Goal: Task Accomplishment & Management: Complete application form

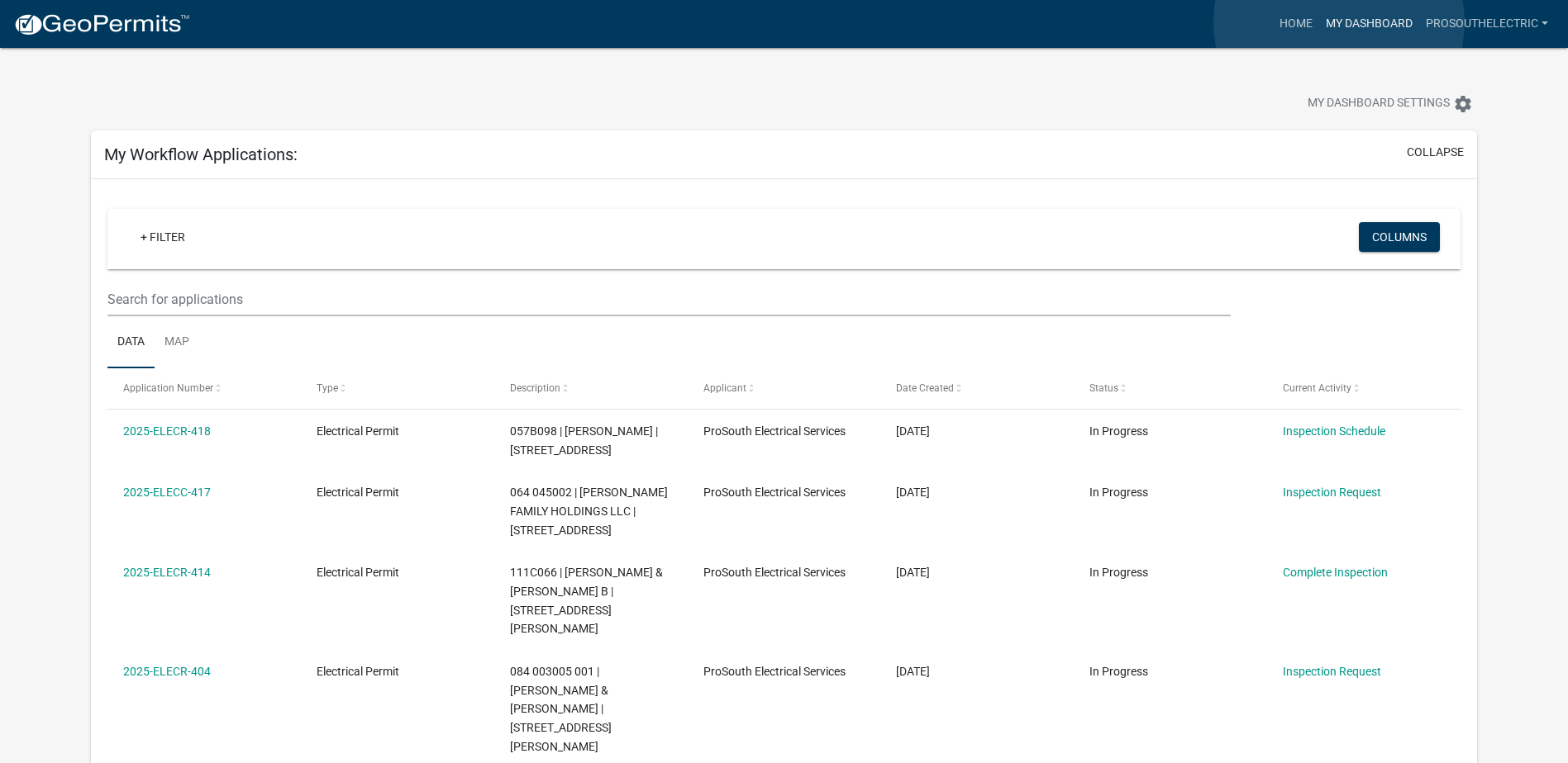
click at [1339, 22] on link "My Dashboard" at bounding box center [1368, 24] width 100 height 31
click at [1290, 22] on link "Home" at bounding box center [1296, 24] width 46 height 31
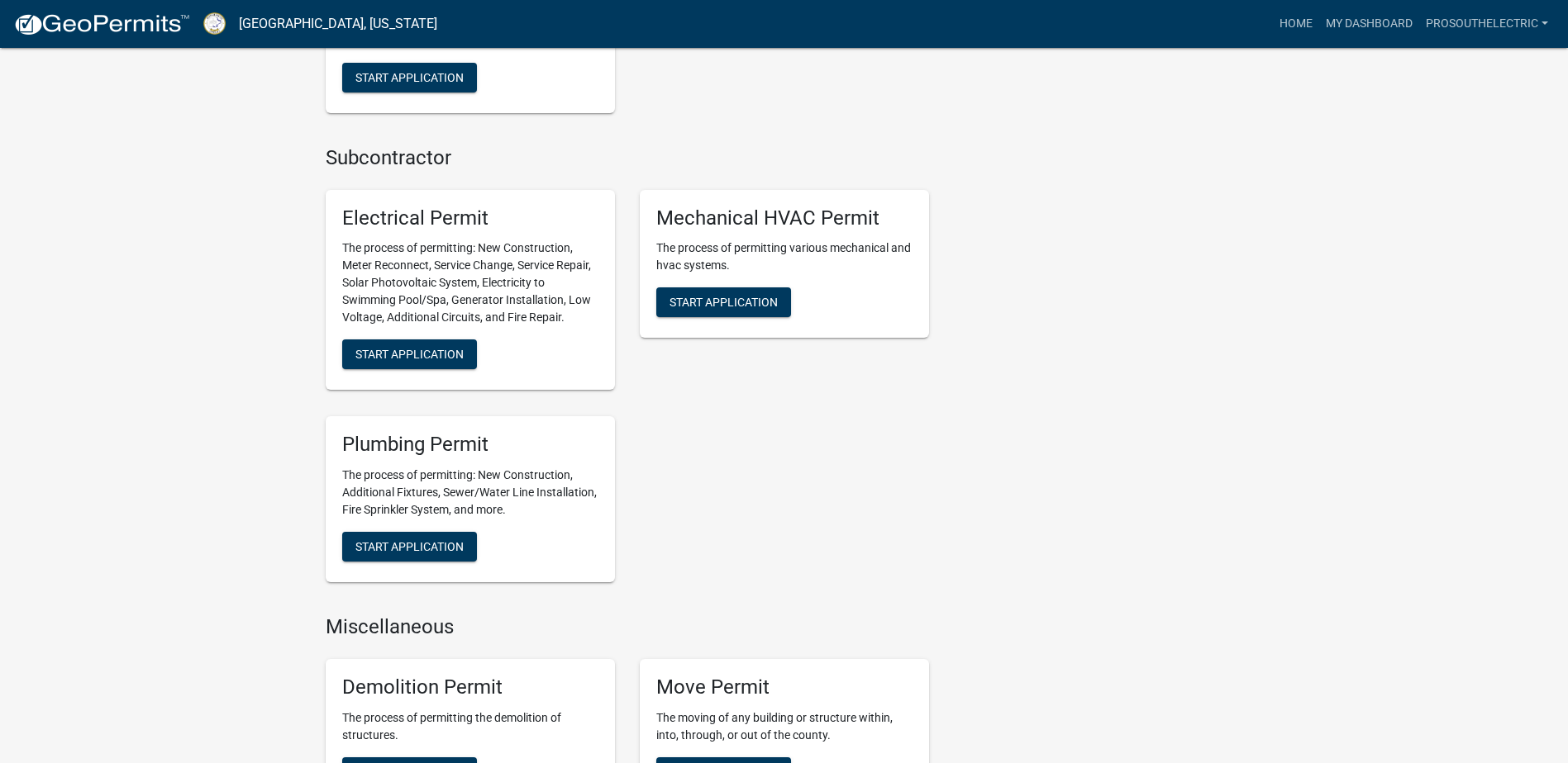
scroll to position [1239, 0]
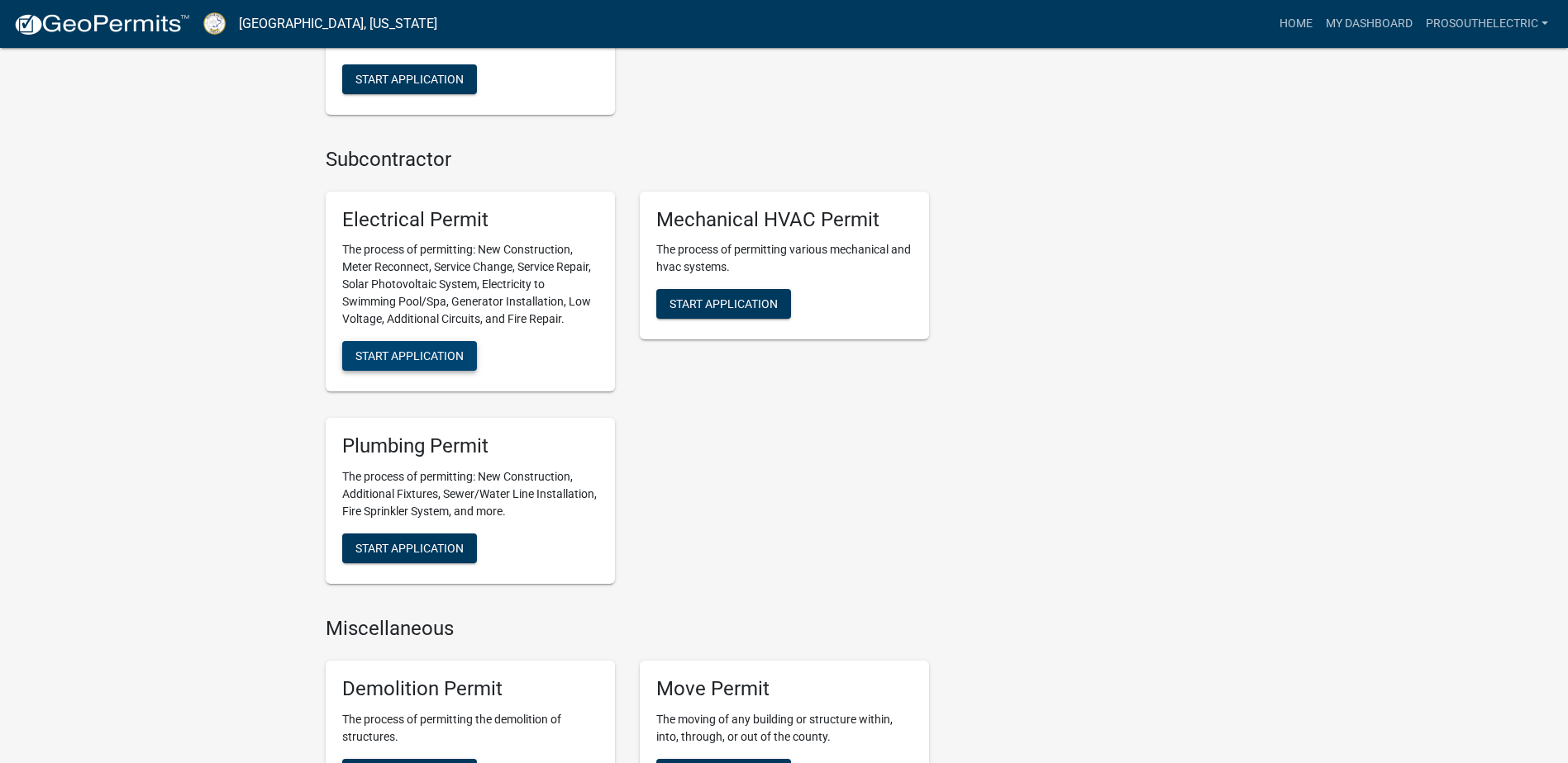
click at [454, 358] on span "Start Application" at bounding box center [409, 356] width 108 height 13
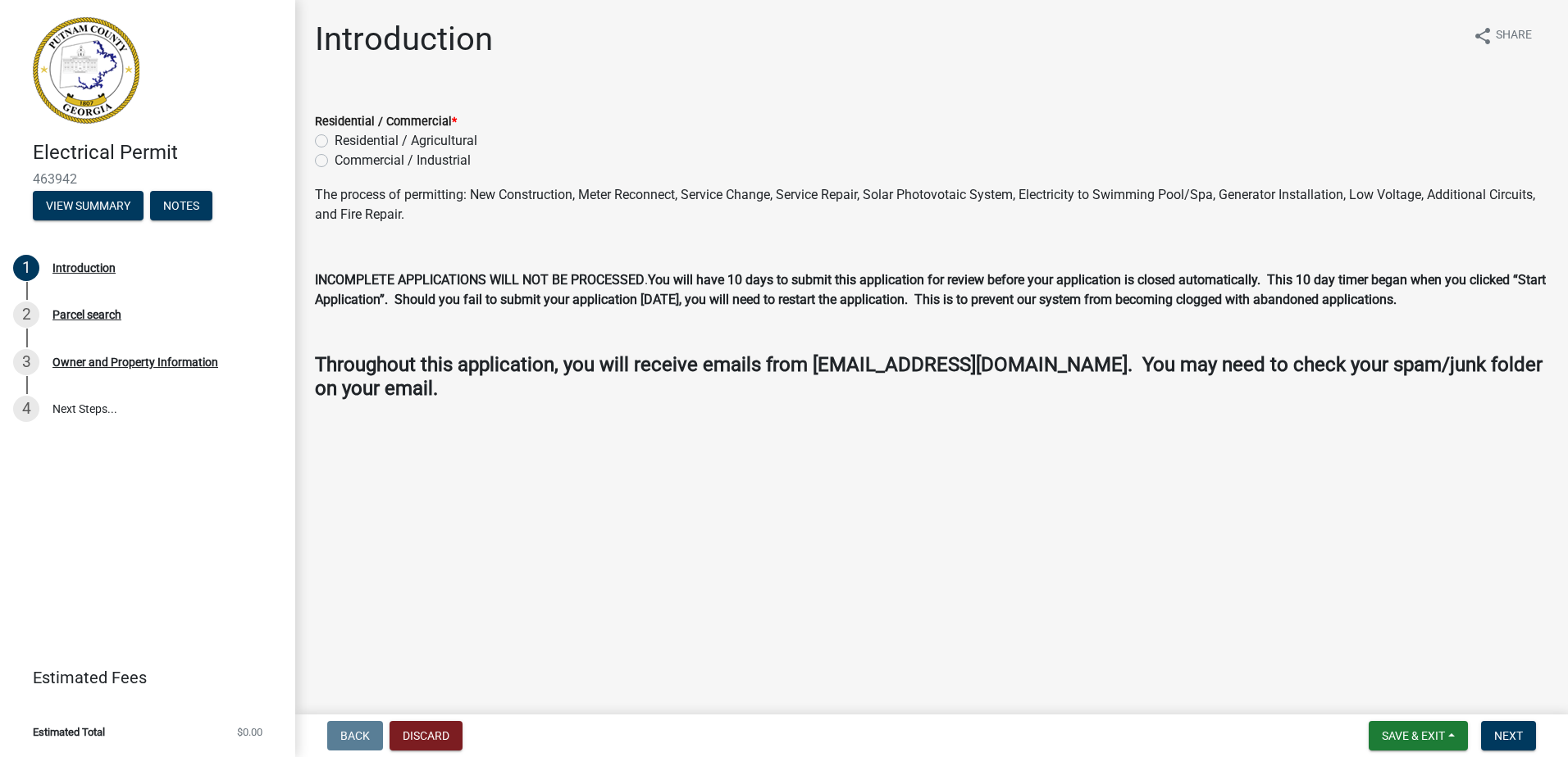
click at [422, 141] on label "Residential / Agricultural" at bounding box center [406, 141] width 143 height 20
click at [345, 141] on input "Residential / Agricultural" at bounding box center [339, 136] width 11 height 11
radio input "true"
click at [1522, 731] on span "Next" at bounding box center [1508, 736] width 29 height 13
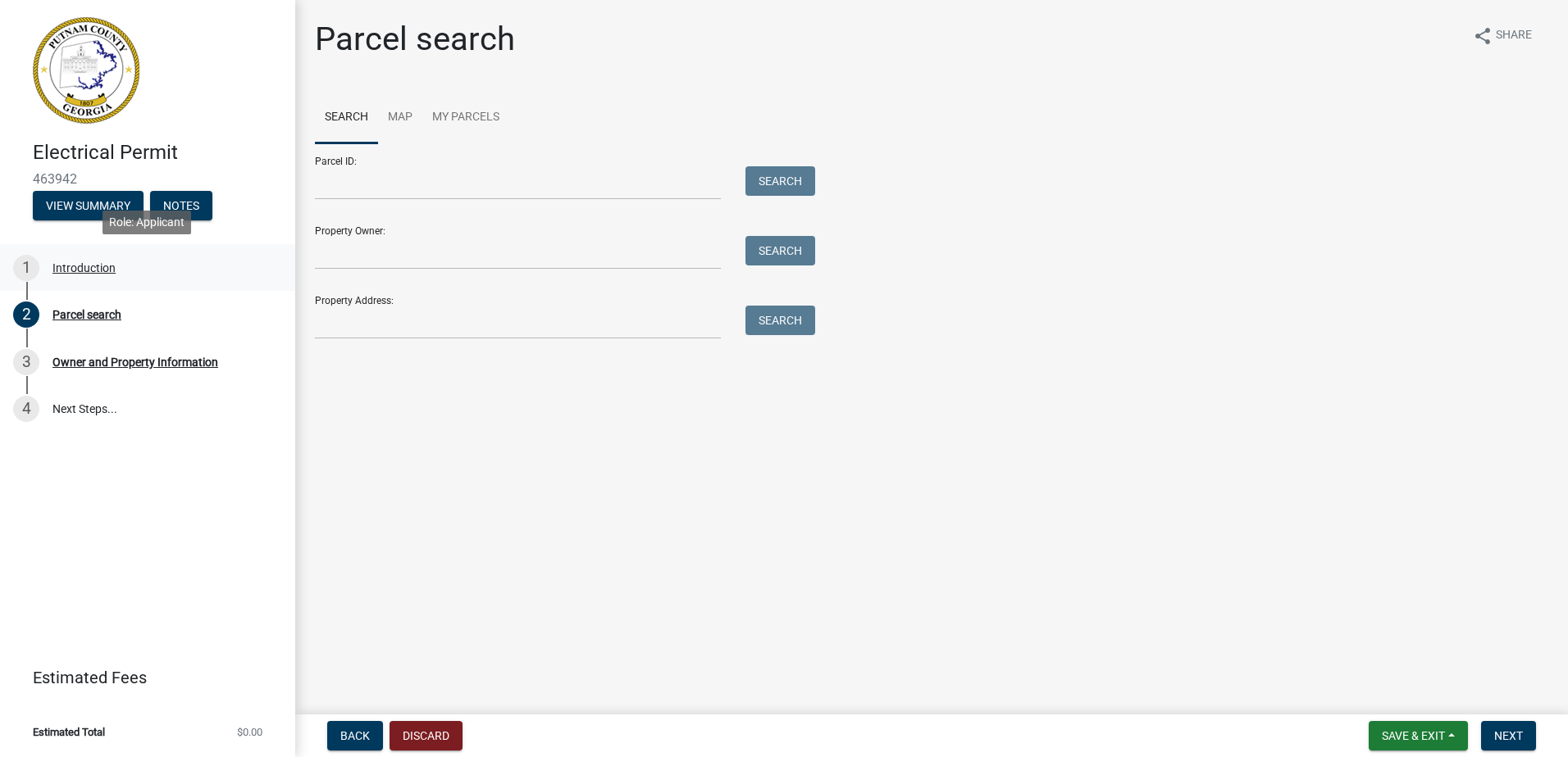
click at [112, 278] on div "1 Introduction" at bounding box center [140, 268] width 255 height 26
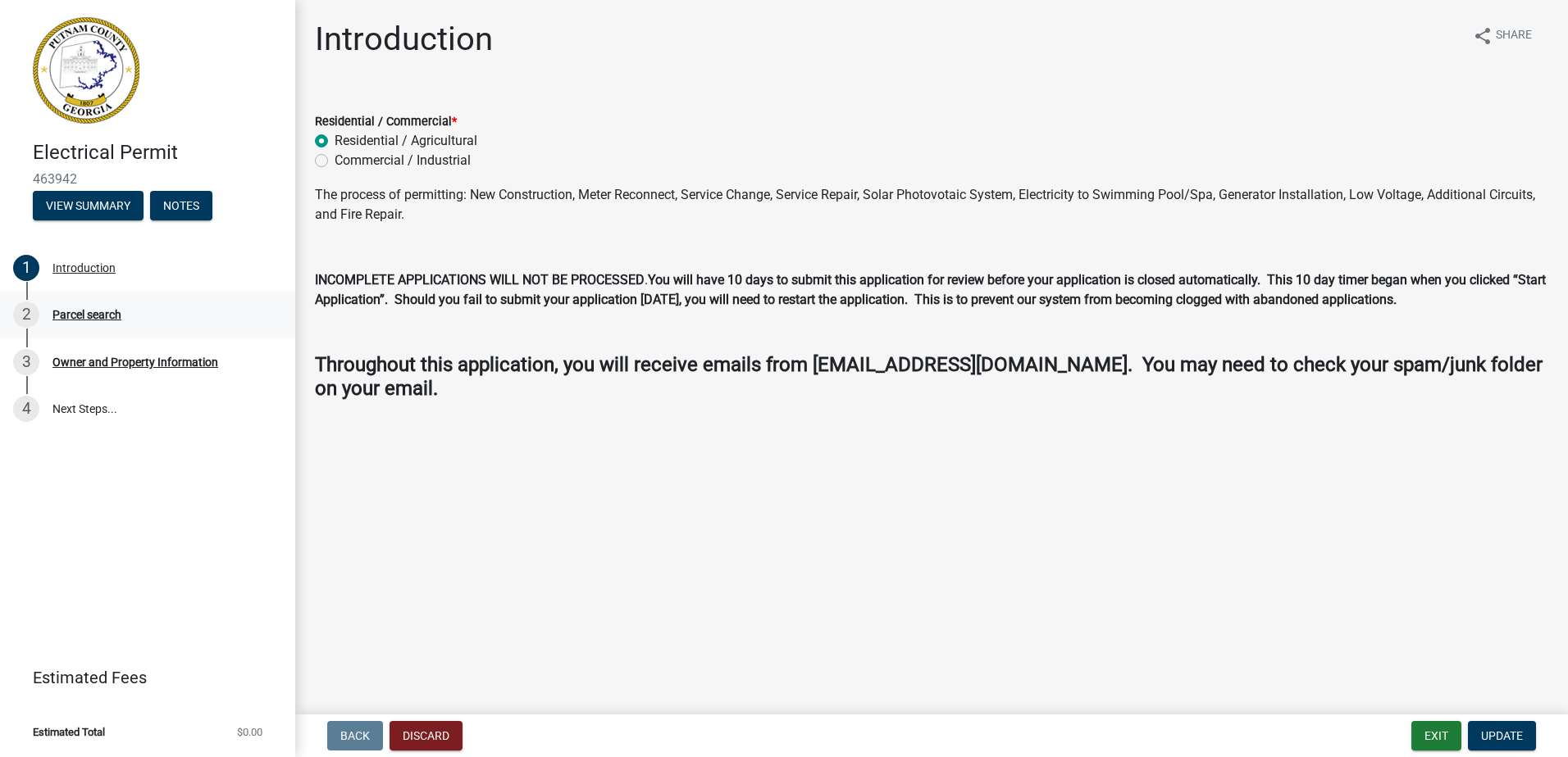
click at [116, 322] on div "2 Parcel search" at bounding box center [140, 314] width 255 height 26
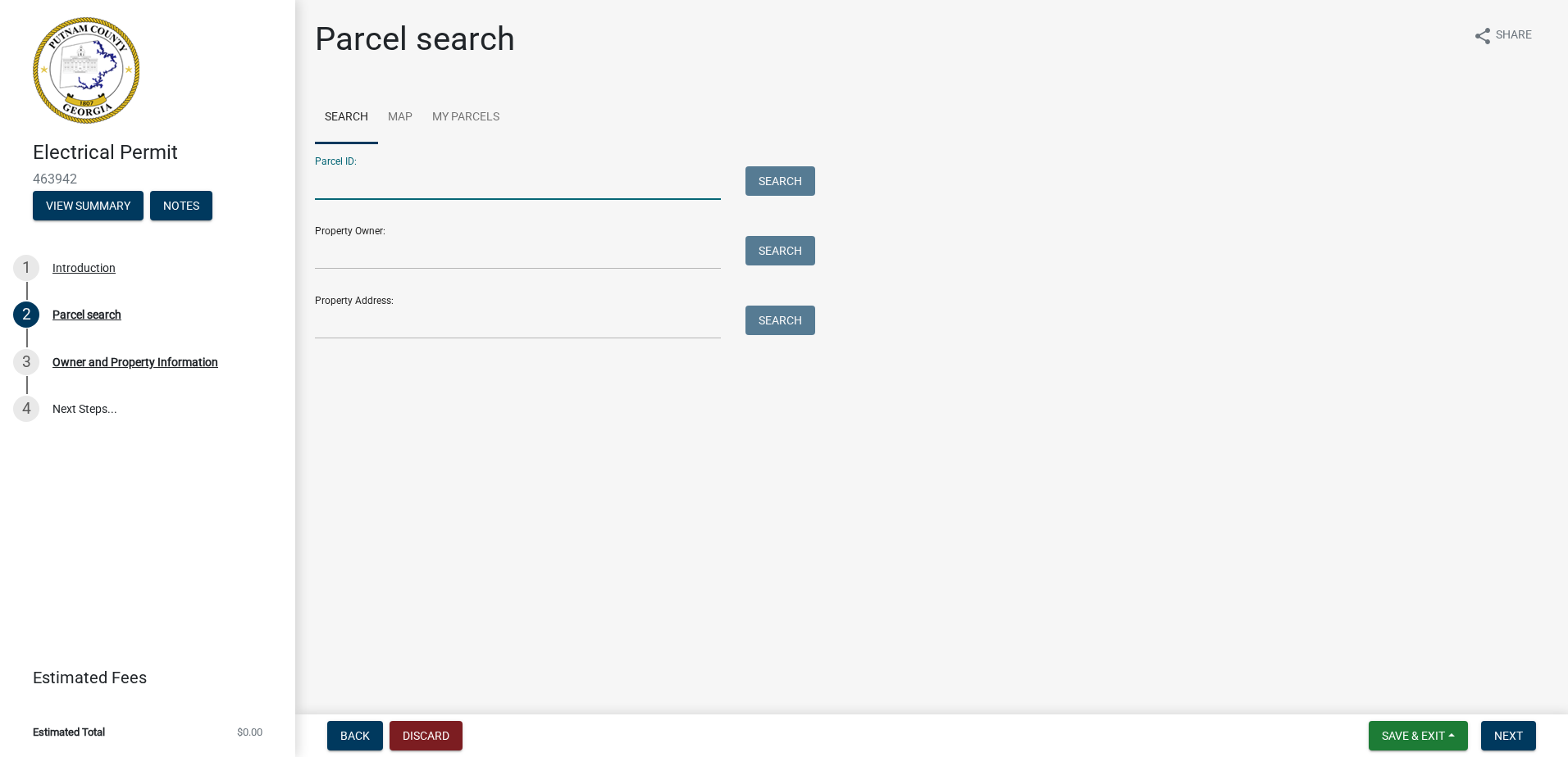
click at [366, 184] on input "Parcel ID:" at bounding box center [517, 183] width 406 height 34
click at [587, 96] on ul "Search Map My Parcels" at bounding box center [931, 117] width 1233 height 52
click at [402, 321] on input "Property Address:" at bounding box center [517, 322] width 406 height 34
click at [548, 187] on input "Parcel ID:" at bounding box center [517, 183] width 406 height 34
click at [386, 334] on input "Property Address:" at bounding box center [517, 322] width 406 height 34
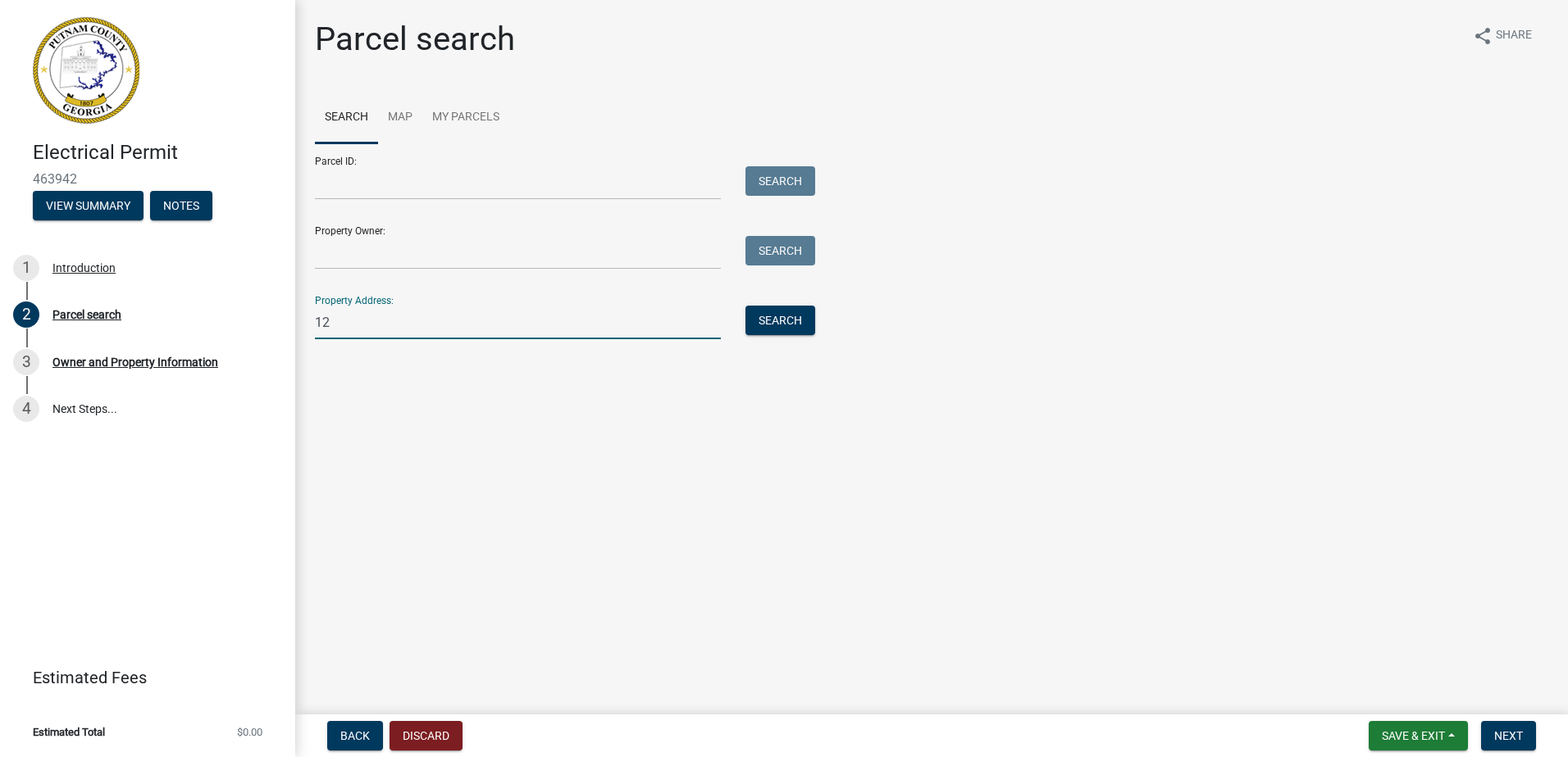
type input "1"
click at [469, 183] on input "Parcel ID:" at bounding box center [517, 183] width 406 height 34
paste input "PB-5697"
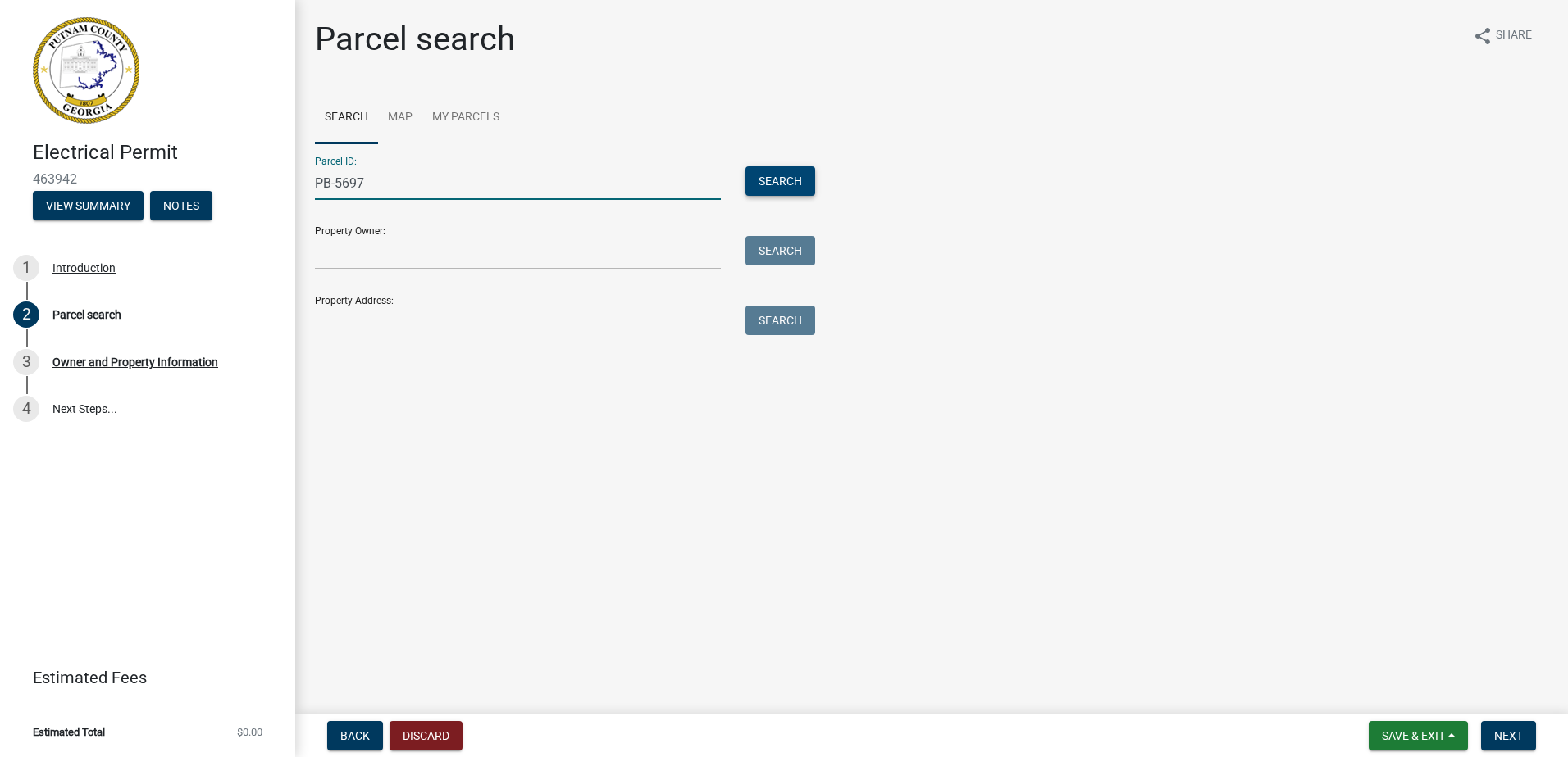
type input "PB-5697"
click at [767, 180] on button "Search" at bounding box center [779, 181] width 70 height 30
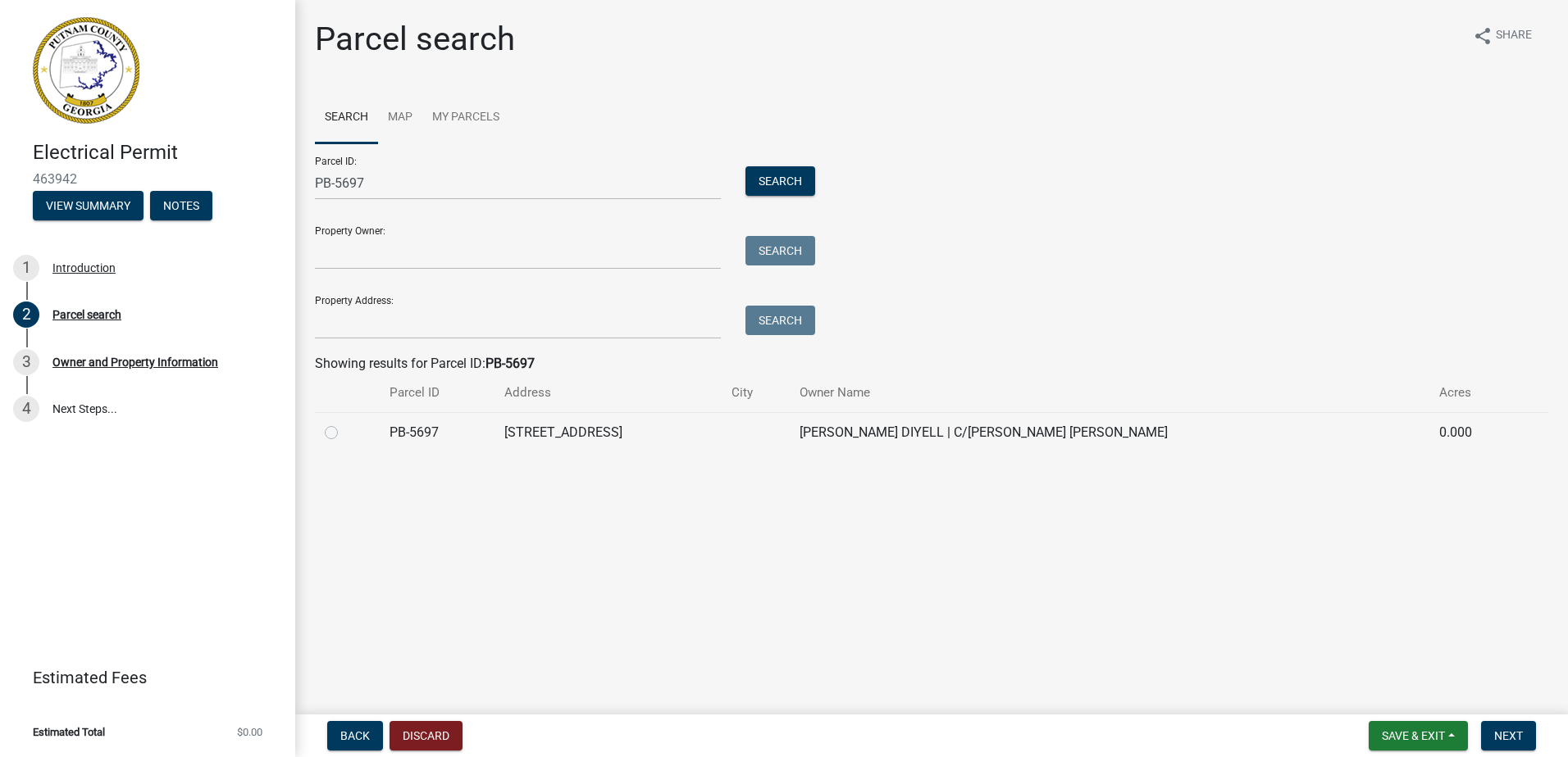
click at [344, 423] on label at bounding box center [344, 423] width 0 height 0
click at [344, 433] on input "radio" at bounding box center [349, 428] width 11 height 11
radio input "true"
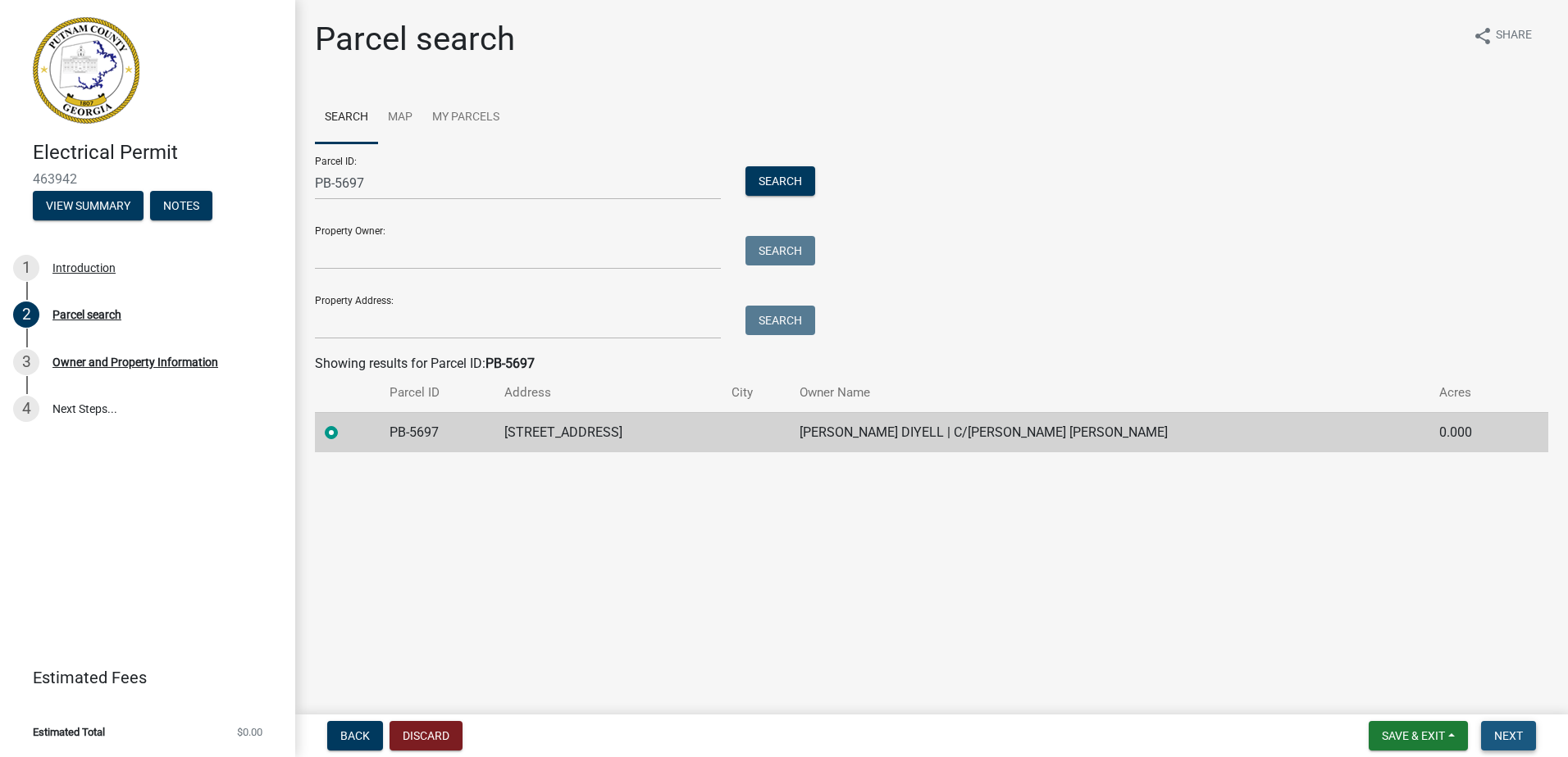
click at [1521, 732] on span "Next" at bounding box center [1508, 736] width 29 height 13
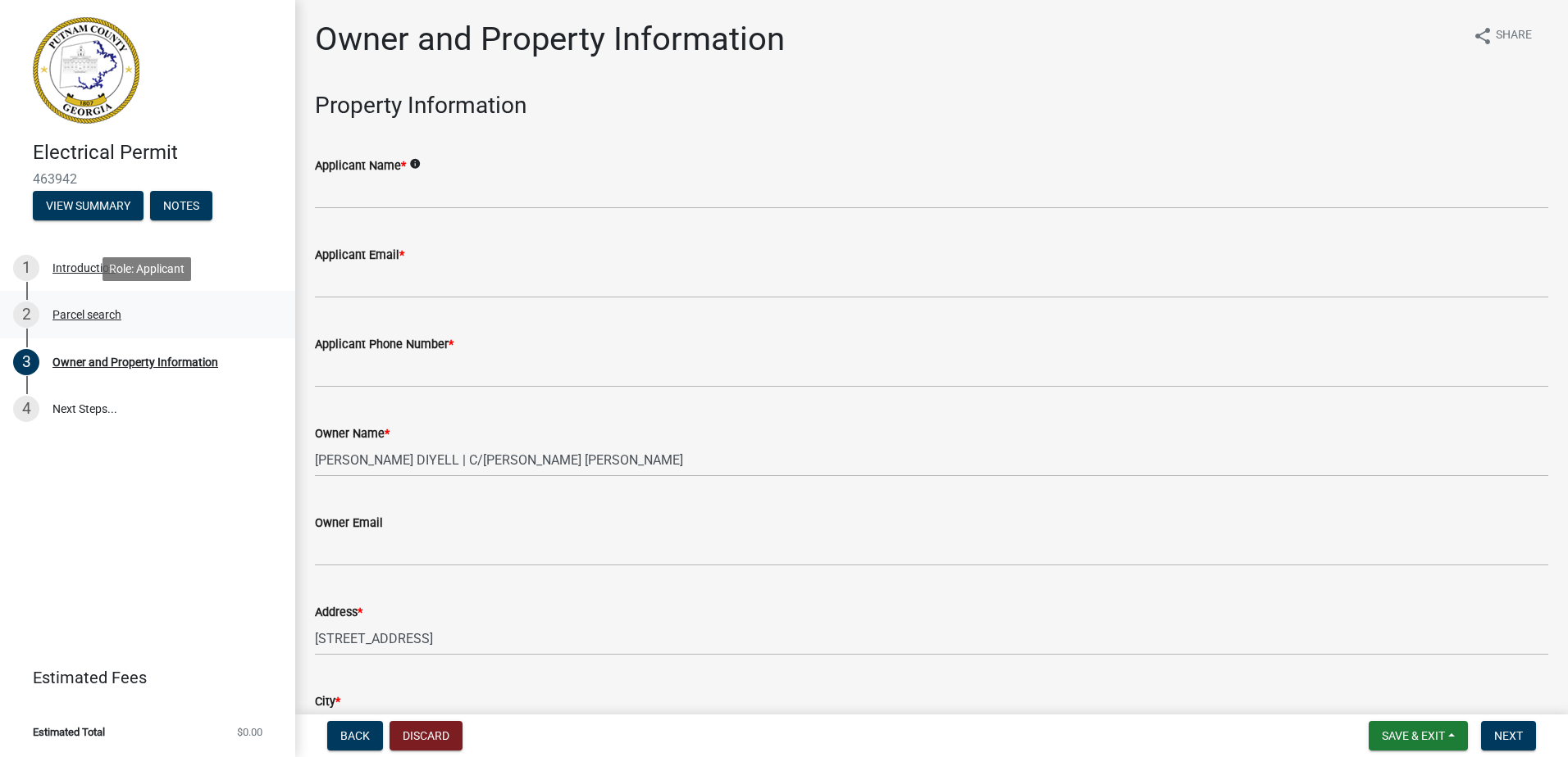
click at [134, 306] on div "2 Parcel search" at bounding box center [140, 314] width 255 height 26
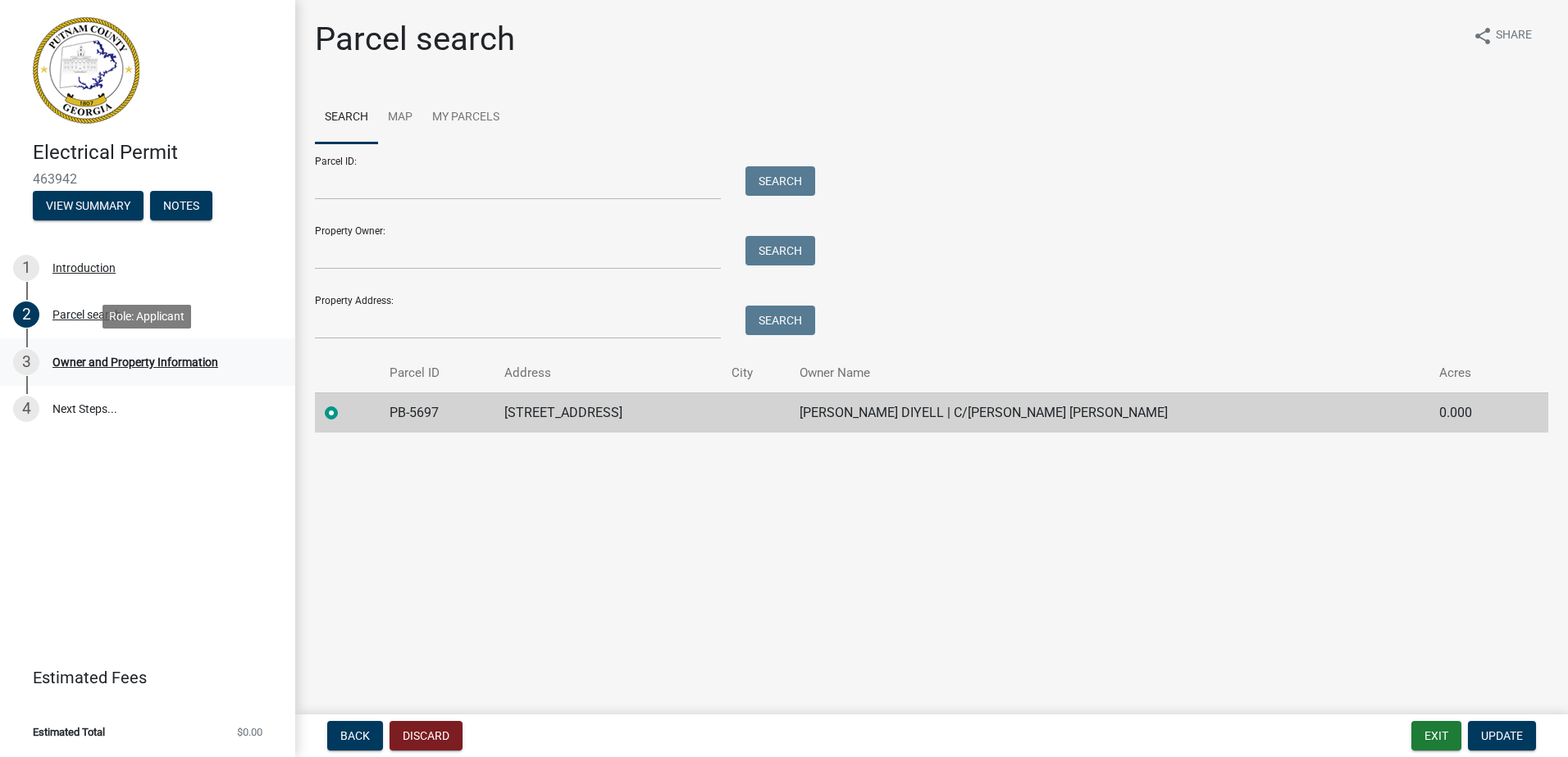
click at [138, 362] on div "Owner and Property Information" at bounding box center [136, 362] width 166 height 11
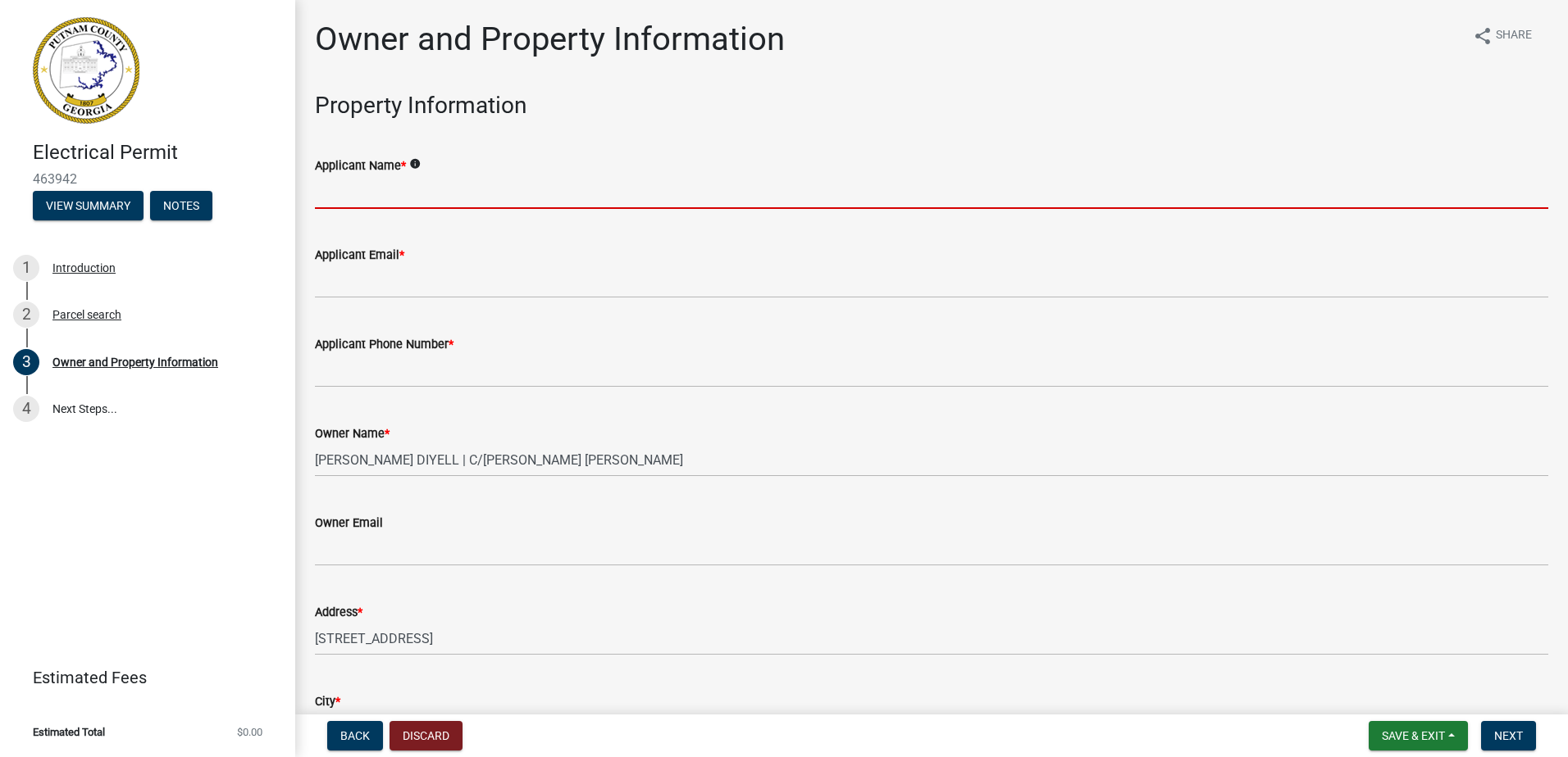
click at [471, 193] on input "Applicant Name *" at bounding box center [931, 192] width 1233 height 34
type input "[PERSON_NAME]"
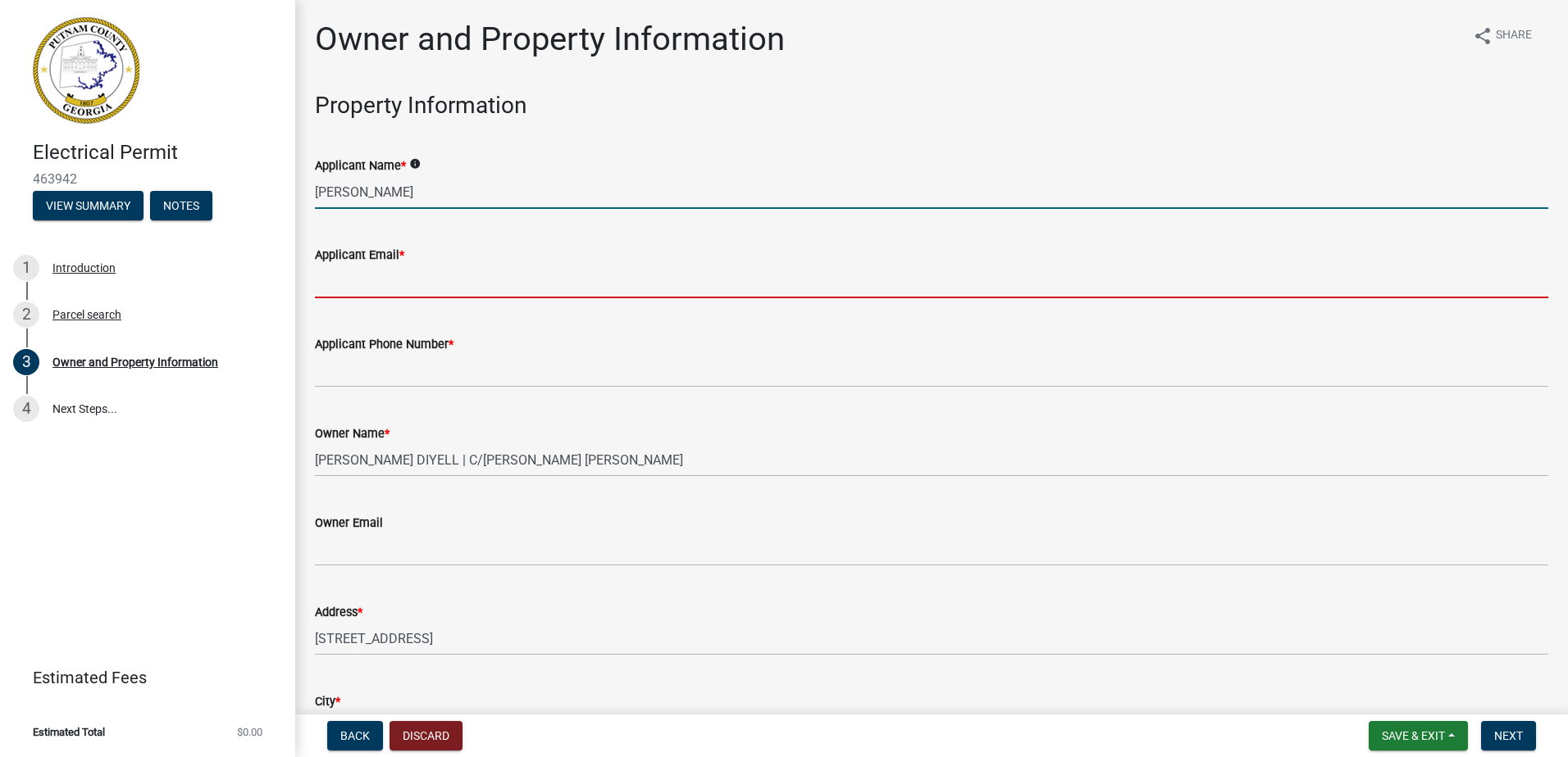
type input "[PERSON_NAME][EMAIL_ADDRESS][DOMAIN_NAME]"
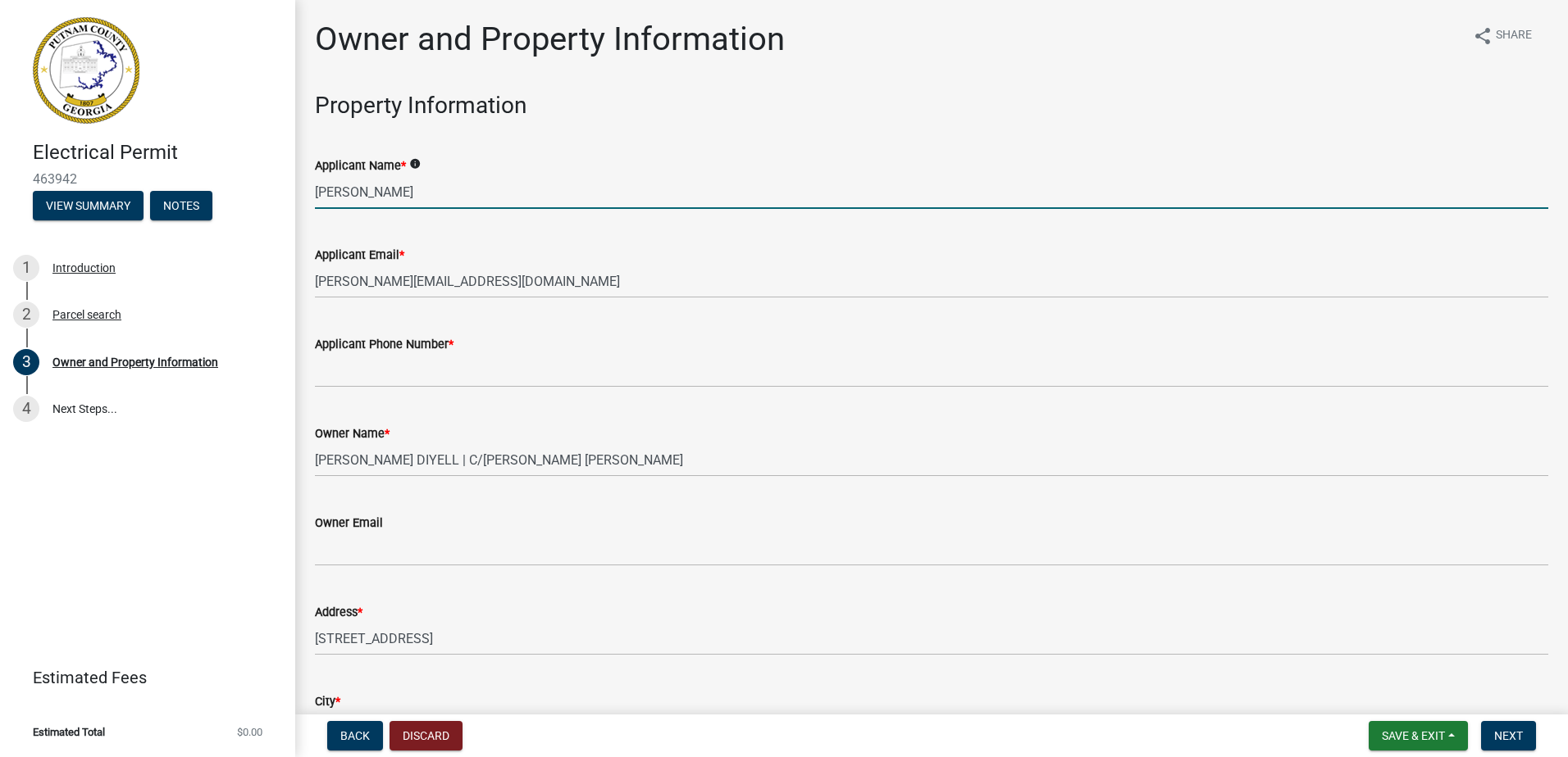
type input "6783817319"
type input "Eatonton"
type input "187 BEAR CREEK RD"
type input "Eatonton"
type input "[US_STATE]"
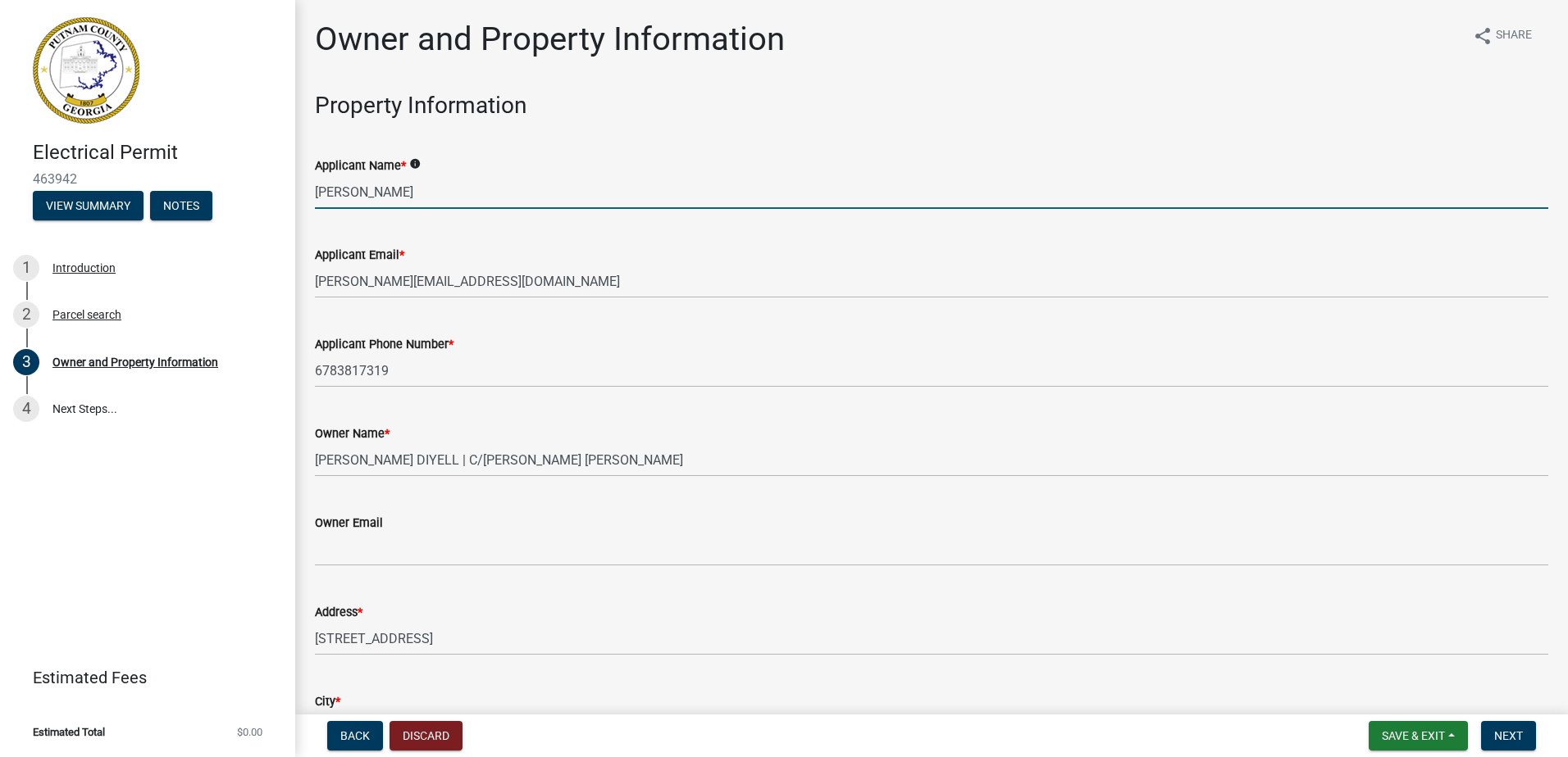
type input "31024"
type input "[PERSON_NAME]"
type input "ProSouth Electrical"
type input "6783817319"
type input "[STREET_ADDRESS]"
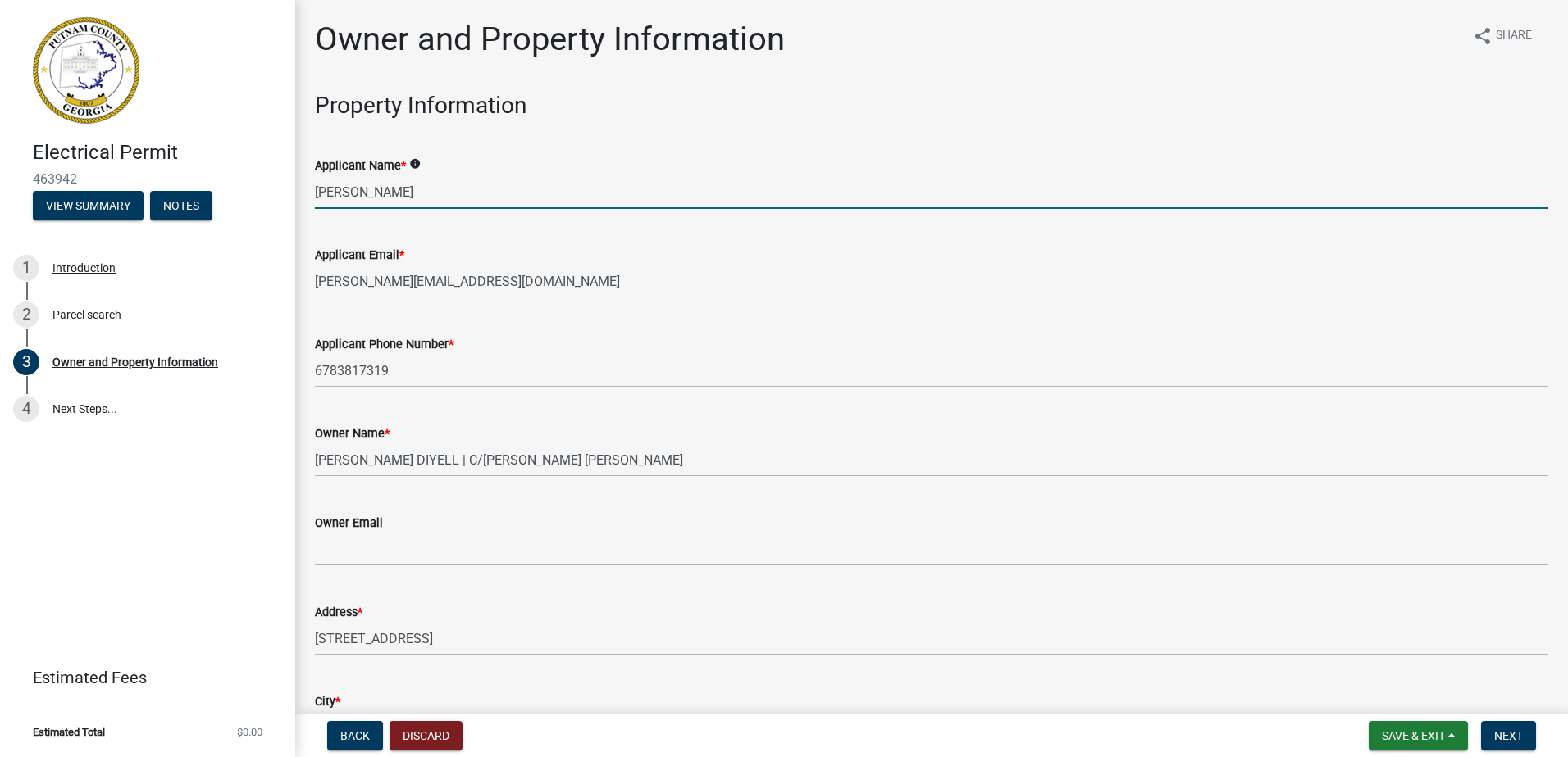
type input "Eatonton"
type input "[US_STATE]"
type input "31024"
type input "[PERSON_NAME][EMAIL_ADDRESS][DOMAIN_NAME]"
type input "EN212003"
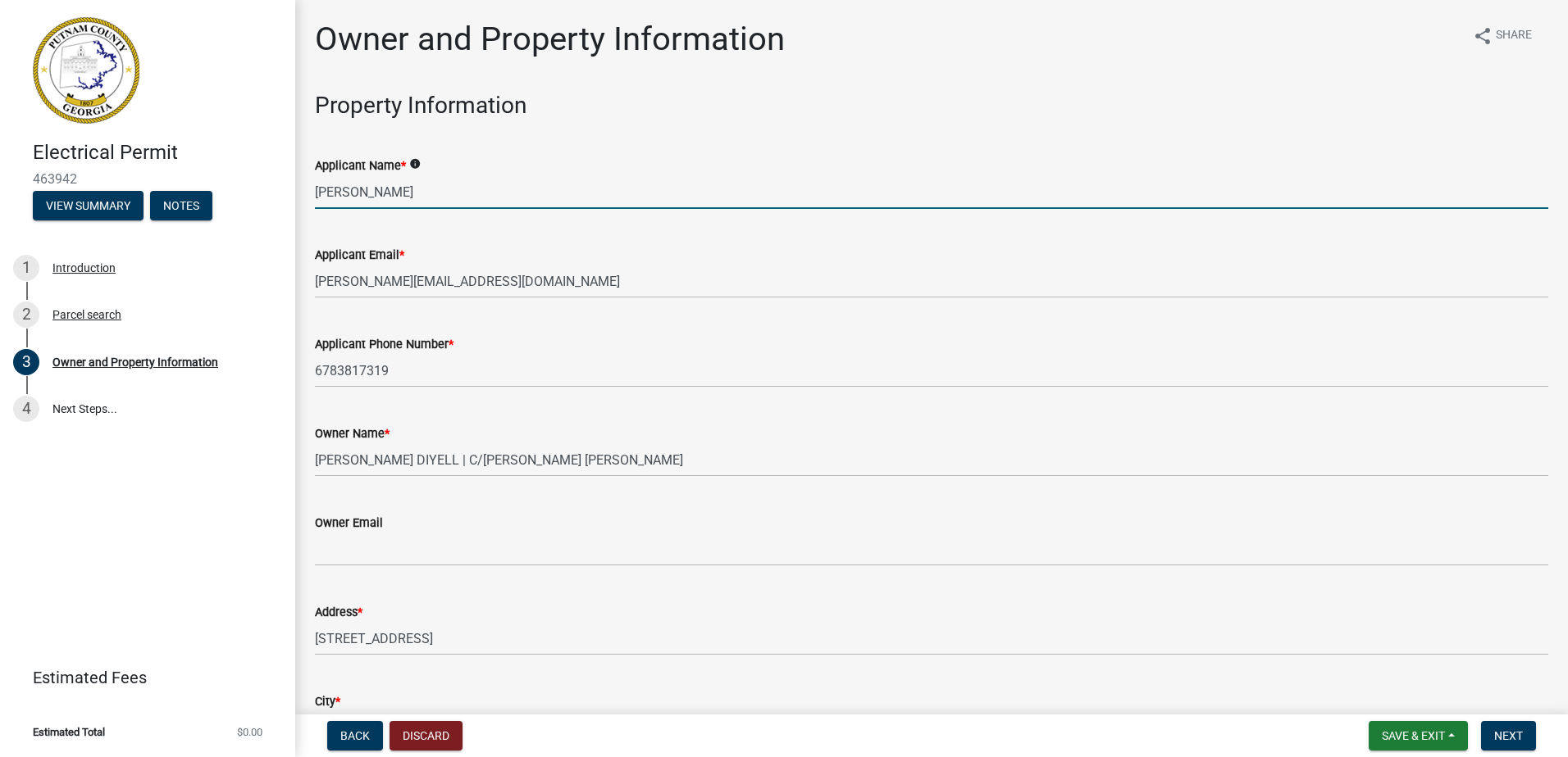
type input "[DATE]"
type input "2024-BL-162"
type input "[DATE]"
type input "[PERSON_NAME]"
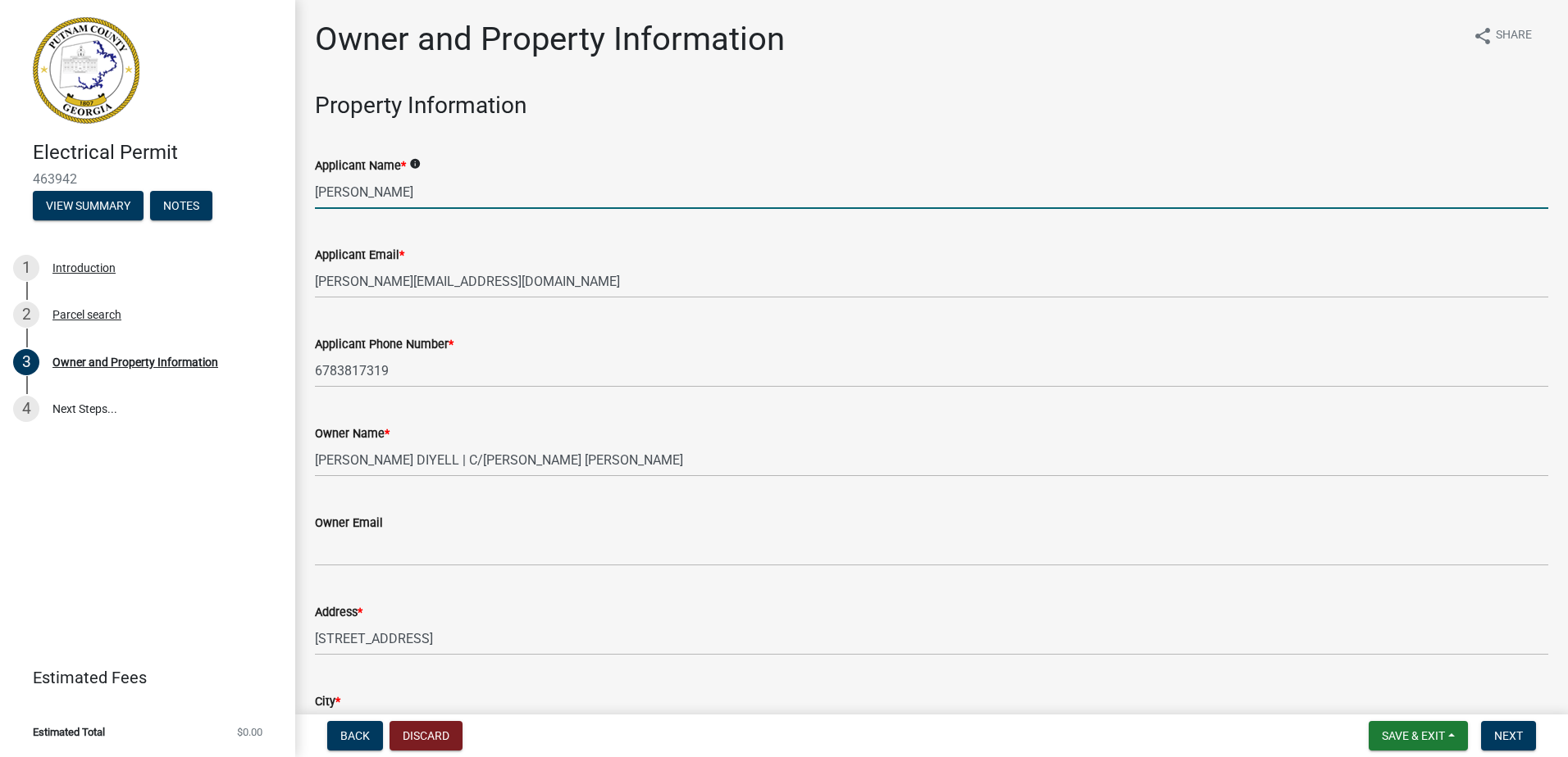
type input "6783817319"
select select "8"
select select "2025"
select select "8"
select select "2025"
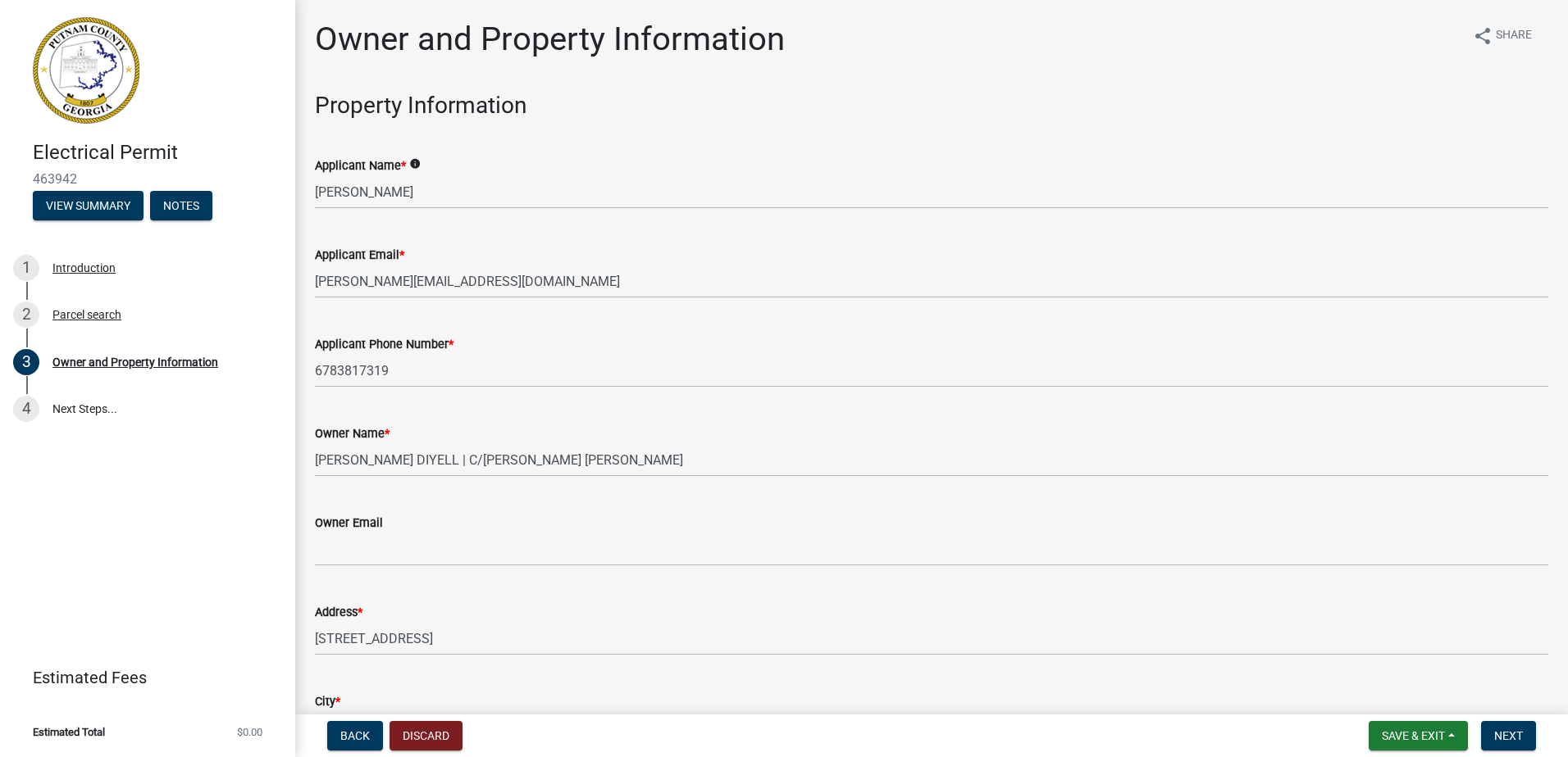
scroll to position [1953, 0]
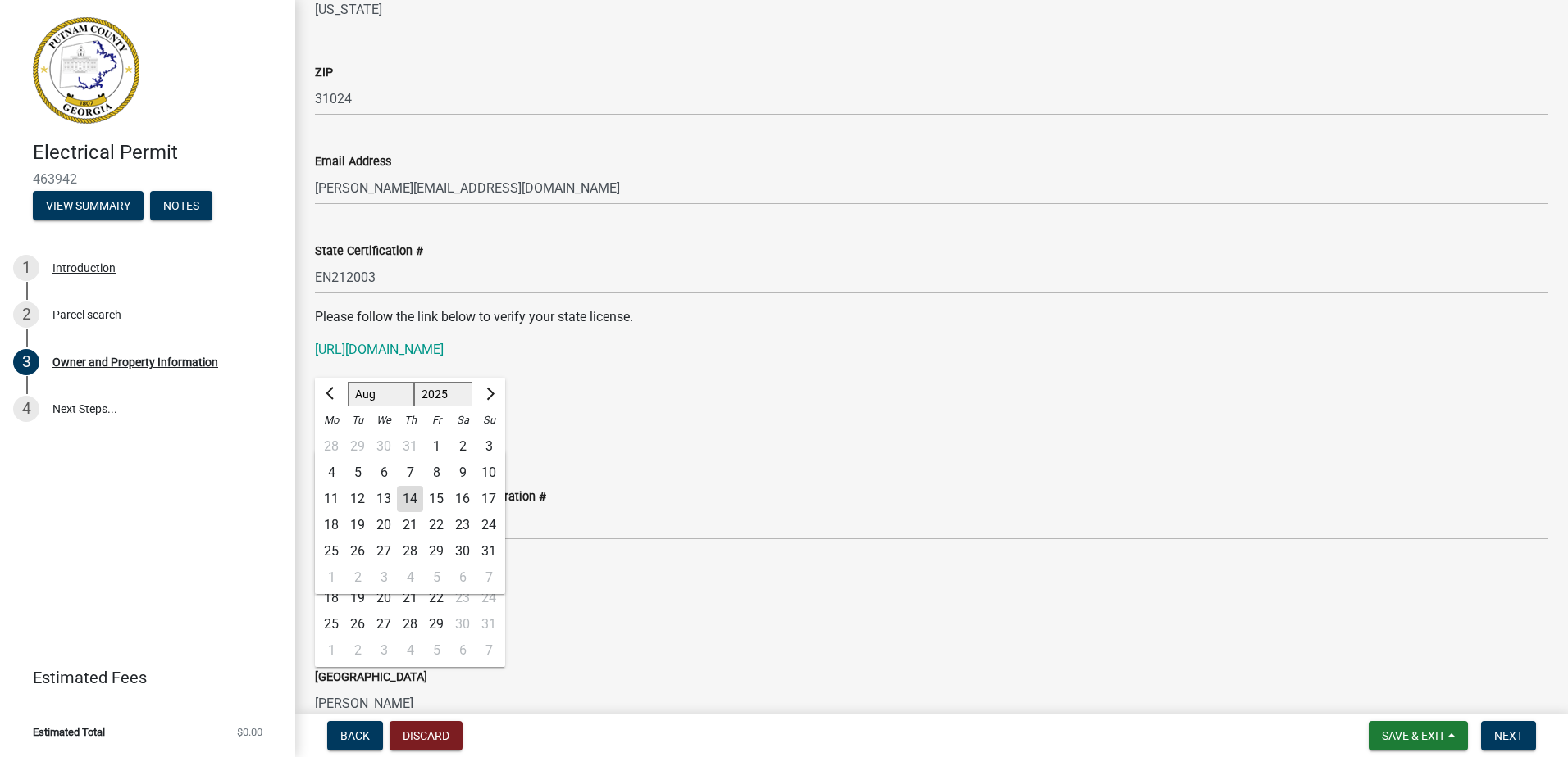
click at [593, 229] on div "State Certification # EN212003" at bounding box center [931, 256] width 1233 height 76
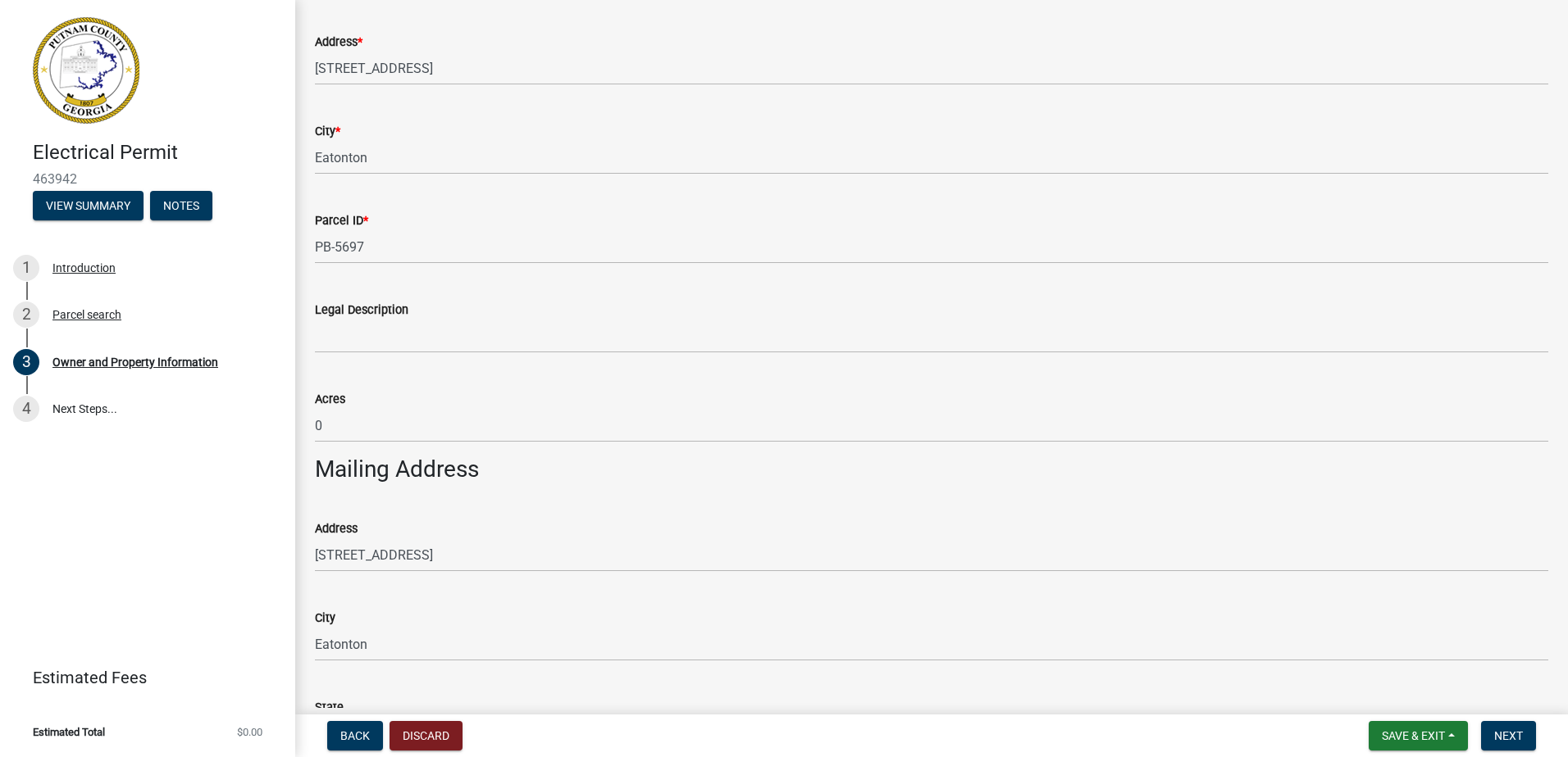
scroll to position [572, 0]
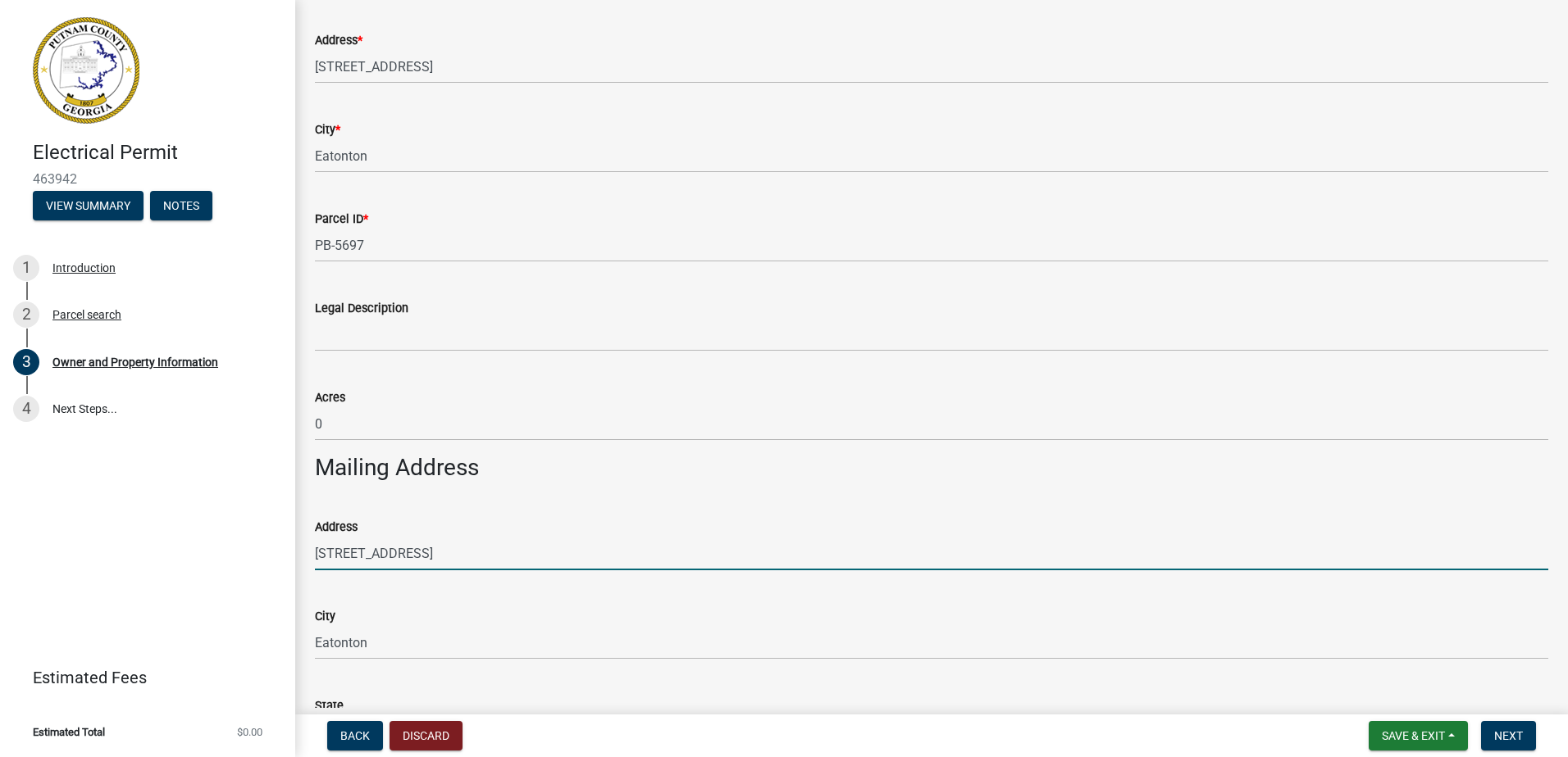
drag, startPoint x: 468, startPoint y: 553, endPoint x: 285, endPoint y: 546, distance: 183.1
click at [286, 546] on div "Electrical Permit 463942 View Summary Notes 1 Introduction 2 Parcel search 3 Ow…" at bounding box center [784, 378] width 1568 height 757
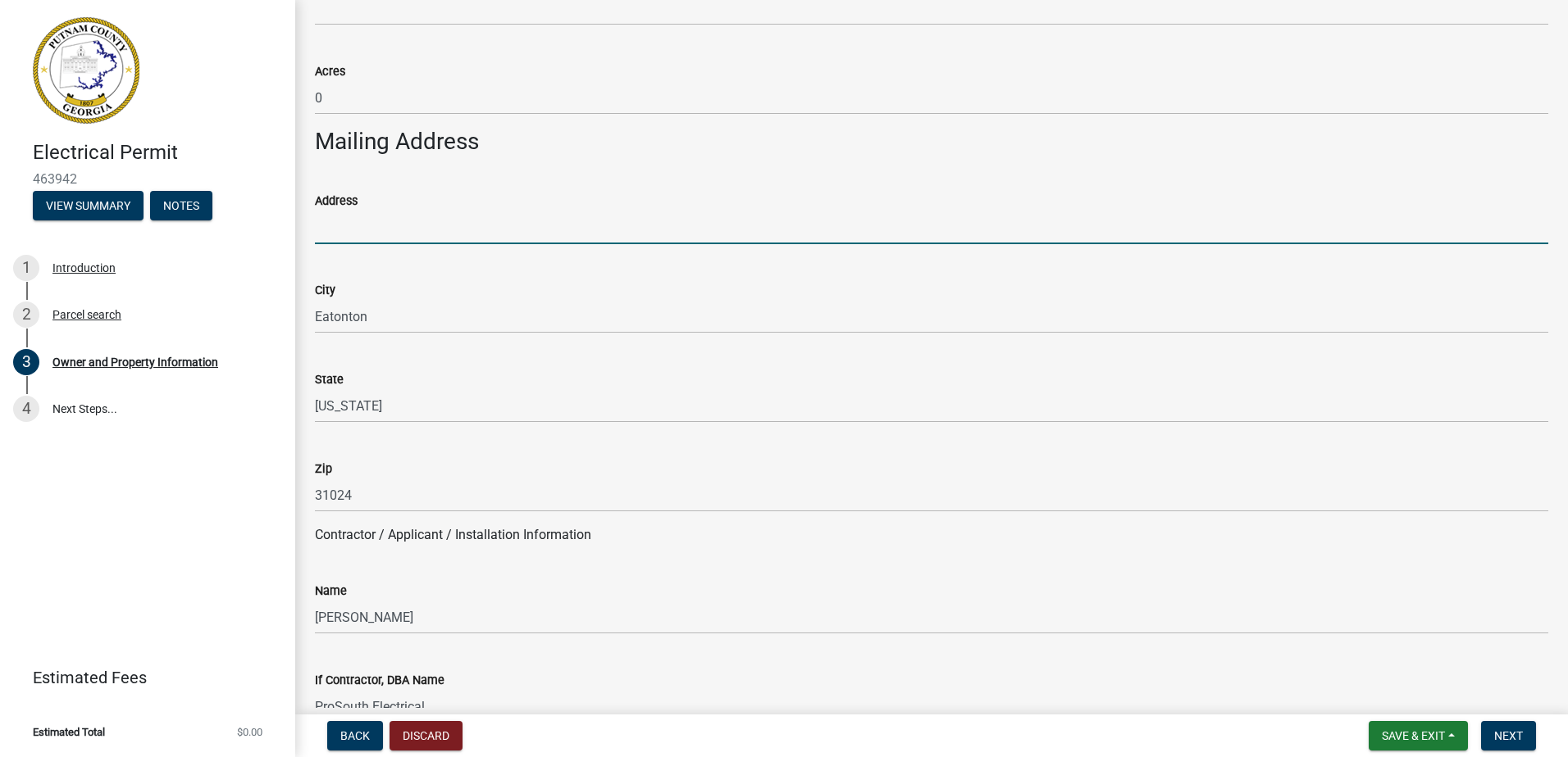
scroll to position [899, 0]
click at [392, 232] on input "Address" at bounding box center [931, 227] width 1233 height 34
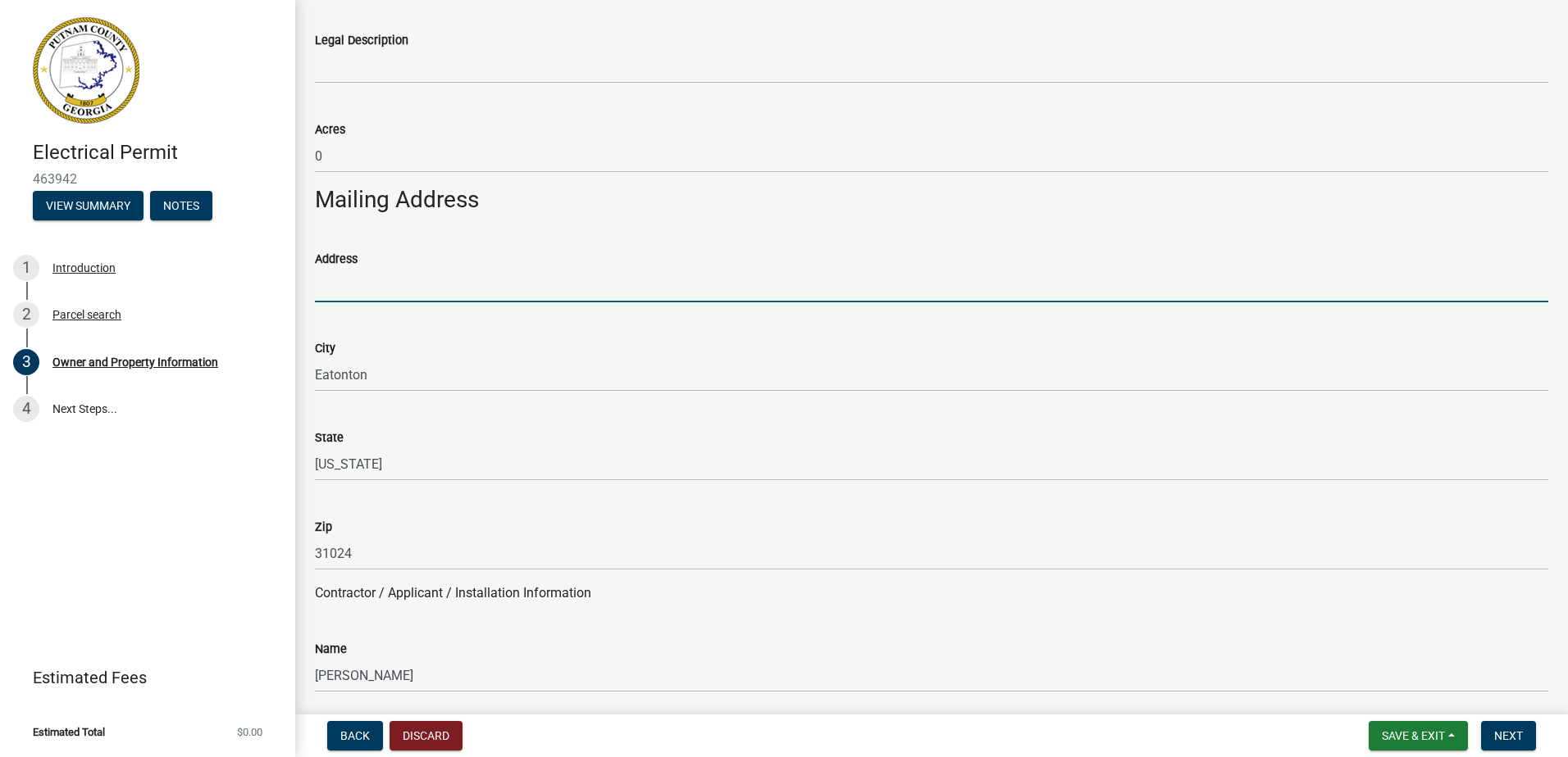
click at [742, 323] on div "City Eatonton" at bounding box center [931, 353] width 1233 height 76
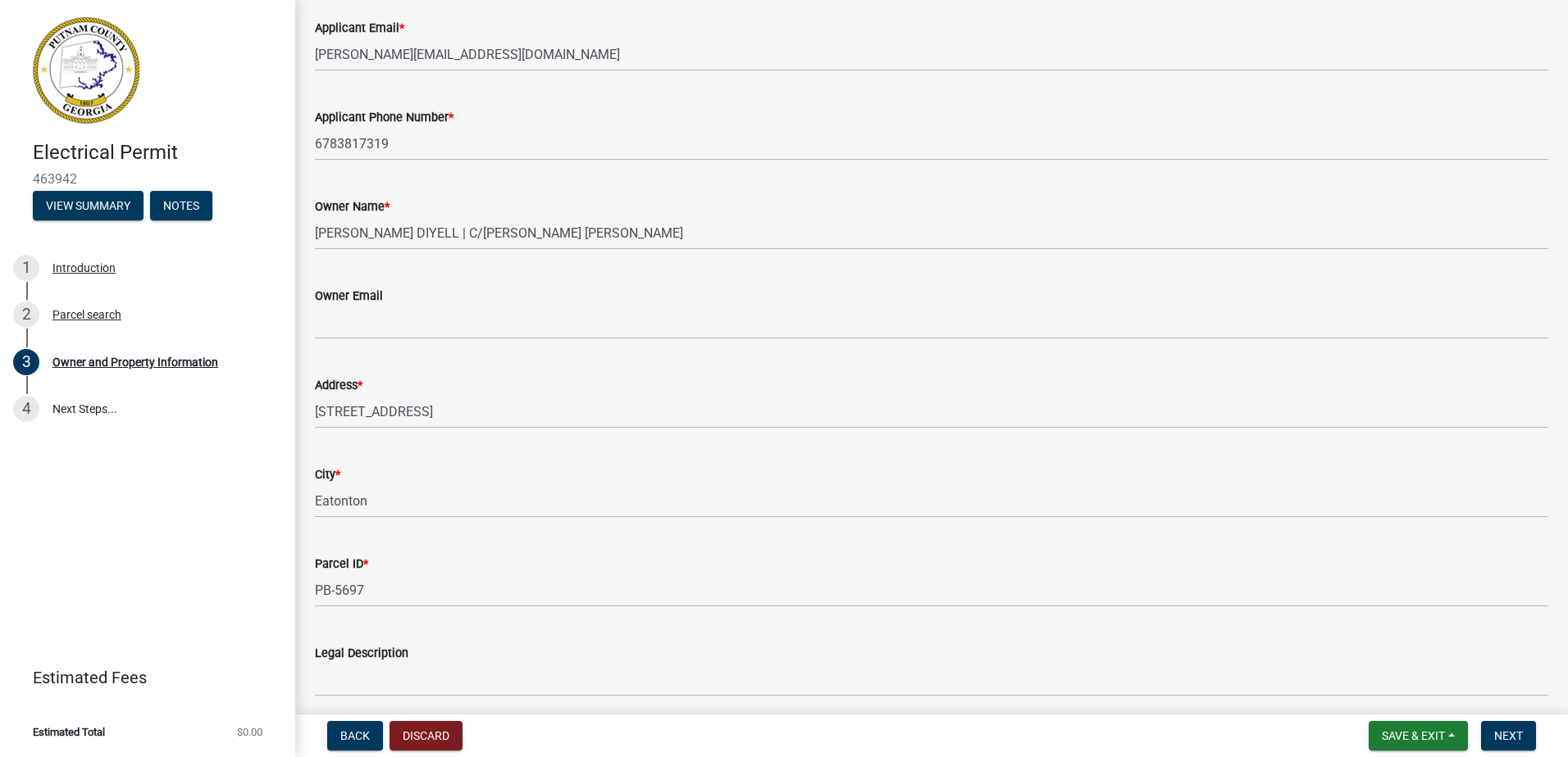
scroll to position [228, 0]
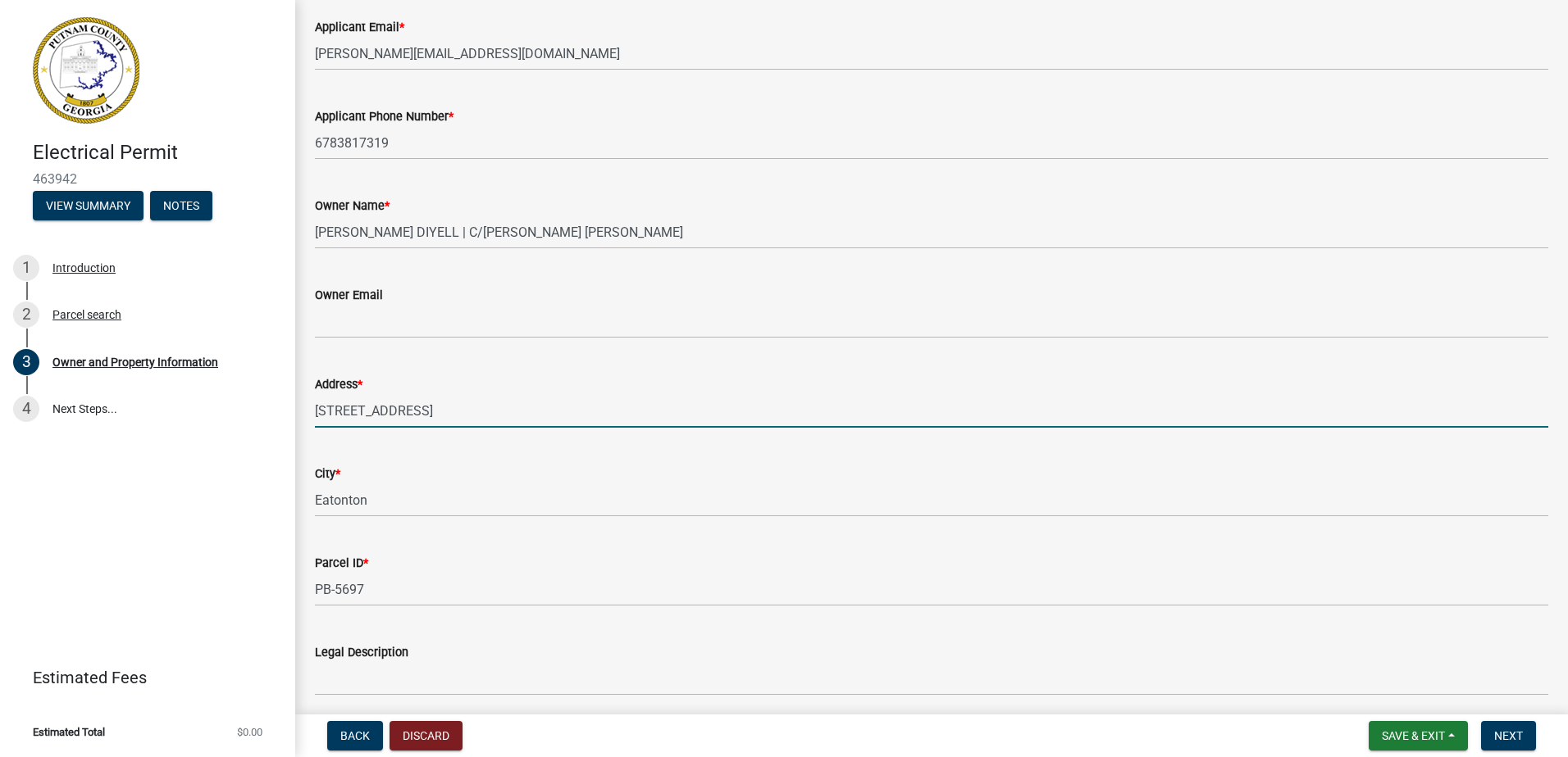
click at [388, 405] on input "[STREET_ADDRESS]" at bounding box center [931, 411] width 1233 height 34
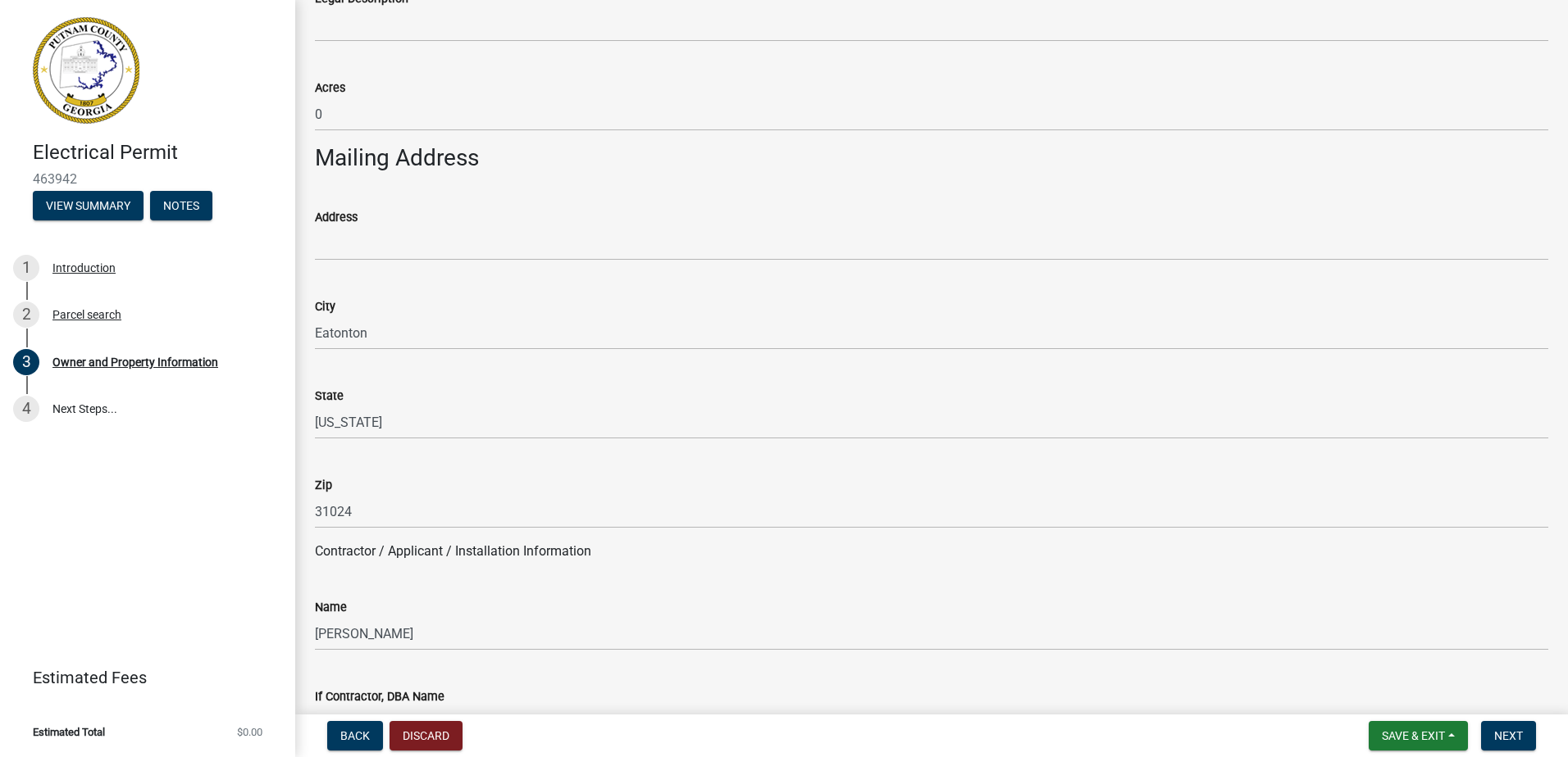
scroll to position [883, 0]
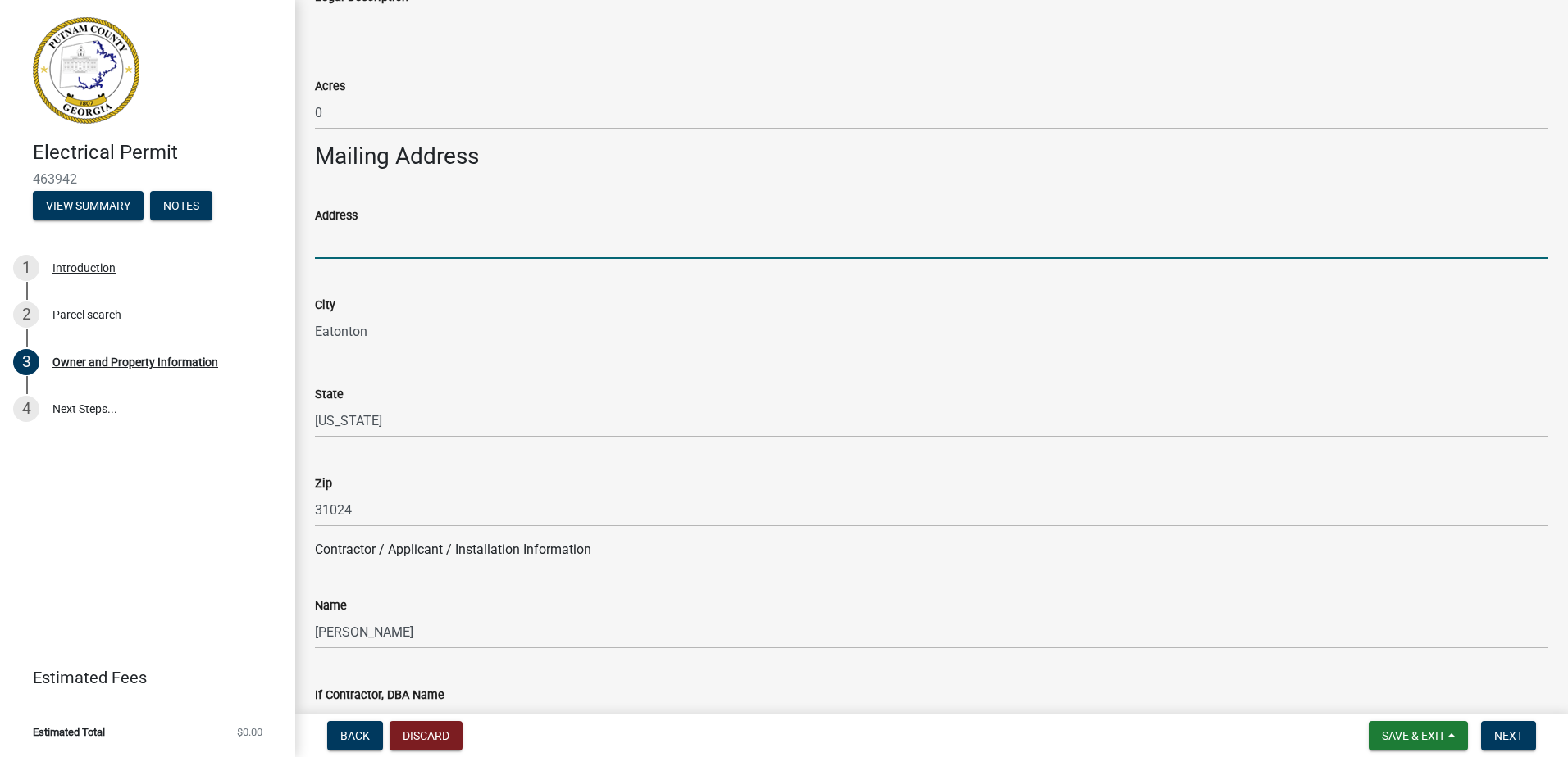
click at [404, 237] on input "Address" at bounding box center [931, 242] width 1233 height 34
paste input "[STREET_ADDRESS]"
click at [513, 241] on input "[STREET_ADDRESS]" at bounding box center [931, 242] width 1233 height 34
click at [440, 240] on input "1244 MADISON RD Lot 17" at bounding box center [931, 242] width 1233 height 34
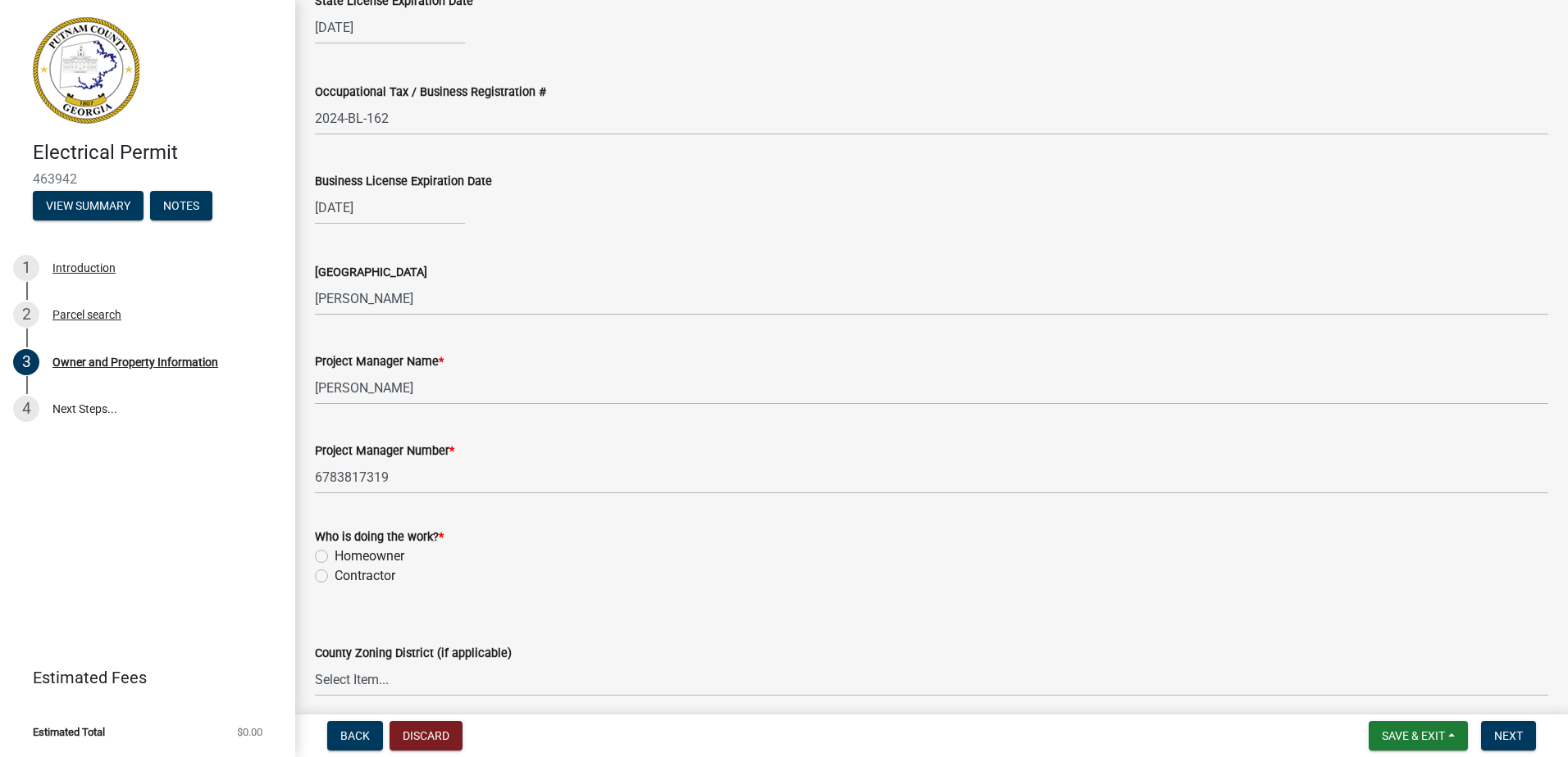
scroll to position [2359, 0]
type input "1244 MADISON RD LOT17"
click at [374, 572] on label "Contractor" at bounding box center [365, 576] width 61 height 20
click at [345, 572] on input "Contractor" at bounding box center [339, 571] width 11 height 11
radio input "true"
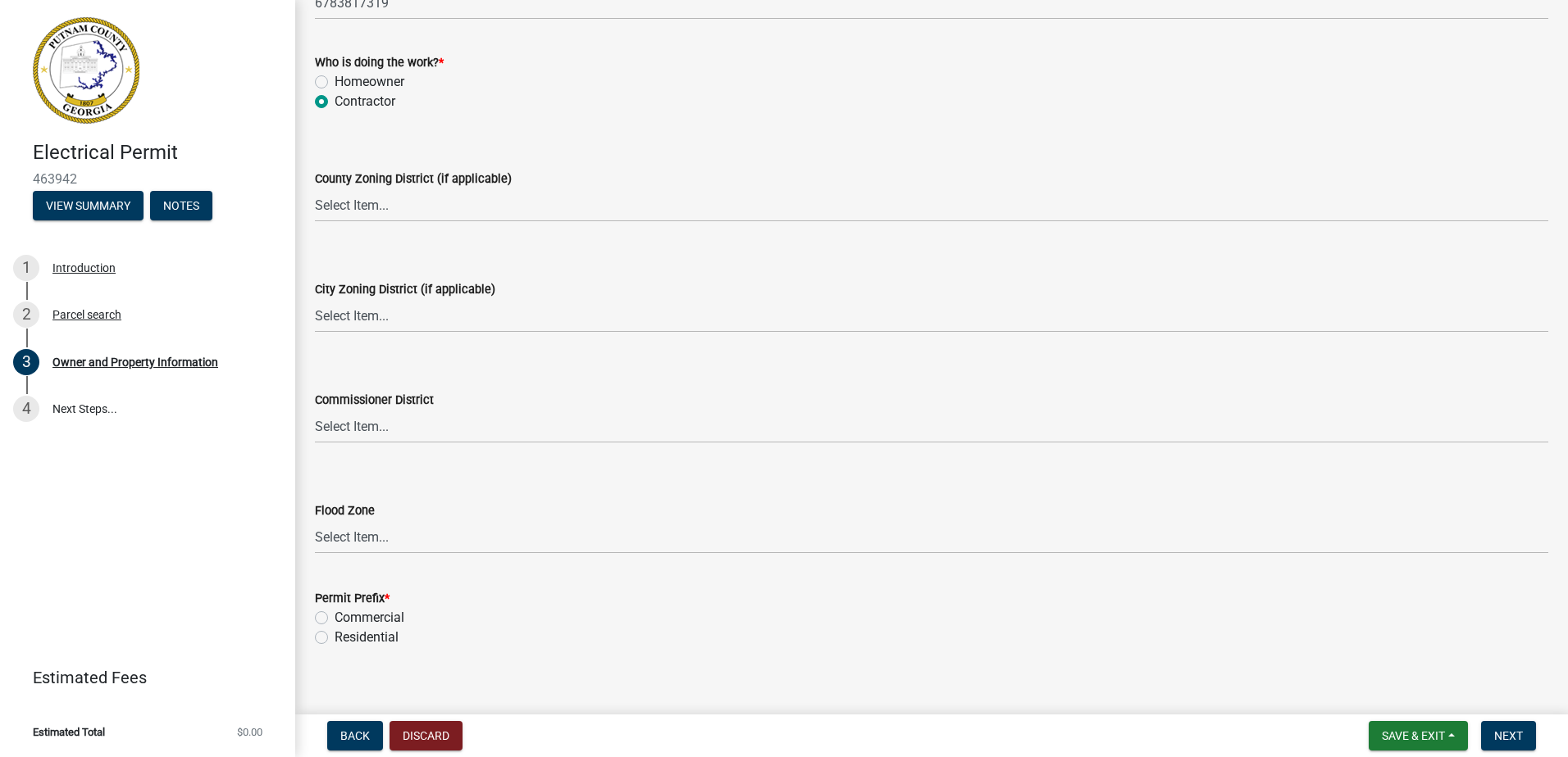
scroll to position [2851, 0]
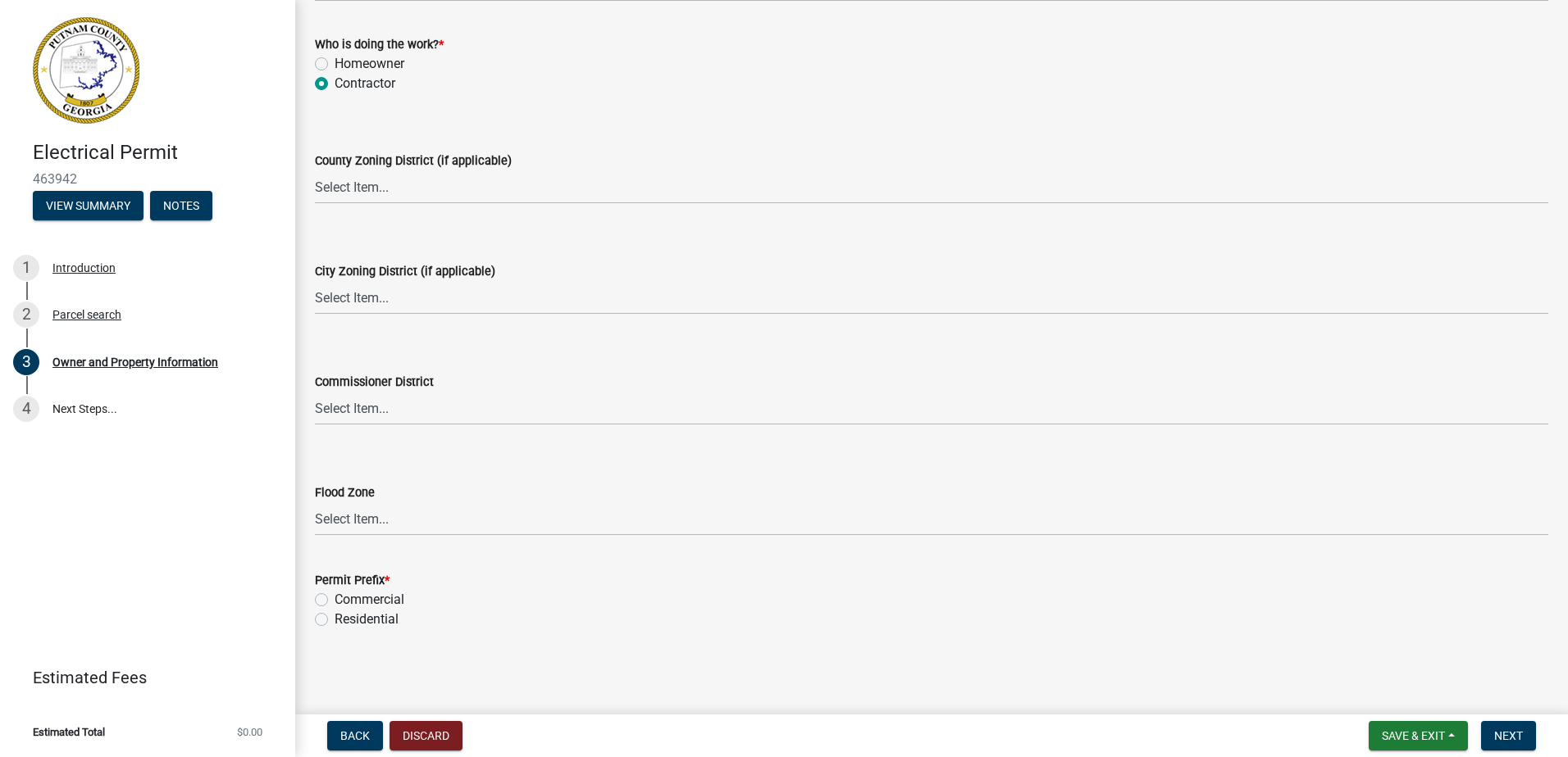
click at [375, 619] on label "Residential" at bounding box center [366, 620] width 64 height 20
click at [345, 619] on input "Residential" at bounding box center [339, 615] width 11 height 11
radio input "true"
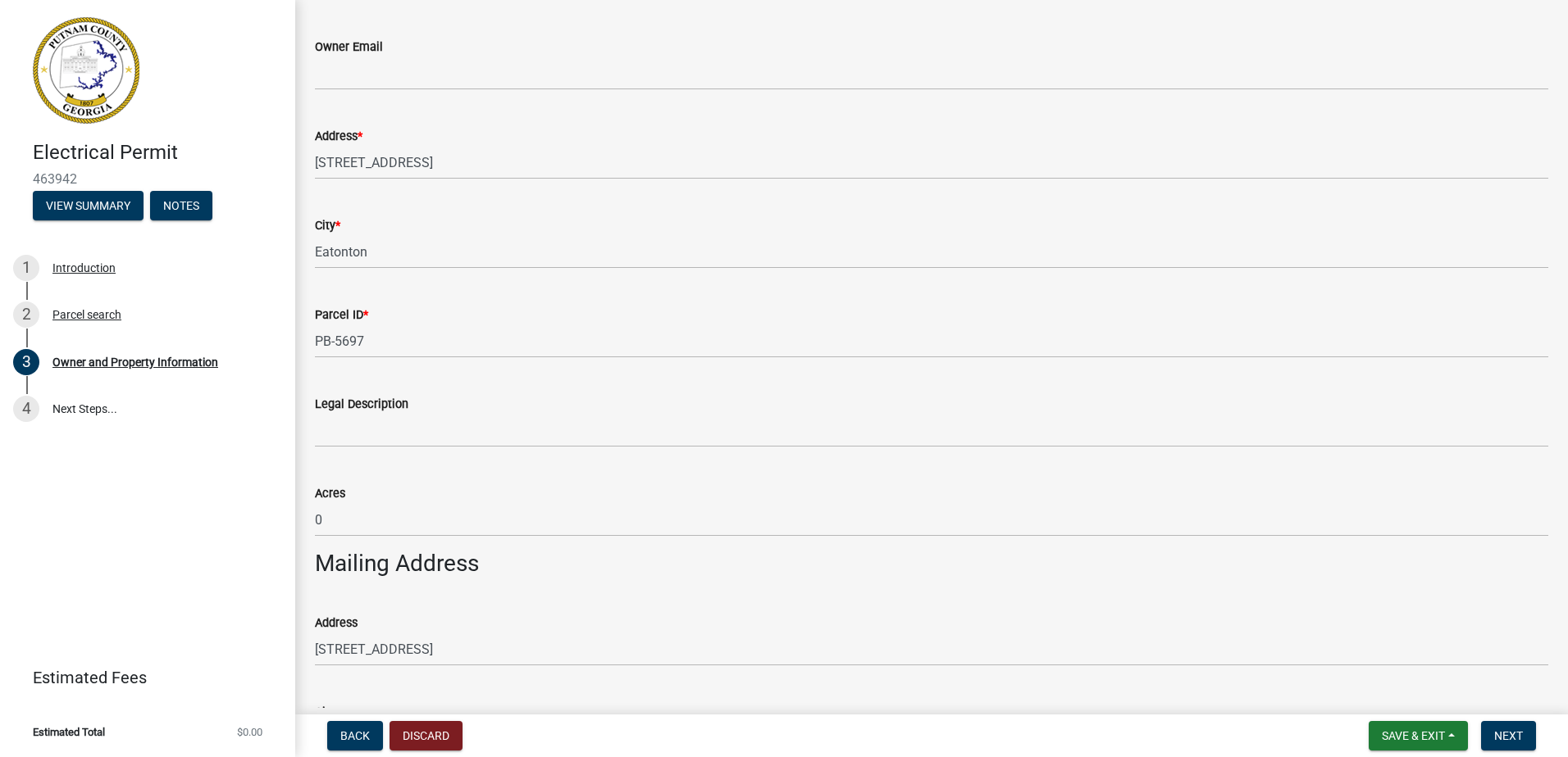
scroll to position [475, 0]
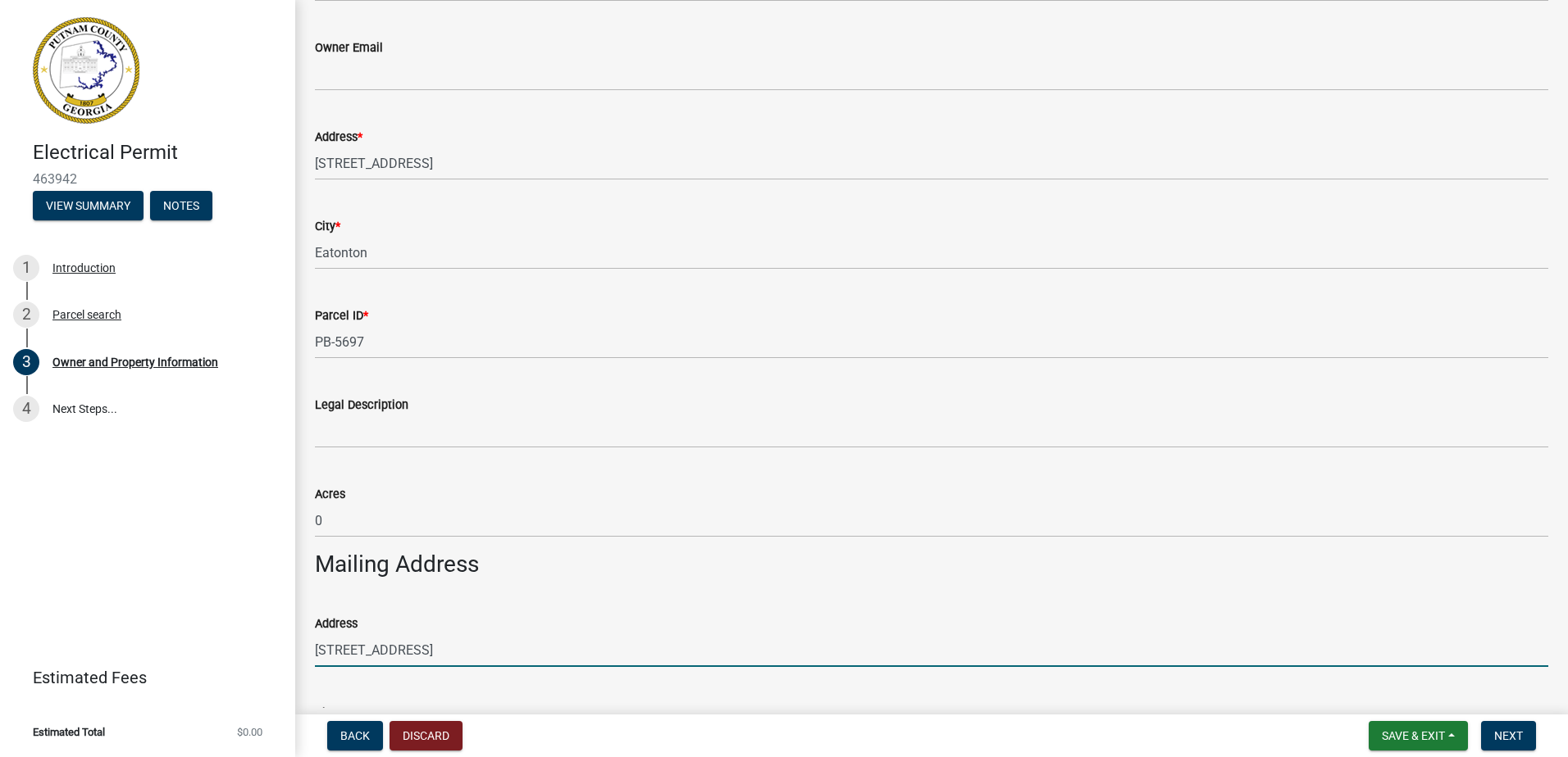
click at [448, 649] on input "1244 MADISON RD LOT17" at bounding box center [931, 650] width 1233 height 34
click at [453, 647] on input "1244 MADISON RD LOT17" at bounding box center [931, 650] width 1233 height 34
type input "[STREET_ADDRESS]"
click at [573, 570] on h3 "Mailing Address" at bounding box center [931, 565] width 1233 height 28
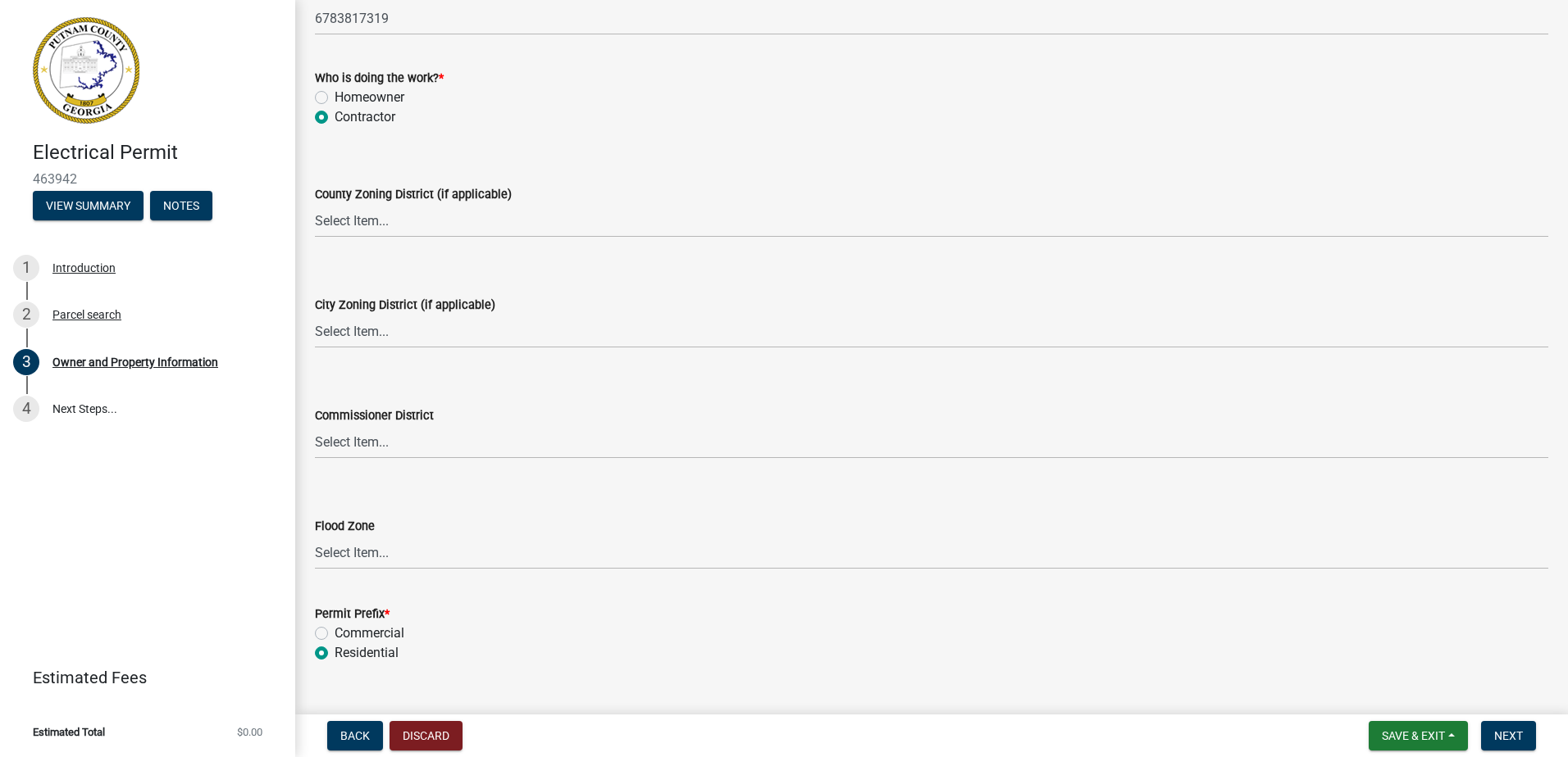
scroll to position [2851, 0]
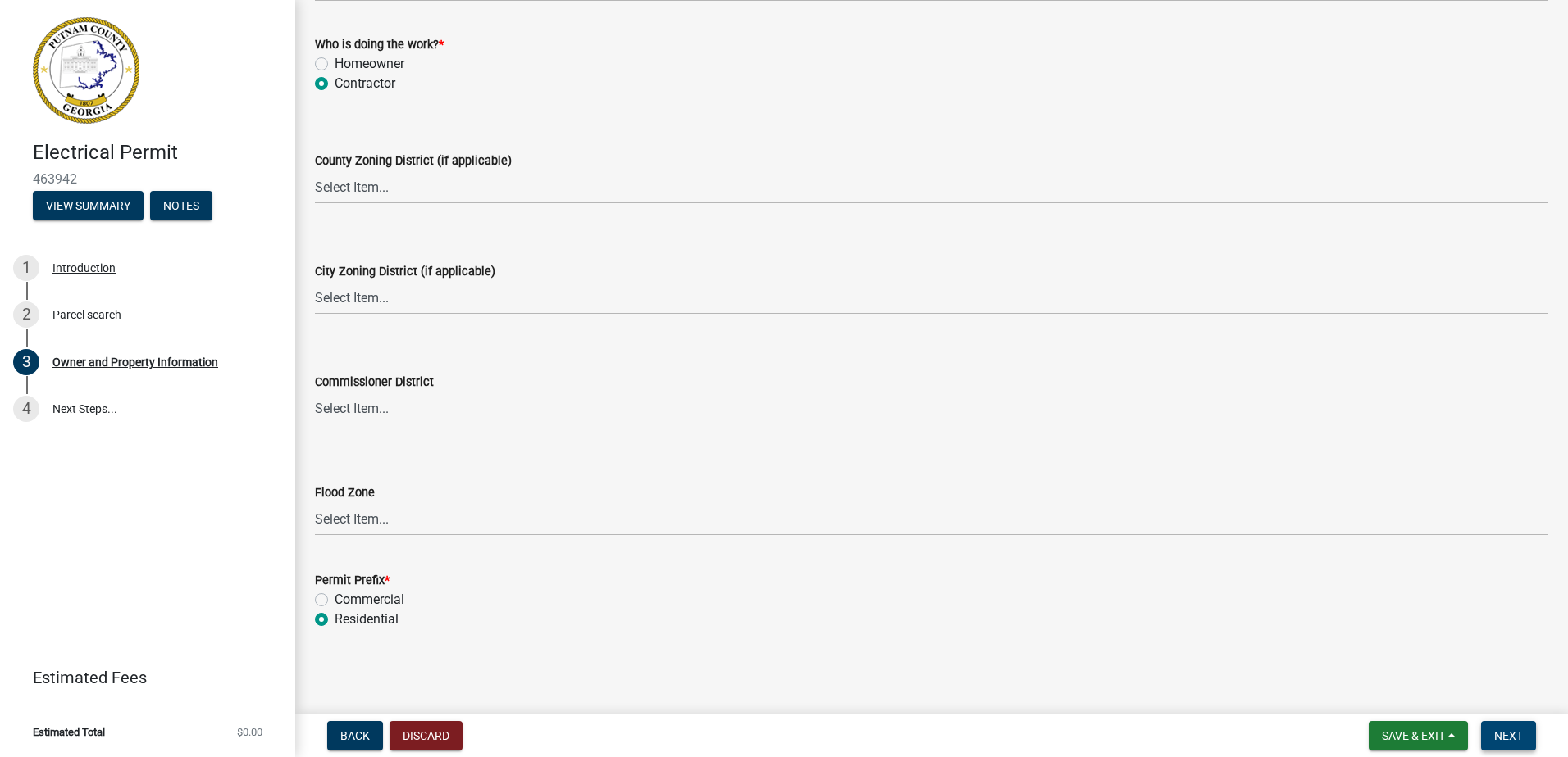
click at [1515, 733] on span "Next" at bounding box center [1508, 736] width 29 height 13
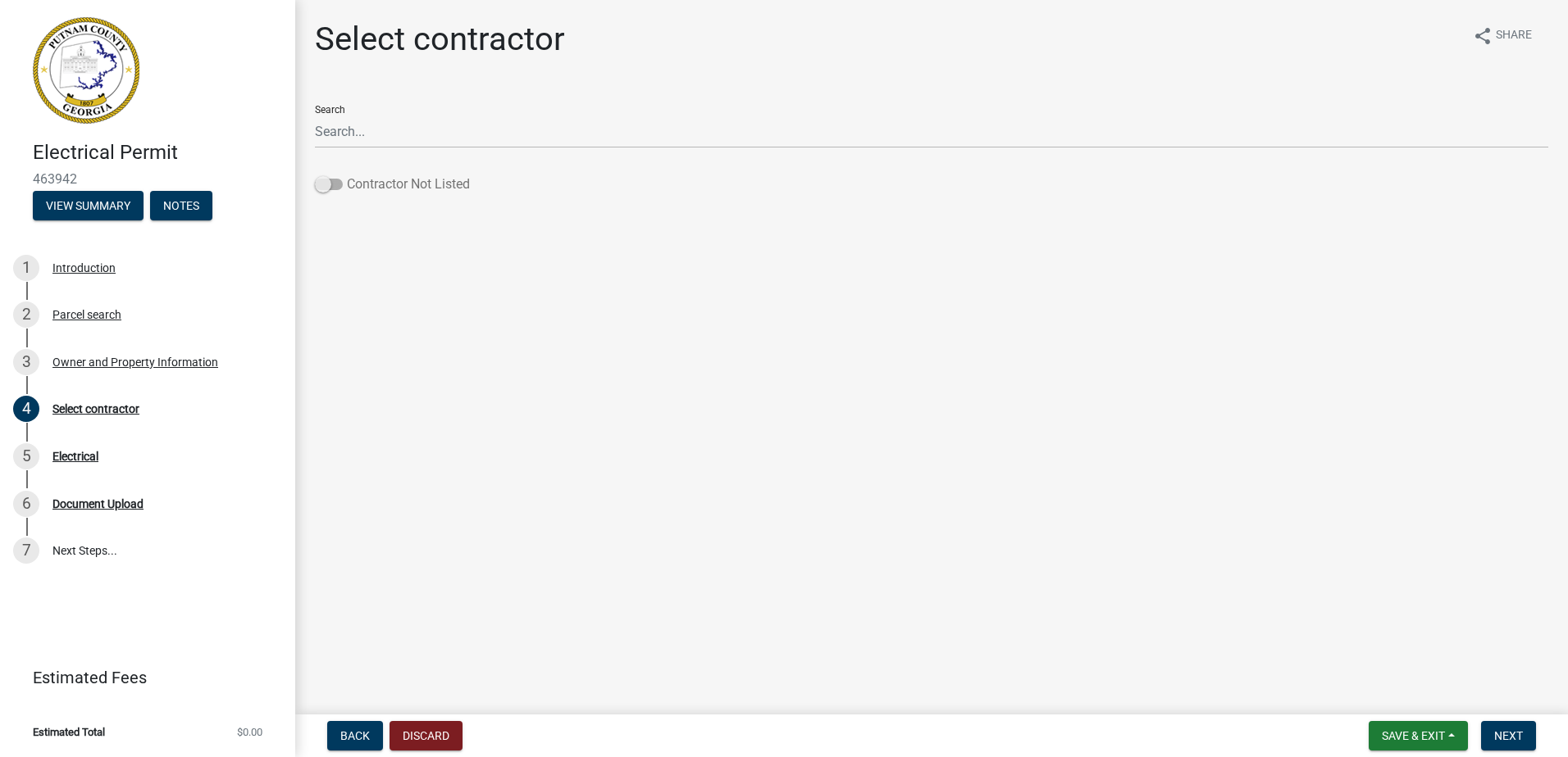
click at [339, 183] on span at bounding box center [329, 185] width 28 height 11
click at [347, 175] on input "Contractor Not Listed" at bounding box center [347, 175] width 0 height 0
click at [1494, 726] on button "Next" at bounding box center [1508, 736] width 55 height 30
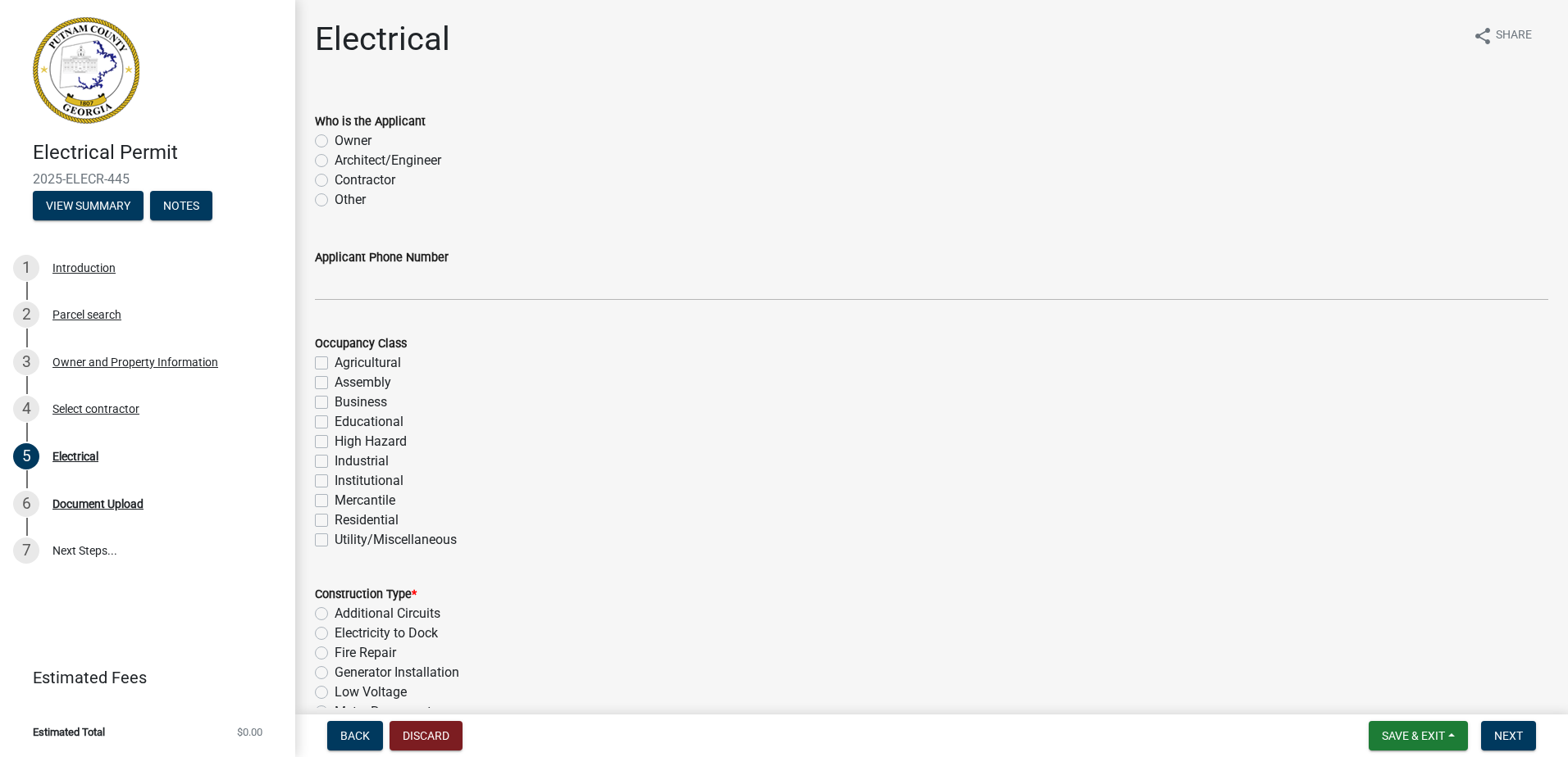
click at [351, 181] on label "Contractor" at bounding box center [365, 181] width 61 height 20
click at [345, 181] on input "Contractor" at bounding box center [339, 176] width 11 height 11
radio input "true"
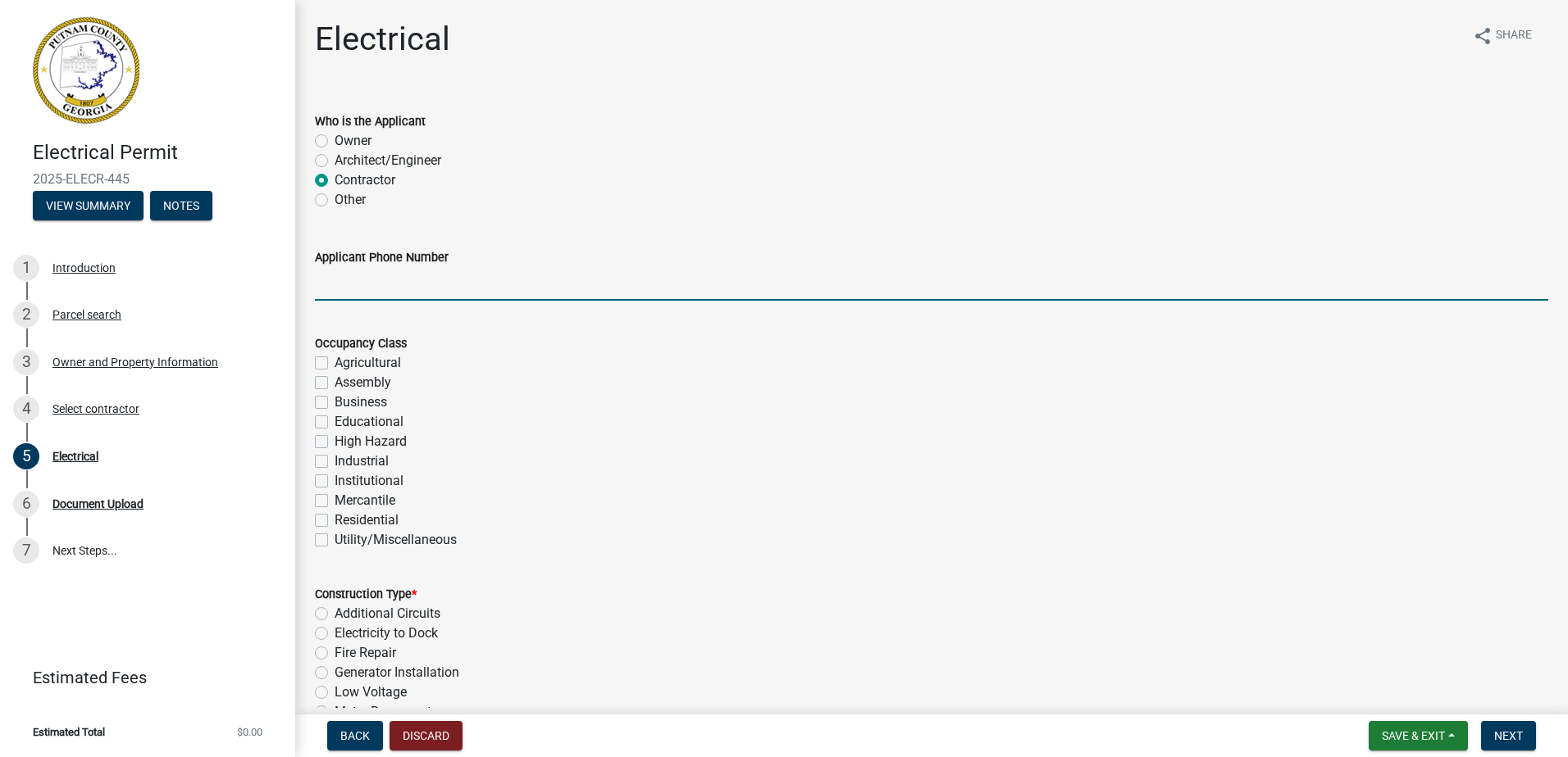
click at [413, 286] on input "Applicant Phone Number" at bounding box center [931, 283] width 1233 height 34
click at [336, 277] on input "7709055081" at bounding box center [931, 283] width 1233 height 34
click at [363, 282] on input "770-9055081" at bounding box center [931, 283] width 1233 height 34
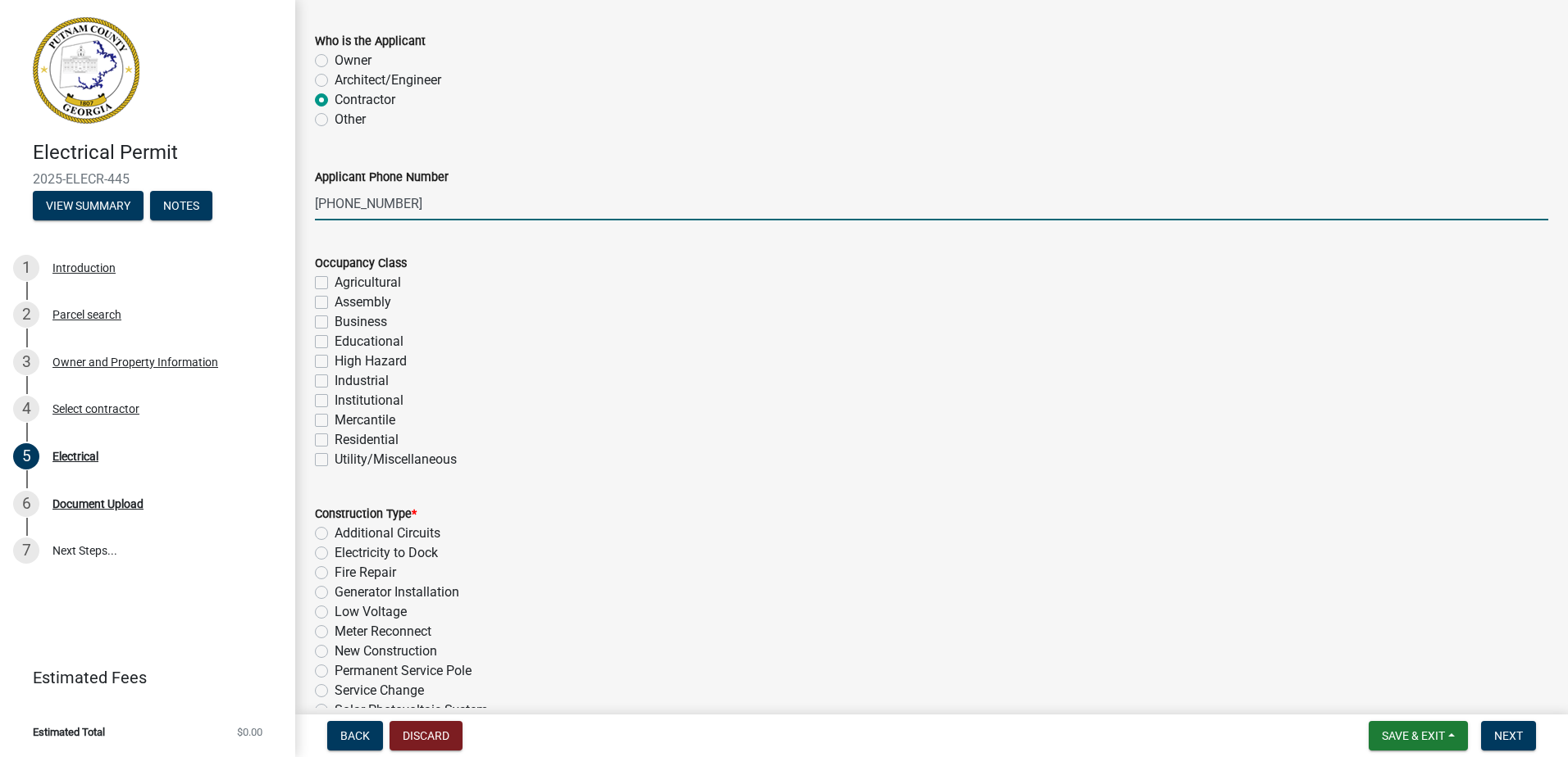
scroll to position [81, 0]
type input "[PHONE_NUMBER]"
click at [370, 437] on label "Residential" at bounding box center [366, 439] width 64 height 20
click at [345, 437] on input "Residential" at bounding box center [339, 434] width 11 height 11
checkbox input "true"
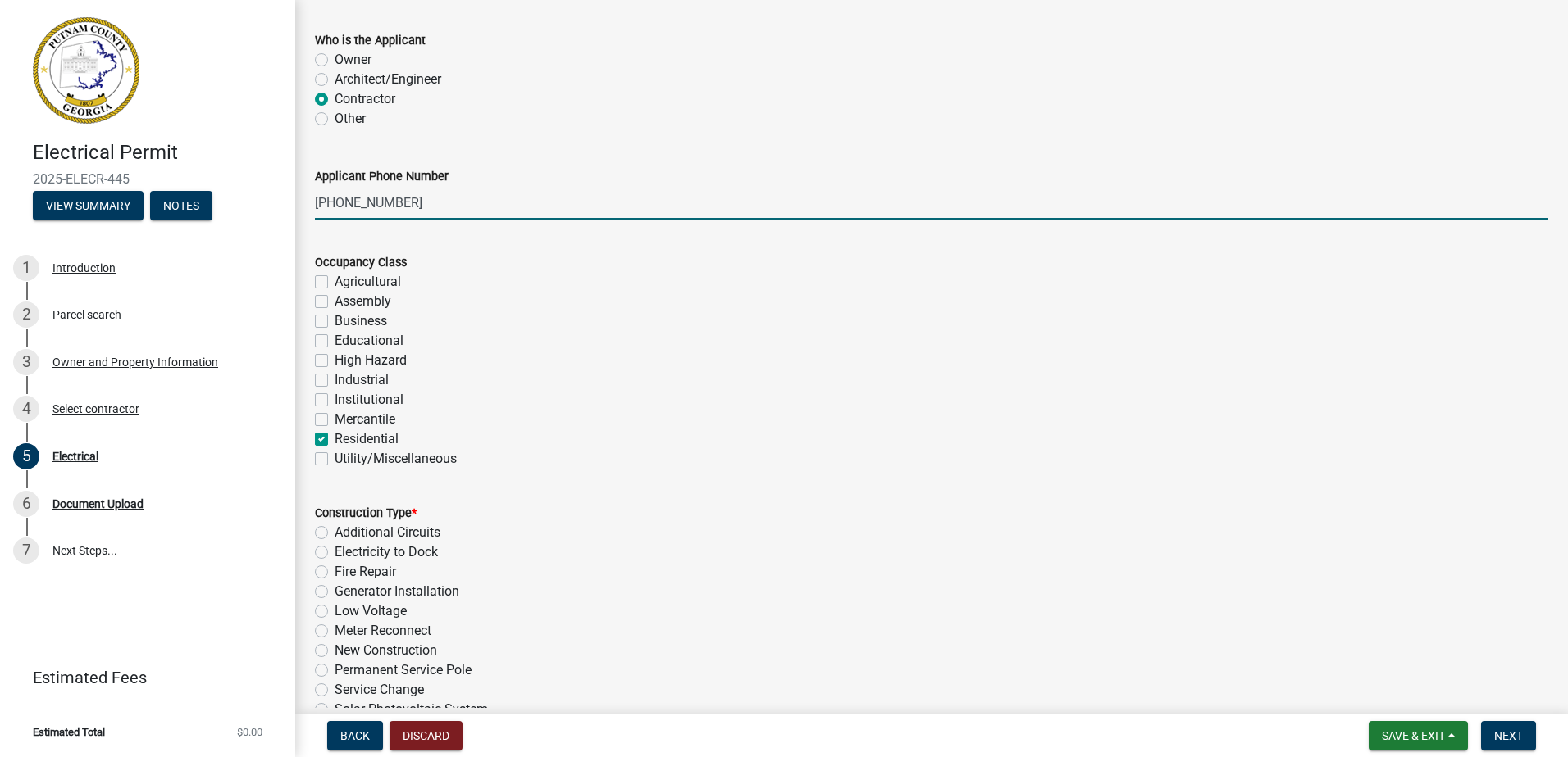
checkbox input "false"
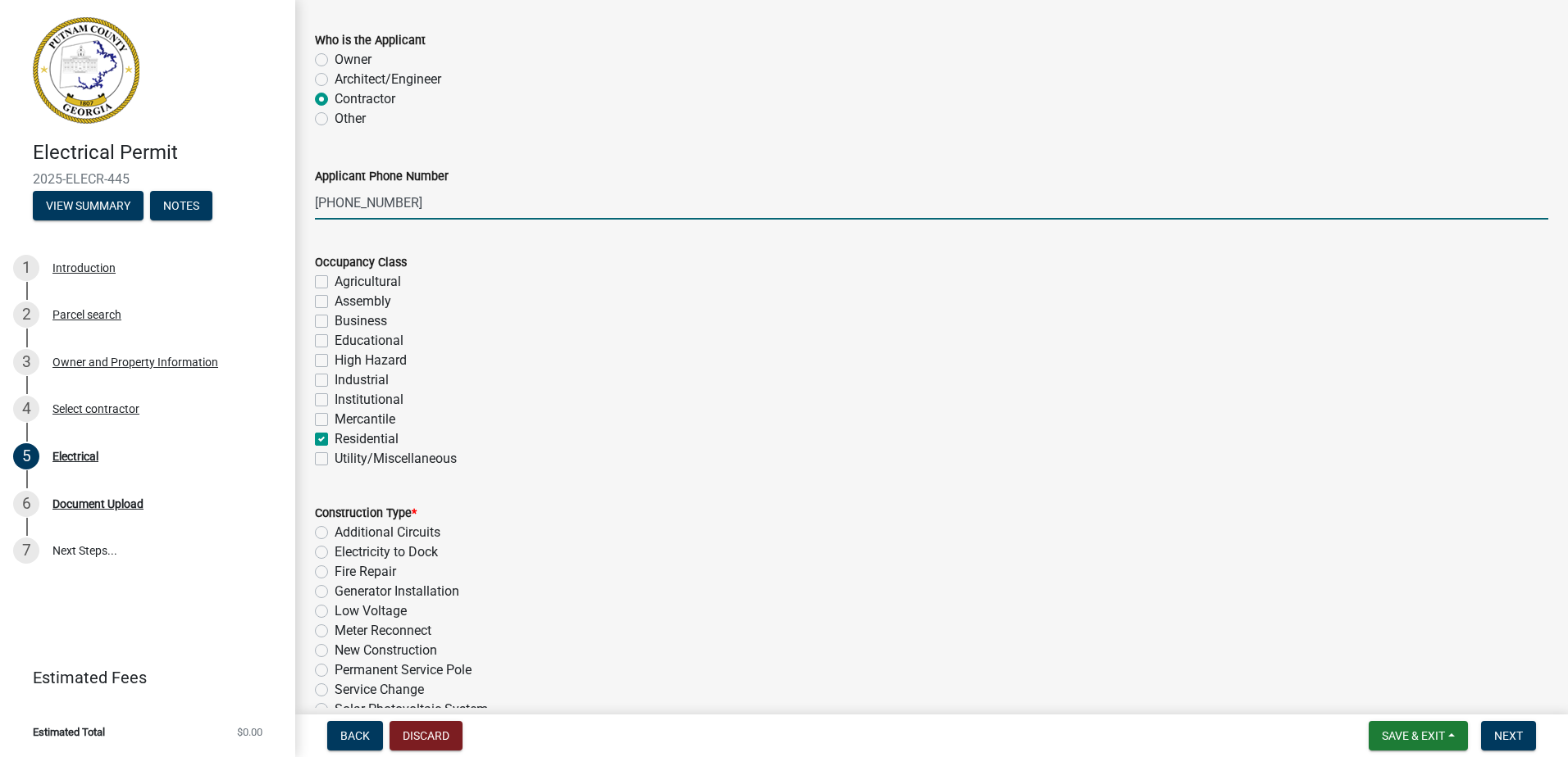
checkbox input "false"
checkbox input "true"
checkbox input "false"
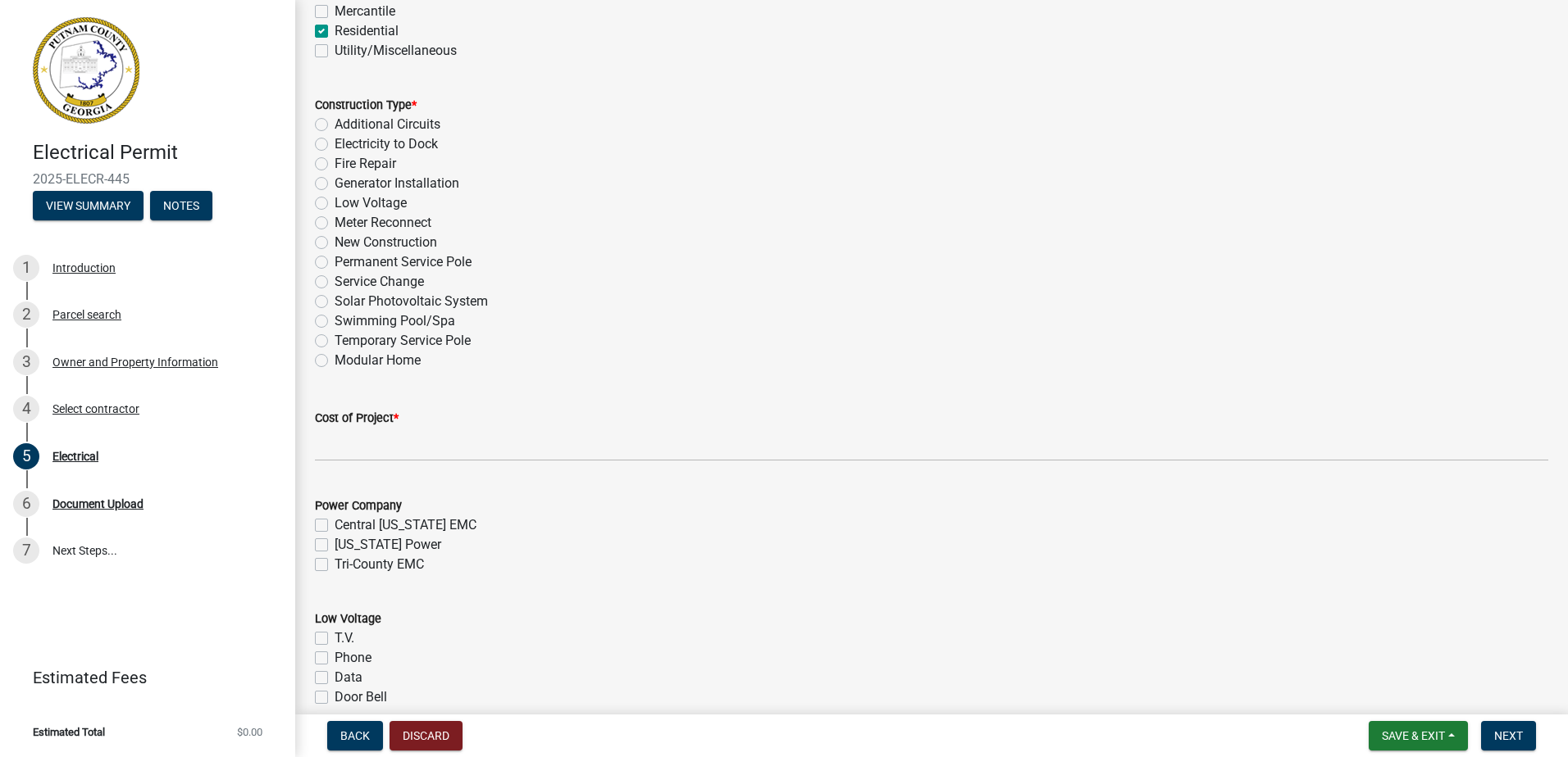
scroll to position [490, 0]
click at [379, 262] on label "Permanent Service Pole" at bounding box center [402, 261] width 137 height 20
click at [345, 262] on input "Permanent Service Pole" at bounding box center [339, 256] width 11 height 11
radio input "true"
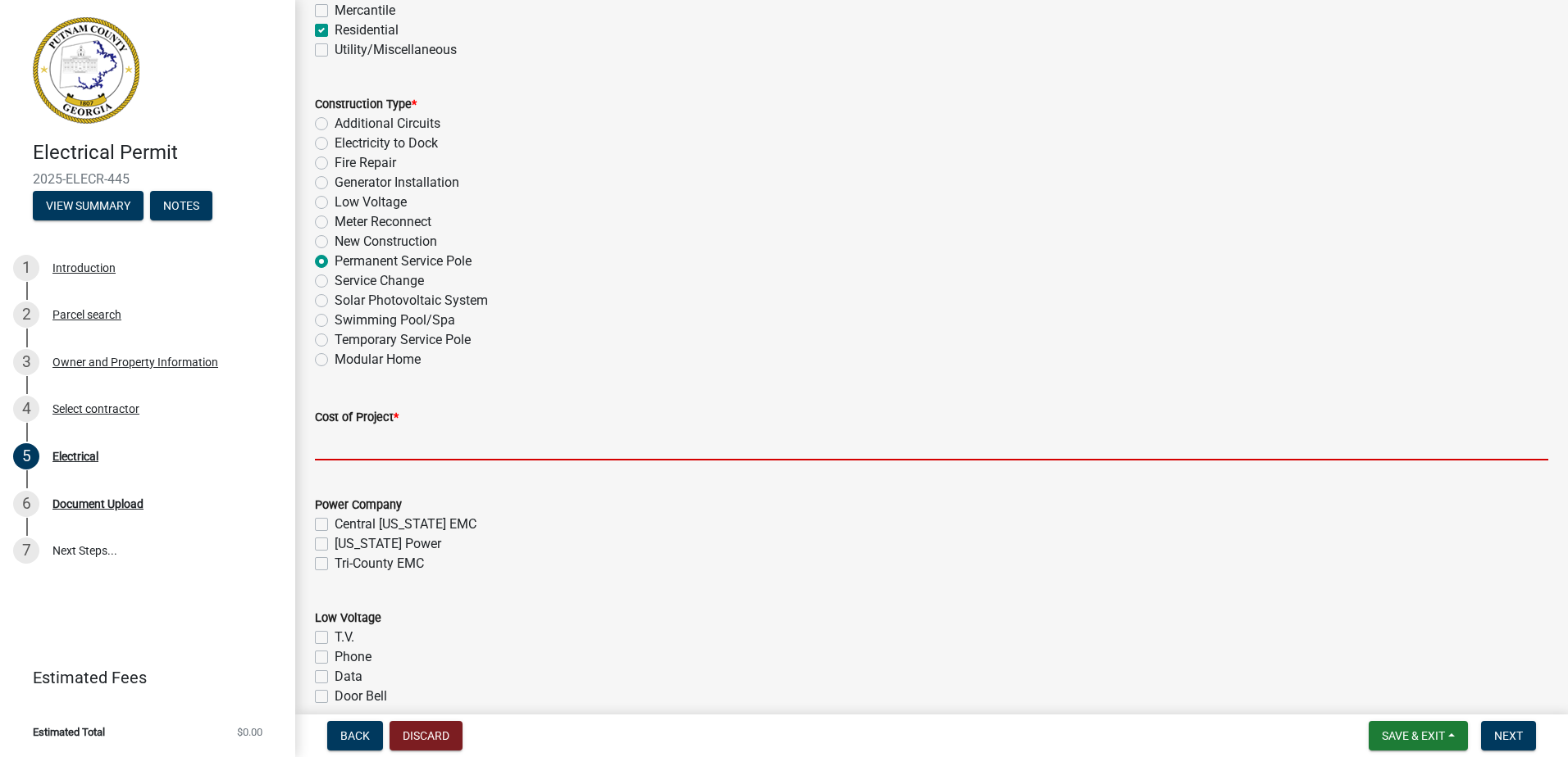
click at [373, 438] on input "text" at bounding box center [931, 443] width 1233 height 34
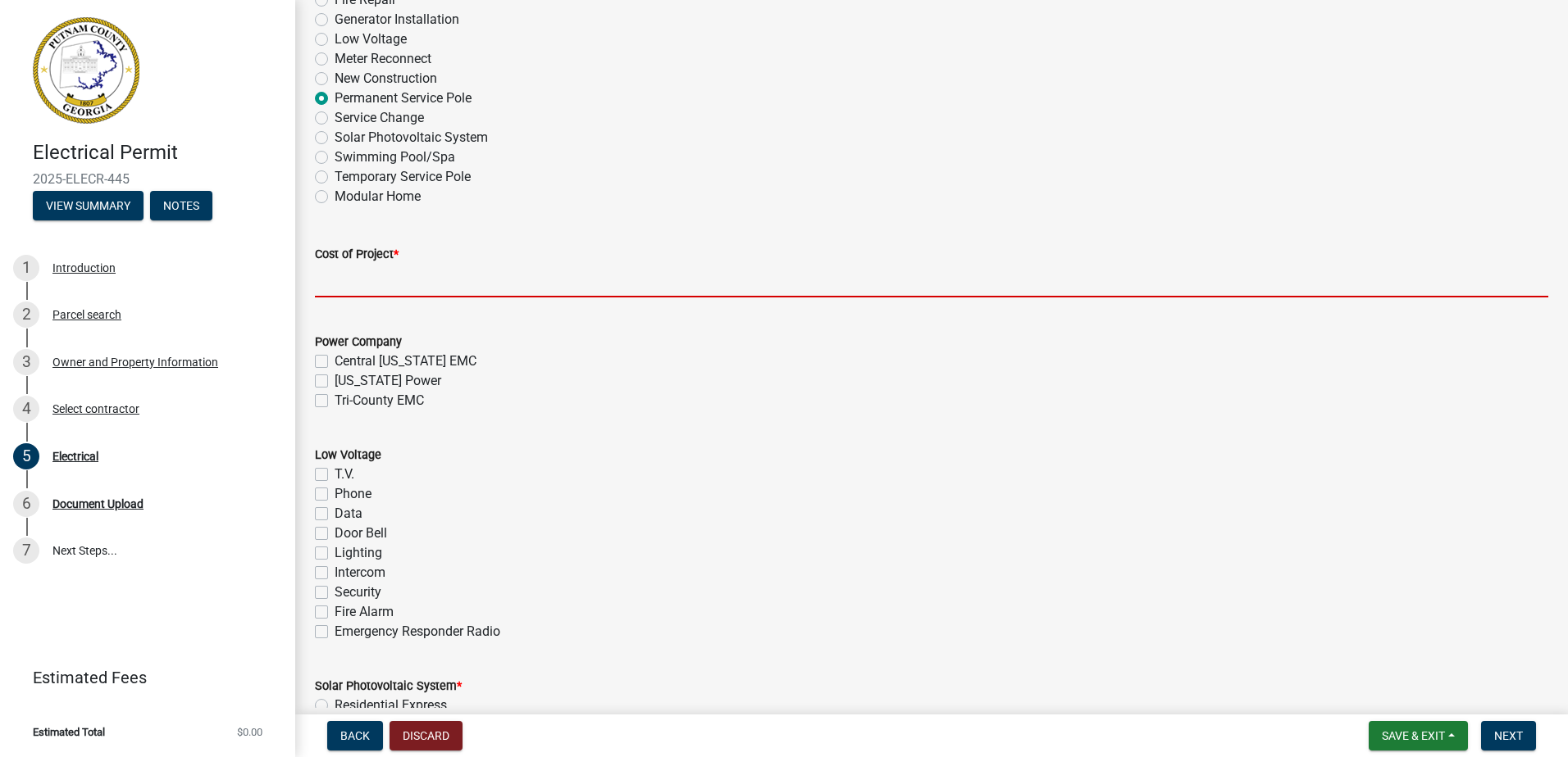
click at [789, 402] on div "Power Company Central Georgia EMC Georgia Power Tri-County EMC" at bounding box center [931, 371] width 1233 height 79
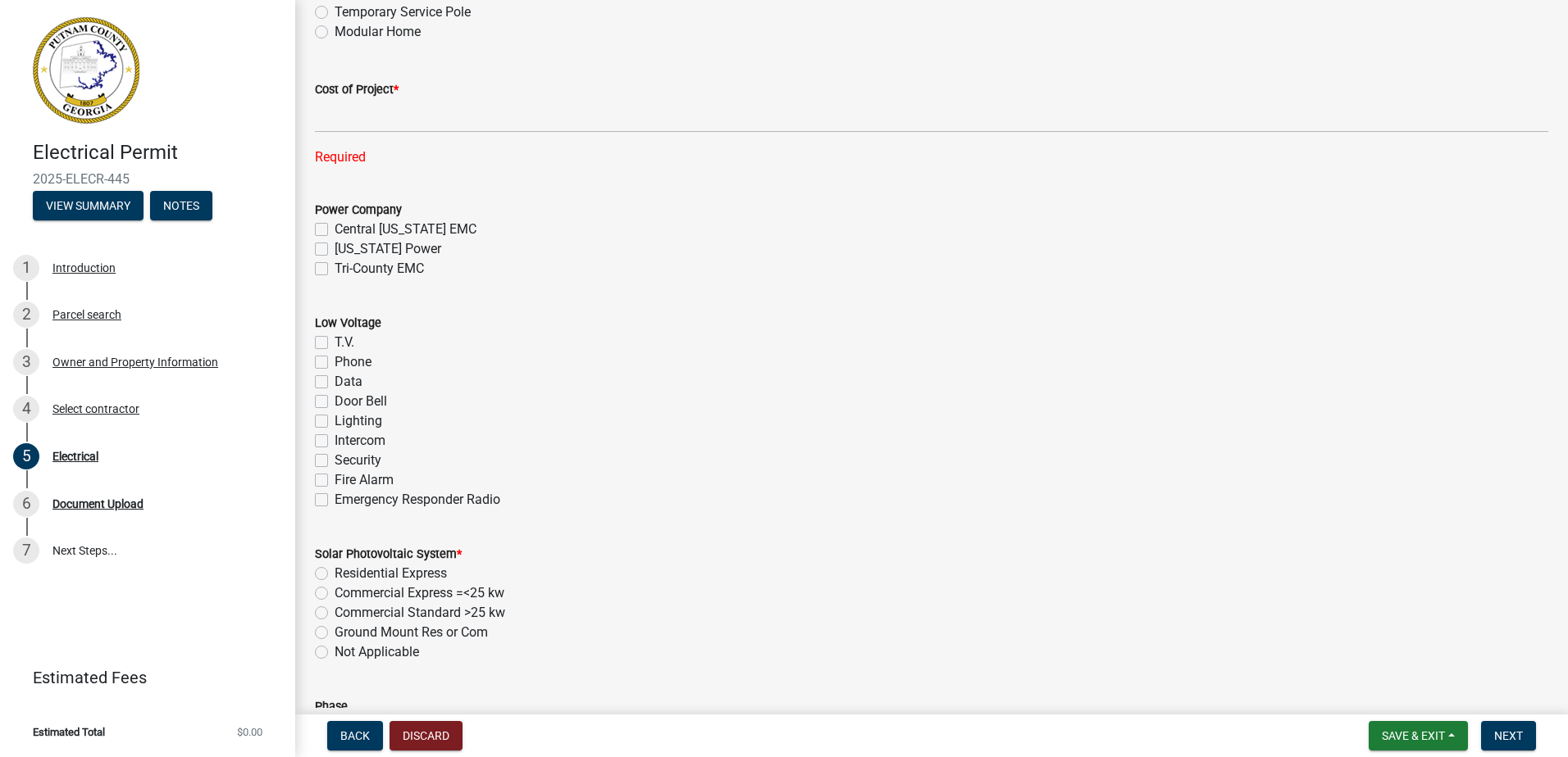
click at [412, 268] on label "Tri-County EMC" at bounding box center [379, 268] width 90 height 20
click at [345, 268] on input "Tri-County EMC" at bounding box center [339, 264] width 11 height 11
checkbox input "true"
checkbox input "false"
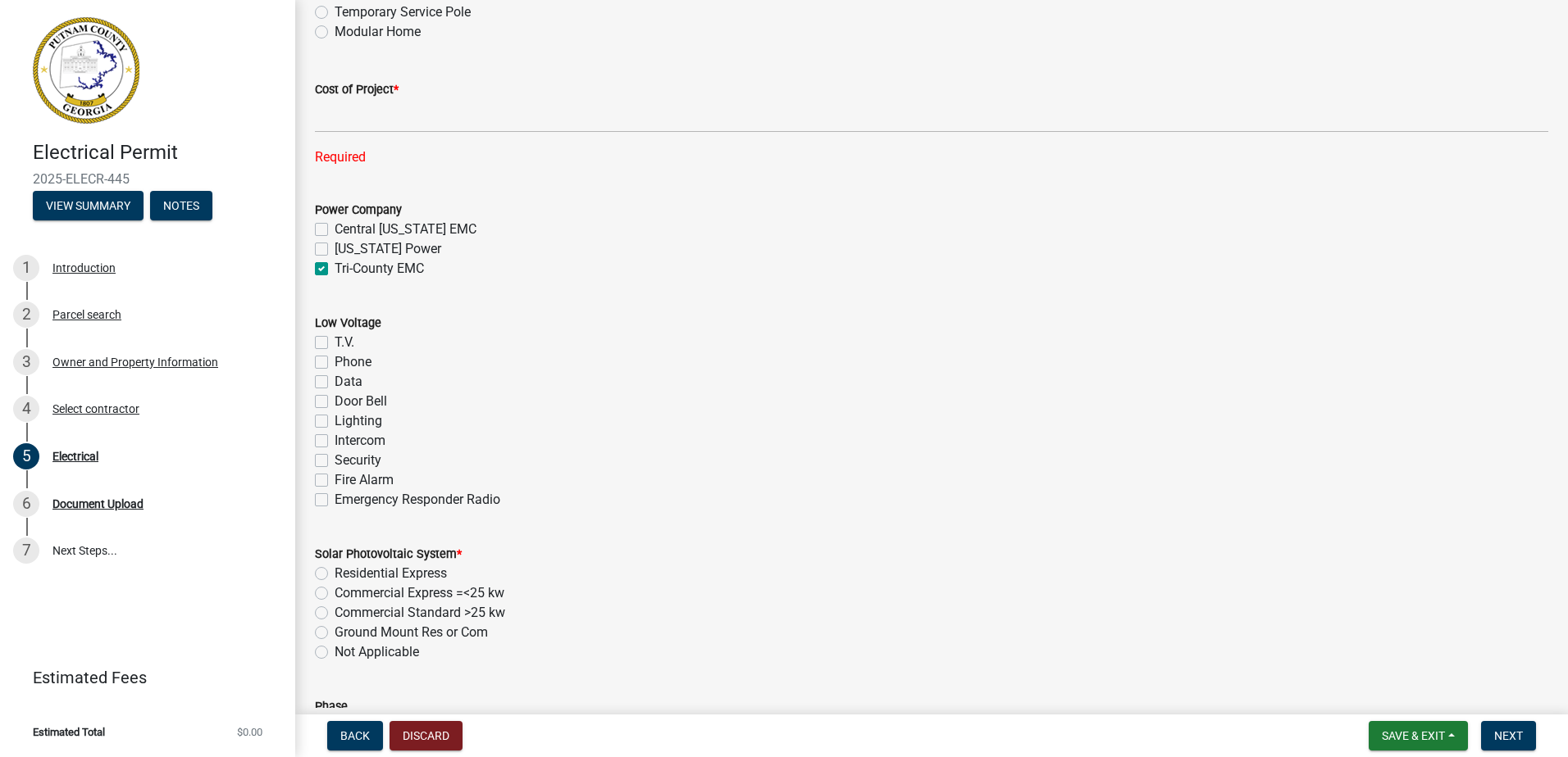
checkbox input "true"
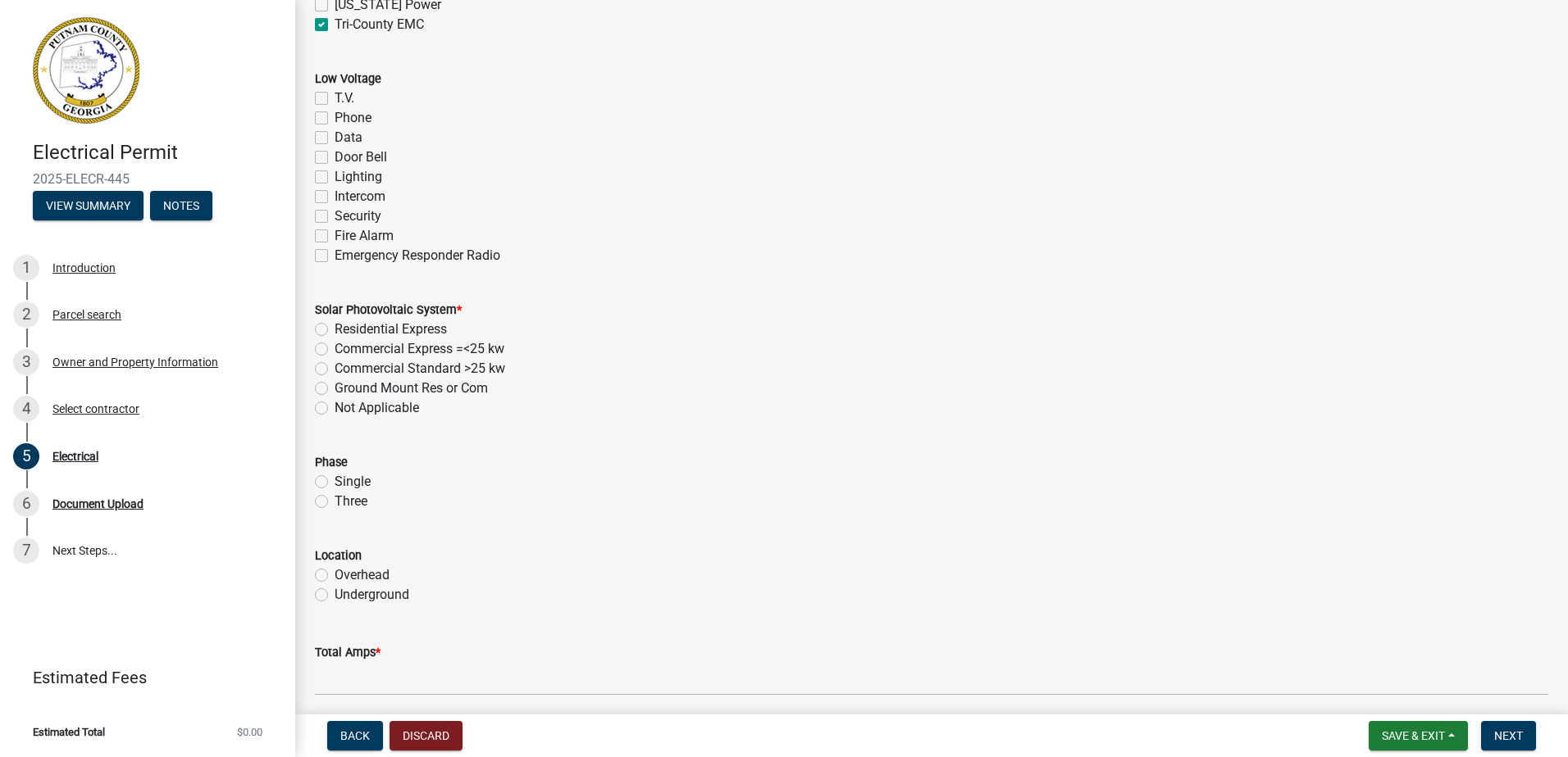
scroll to position [1063, 0]
click at [388, 412] on label "Not Applicable" at bounding box center [376, 407] width 85 height 20
click at [345, 408] on input "Not Applicable" at bounding box center [339, 402] width 11 height 11
radio input "true"
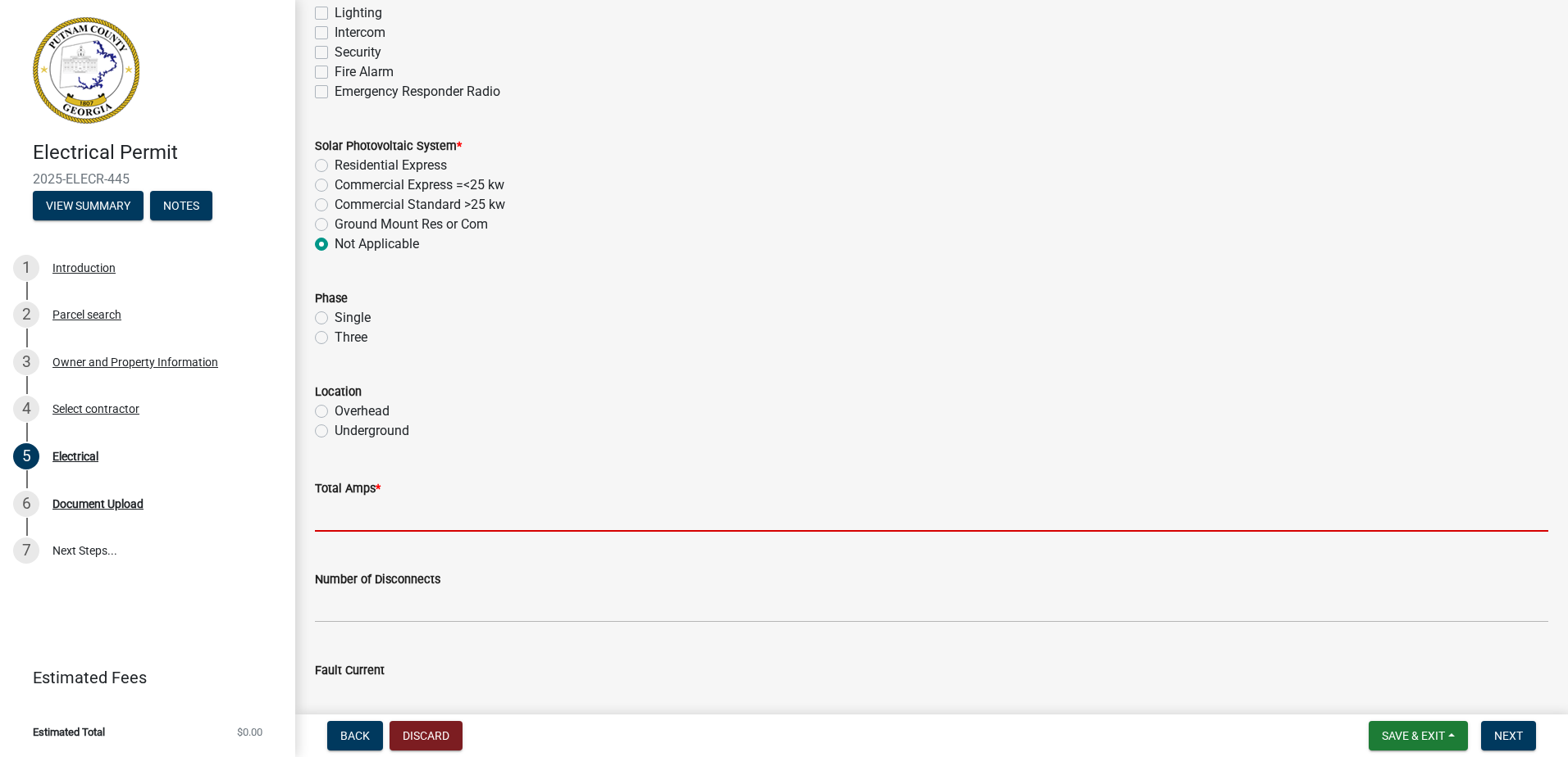
click at [399, 509] on input "text" at bounding box center [931, 515] width 1233 height 34
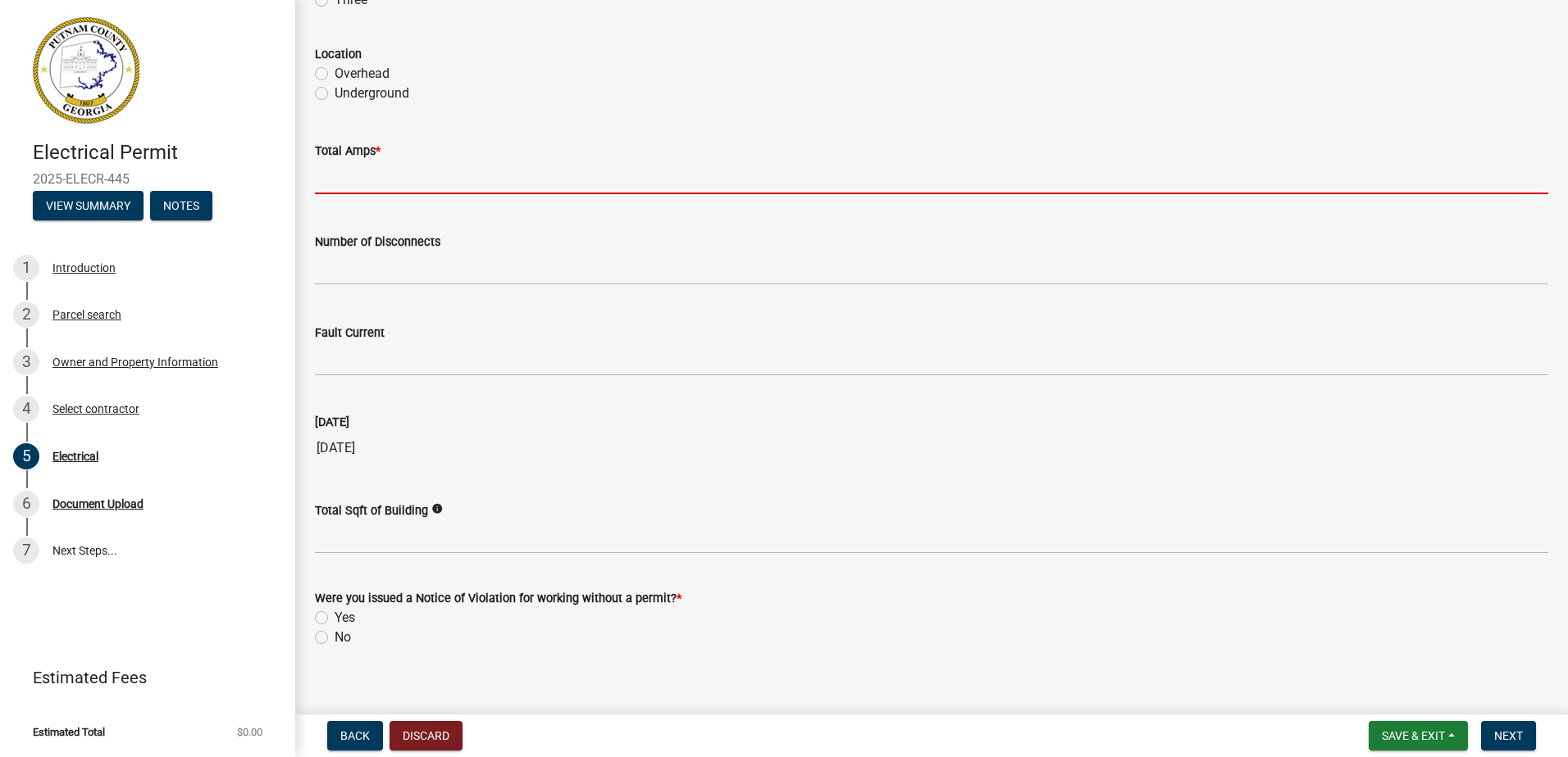
scroll to position [1582, 0]
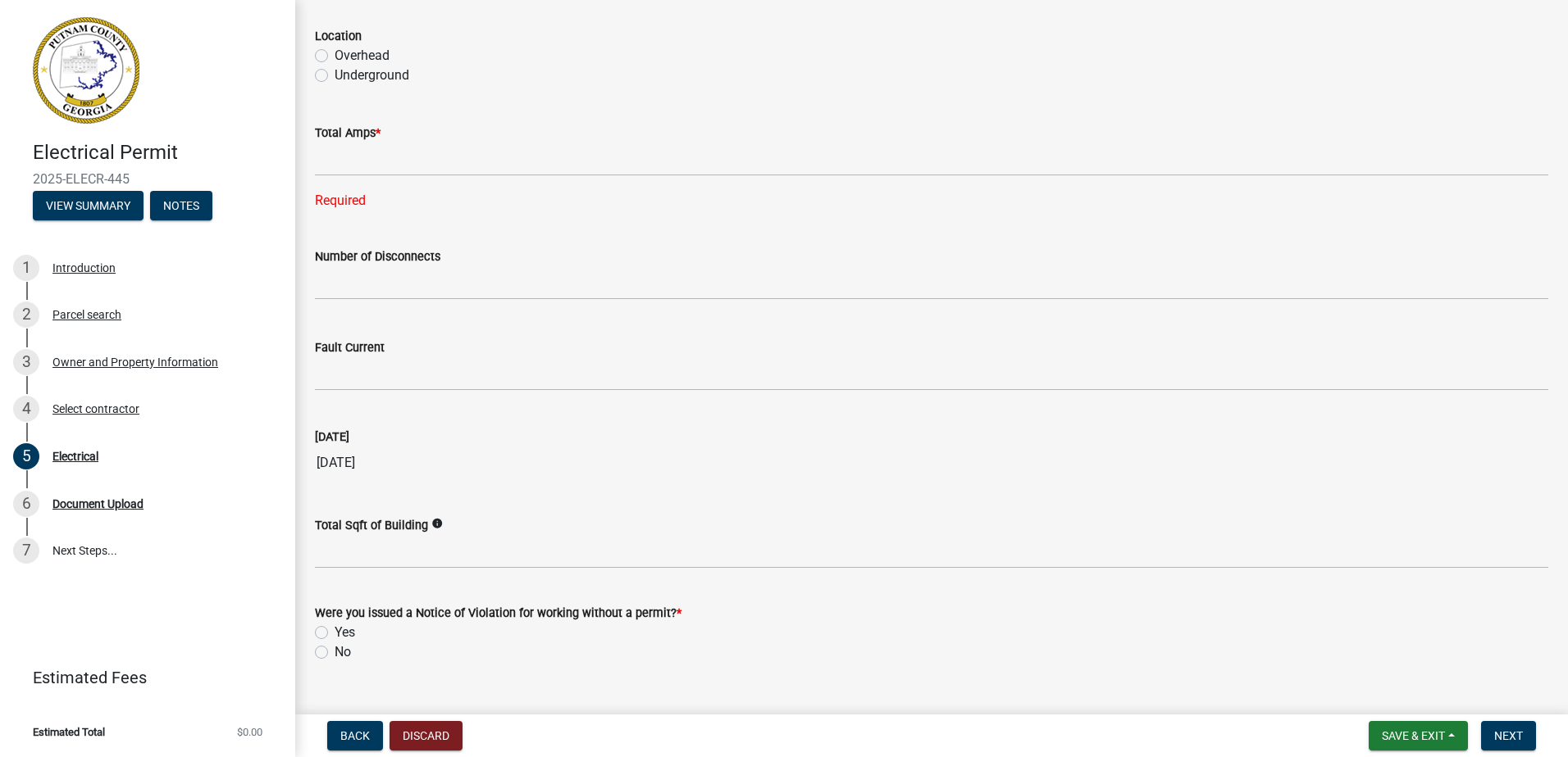
click at [351, 652] on label "No" at bounding box center [343, 653] width 16 height 20
click at [345, 652] on input "No" at bounding box center [339, 648] width 11 height 11
radio input "true"
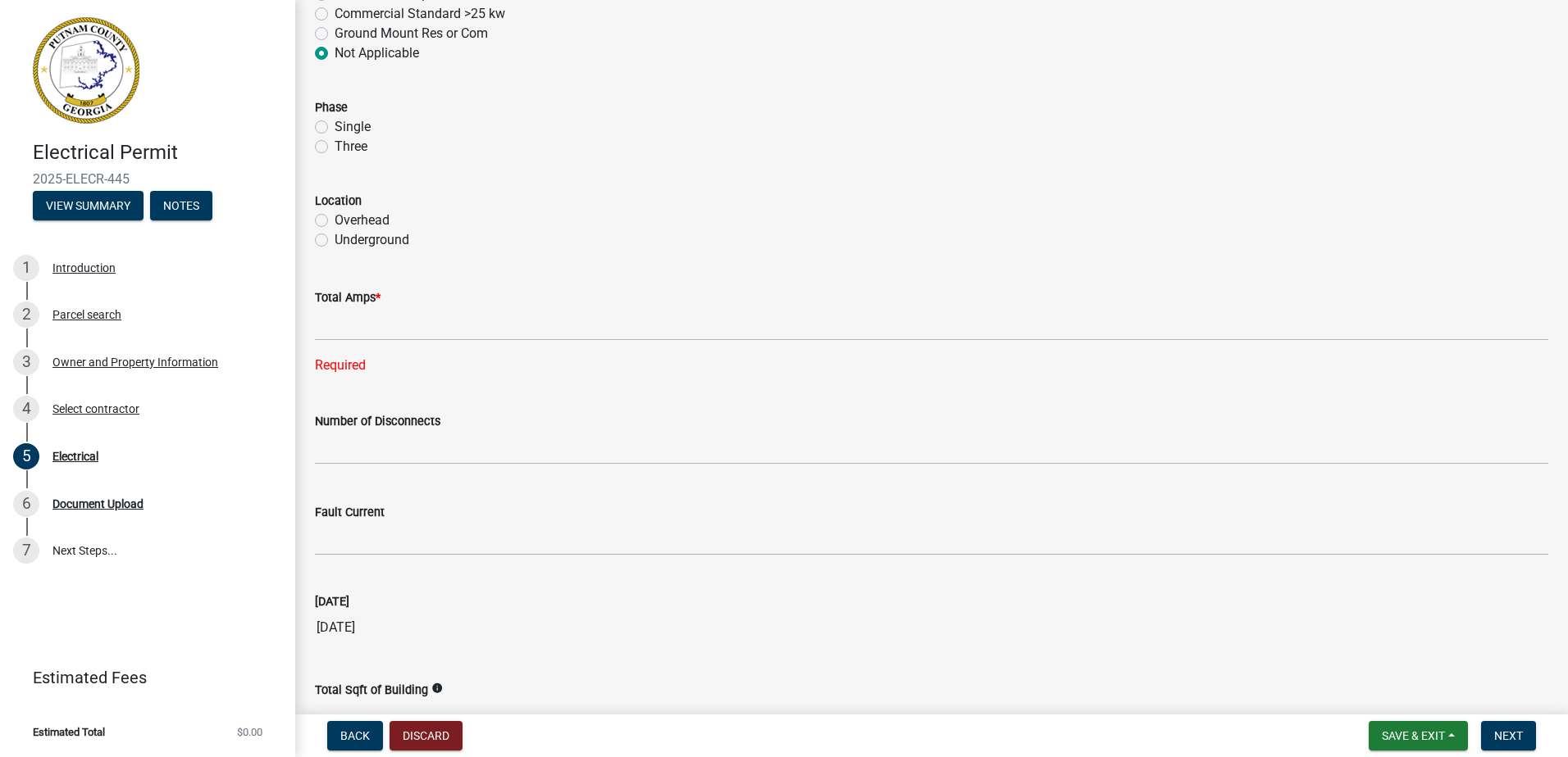
scroll to position [1418, 0]
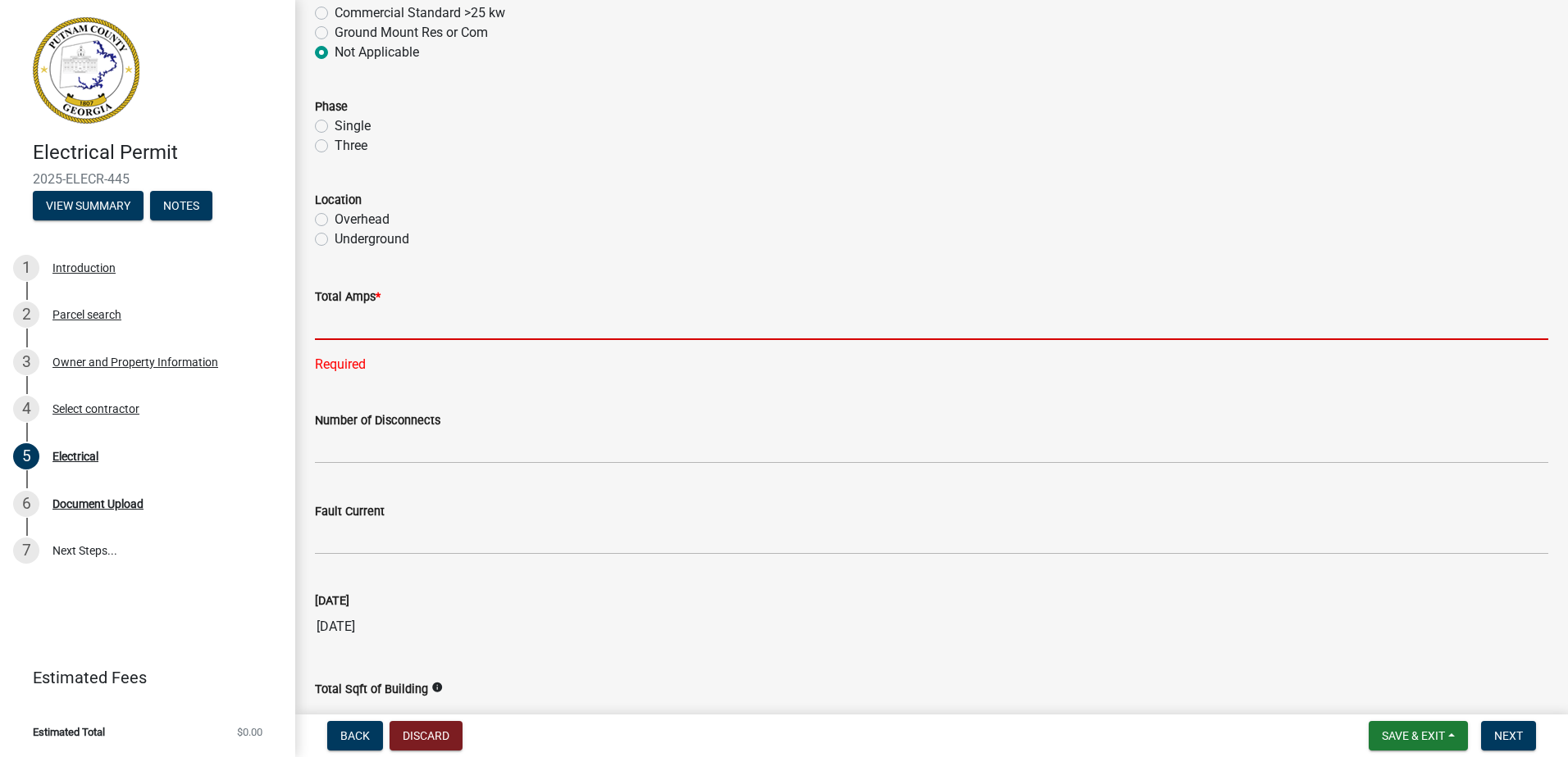
click at [430, 322] on input "text" at bounding box center [931, 323] width 1233 height 34
click at [430, 321] on input "text" at bounding box center [931, 323] width 1233 height 34
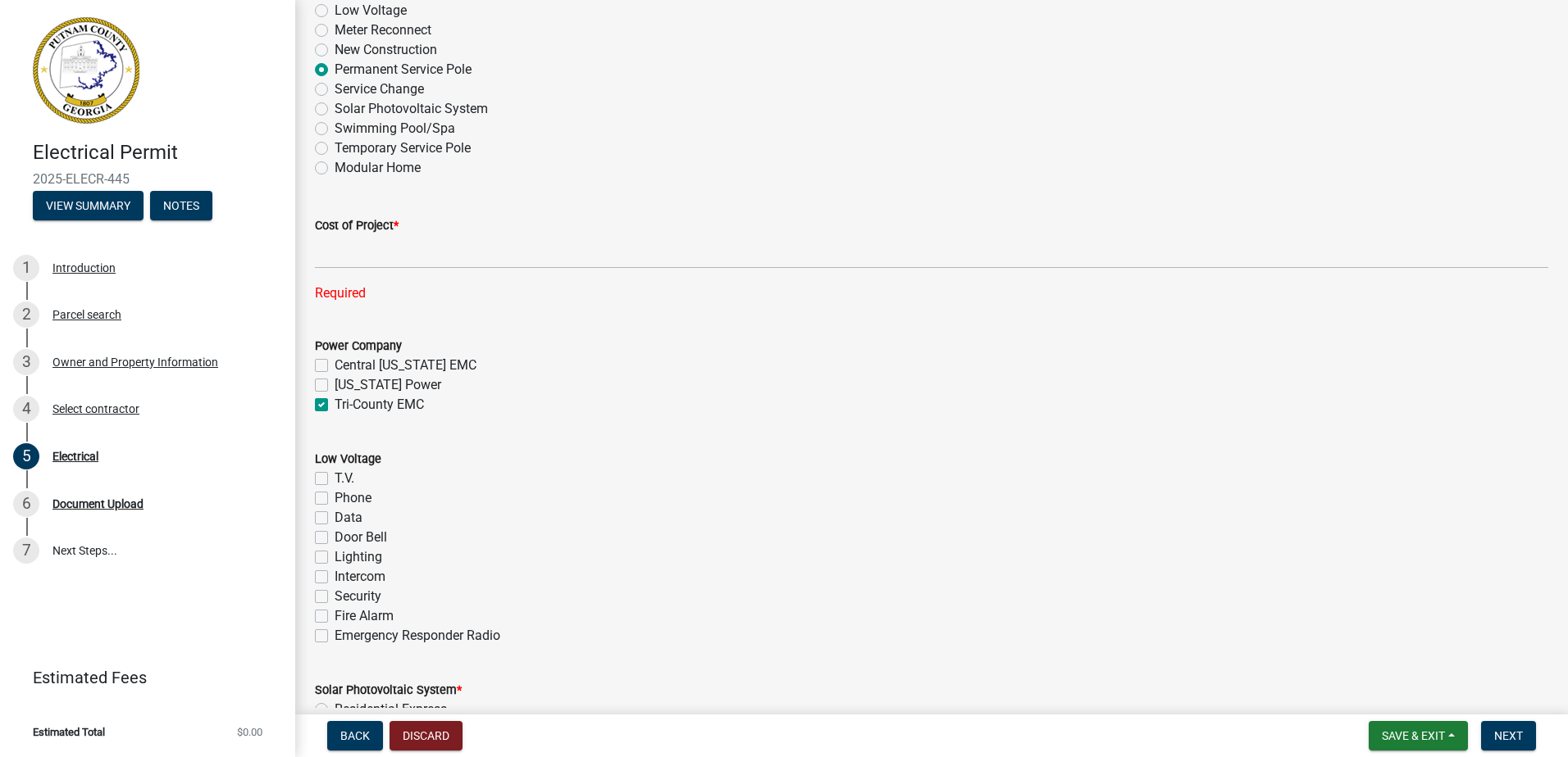
scroll to position [681, 0]
type input "200"
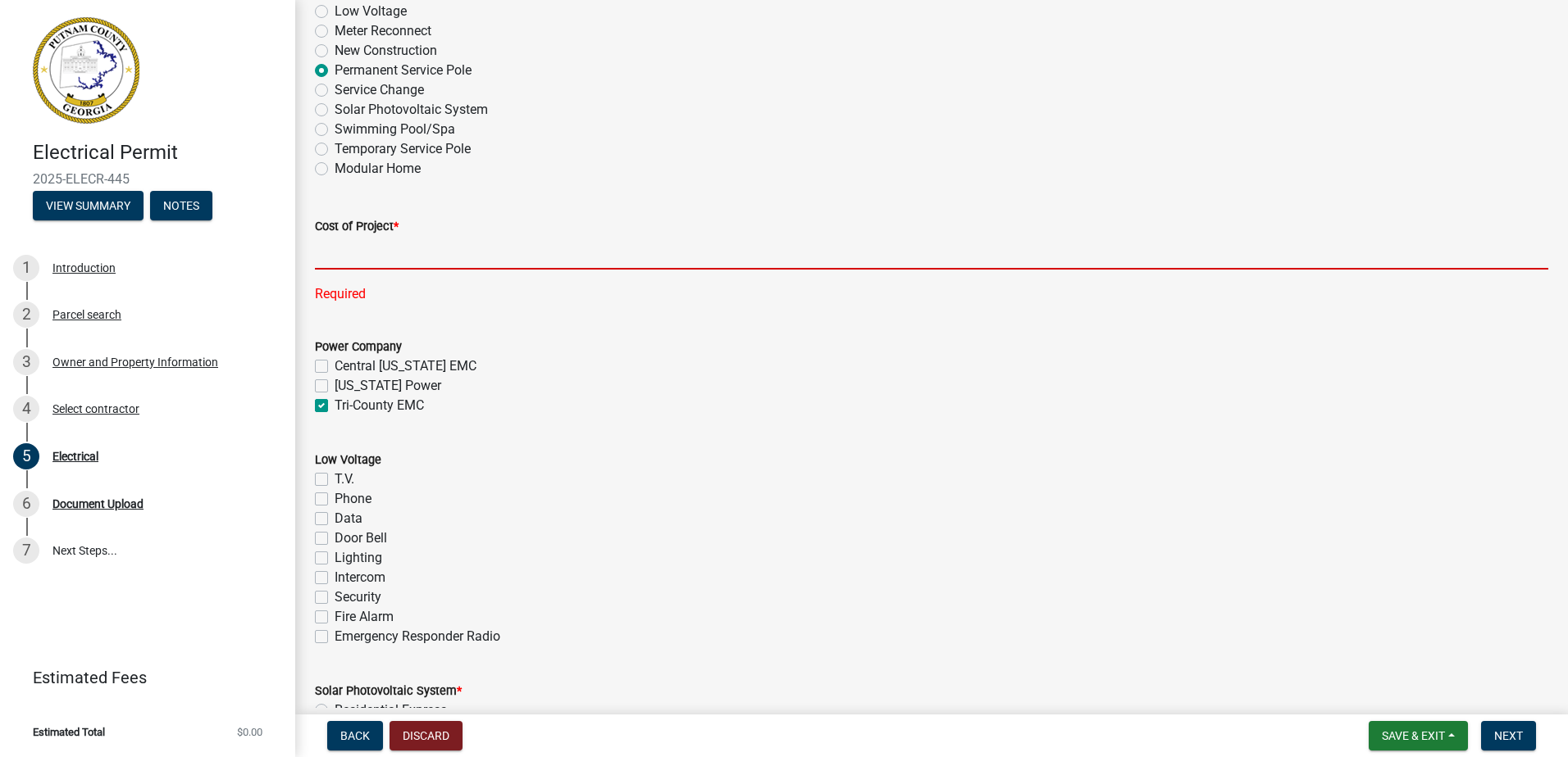
click at [389, 255] on input "text" at bounding box center [931, 252] width 1233 height 34
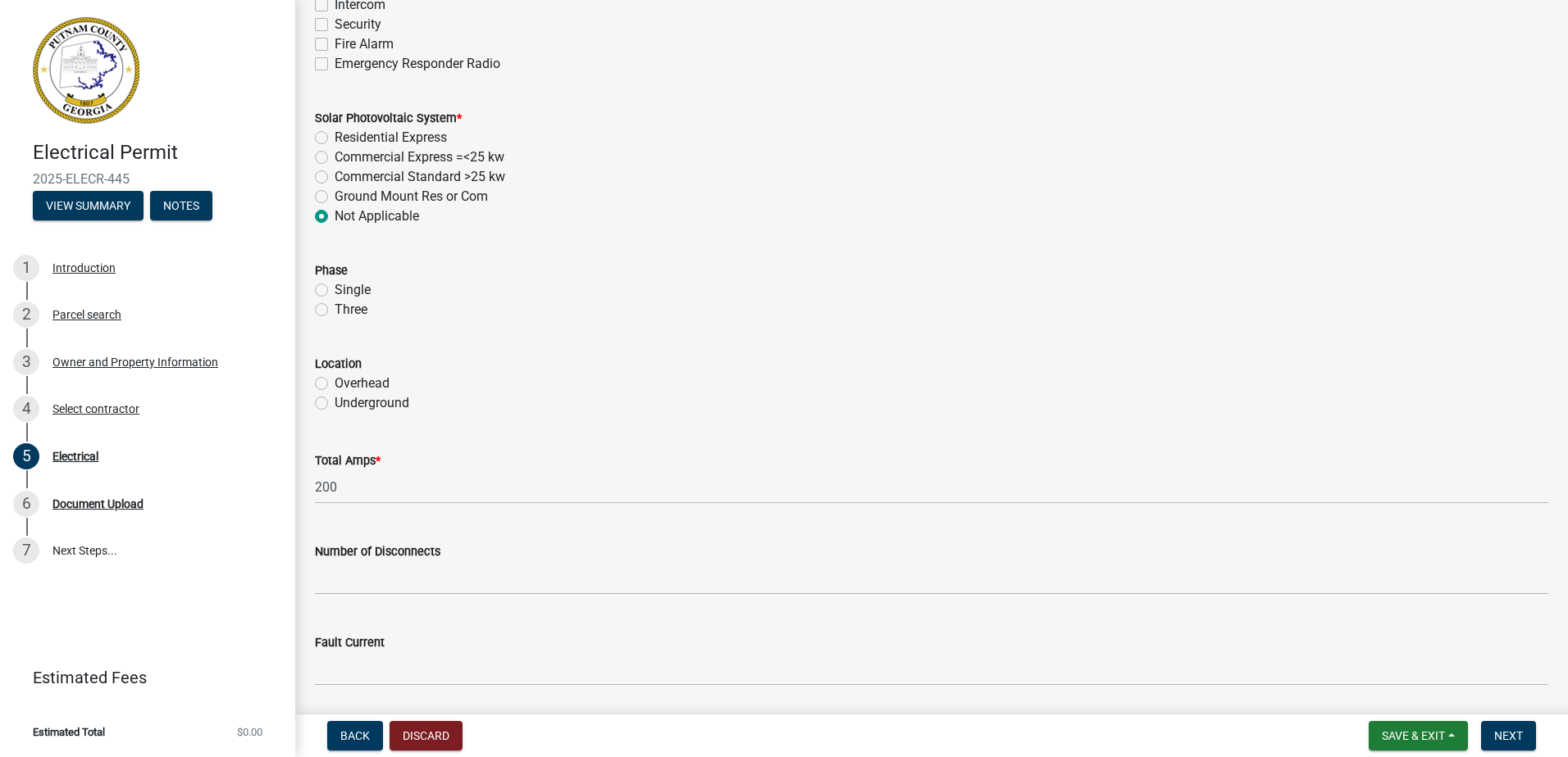
type input "2500"
click at [358, 383] on label "Overhead" at bounding box center [361, 383] width 55 height 20
click at [345, 383] on input "Overhead" at bounding box center [339, 378] width 11 height 11
radio input "true"
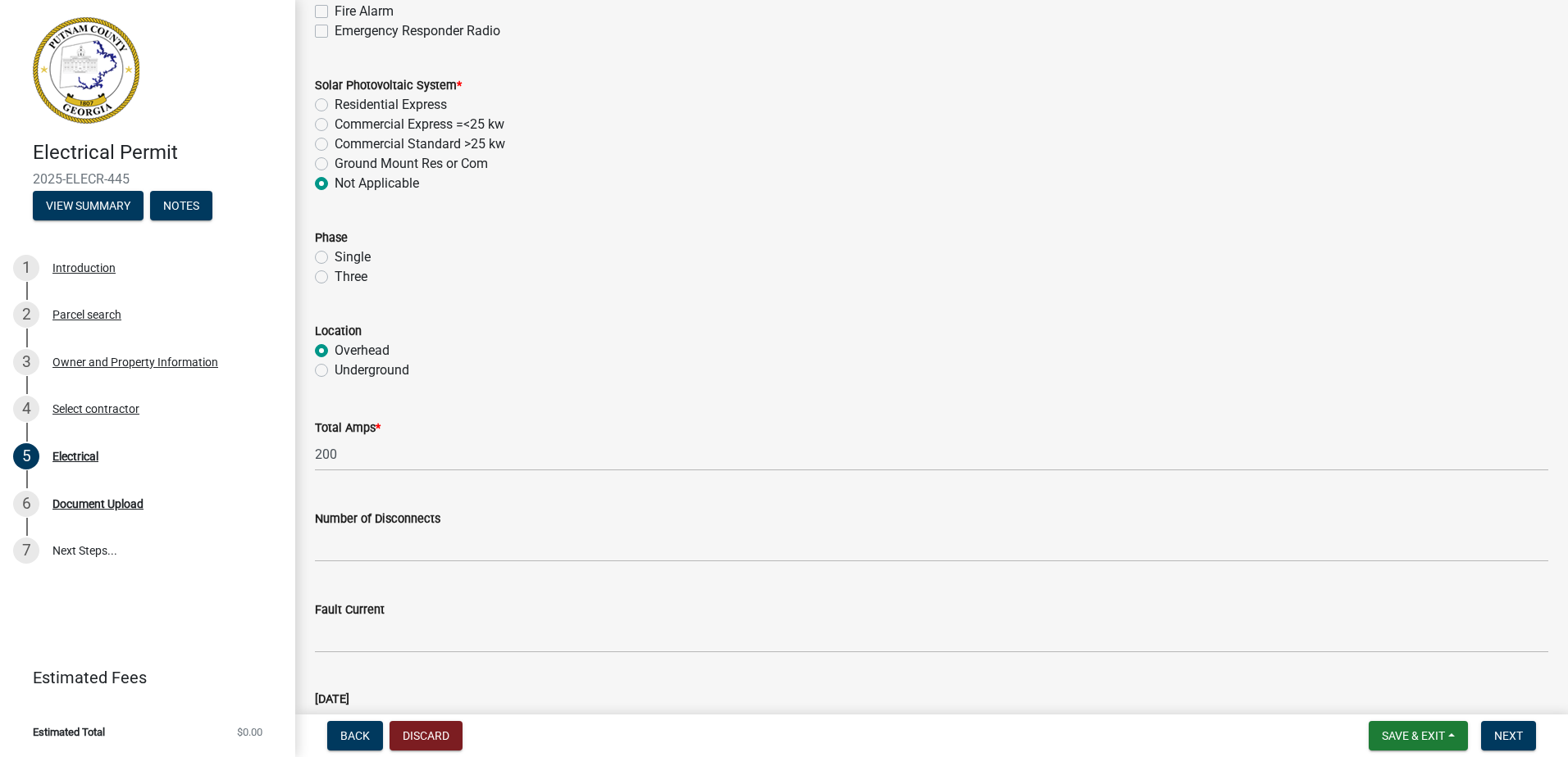
scroll to position [1221, 0]
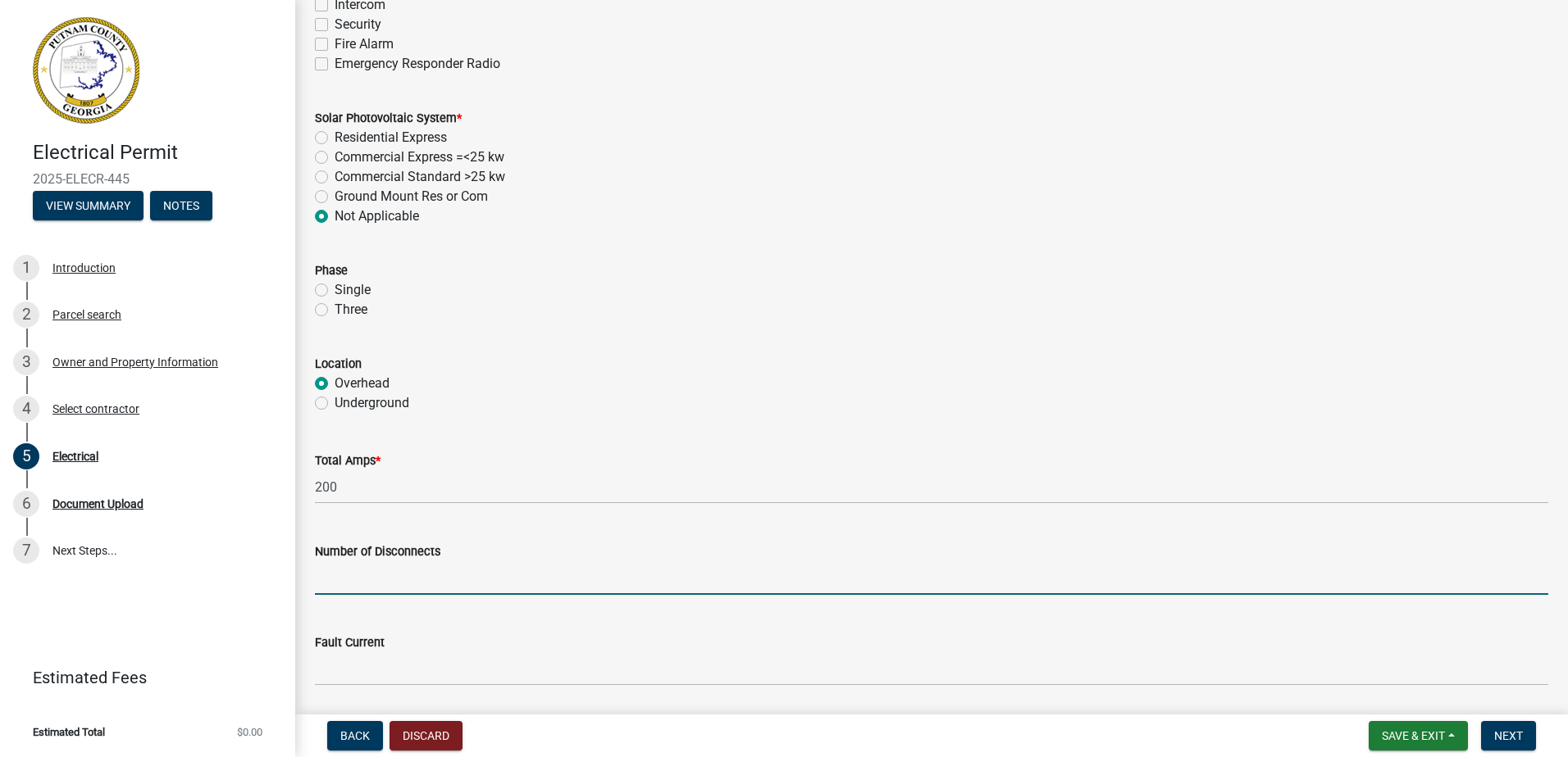
click at [405, 572] on input "text" at bounding box center [931, 578] width 1233 height 34
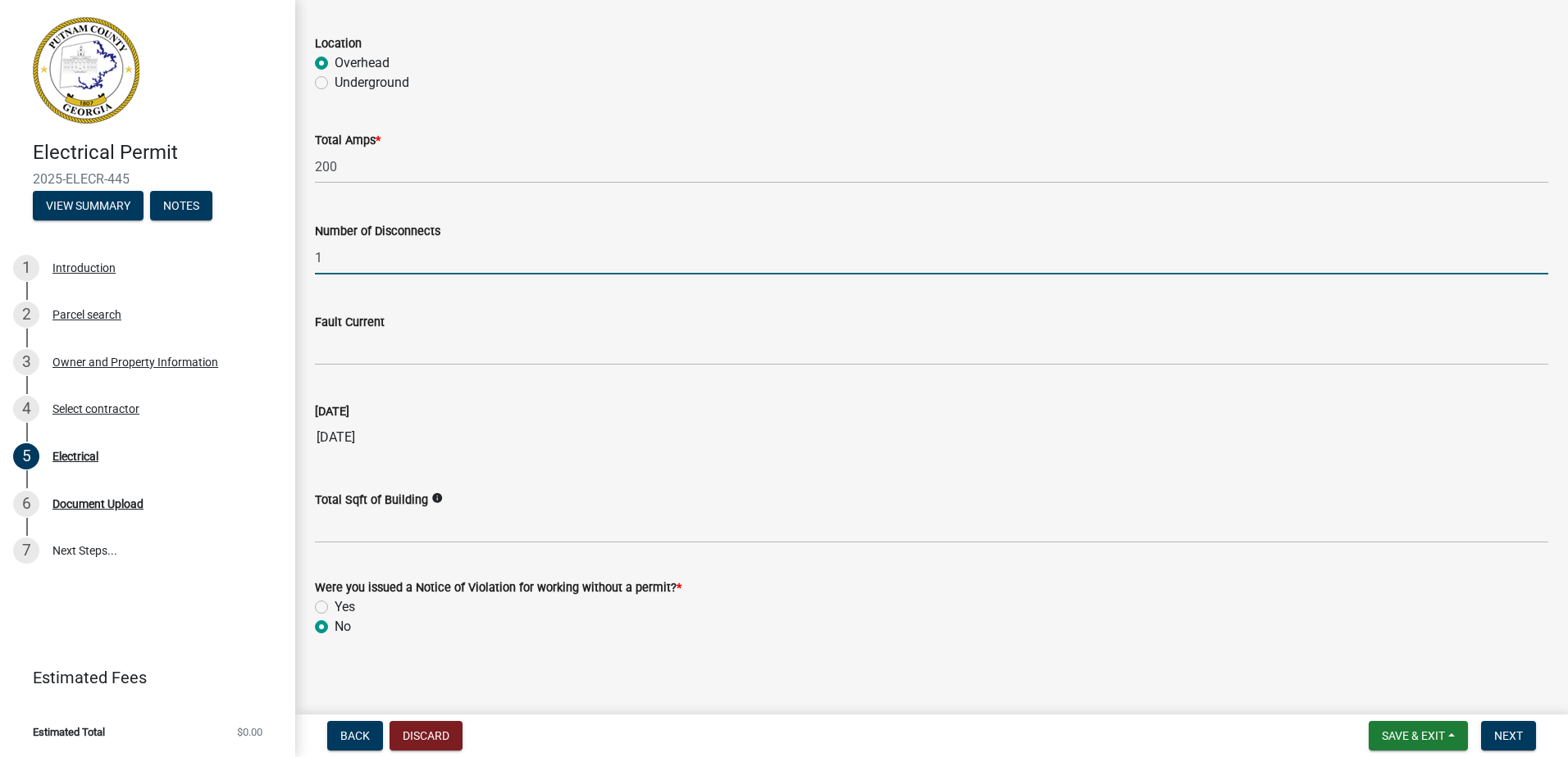
scroll to position [1549, 0]
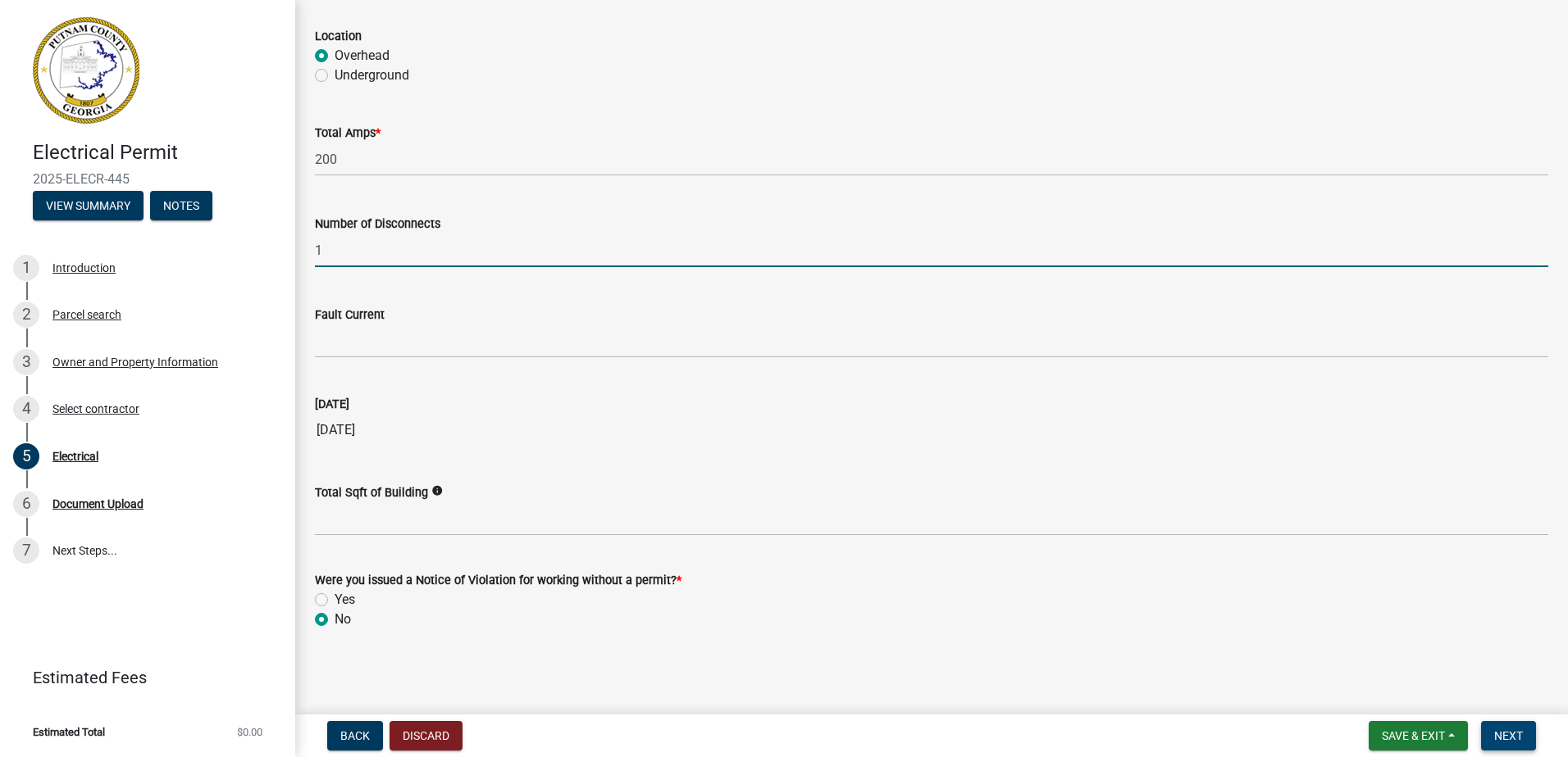
type input "1"
click at [1502, 732] on span "Next" at bounding box center [1508, 736] width 29 height 13
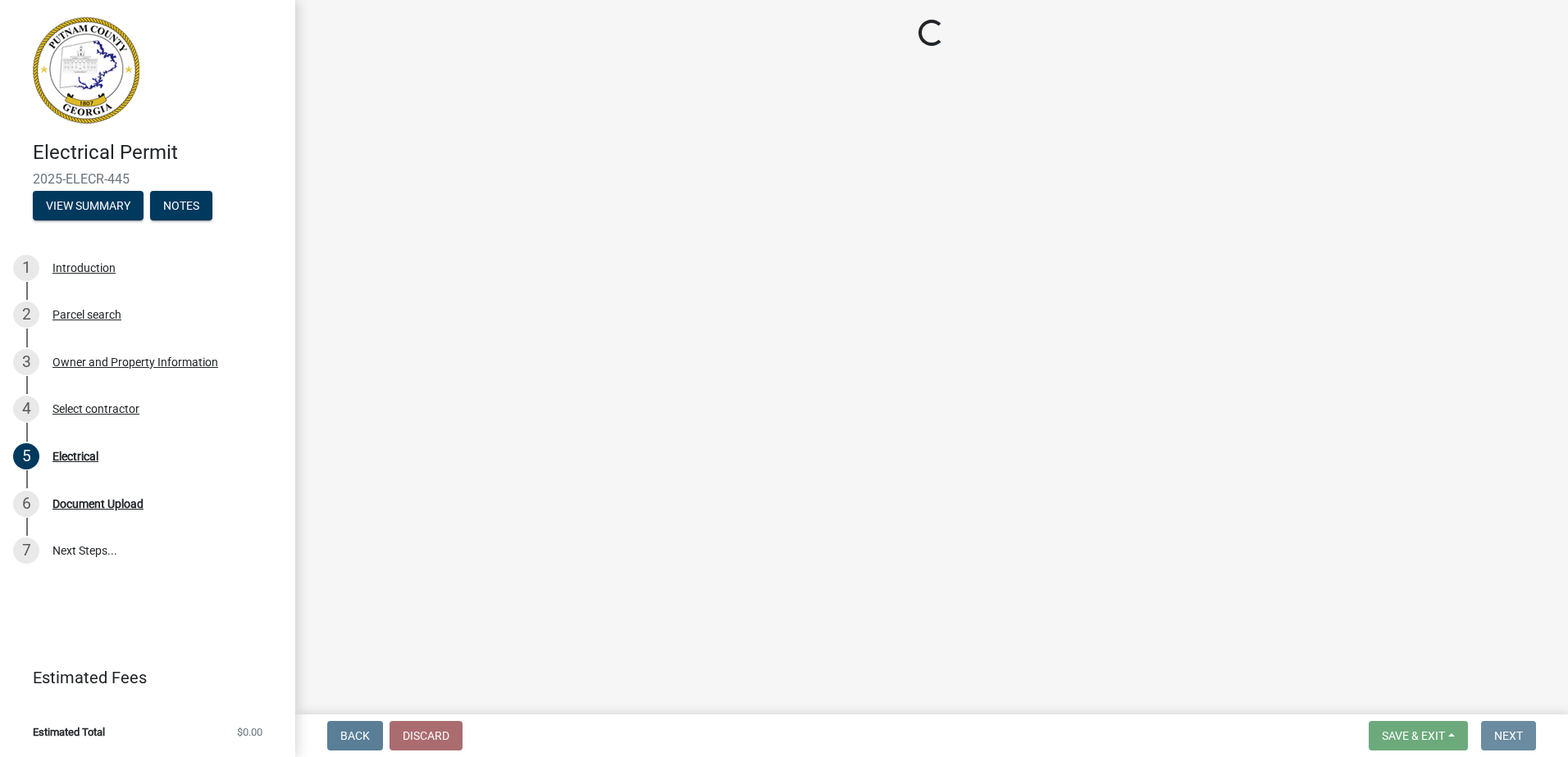
scroll to position [0, 0]
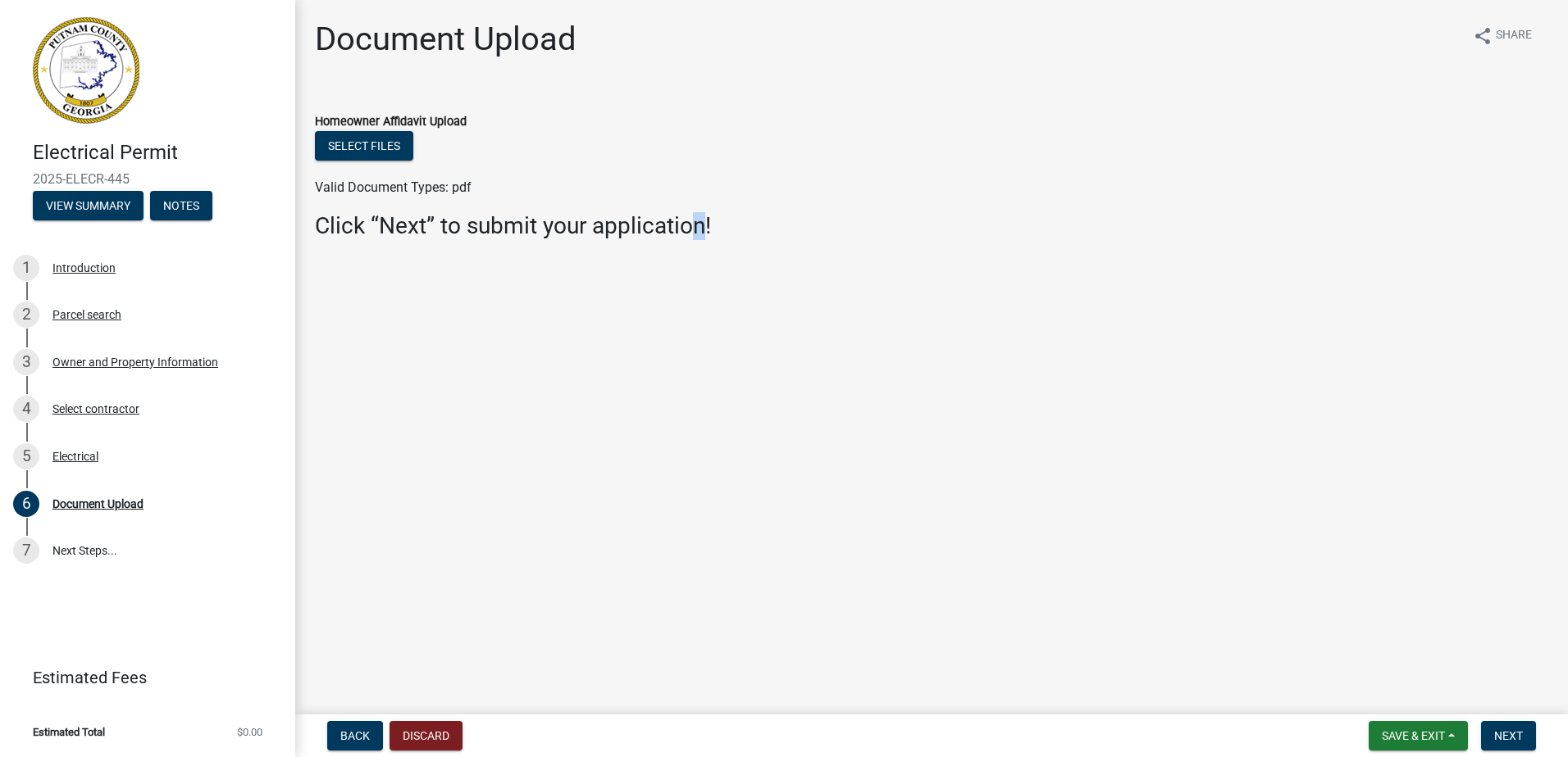
click at [695, 223] on h3 "Click “Next” to submit your application!" at bounding box center [931, 227] width 1233 height 28
click at [700, 227] on h3 "Click “Next” to submit your application!" at bounding box center [931, 227] width 1233 height 28
click at [387, 140] on button "Select files" at bounding box center [364, 146] width 99 height 30
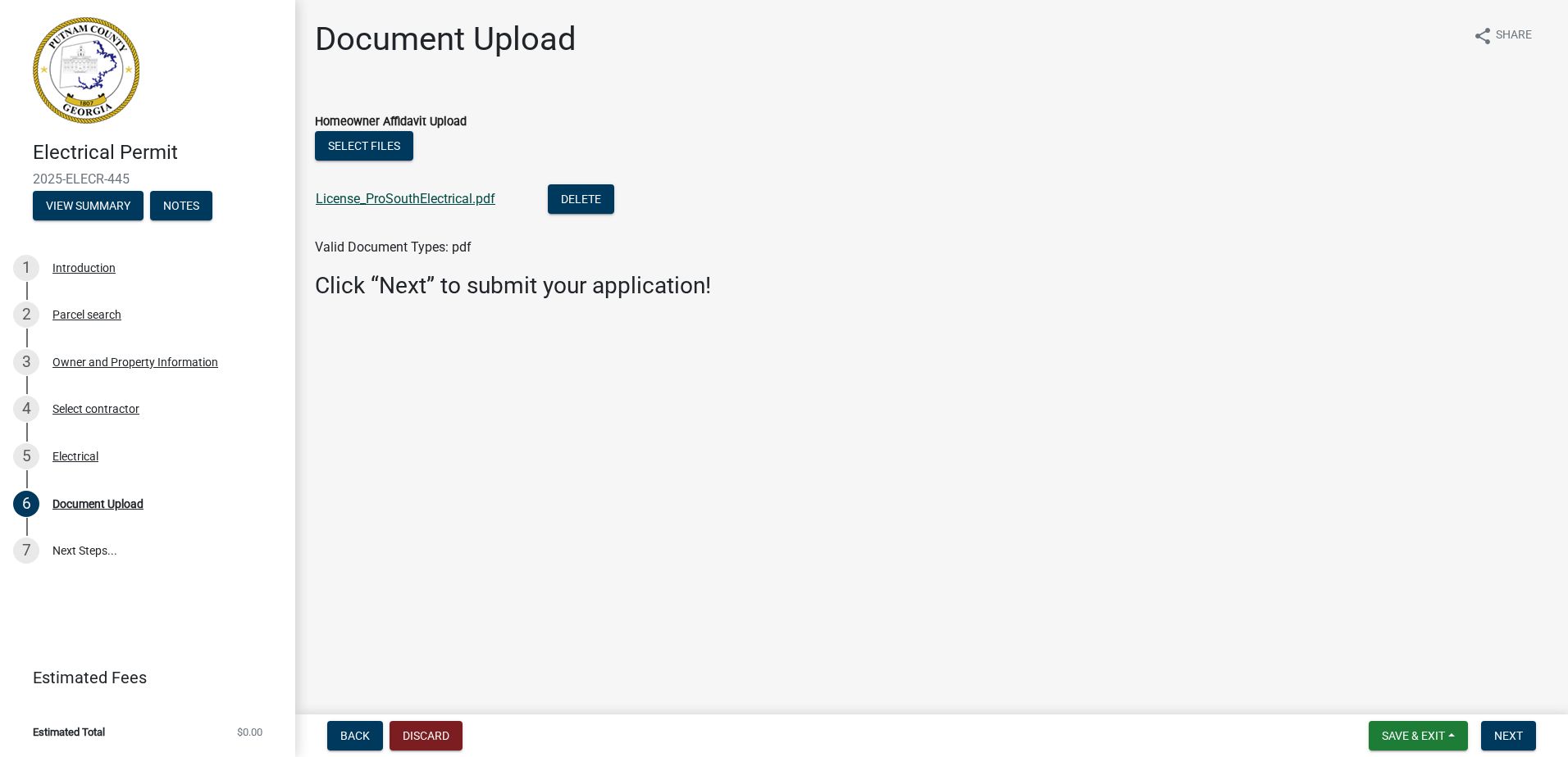
click at [475, 196] on link "License_ProSouthElectrical.pdf" at bounding box center [405, 199] width 180 height 16
click at [1519, 730] on span "Next" at bounding box center [1508, 736] width 29 height 13
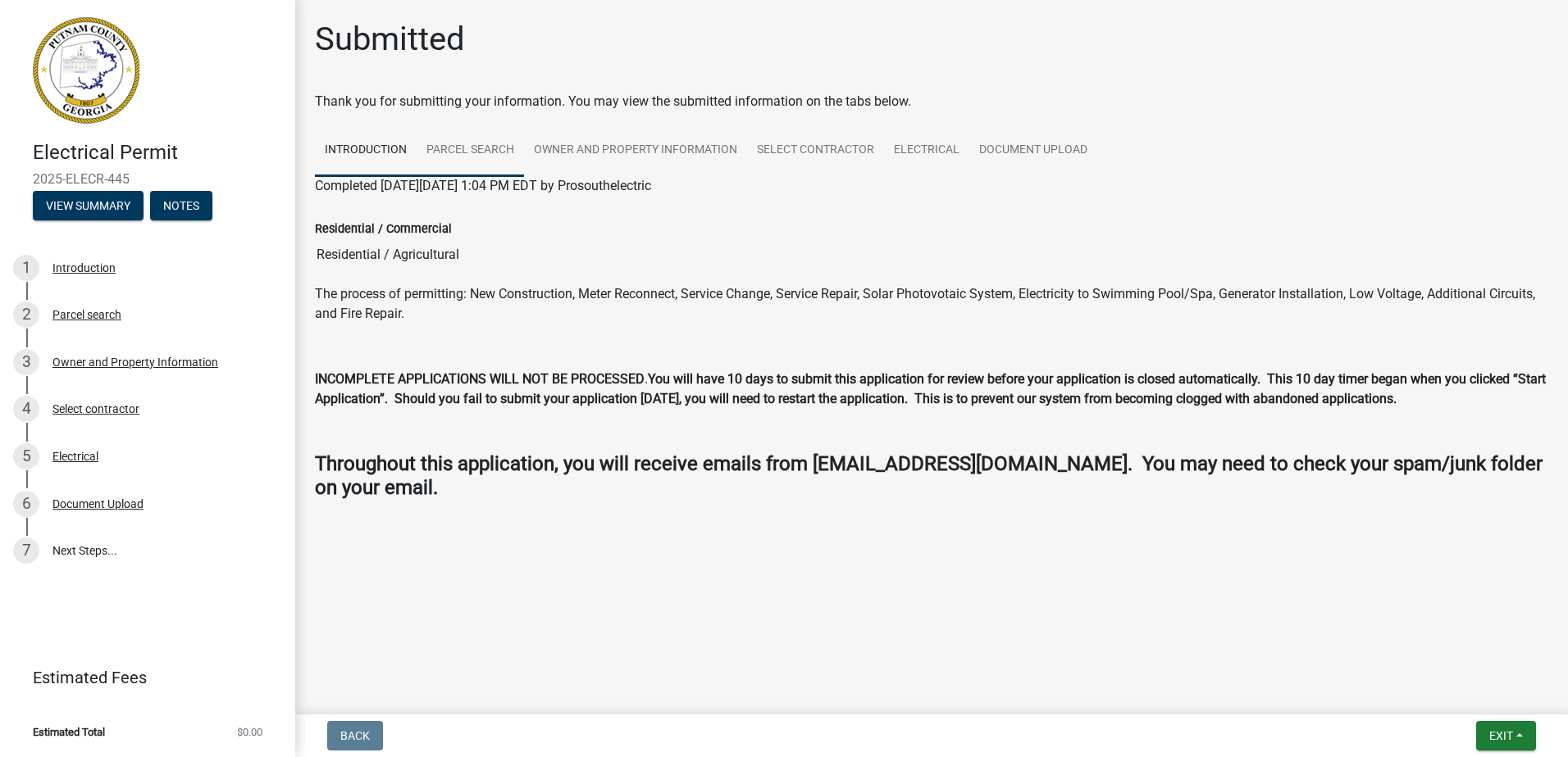
click at [475, 148] on link "Parcel search" at bounding box center [470, 151] width 108 height 53
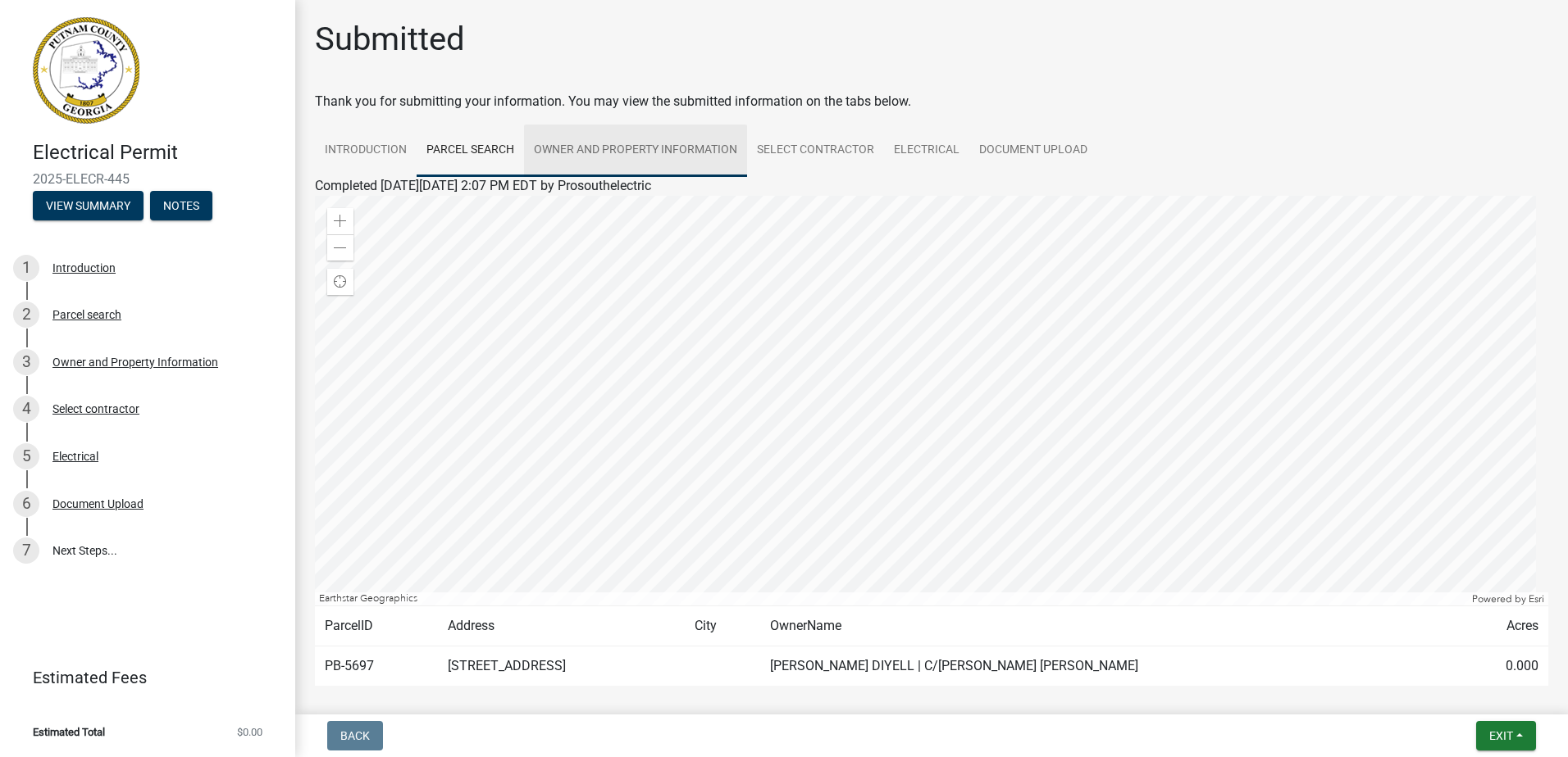
click at [628, 141] on link "Owner and Property Information" at bounding box center [636, 151] width 223 height 53
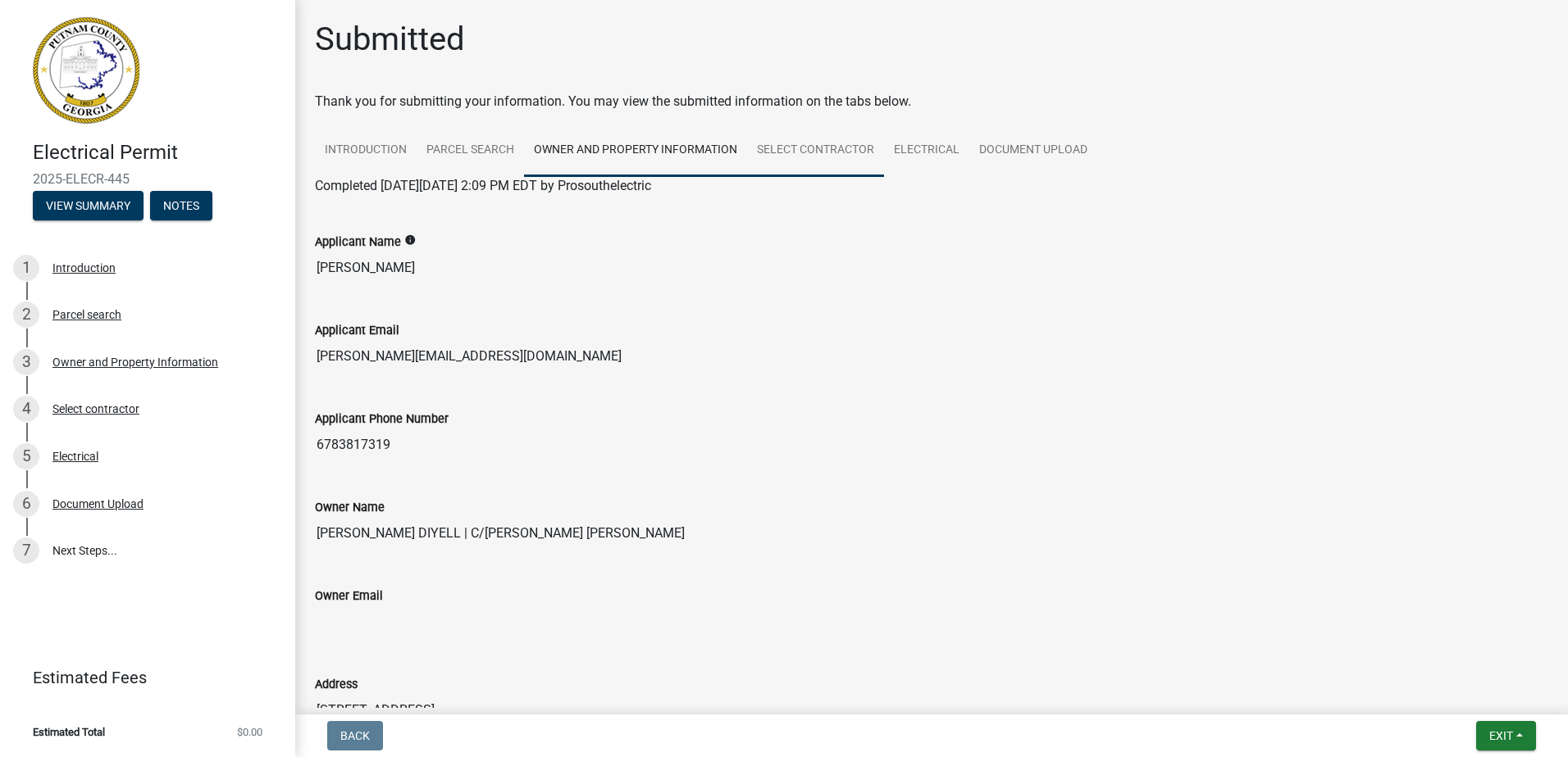
click at [832, 146] on link "Select contractor" at bounding box center [815, 151] width 137 height 53
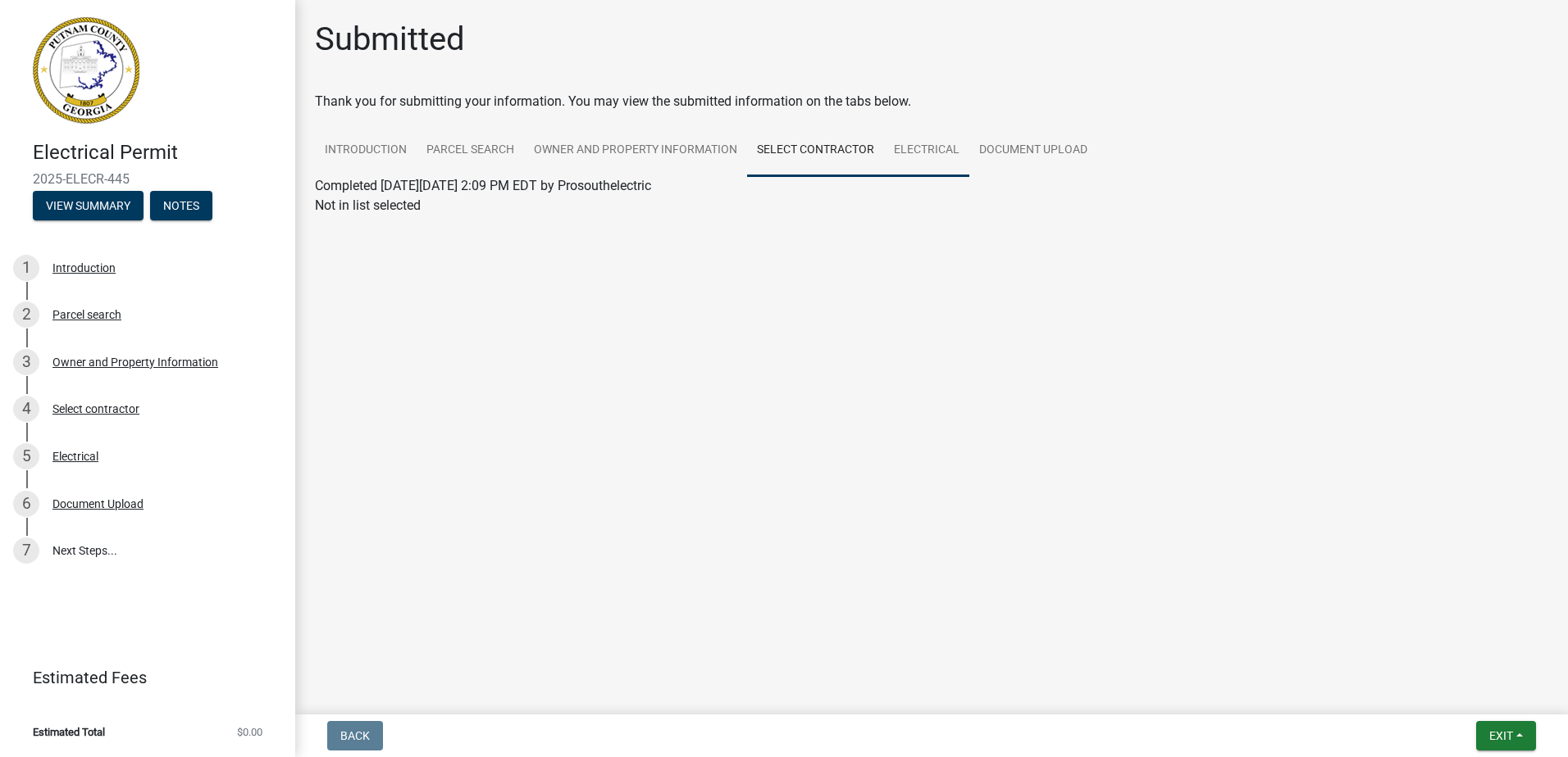
click at [925, 149] on link "Electrical" at bounding box center [927, 151] width 85 height 53
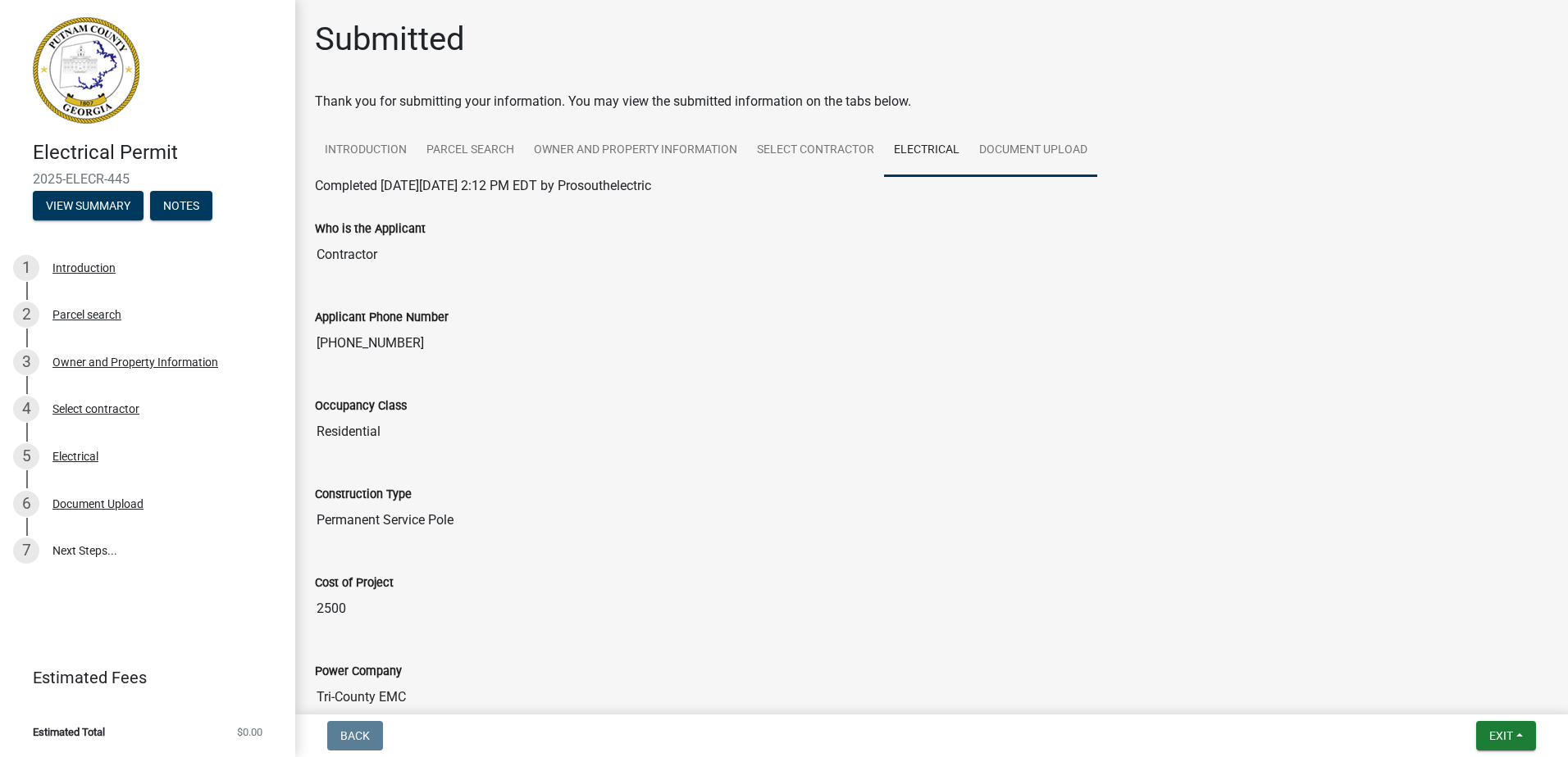
click at [1020, 145] on link "Document Upload" at bounding box center [1033, 151] width 128 height 53
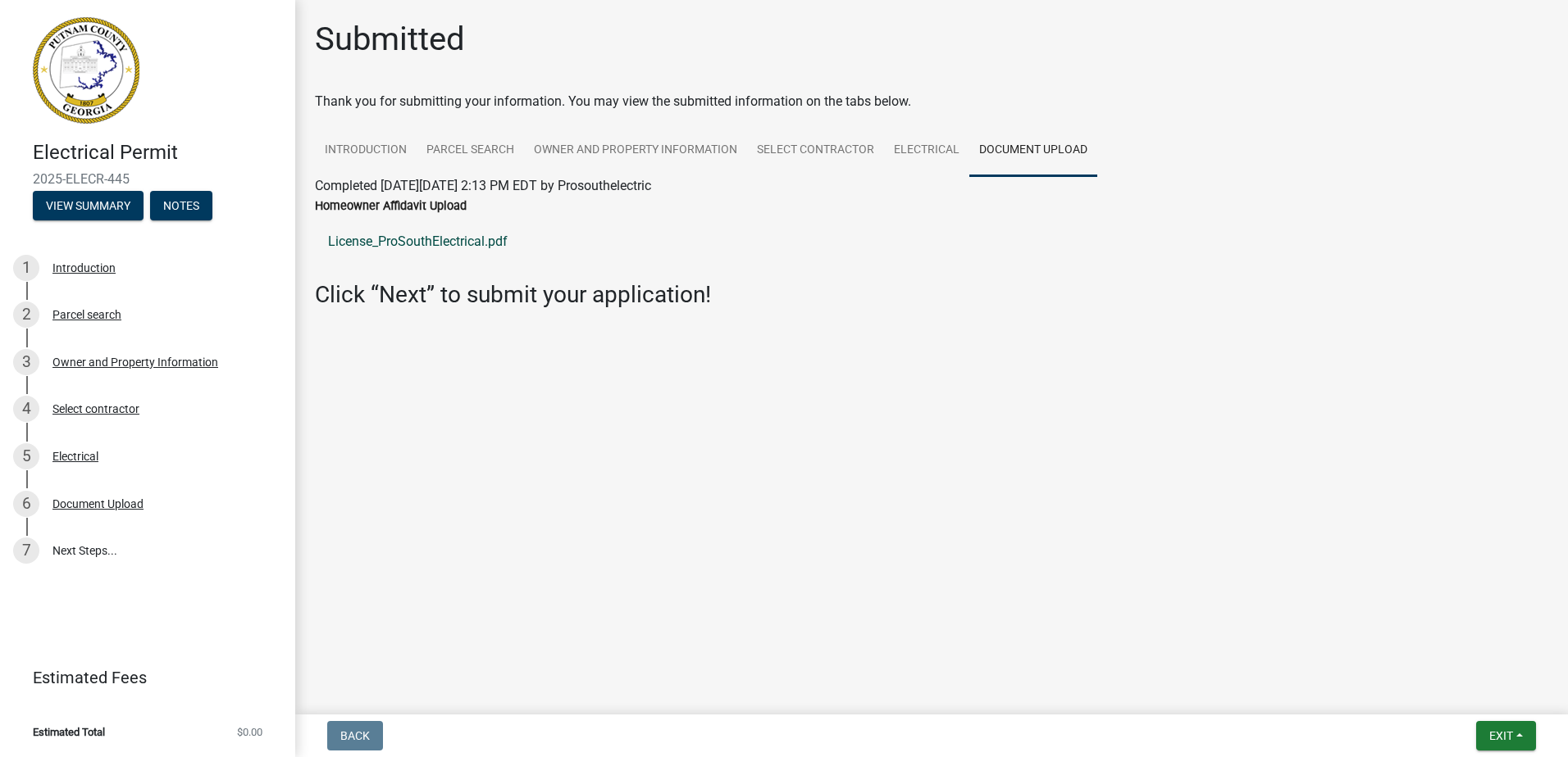
click at [495, 244] on link "License_ProSouthElectrical.pdf" at bounding box center [931, 242] width 1233 height 39
click at [1505, 735] on span "Exit" at bounding box center [1501, 736] width 24 height 13
click at [1495, 690] on button "Save & Exit" at bounding box center [1470, 694] width 131 height 39
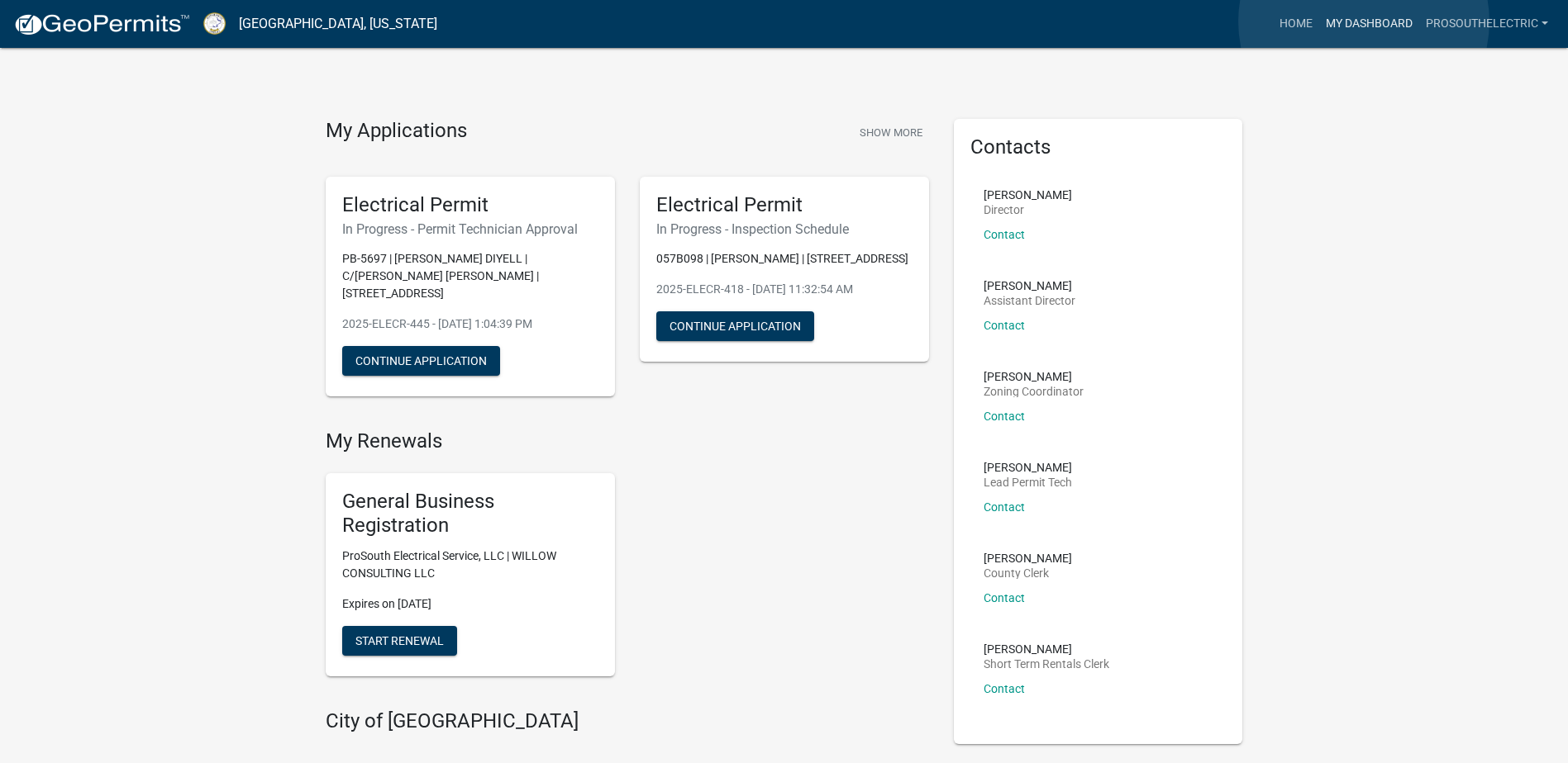
click at [1364, 22] on link "My Dashboard" at bounding box center [1368, 24] width 100 height 31
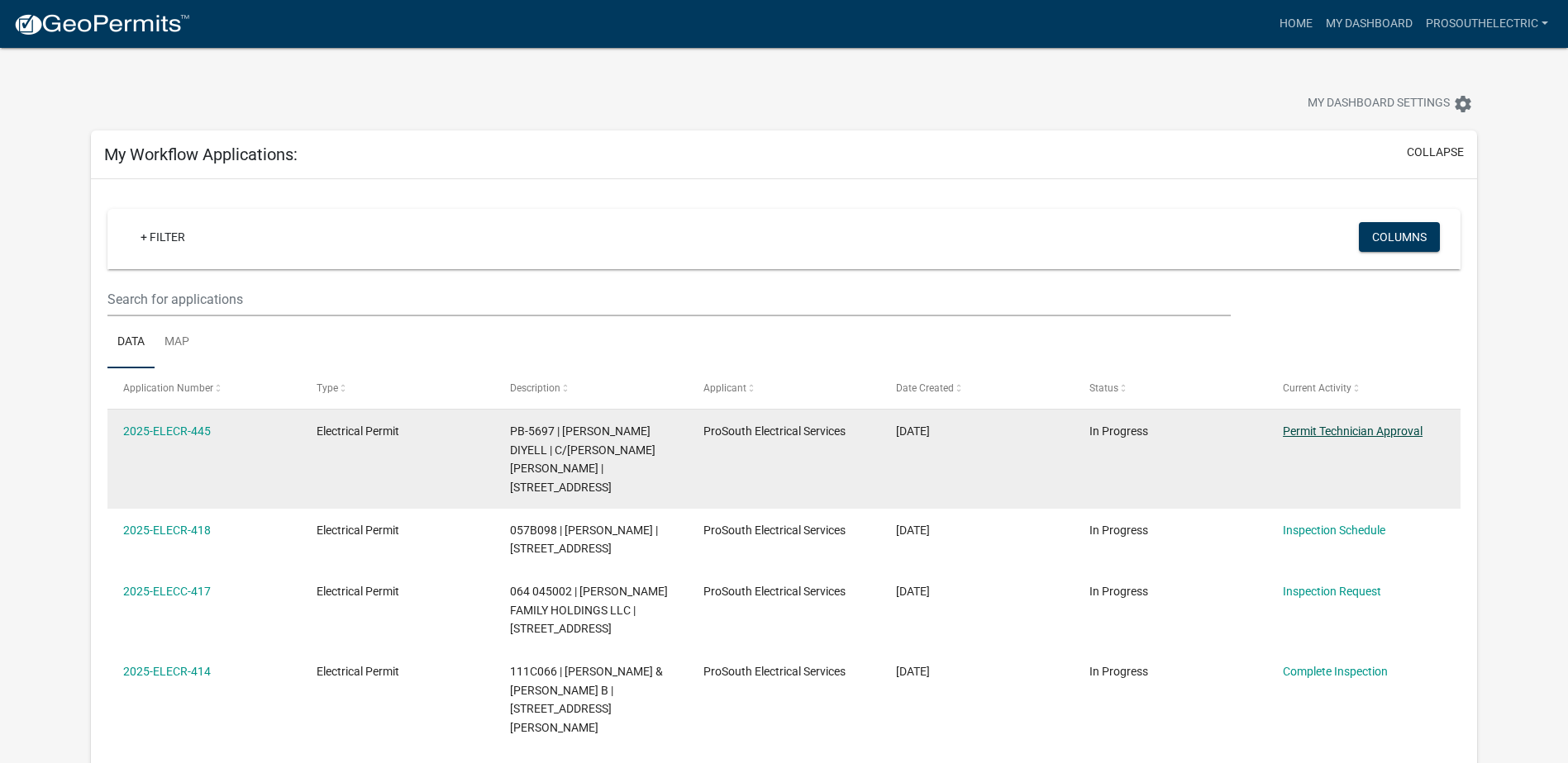
click at [1362, 431] on link "Permit Technician Approval" at bounding box center [1352, 431] width 140 height 13
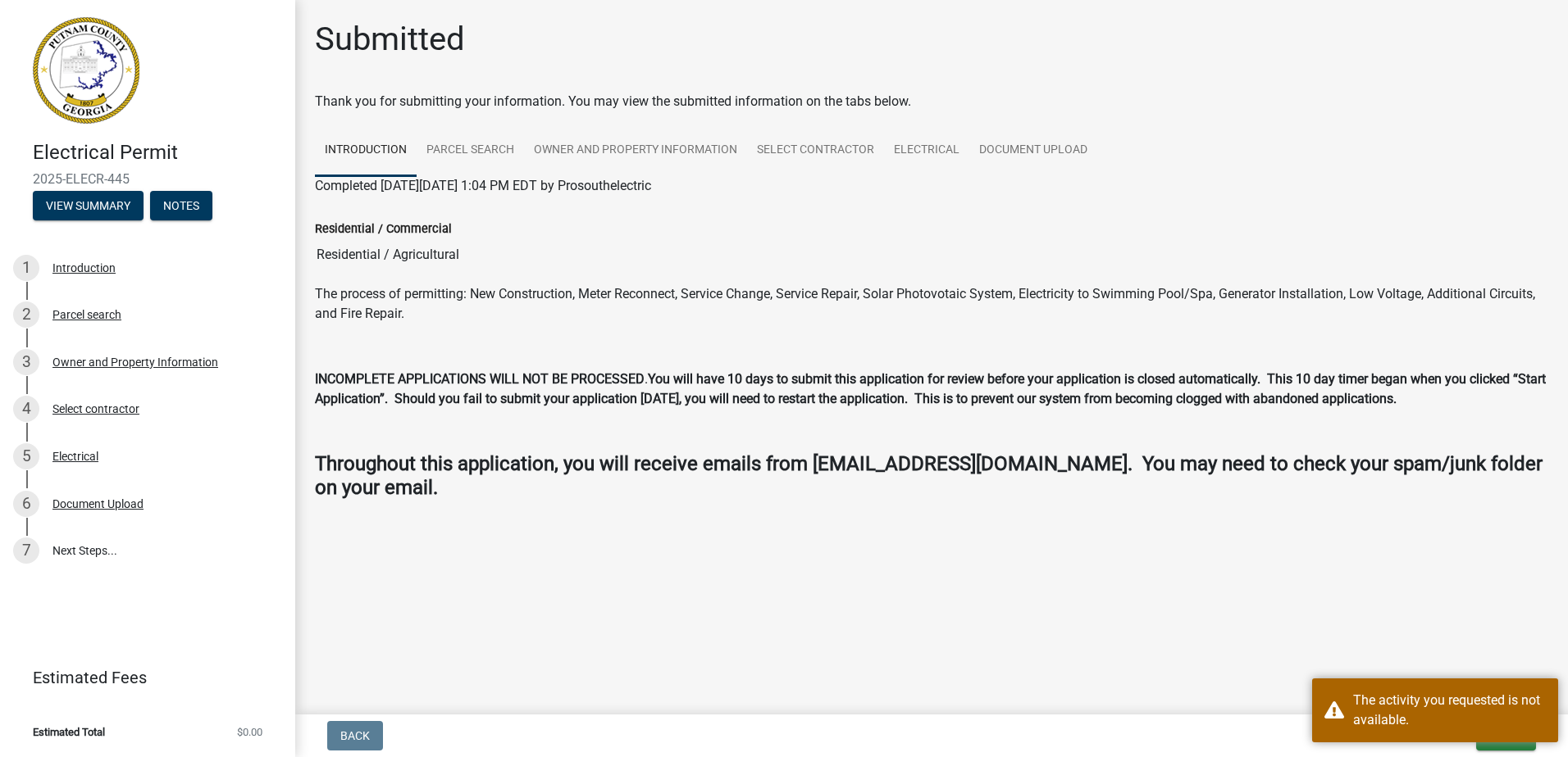
click at [1341, 597] on main "Submitted Thank you for submitting your information. You may view the submitted…" at bounding box center [931, 354] width 1272 height 708
click at [1396, 619] on main "Submitted Thank you for submitting your information. You may view the submitted…" at bounding box center [931, 354] width 1272 height 708
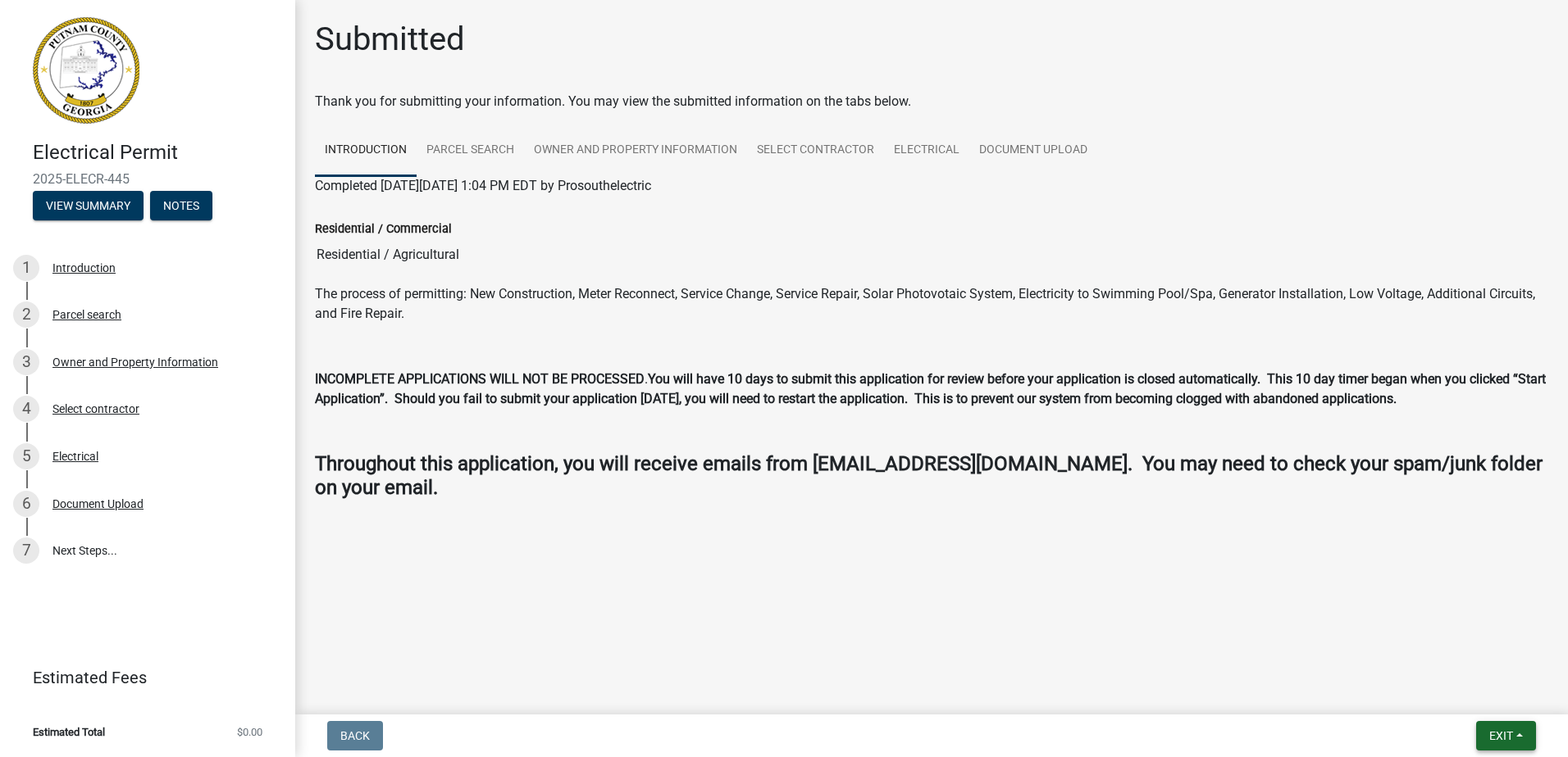
click at [1523, 732] on button "Exit" at bounding box center [1506, 736] width 60 height 30
click at [1494, 694] on button "Save & Exit" at bounding box center [1470, 694] width 131 height 39
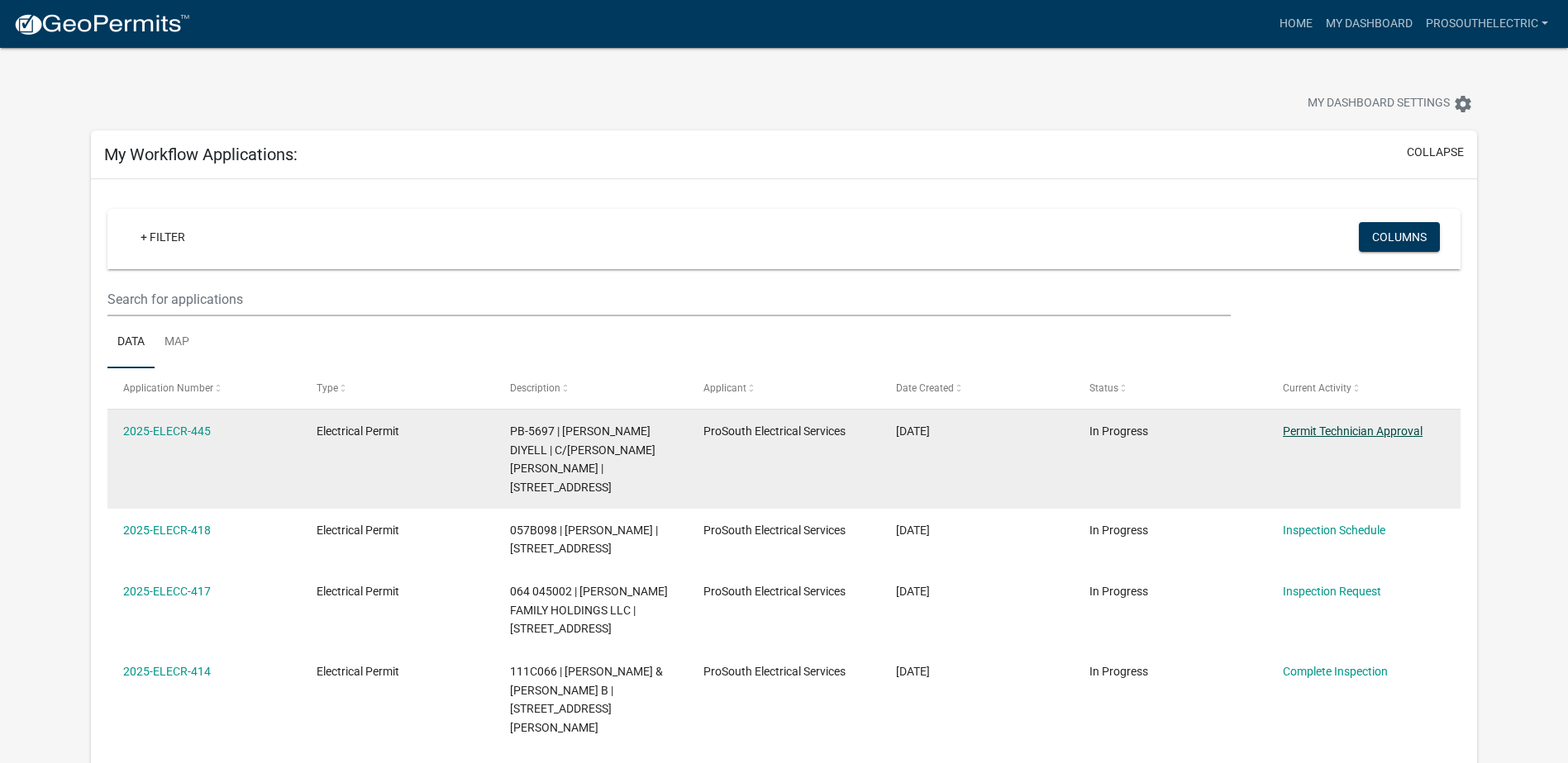
click at [1365, 433] on link "Permit Technician Approval" at bounding box center [1352, 431] width 140 height 13
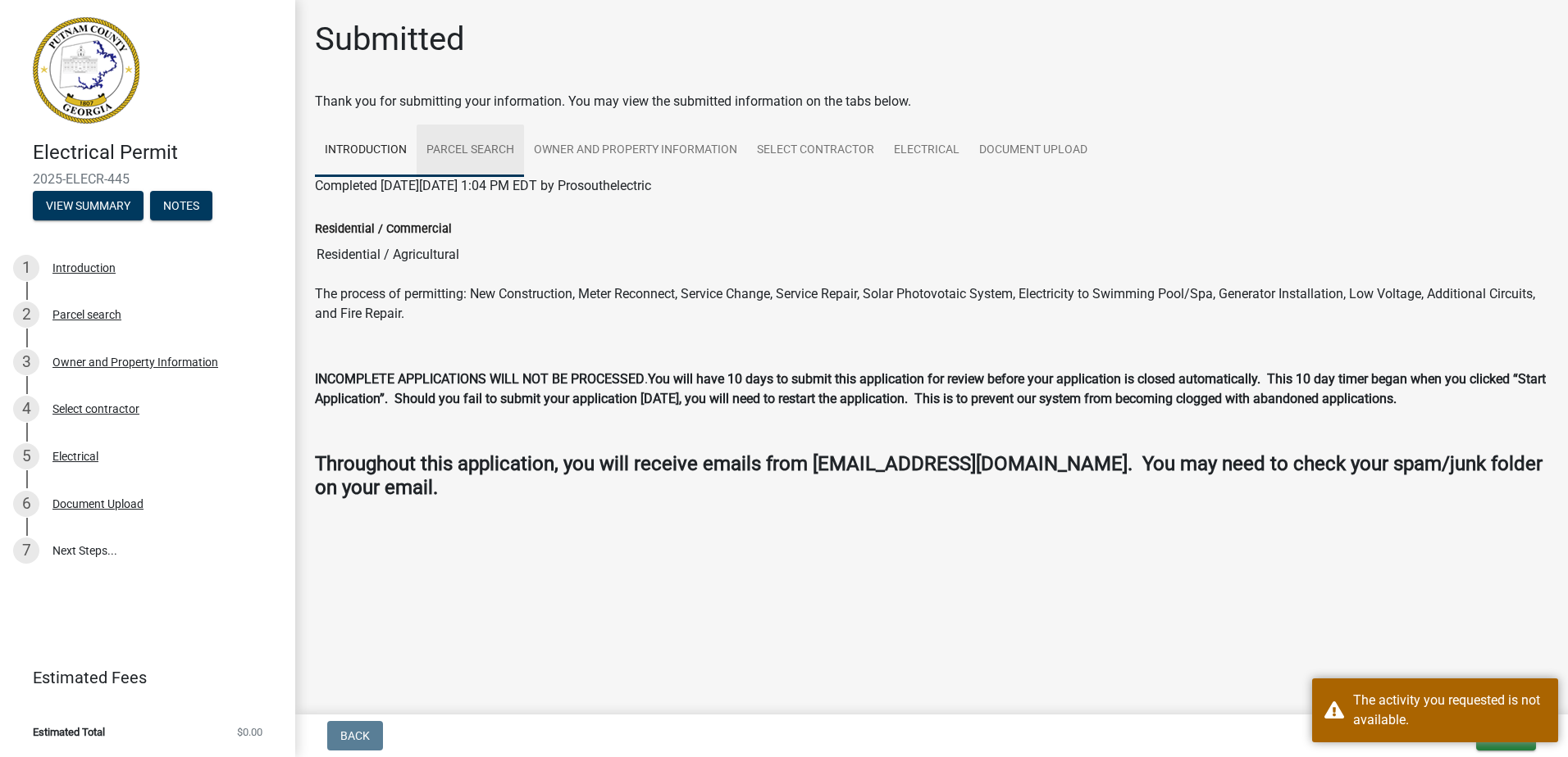
click at [477, 162] on link "Parcel search" at bounding box center [470, 151] width 108 height 53
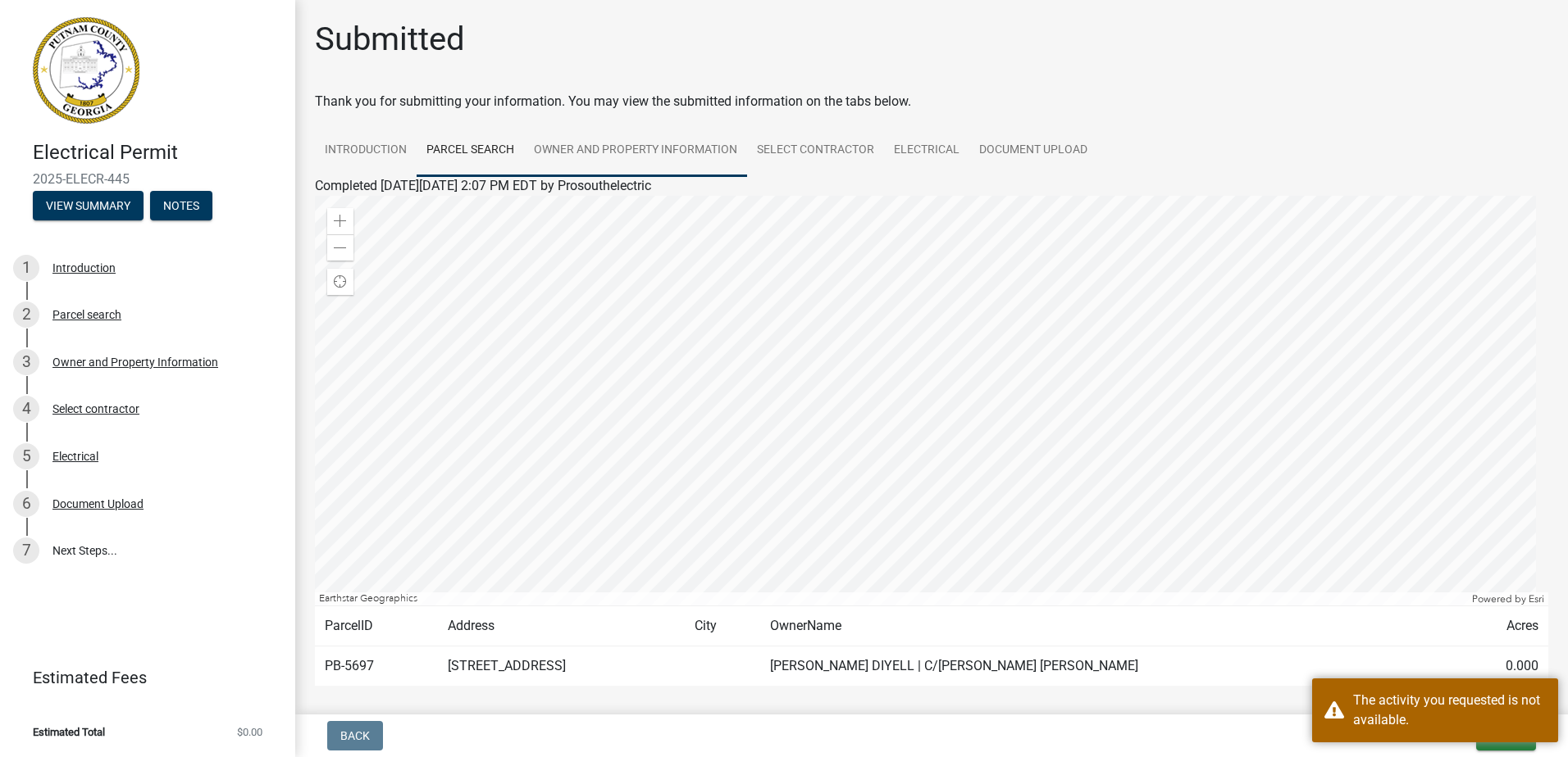
click at [614, 149] on link "Owner and Property Information" at bounding box center [636, 151] width 223 height 53
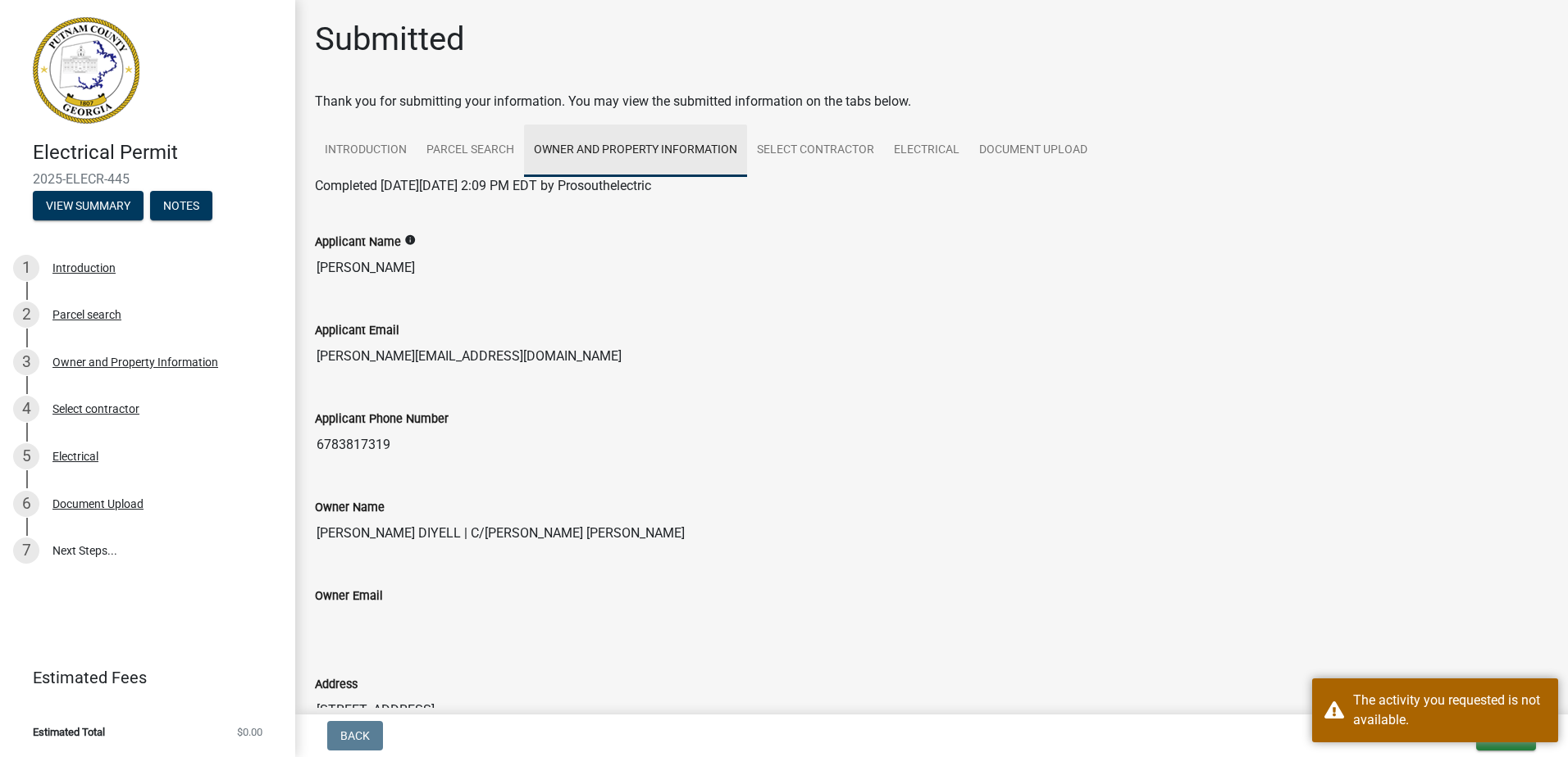
click at [734, 146] on link "Owner and Property Information" at bounding box center [636, 151] width 223 height 53
click at [849, 145] on link "Select contractor" at bounding box center [815, 151] width 137 height 53
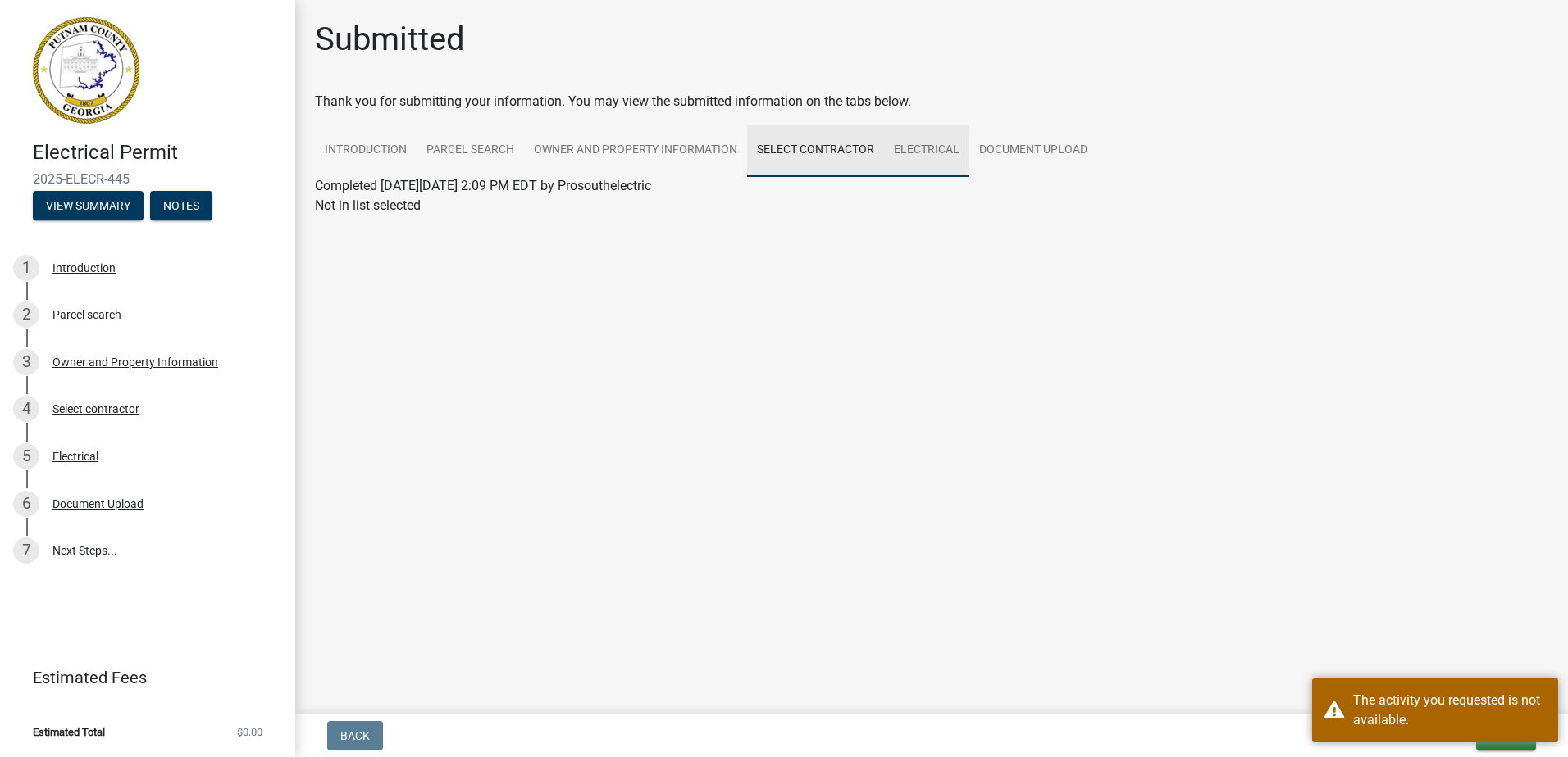
click at [949, 143] on link "Electrical" at bounding box center [927, 151] width 85 height 53
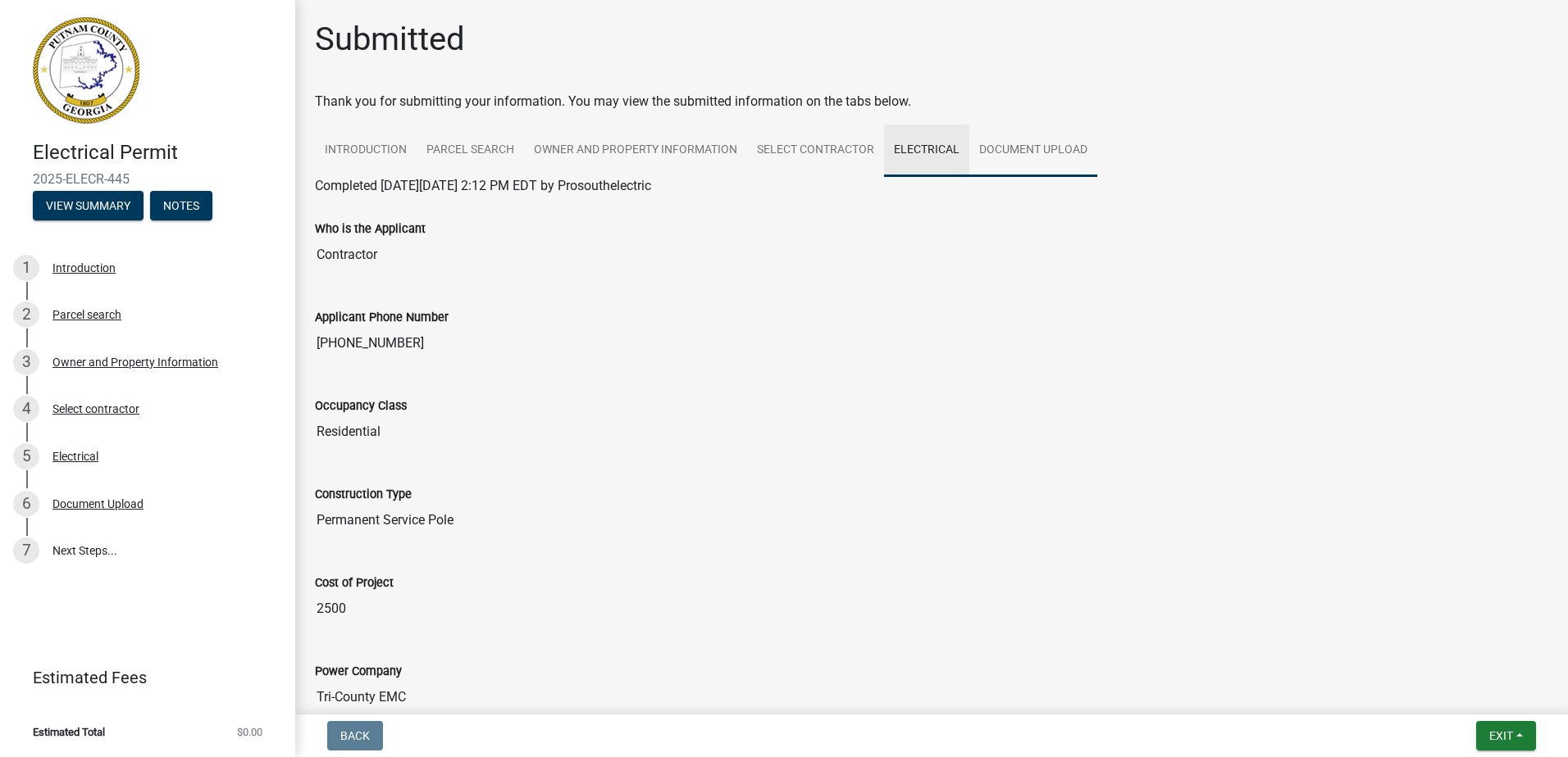
click at [1023, 149] on link "Document Upload" at bounding box center [1033, 151] width 128 height 53
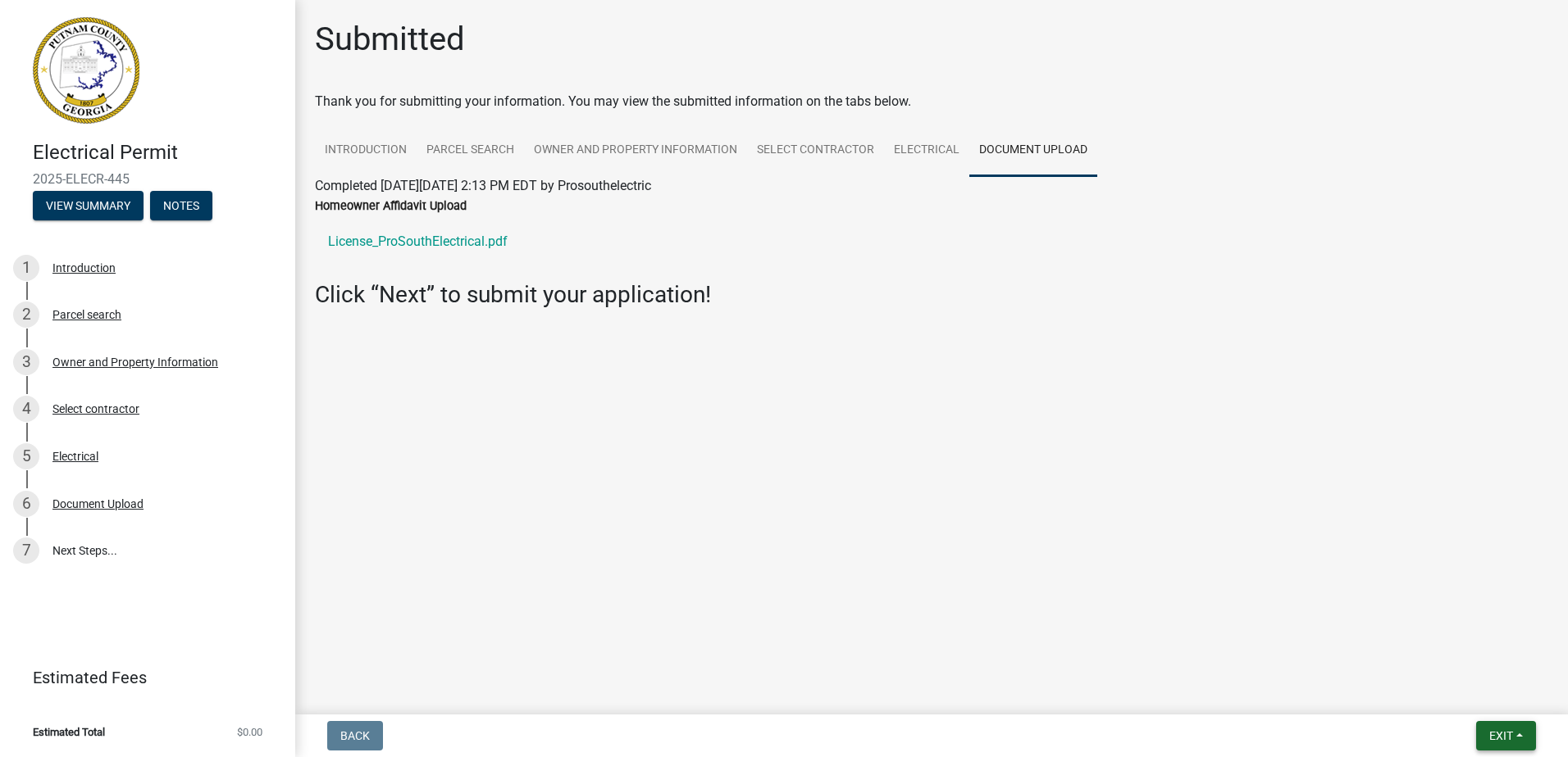
click at [1508, 735] on span "Exit" at bounding box center [1501, 736] width 24 height 13
click at [1498, 697] on button "Save & Exit" at bounding box center [1470, 694] width 131 height 39
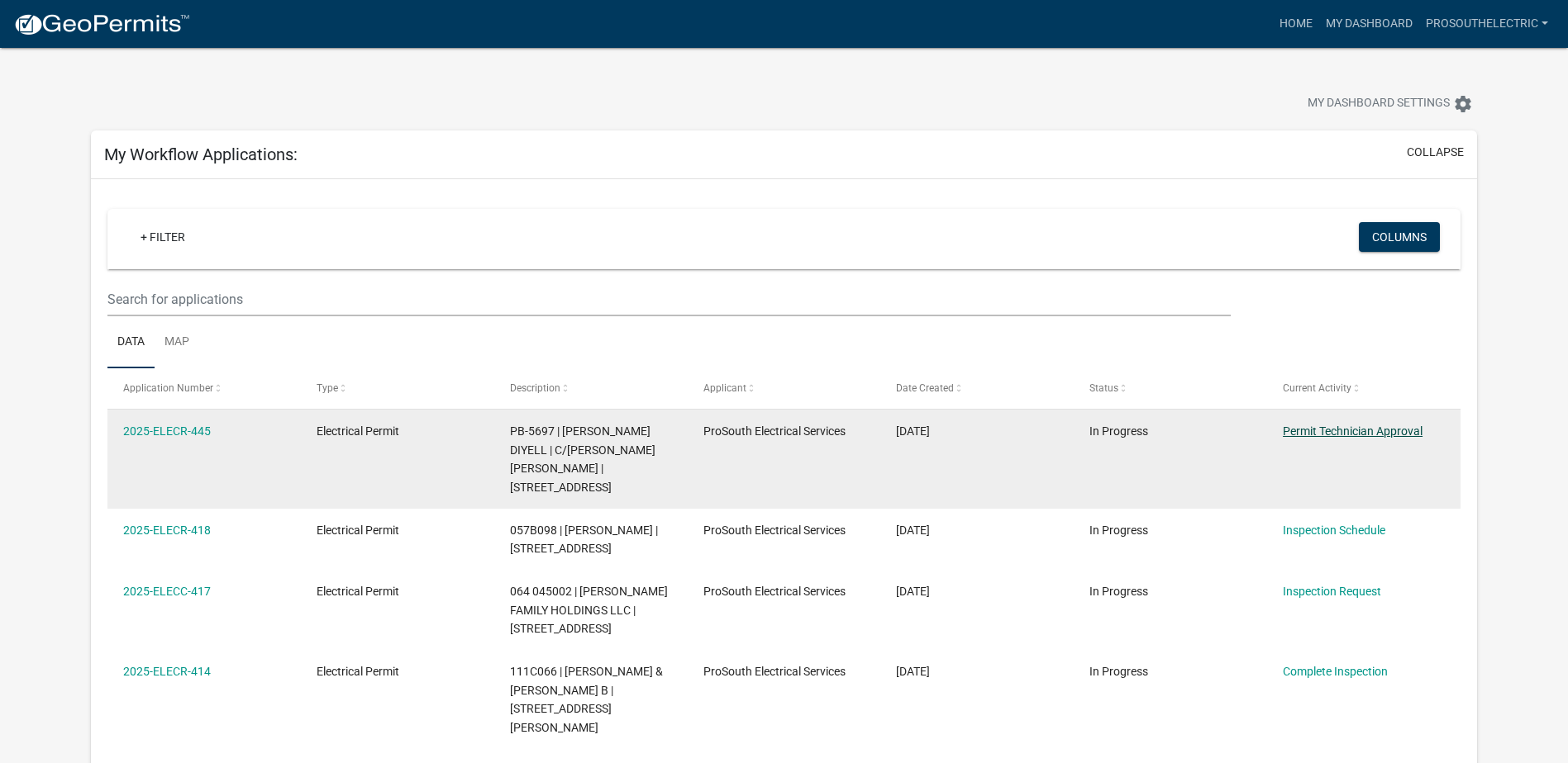
click at [1340, 429] on link "Permit Technician Approval" at bounding box center [1352, 431] width 140 height 13
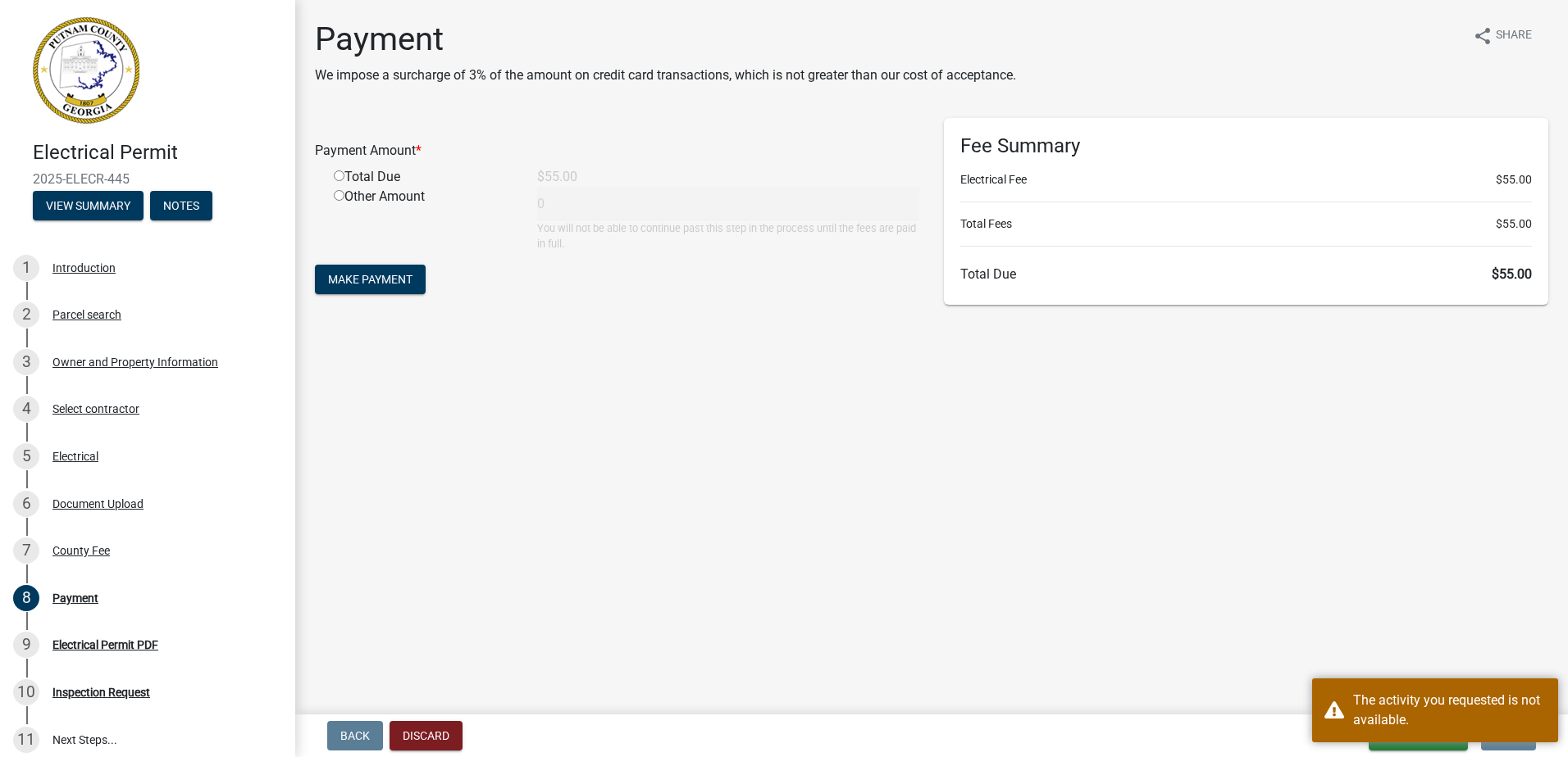
click at [387, 174] on div "Total Due" at bounding box center [423, 177] width 204 height 20
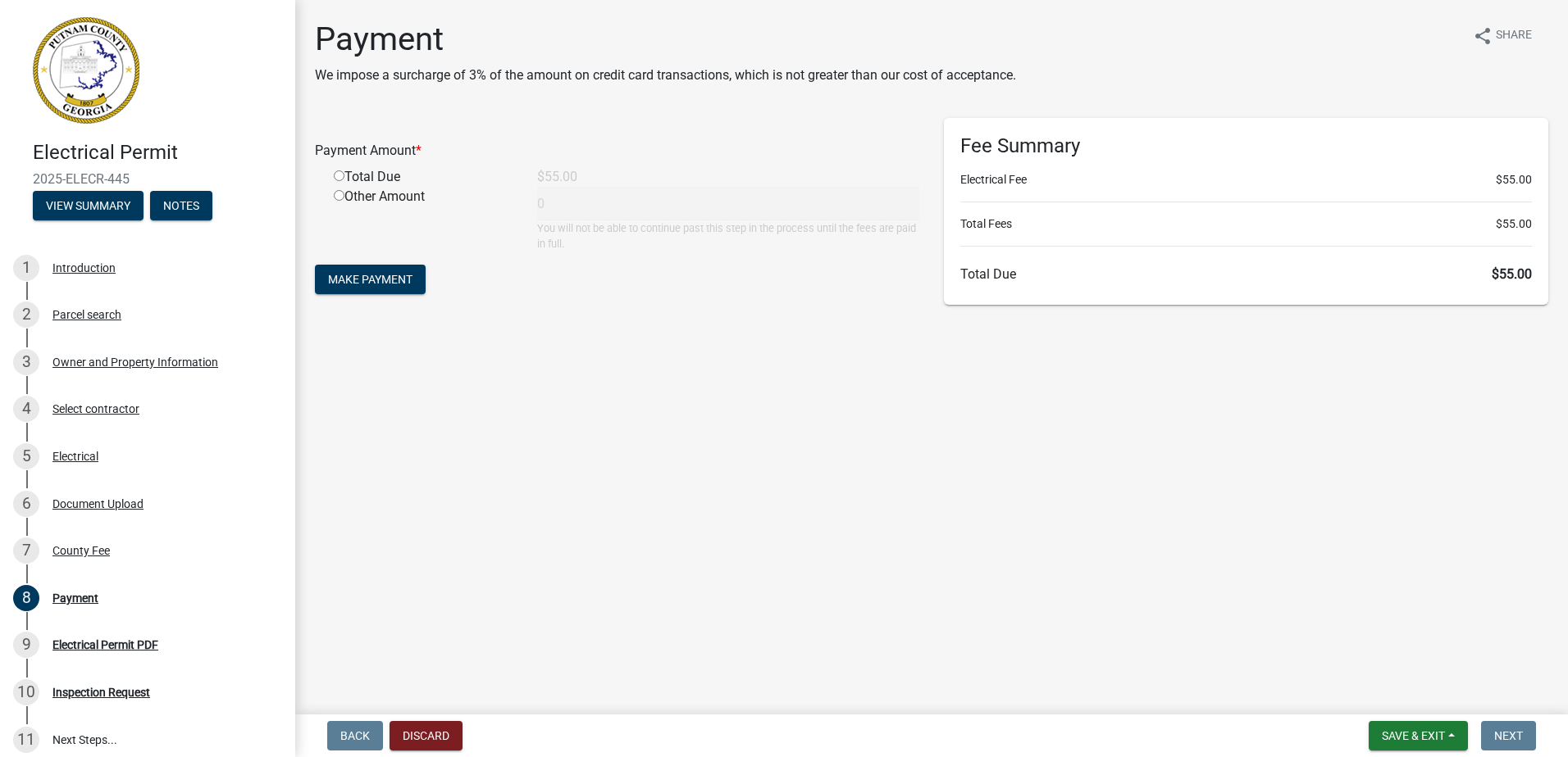
click at [338, 173] on input "radio" at bounding box center [338, 176] width 11 height 11
radio input "true"
type input "55"
click at [376, 271] on button "Make Payment" at bounding box center [370, 279] width 111 height 30
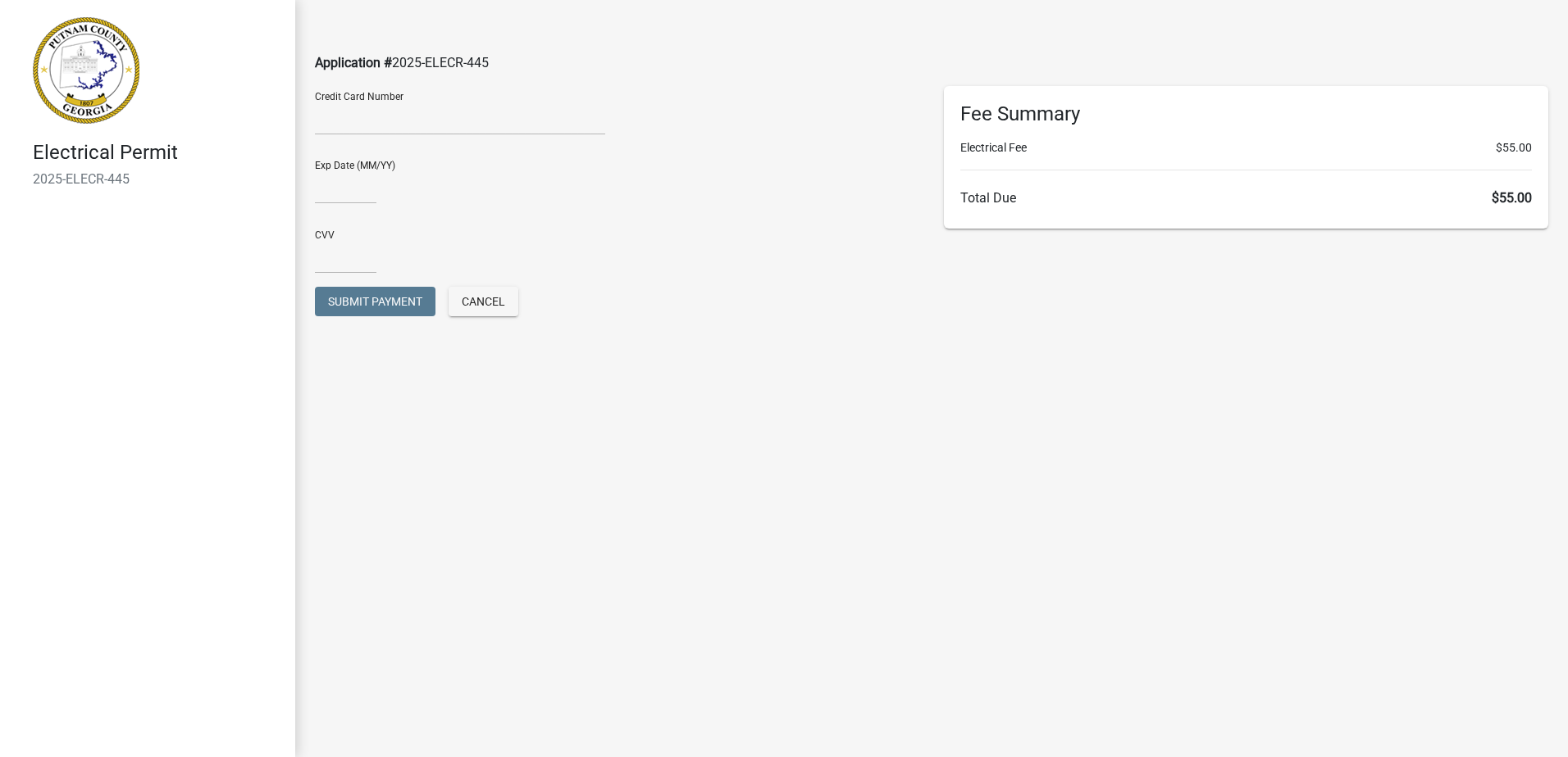
drag, startPoint x: 544, startPoint y: 84, endPoint x: 522, endPoint y: 100, distance: 27.2
click at [544, 84] on div "Application # 2025-ELECR-445" at bounding box center [931, 43] width 1258 height 86
click at [350, 192] on input "text" at bounding box center [345, 187] width 62 height 34
type input "02/30"
click at [352, 259] on input "text" at bounding box center [345, 256] width 62 height 34
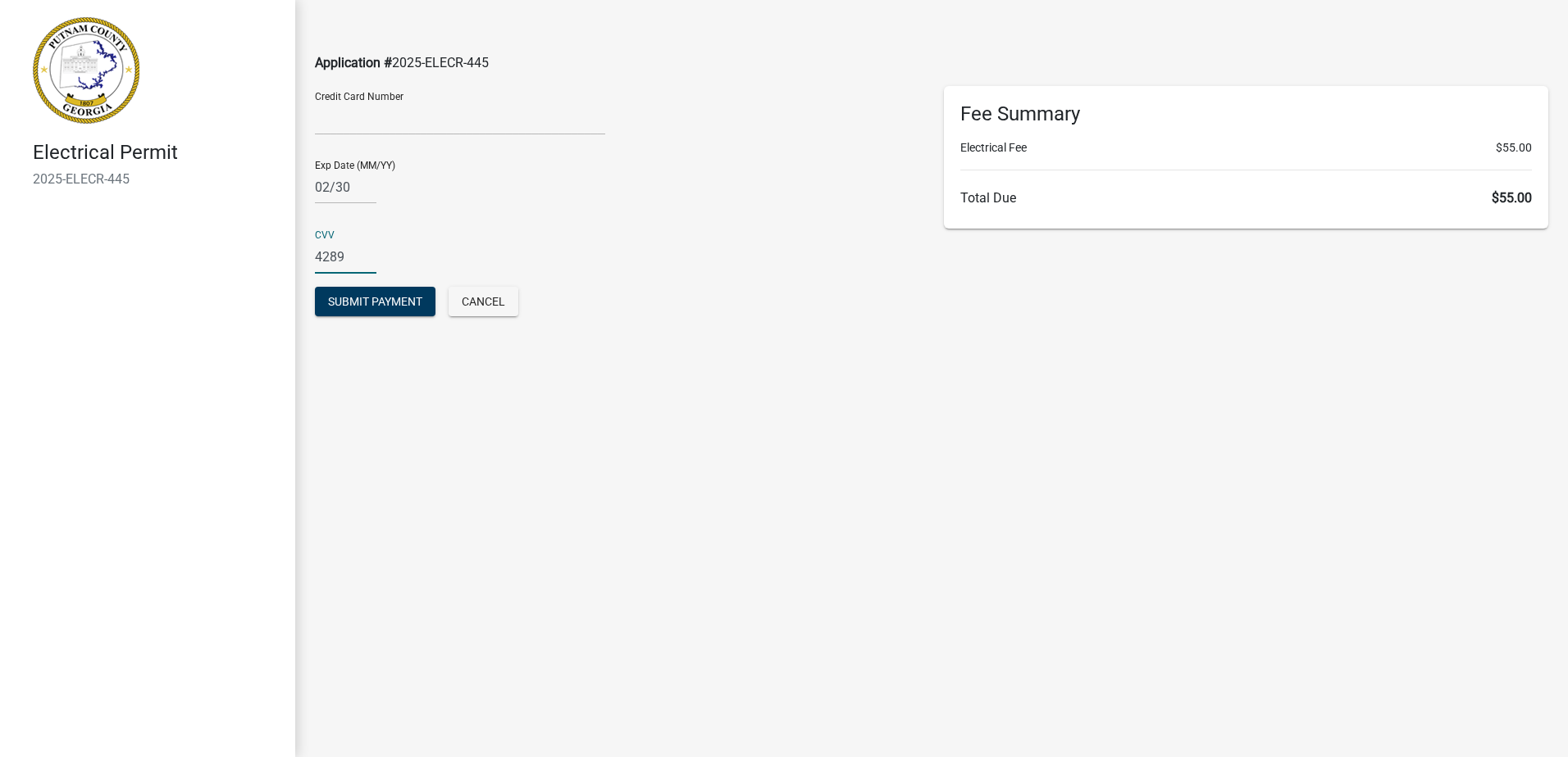
type input "4289"
click at [531, 217] on div "Exp Date (MM/YY) 02/30" at bounding box center [617, 182] width 629 height 70
click at [411, 291] on button "Submit Payment" at bounding box center [375, 301] width 121 height 30
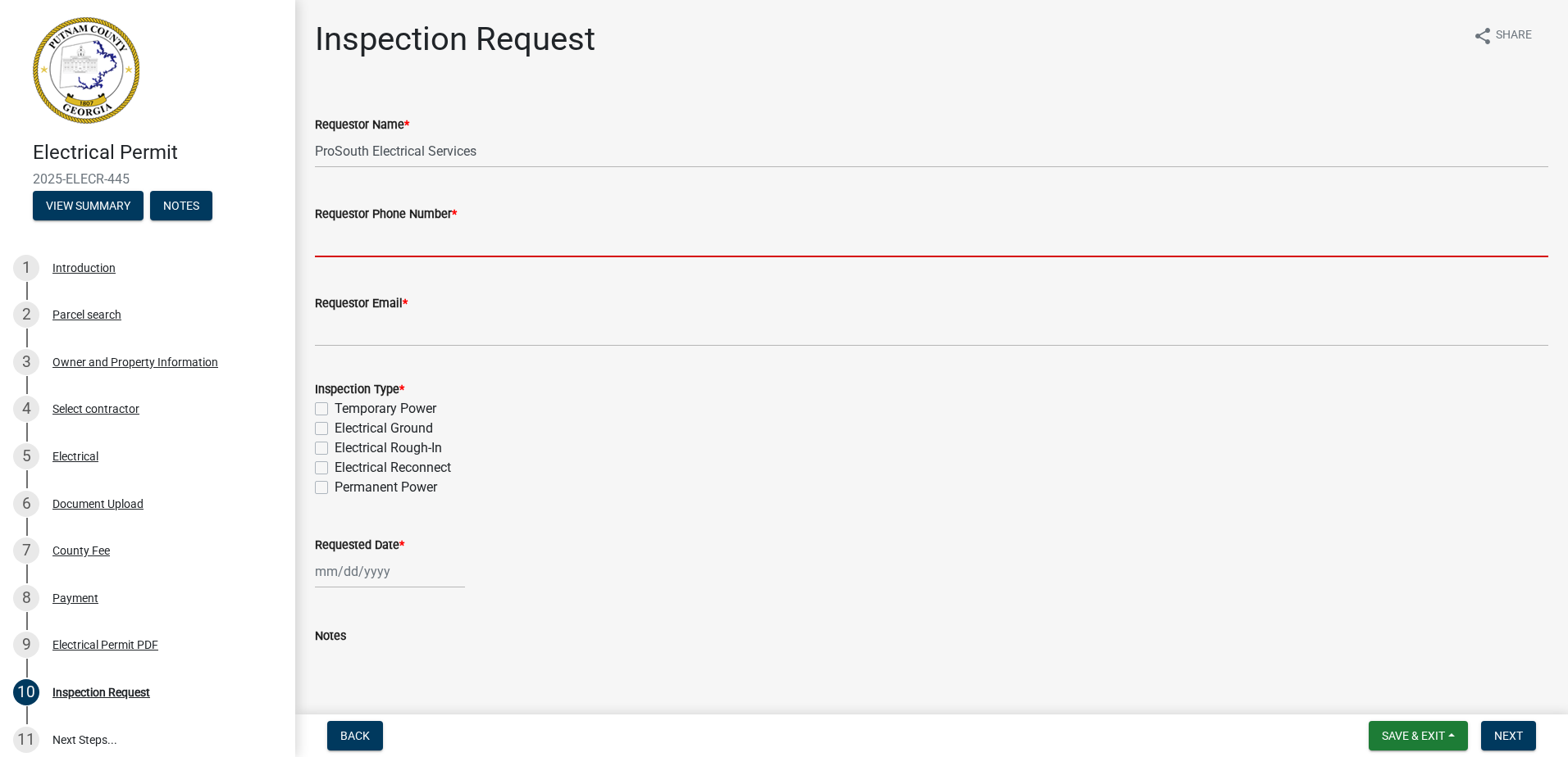
click at [423, 238] on input "Requestor Phone Number *" at bounding box center [931, 241] width 1233 height 34
type input "7709055081"
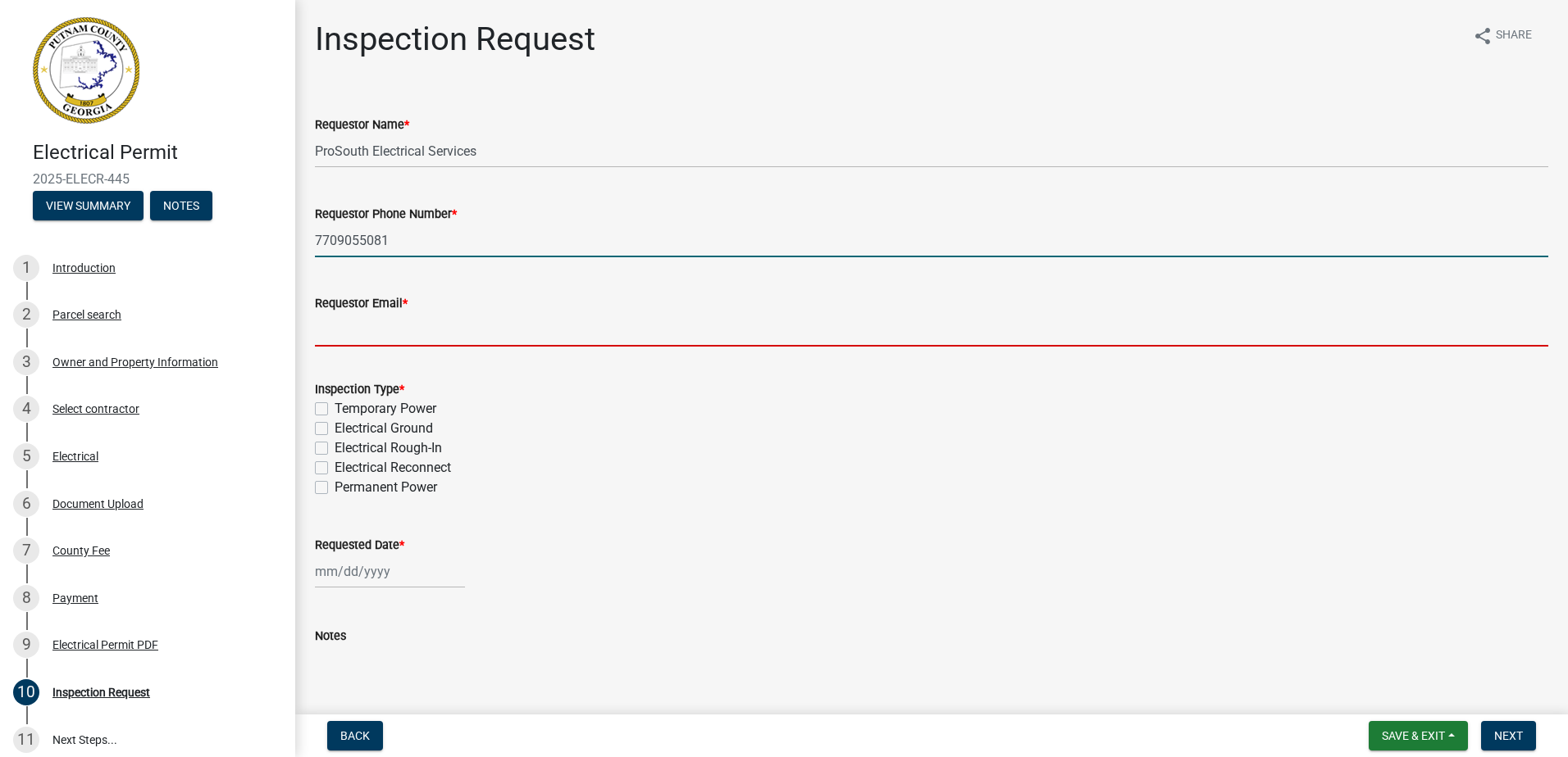
type input "[EMAIL_ADDRESS][DOMAIN_NAME]"
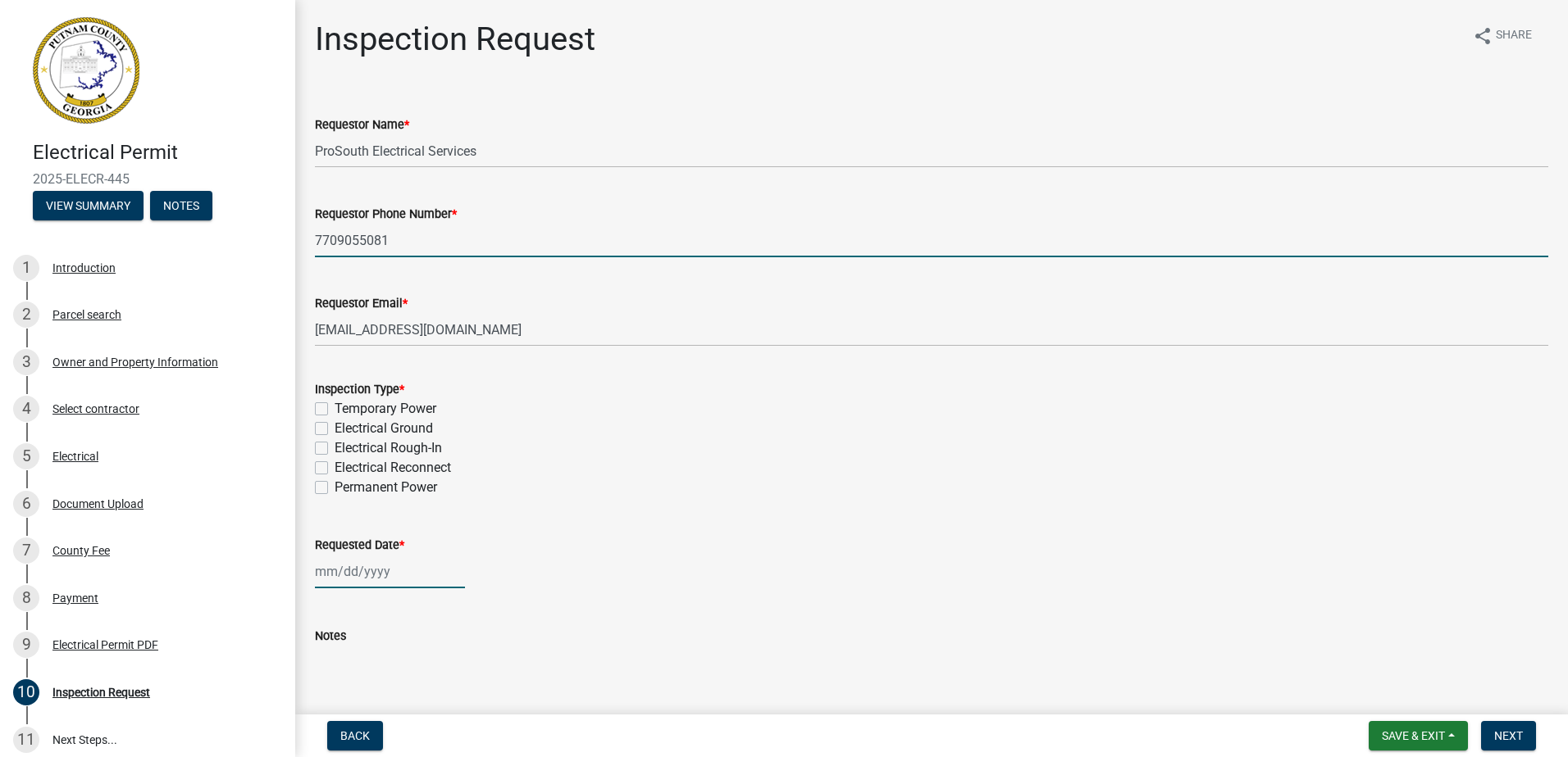
type input "[DATE]"
select select "8"
select select "2025"
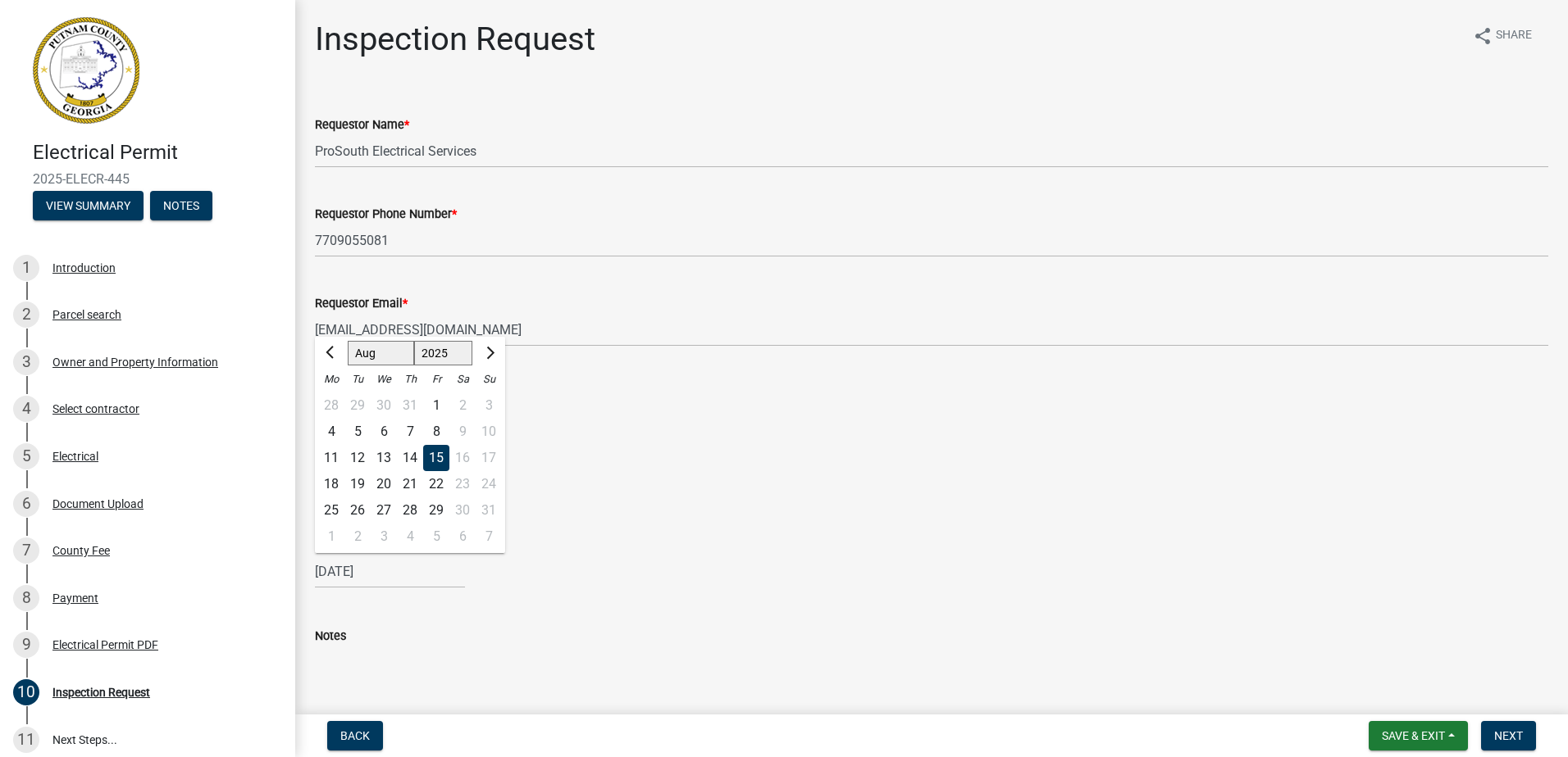
click at [531, 284] on div "Requestor Email * [EMAIL_ADDRESS][DOMAIN_NAME]" at bounding box center [931, 308] width 1233 height 76
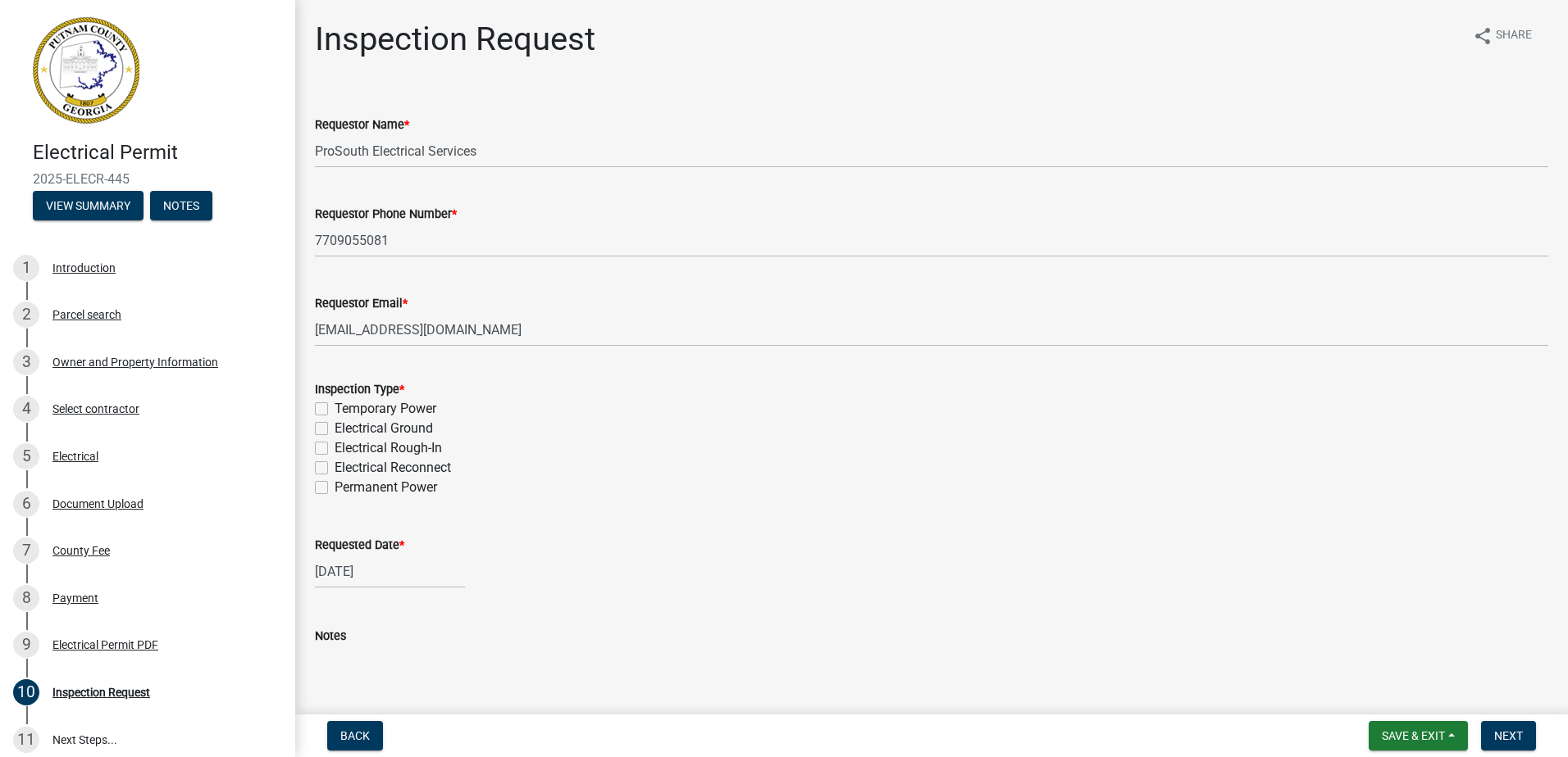
click at [402, 573] on div "[DATE]" at bounding box center [389, 571] width 150 height 34
select select "8"
select select "2025"
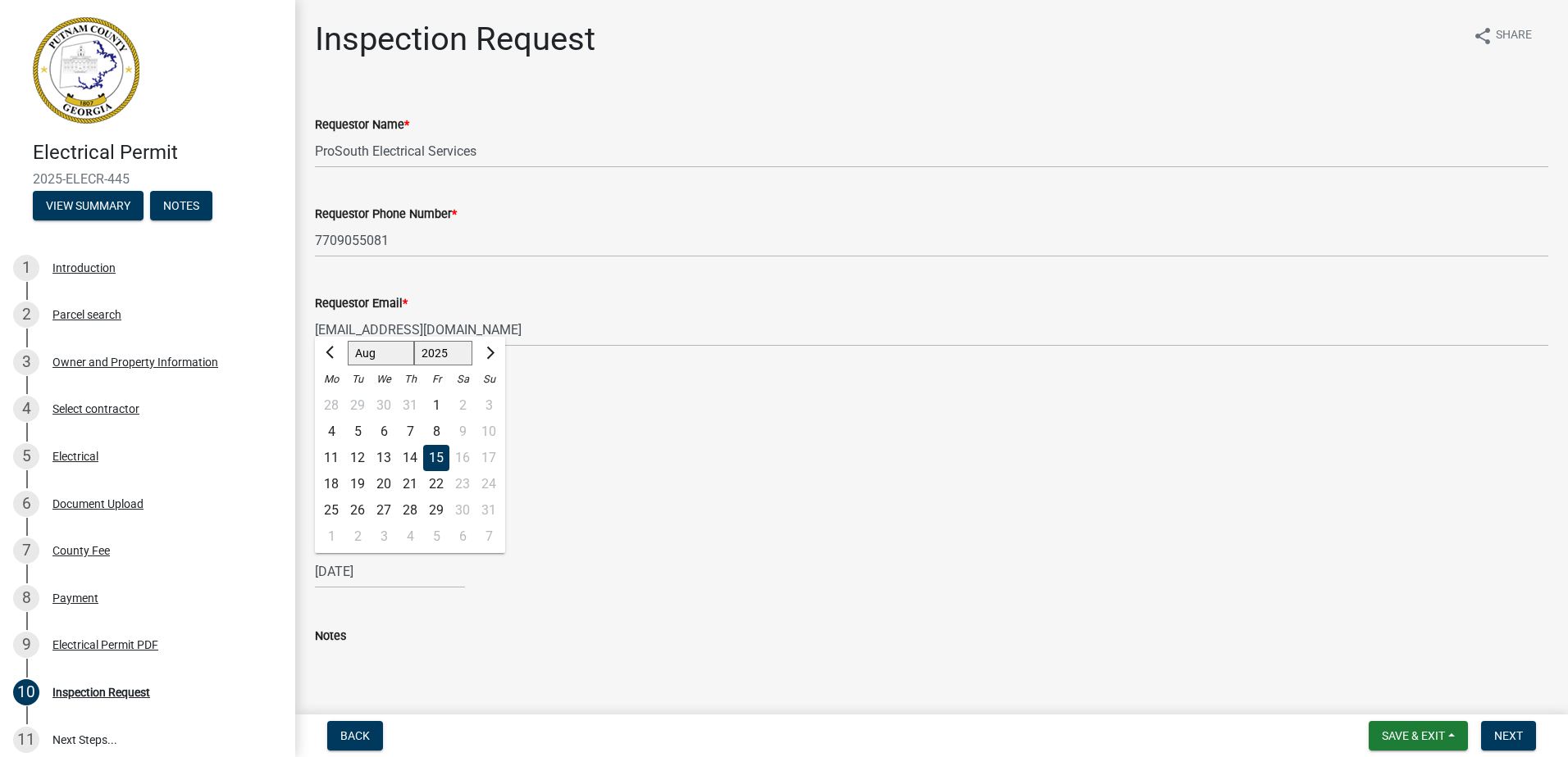
click at [434, 459] on div "15" at bounding box center [436, 458] width 26 height 26
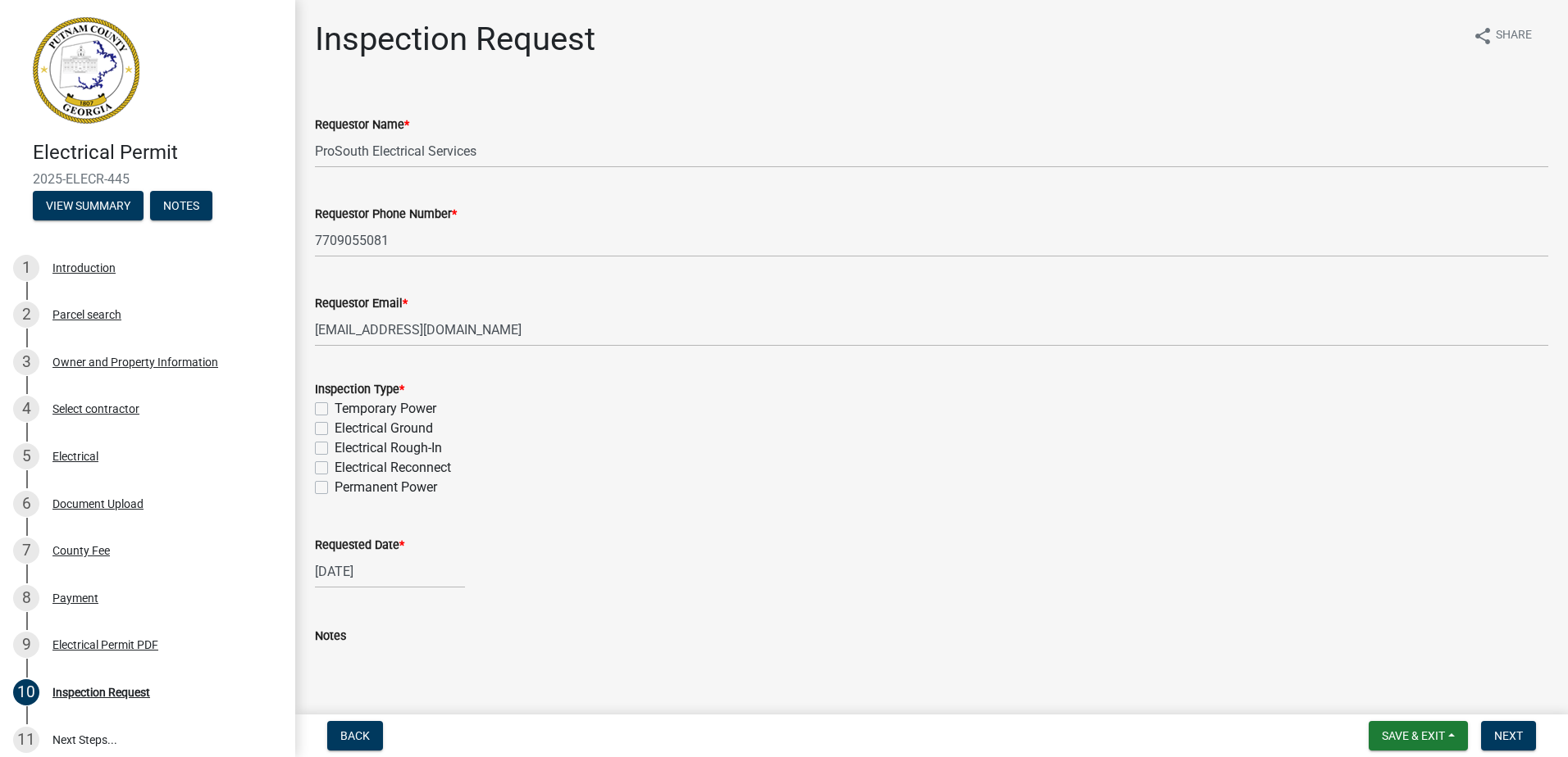
click at [385, 489] on label "Permanent Power" at bounding box center [385, 488] width 103 height 20
click at [345, 489] on input "Permanent Power" at bounding box center [339, 483] width 11 height 11
checkbox input "true"
checkbox input "false"
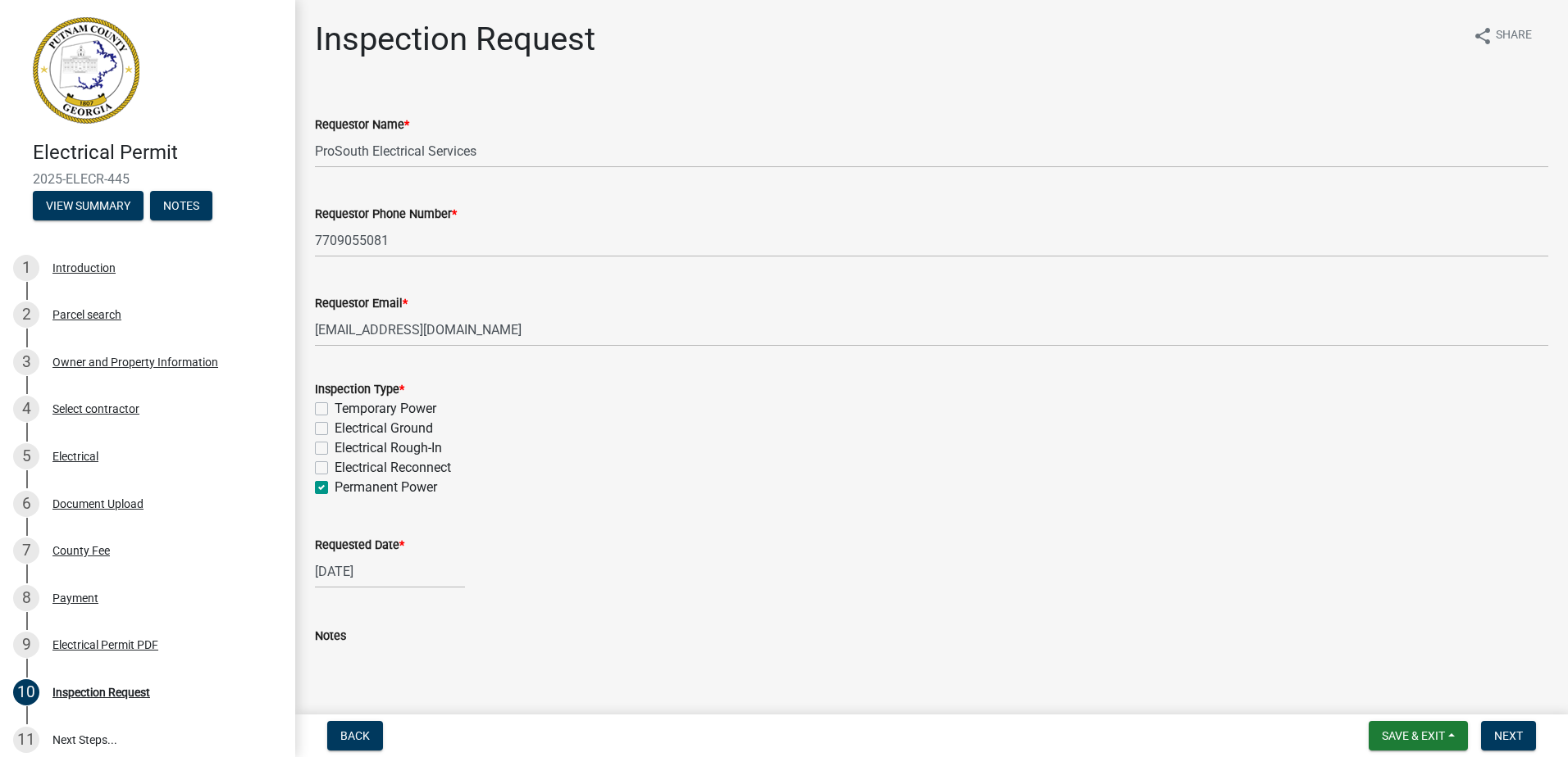
checkbox input "false"
checkbox input "true"
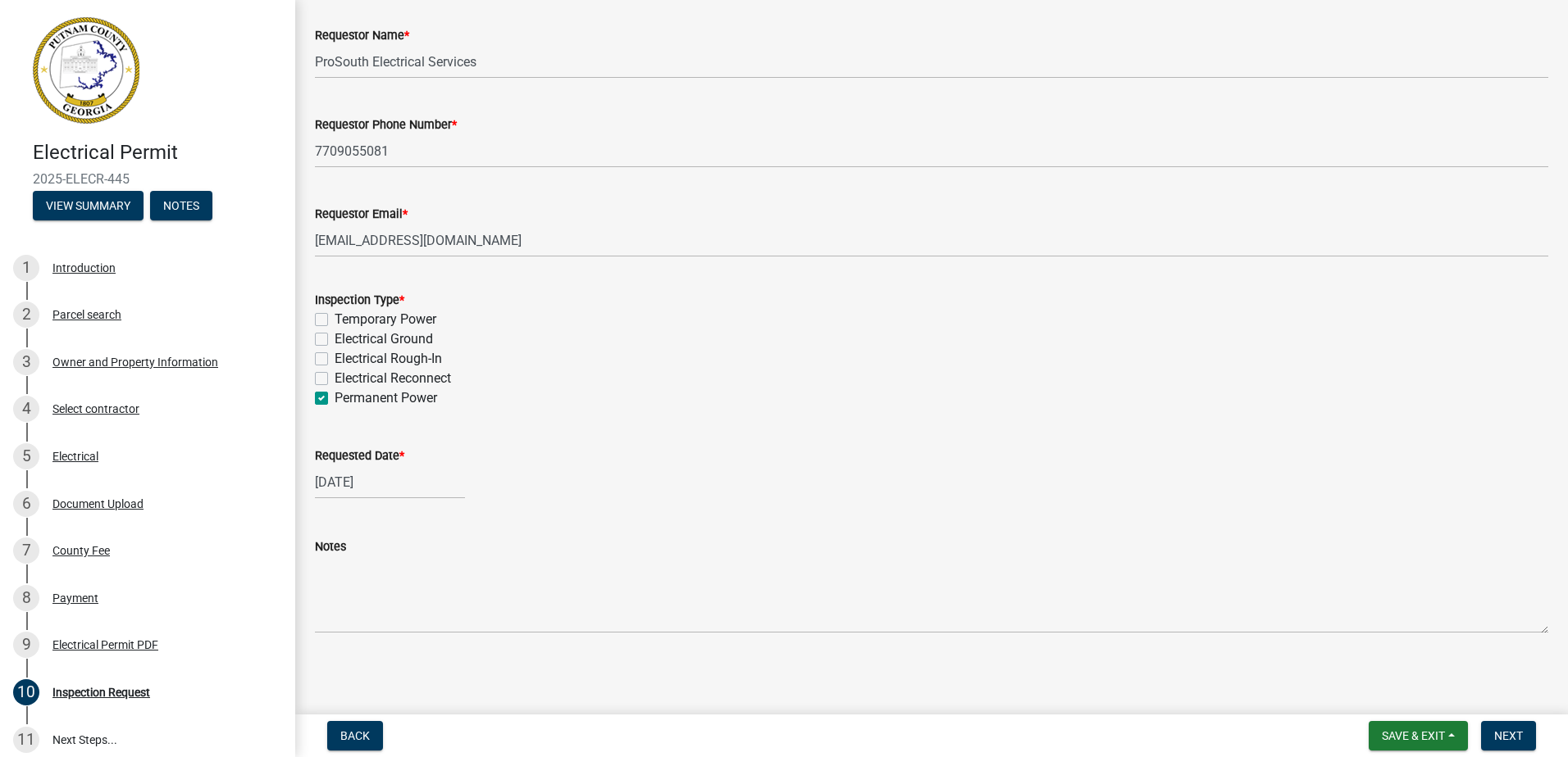
scroll to position [92, 0]
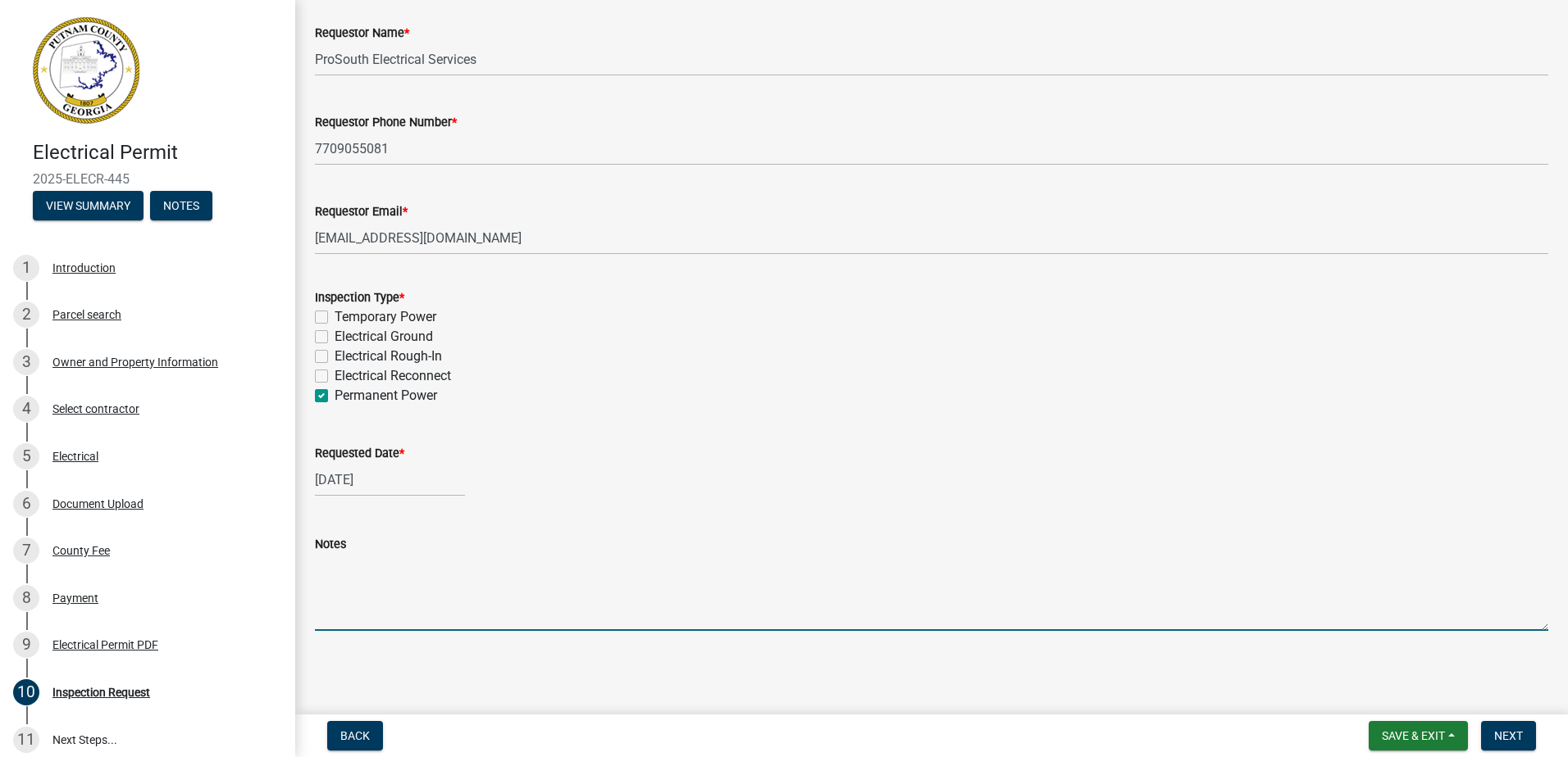
click at [390, 595] on textarea "Notes" at bounding box center [931, 593] width 1233 height 77
click at [706, 565] on textarea "A tree fell on the service for this home and broke it. We are reinstalling" at bounding box center [931, 593] width 1233 height 77
click at [706, 564] on textarea "A tree fell on the service for this home and broke it. We are reinstalling" at bounding box center [931, 593] width 1233 height 77
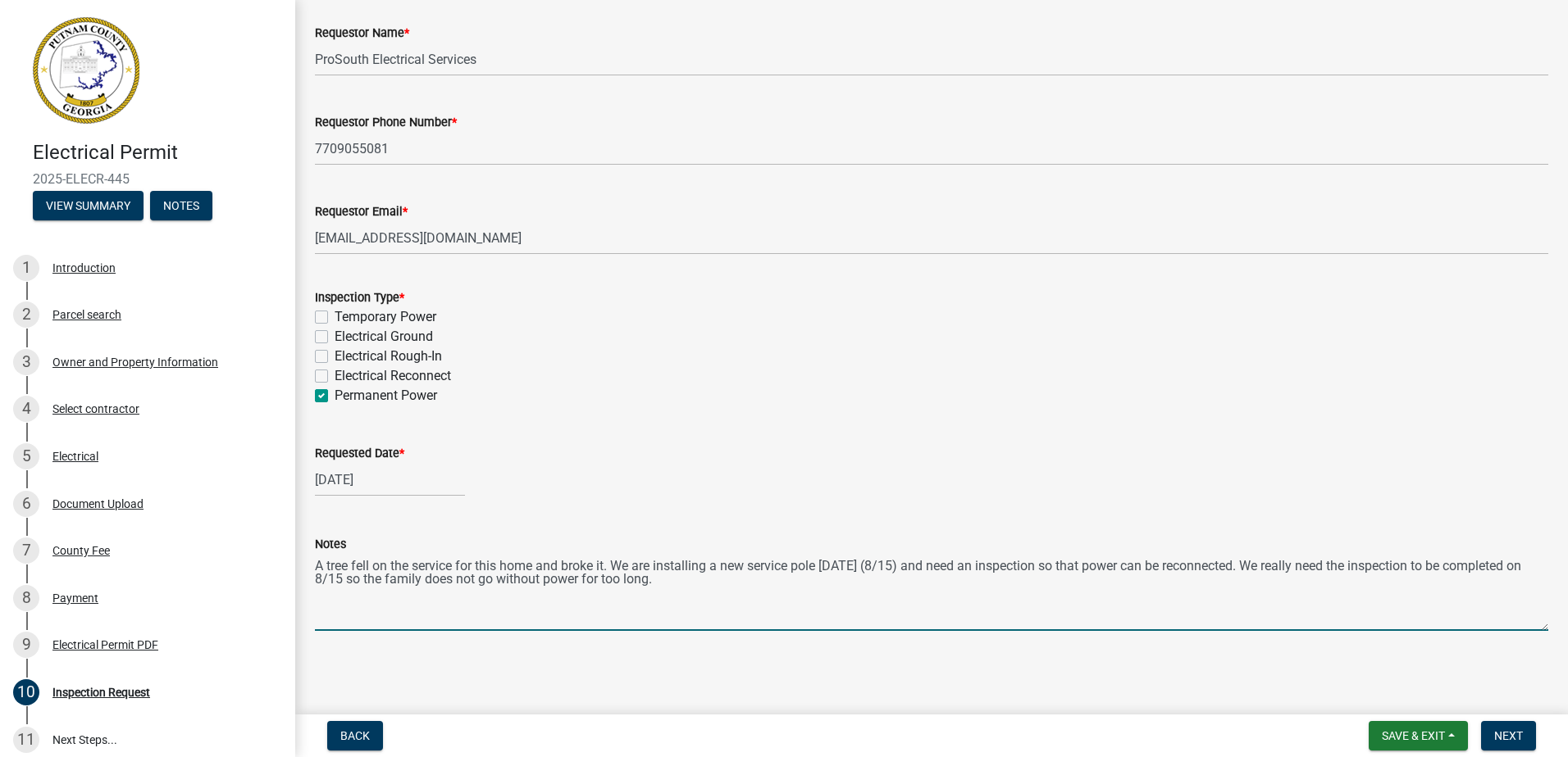
click at [942, 582] on textarea "A tree fell on the service for this home and broke it. We are installing a new …" at bounding box center [931, 593] width 1233 height 77
type textarea "A tree fell on the service for this home and broke it. We are installing a new …"
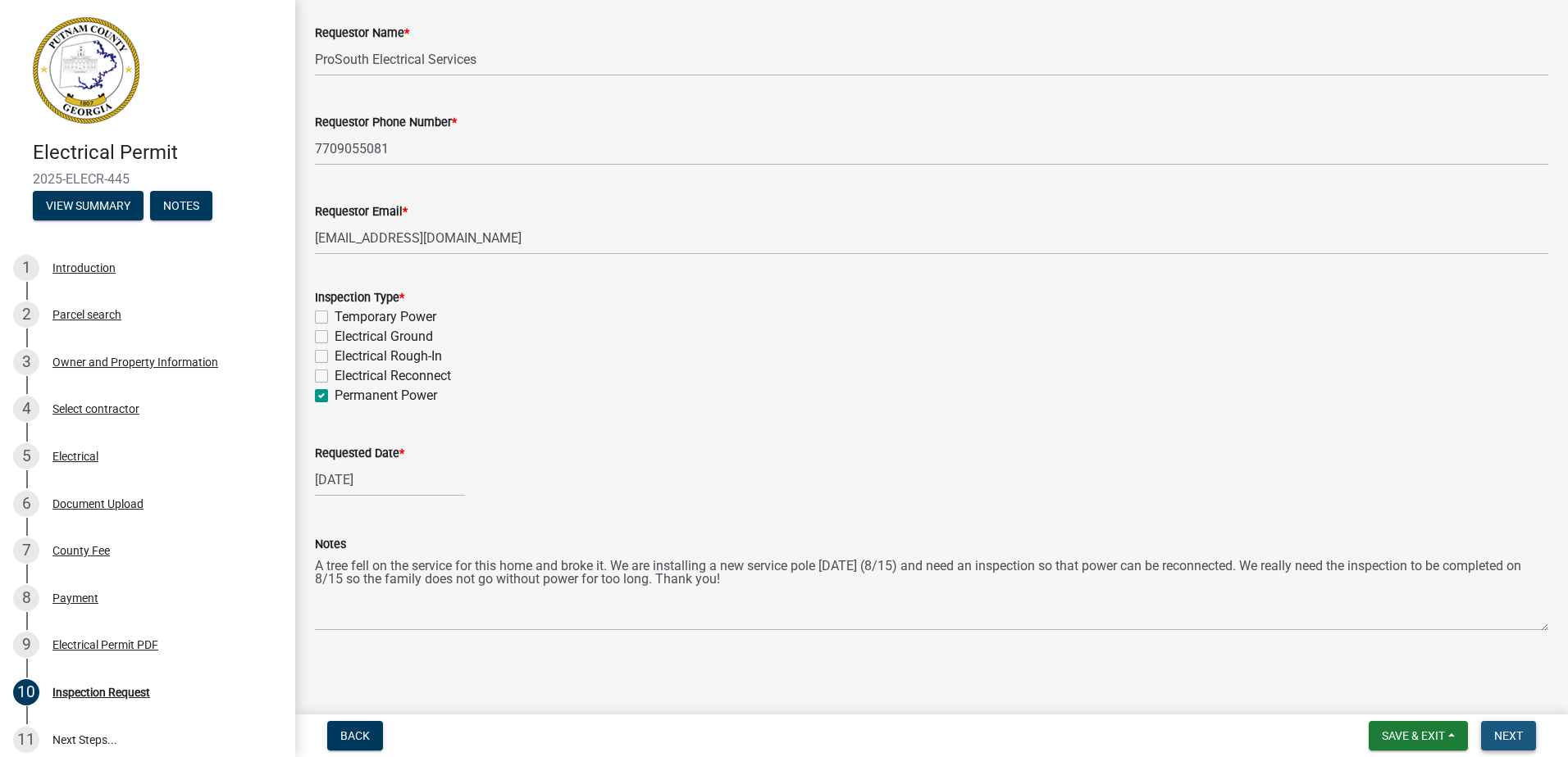
click at [1513, 729] on span "Next" at bounding box center [1508, 736] width 29 height 13
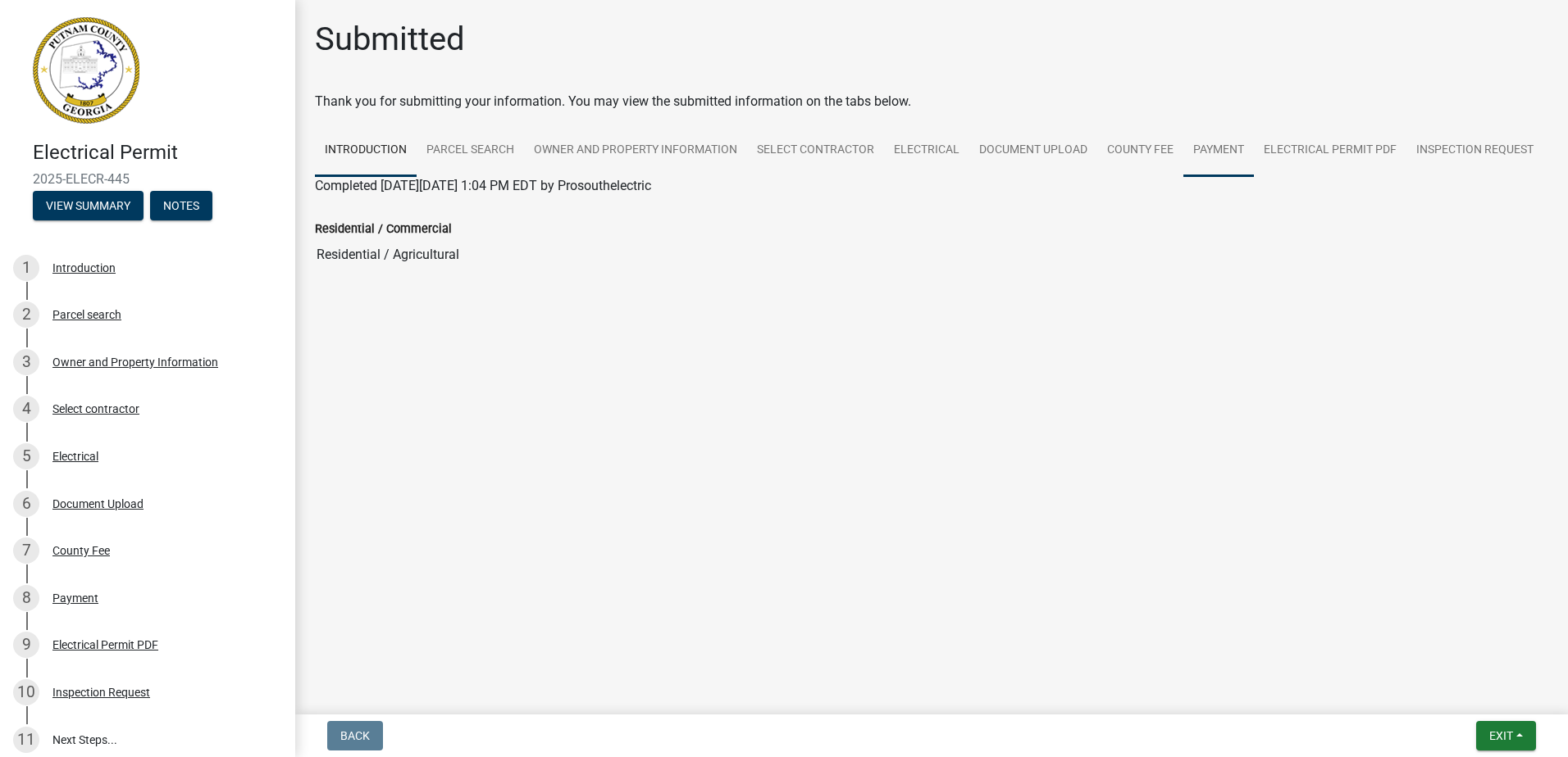
click at [1232, 156] on link "Payment" at bounding box center [1218, 151] width 71 height 53
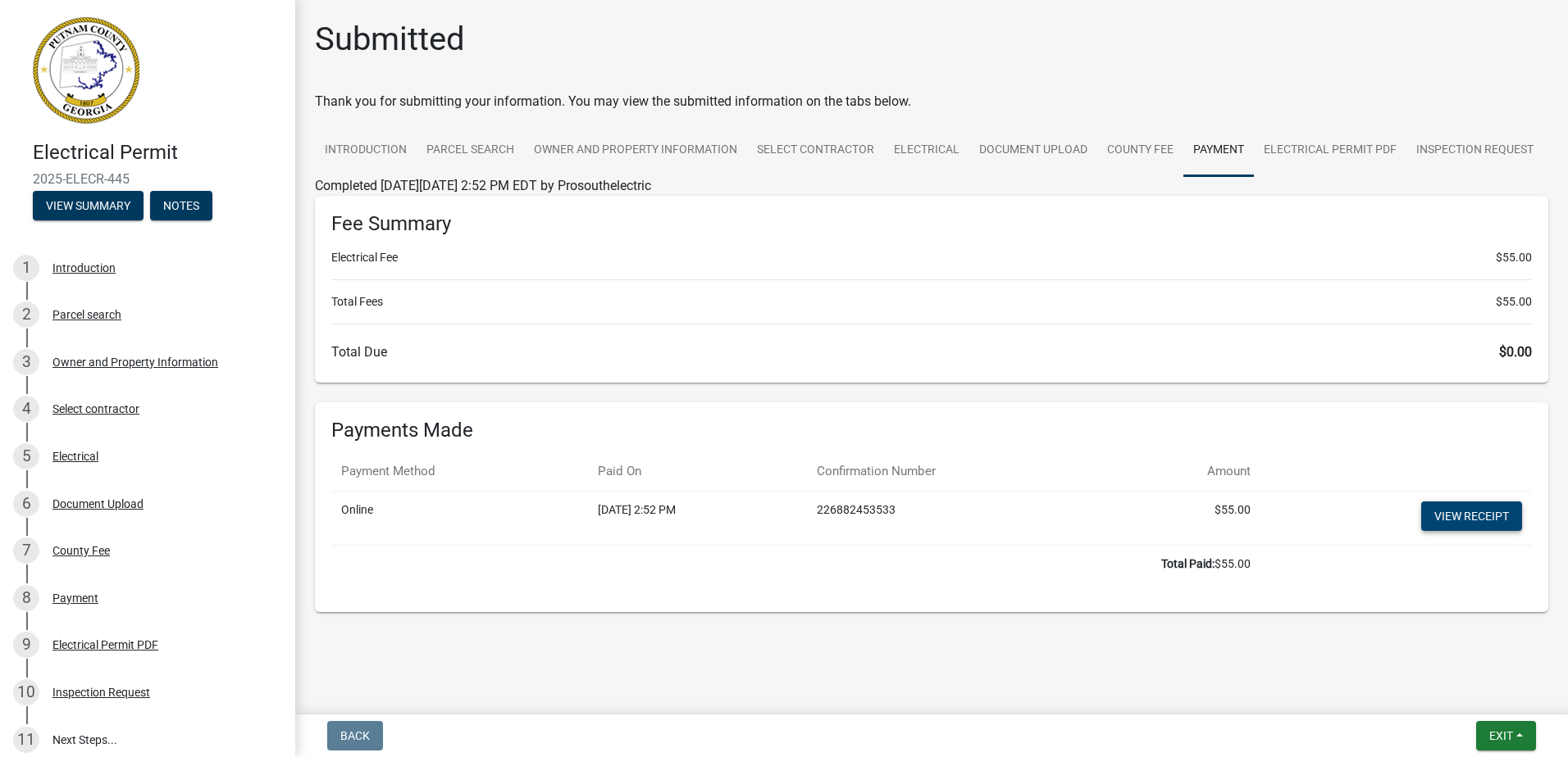
click at [1483, 528] on link "View receipt" at bounding box center [1471, 516] width 101 height 30
click at [1318, 148] on link "Electrical Permit PDF" at bounding box center [1330, 151] width 153 height 53
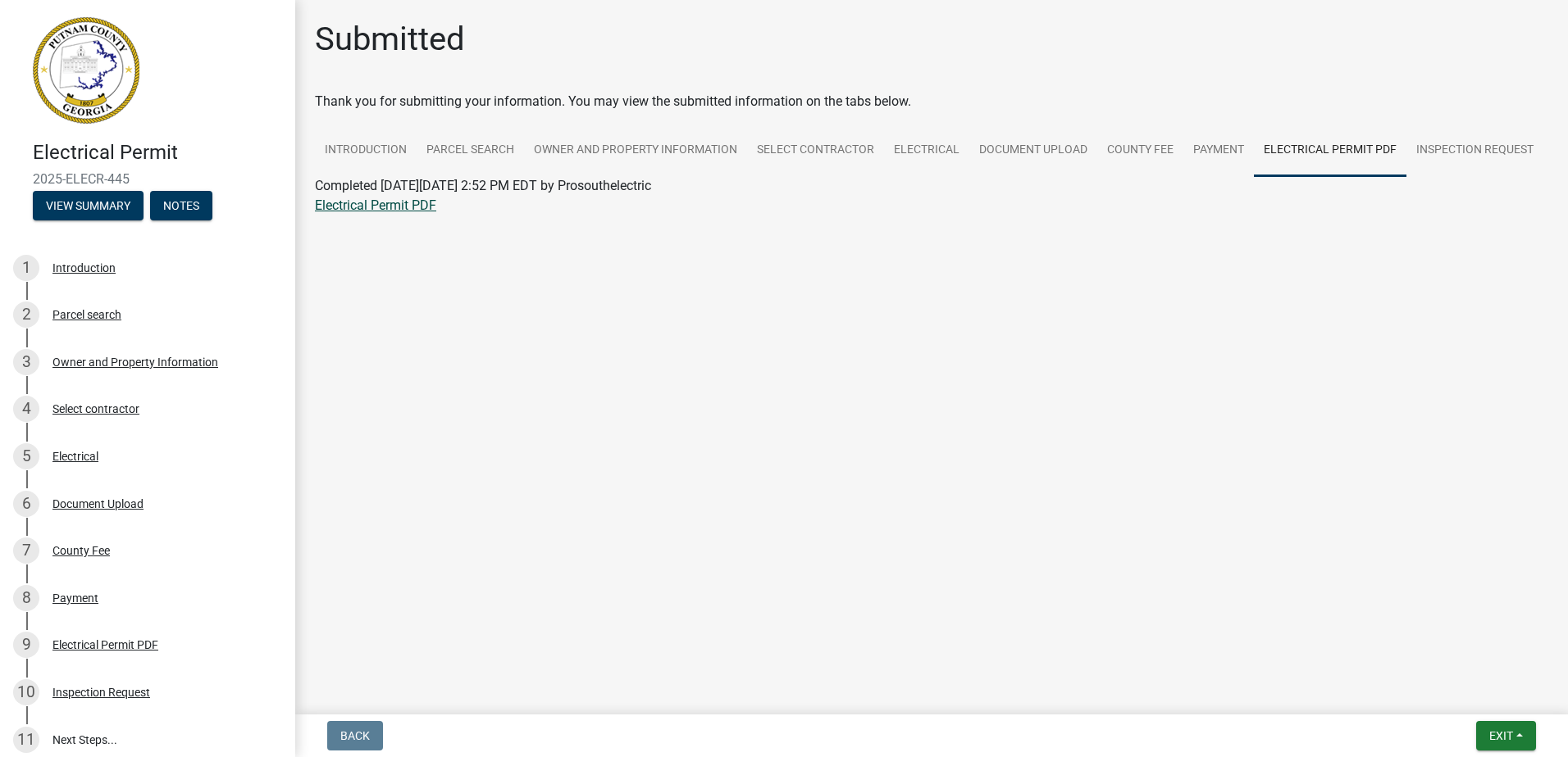
click at [403, 204] on link "Electrical Permit PDF" at bounding box center [375, 205] width 122 height 16
click at [1471, 150] on link "Inspection Request" at bounding box center [1474, 151] width 137 height 53
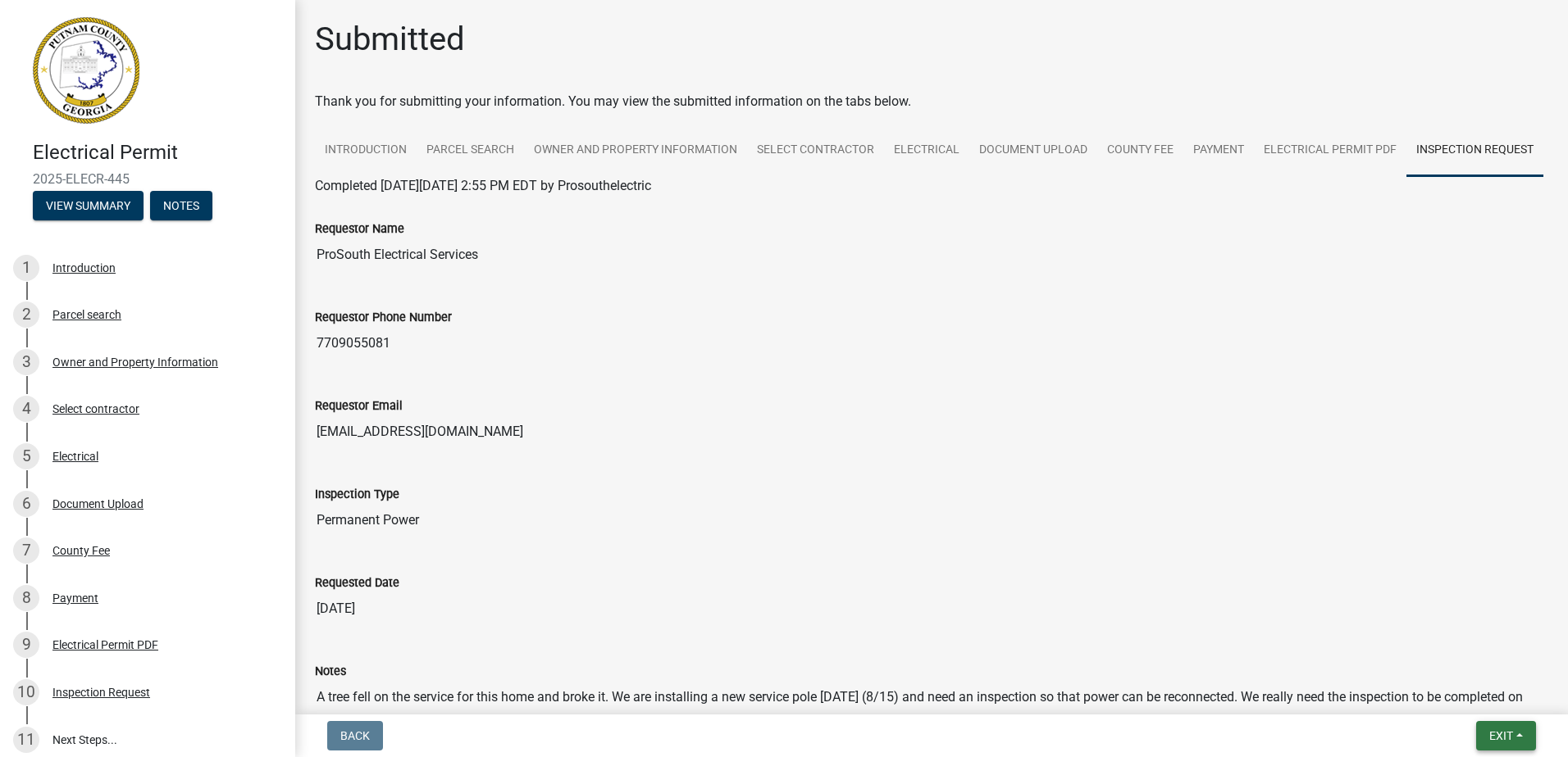
click at [1512, 729] on span "Exit" at bounding box center [1501, 736] width 24 height 13
click at [1463, 700] on button "Save & Exit" at bounding box center [1470, 694] width 131 height 39
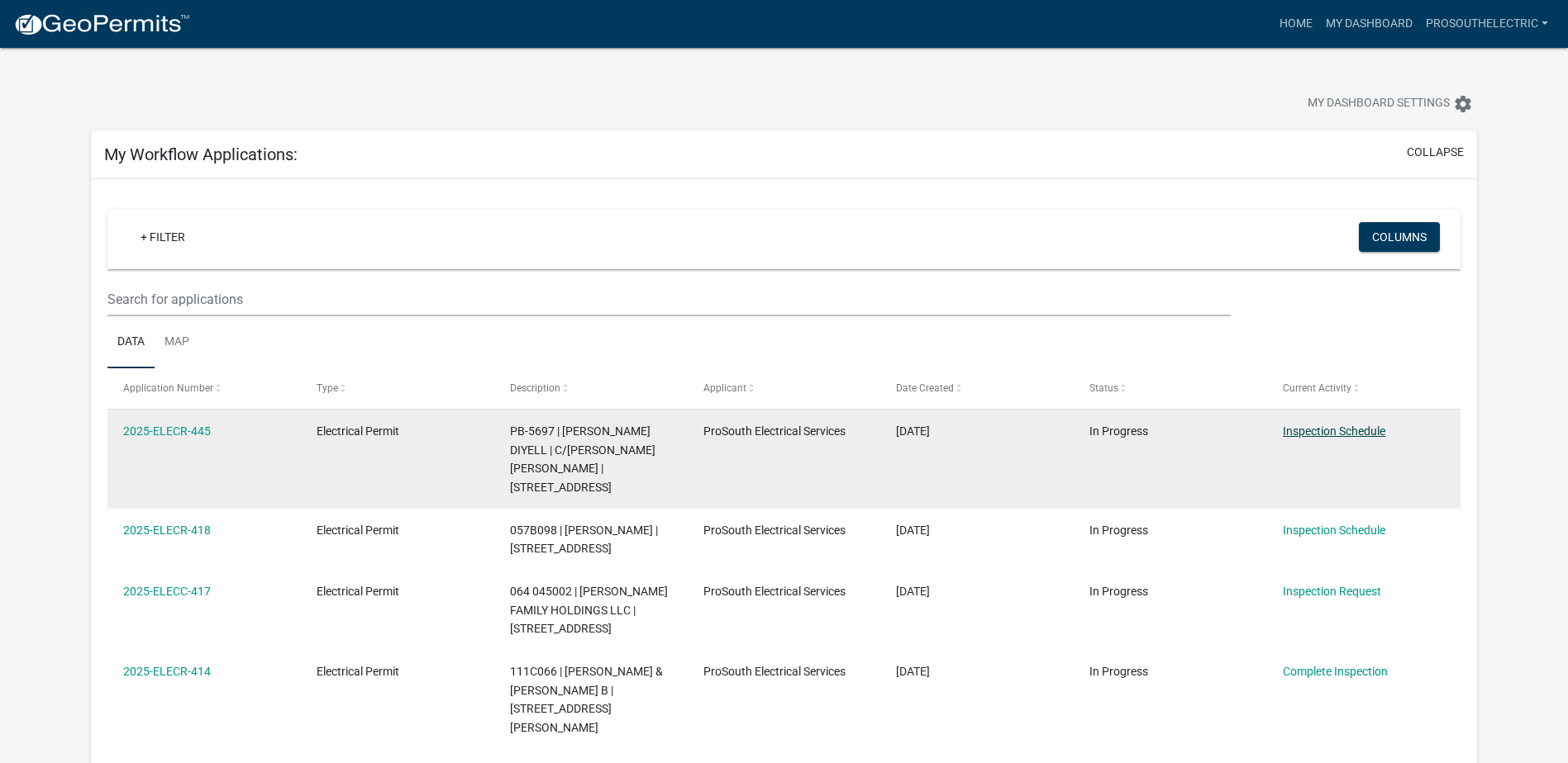
click at [1333, 430] on link "Inspection Schedule" at bounding box center [1334, 431] width 103 height 13
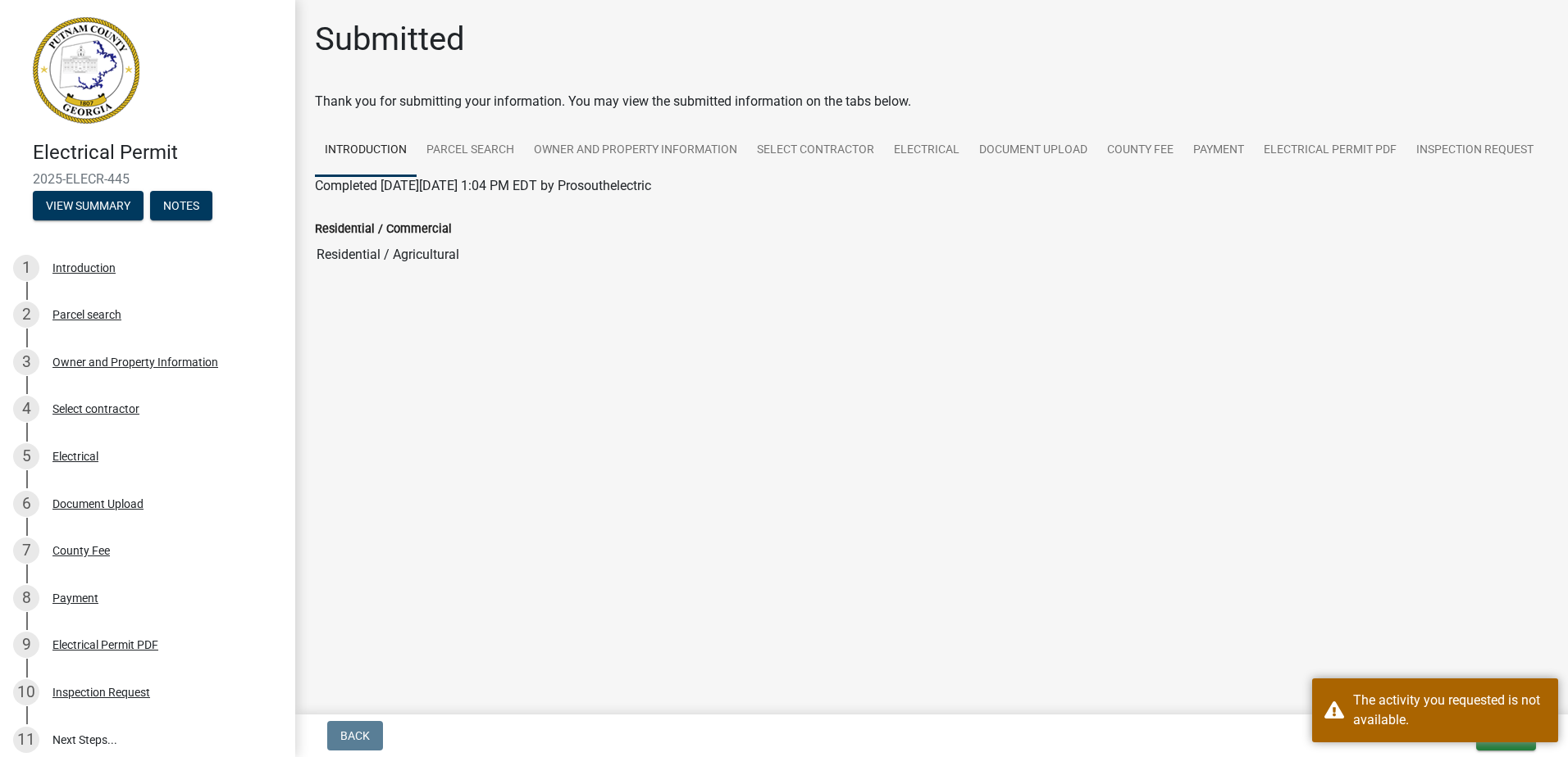
click at [1478, 599] on main "Submitted Thank you for submitting your information. You may view the submitted…" at bounding box center [931, 354] width 1272 height 708
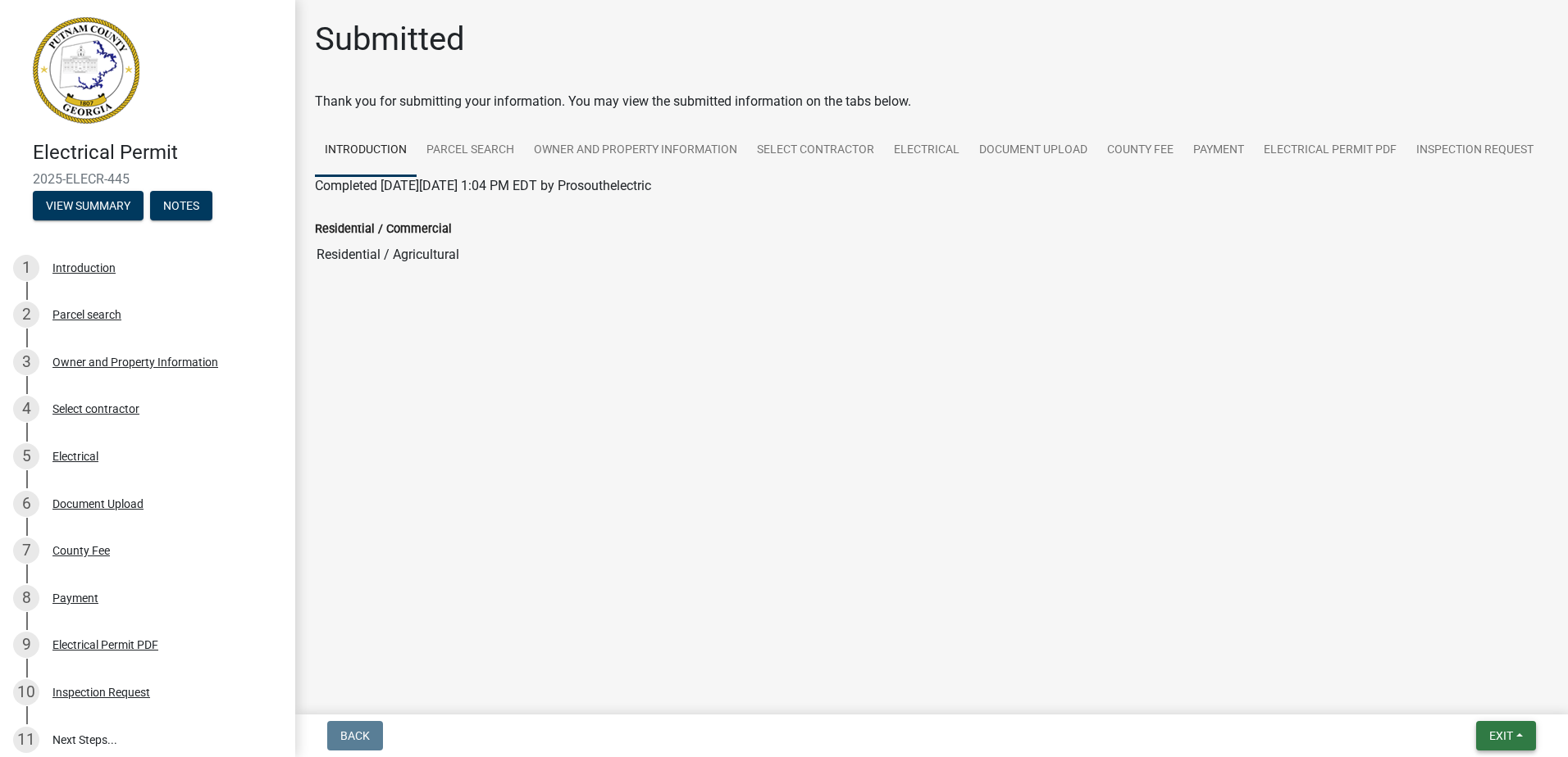
click at [1520, 728] on button "Exit" at bounding box center [1506, 736] width 60 height 30
click at [1496, 698] on button "Save & Exit" at bounding box center [1470, 694] width 131 height 39
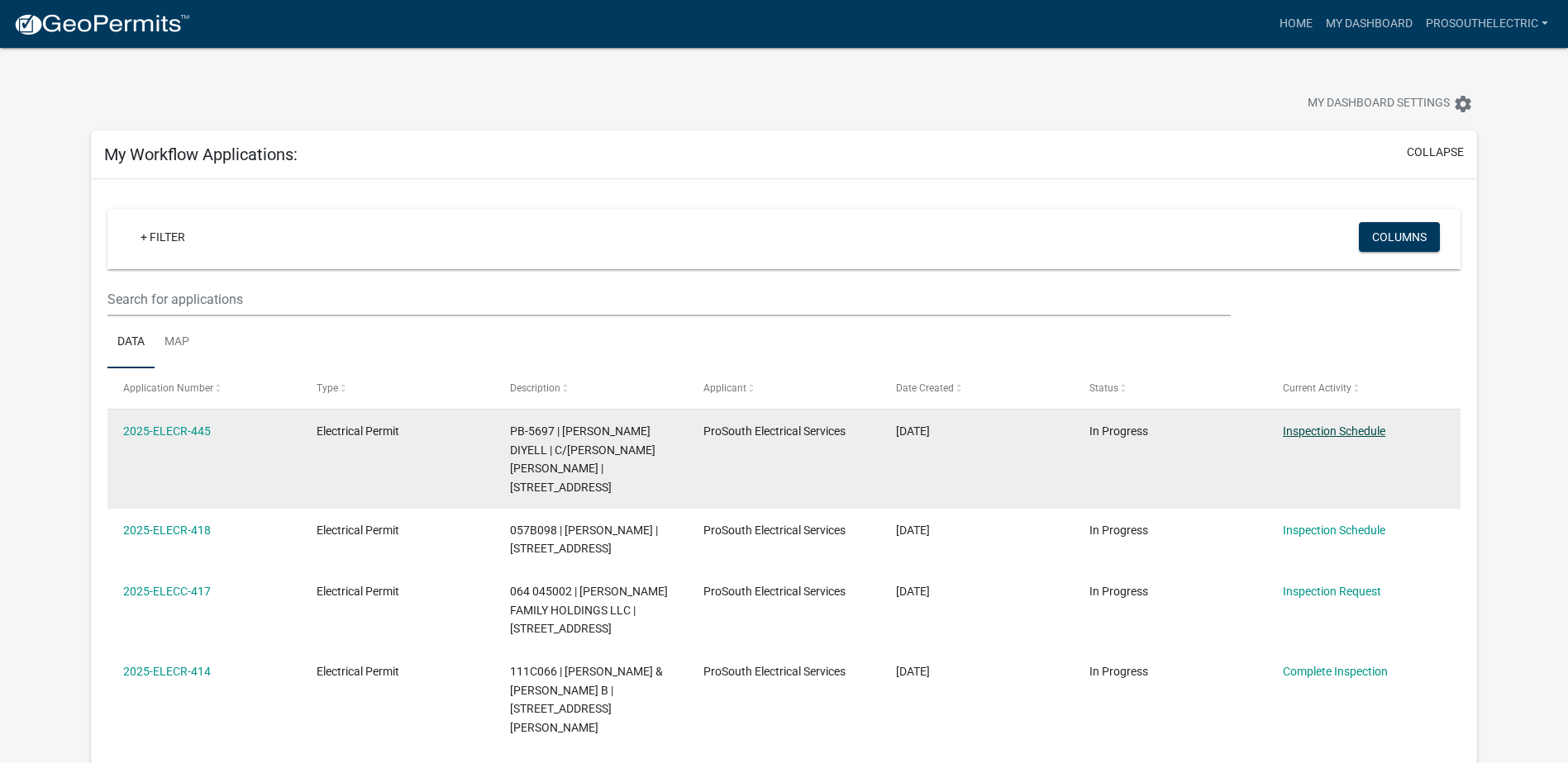
click at [1301, 427] on link "Inspection Schedule" at bounding box center [1334, 431] width 103 height 13
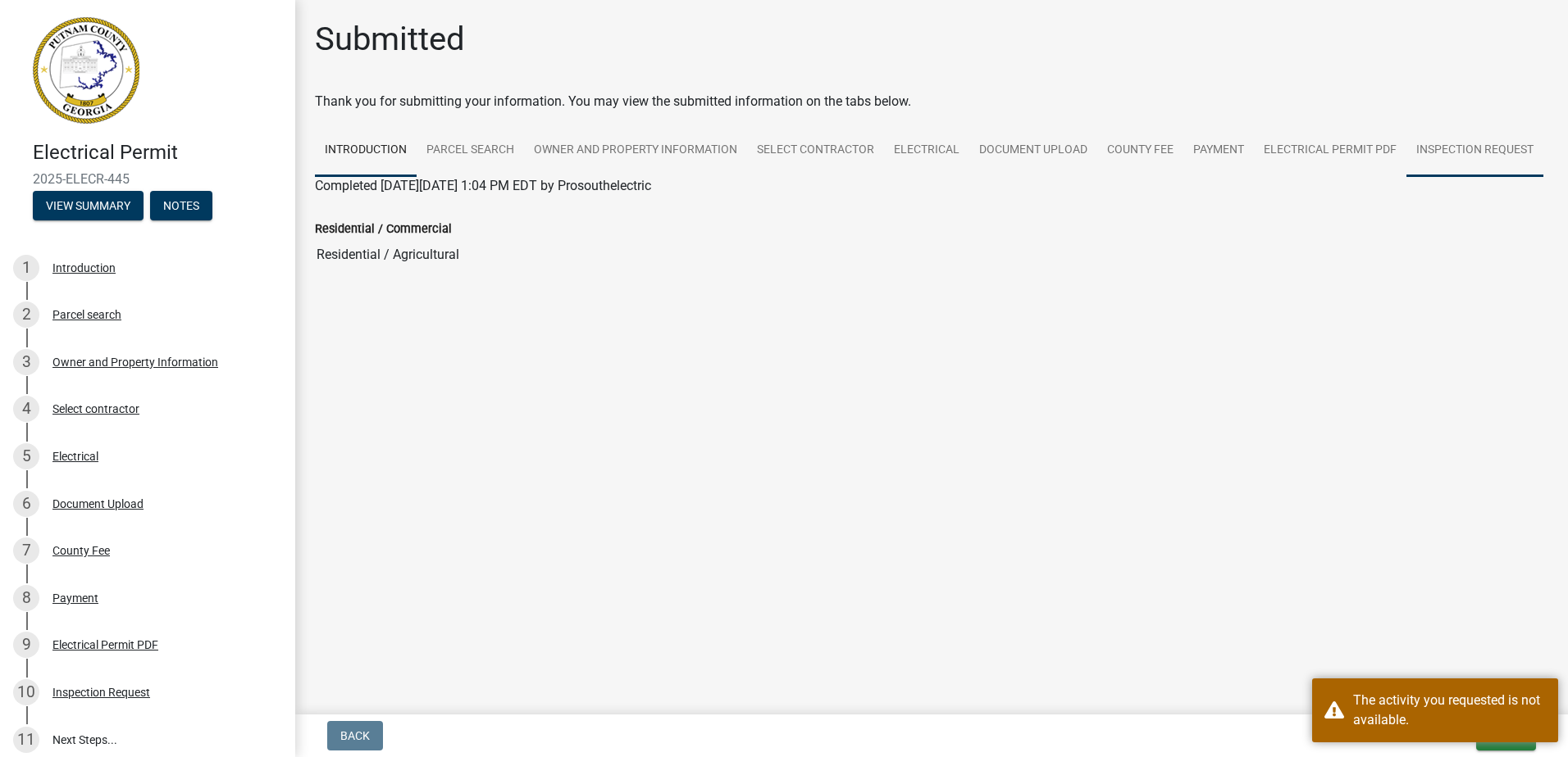
click at [1455, 158] on link "Inspection Request" at bounding box center [1474, 151] width 137 height 53
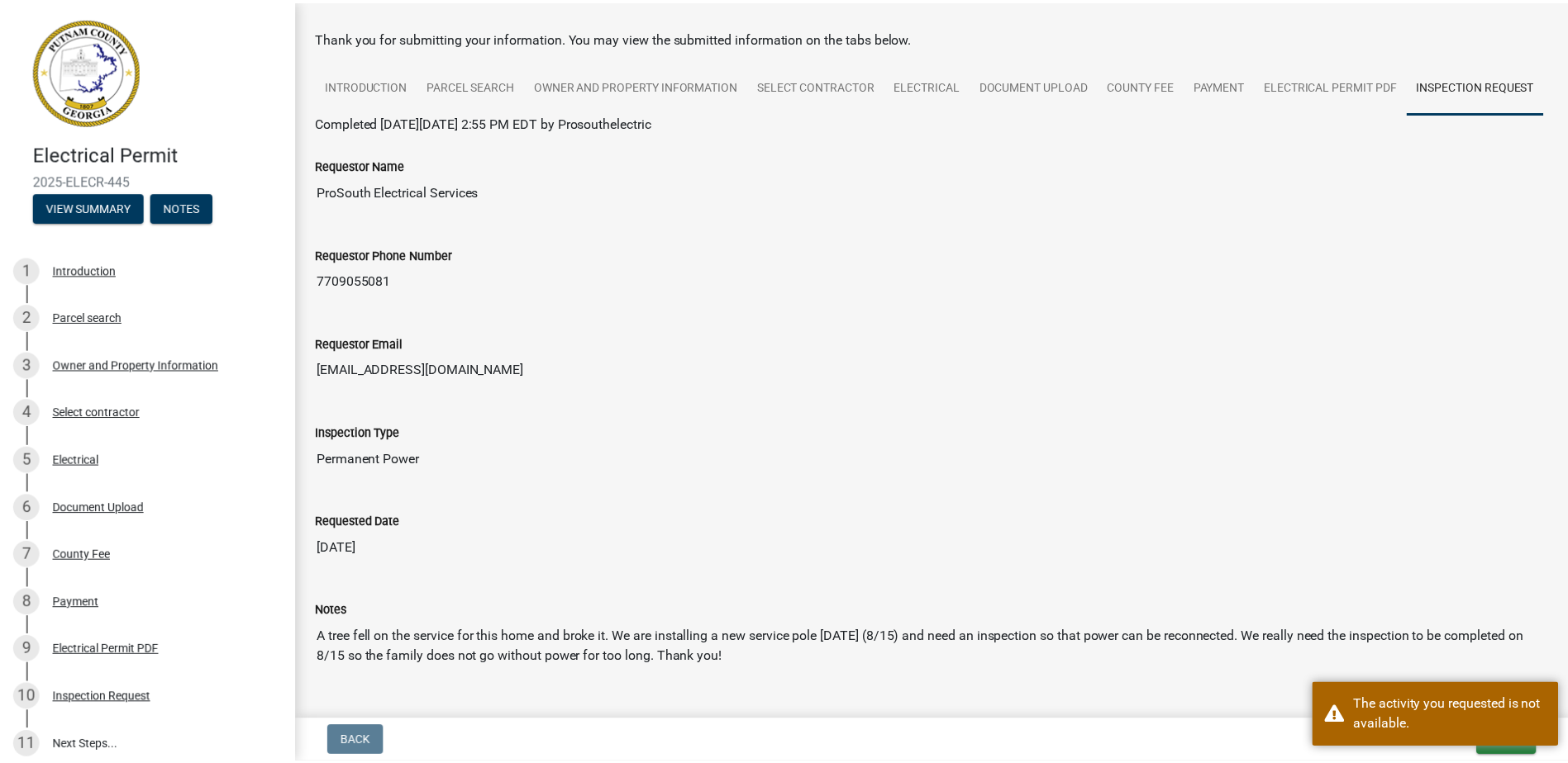
scroll to position [274, 0]
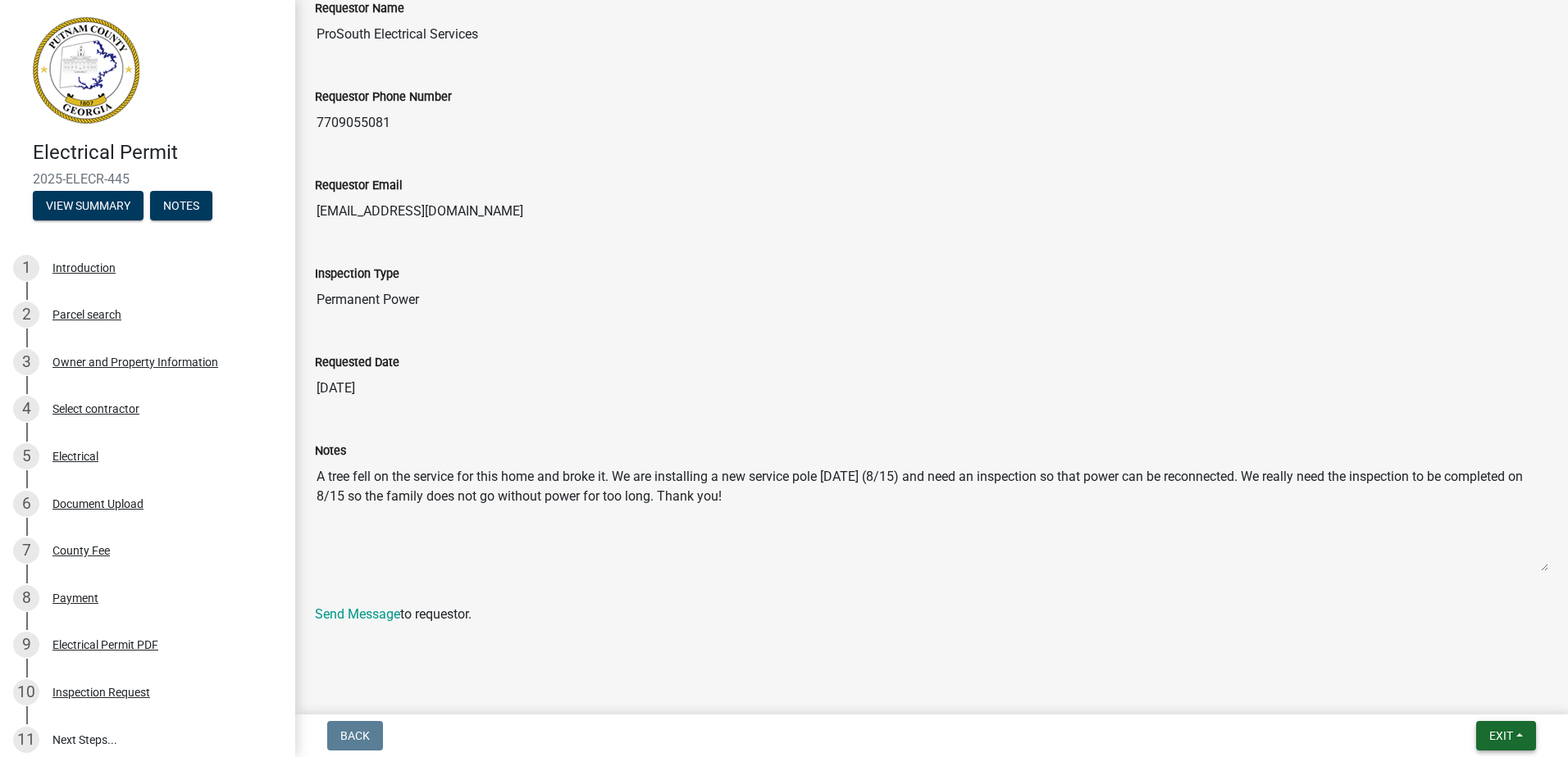
click at [1526, 727] on button "Exit" at bounding box center [1506, 736] width 60 height 30
click at [1501, 692] on button "Save & Exit" at bounding box center [1470, 694] width 131 height 39
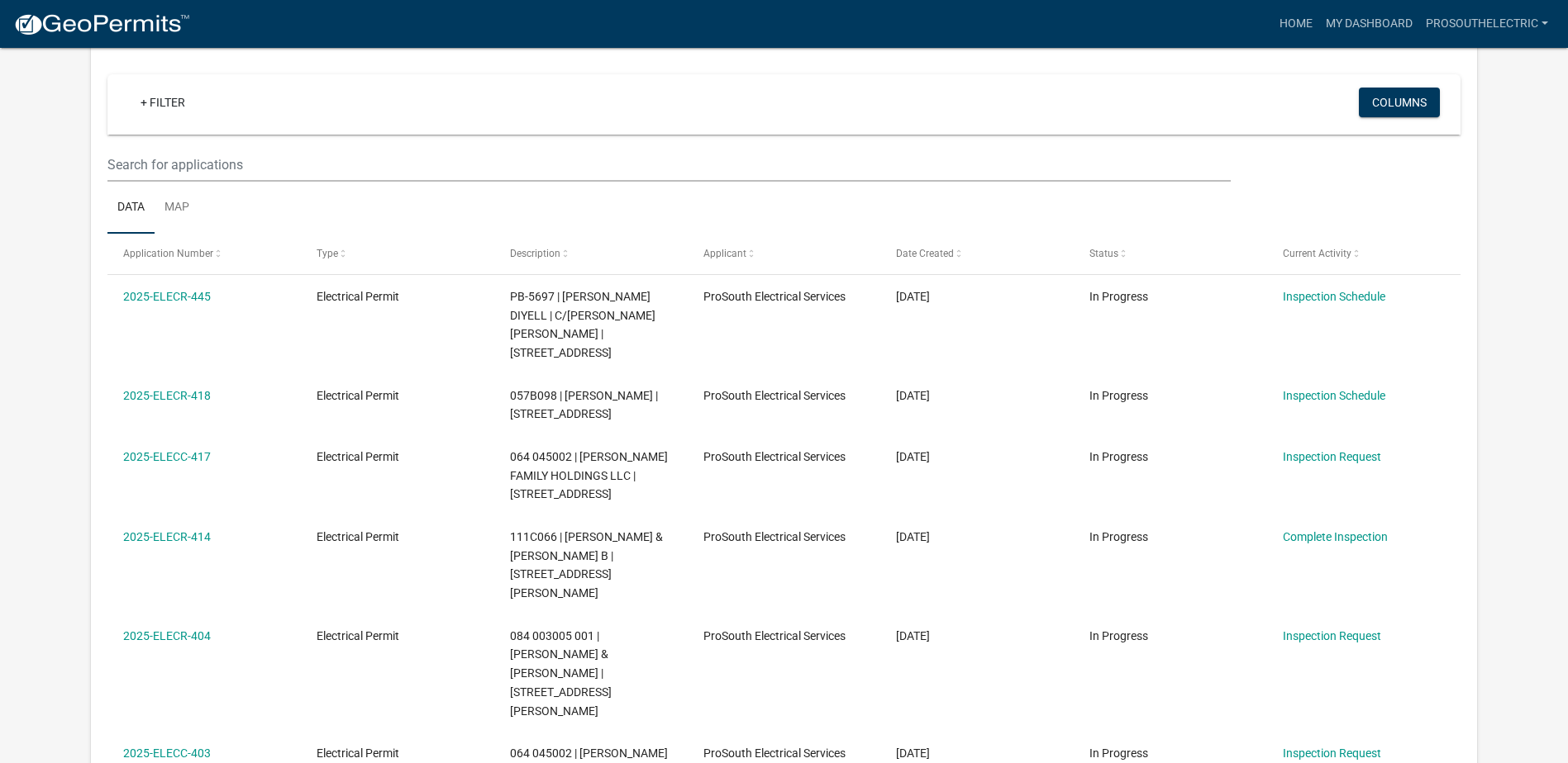
scroll to position [147, 0]
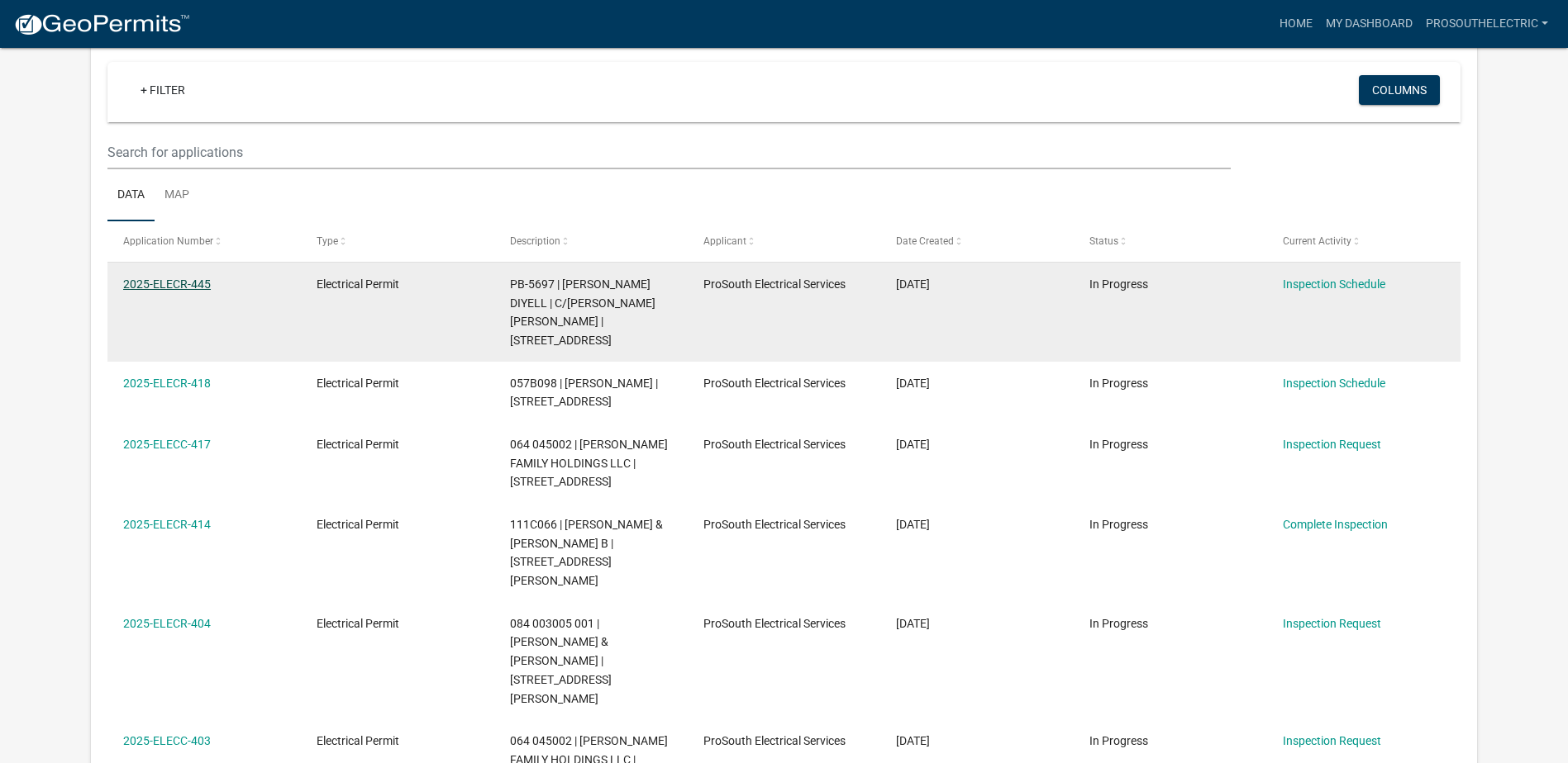
click at [181, 281] on link "2025-ELECR-445" at bounding box center [167, 284] width 88 height 13
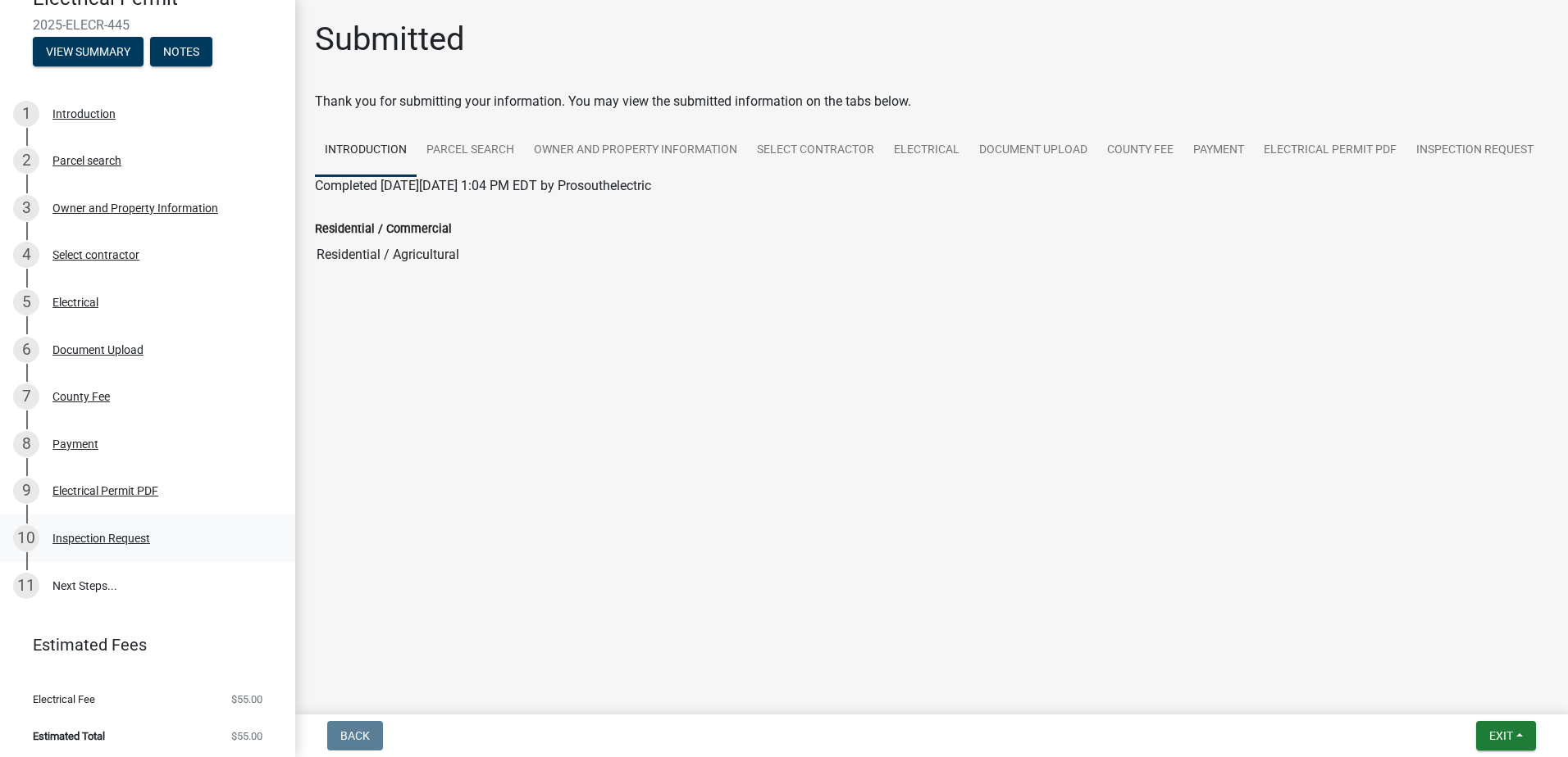
scroll to position [158, 0]
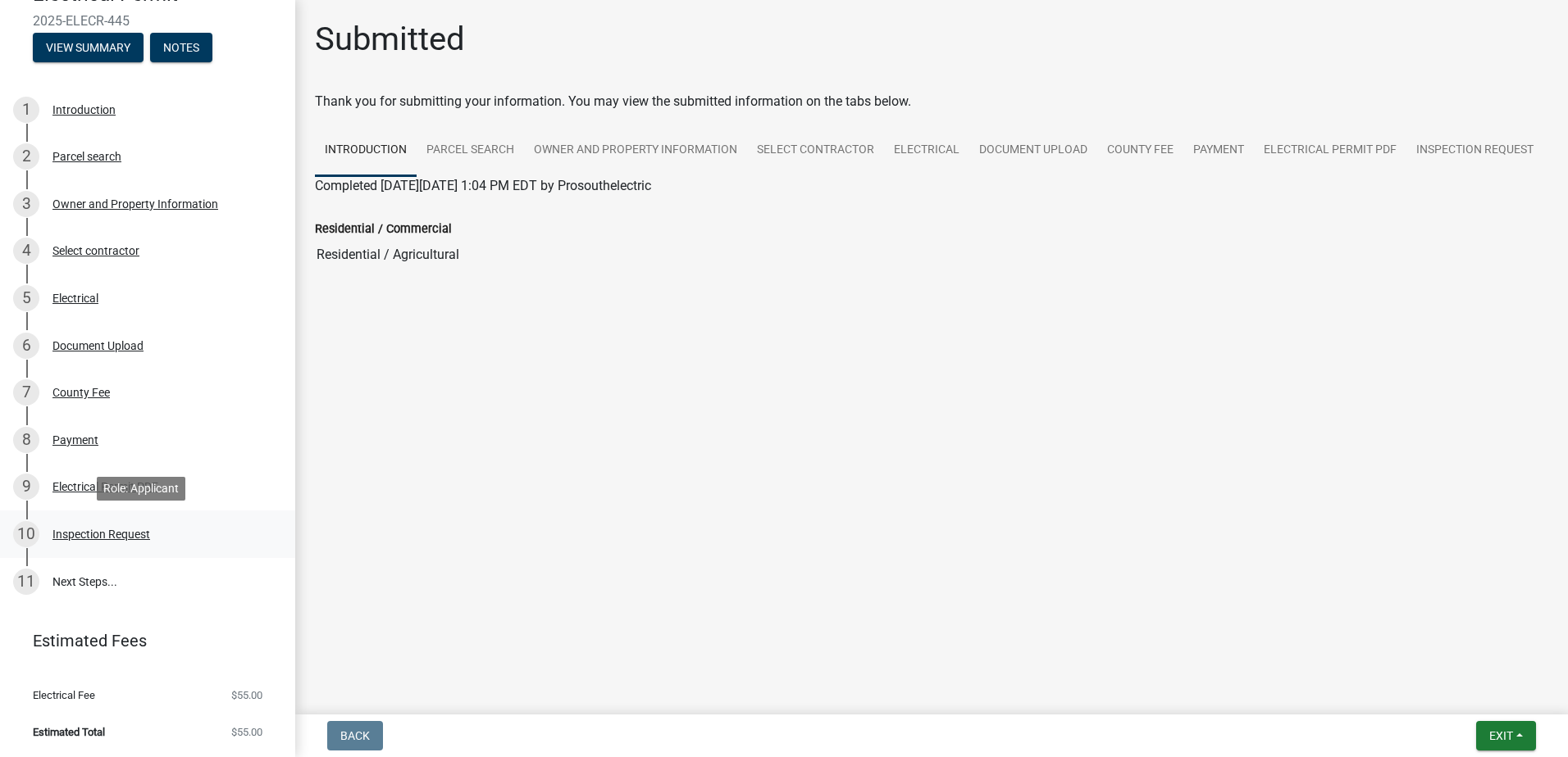
click at [177, 536] on div "10 Inspection Request" at bounding box center [140, 534] width 255 height 26
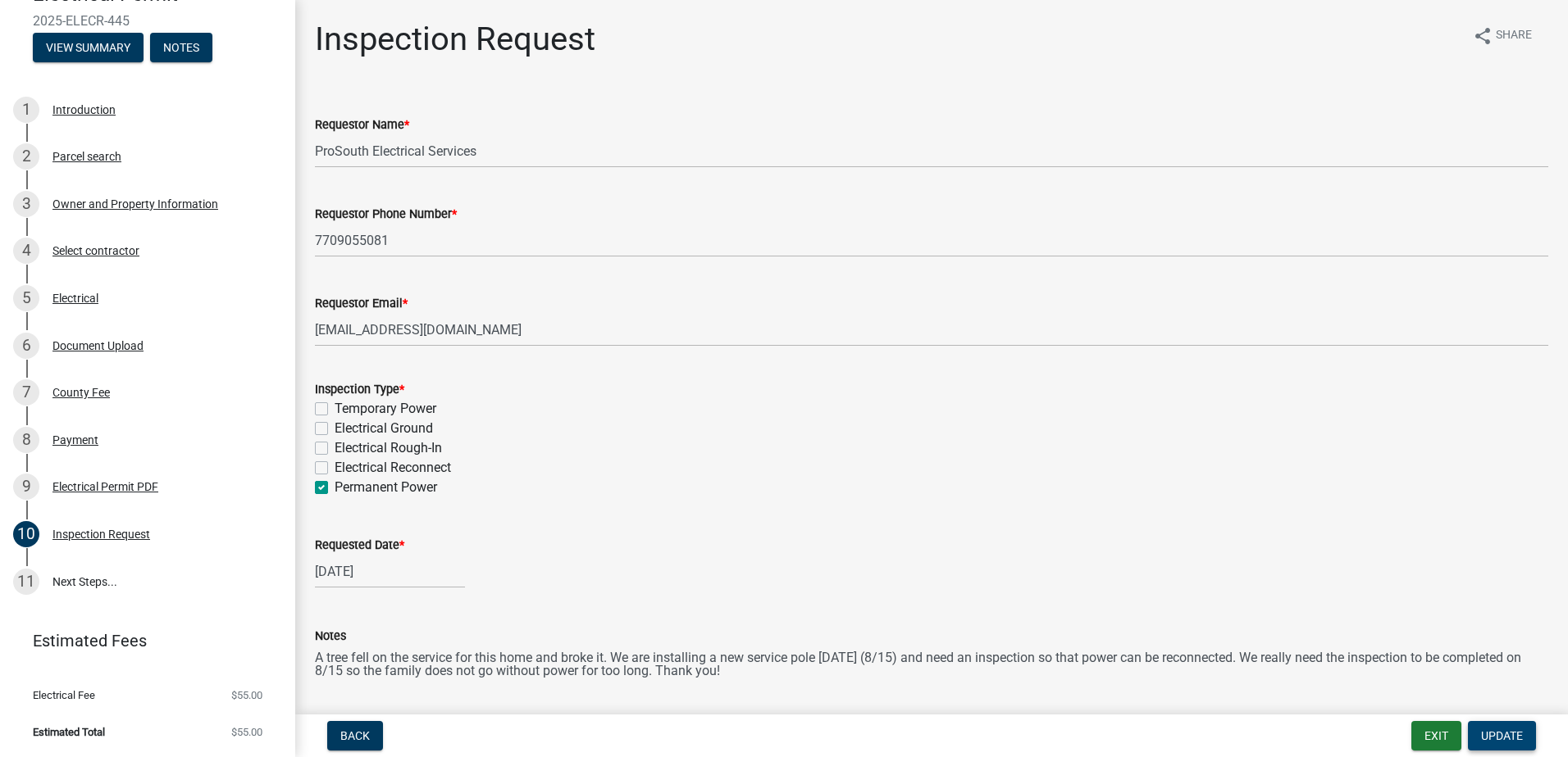
click at [1489, 733] on span "Update" at bounding box center [1501, 736] width 42 height 13
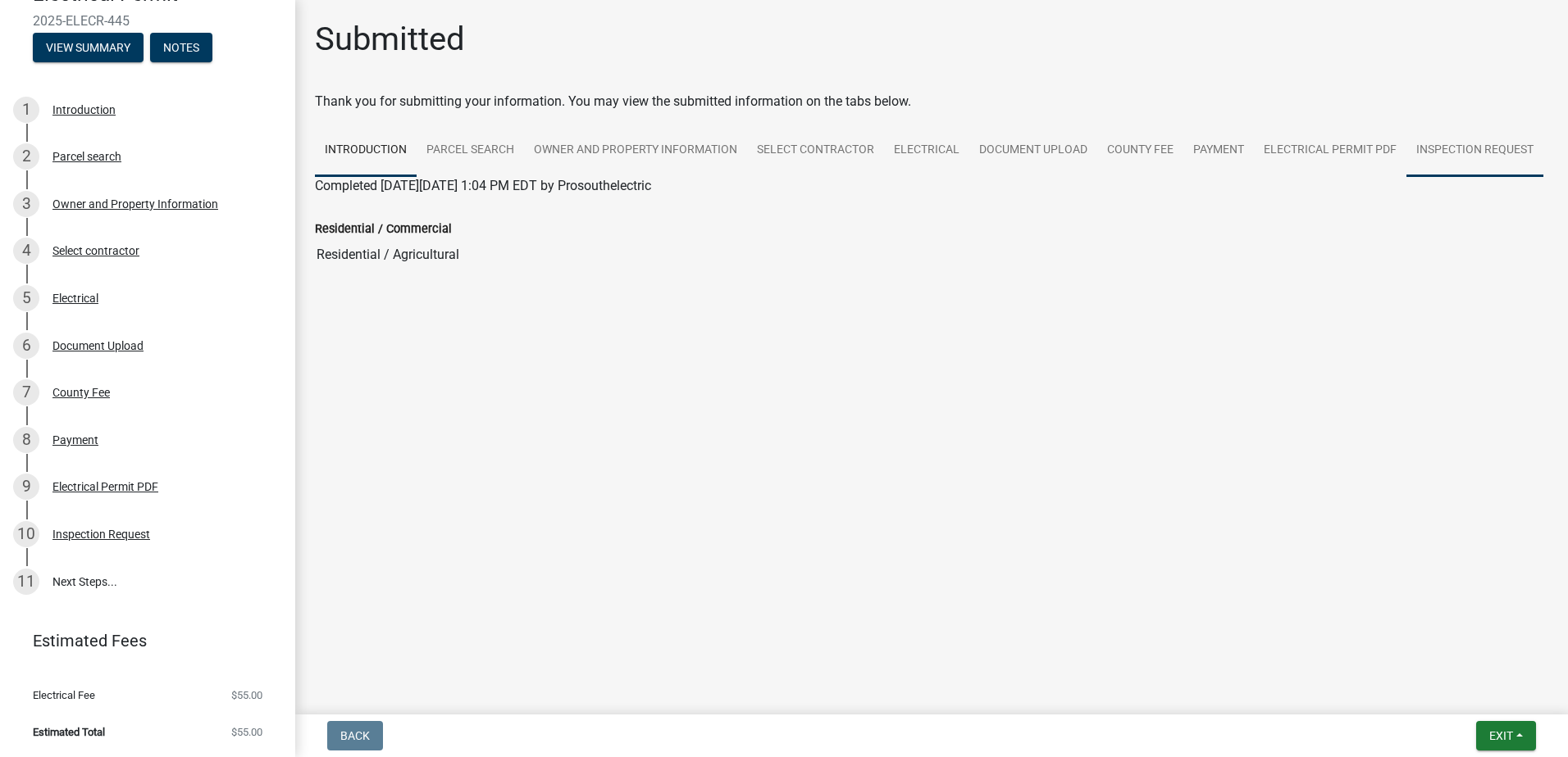
click at [1480, 143] on link "Inspection Request" at bounding box center [1474, 151] width 137 height 53
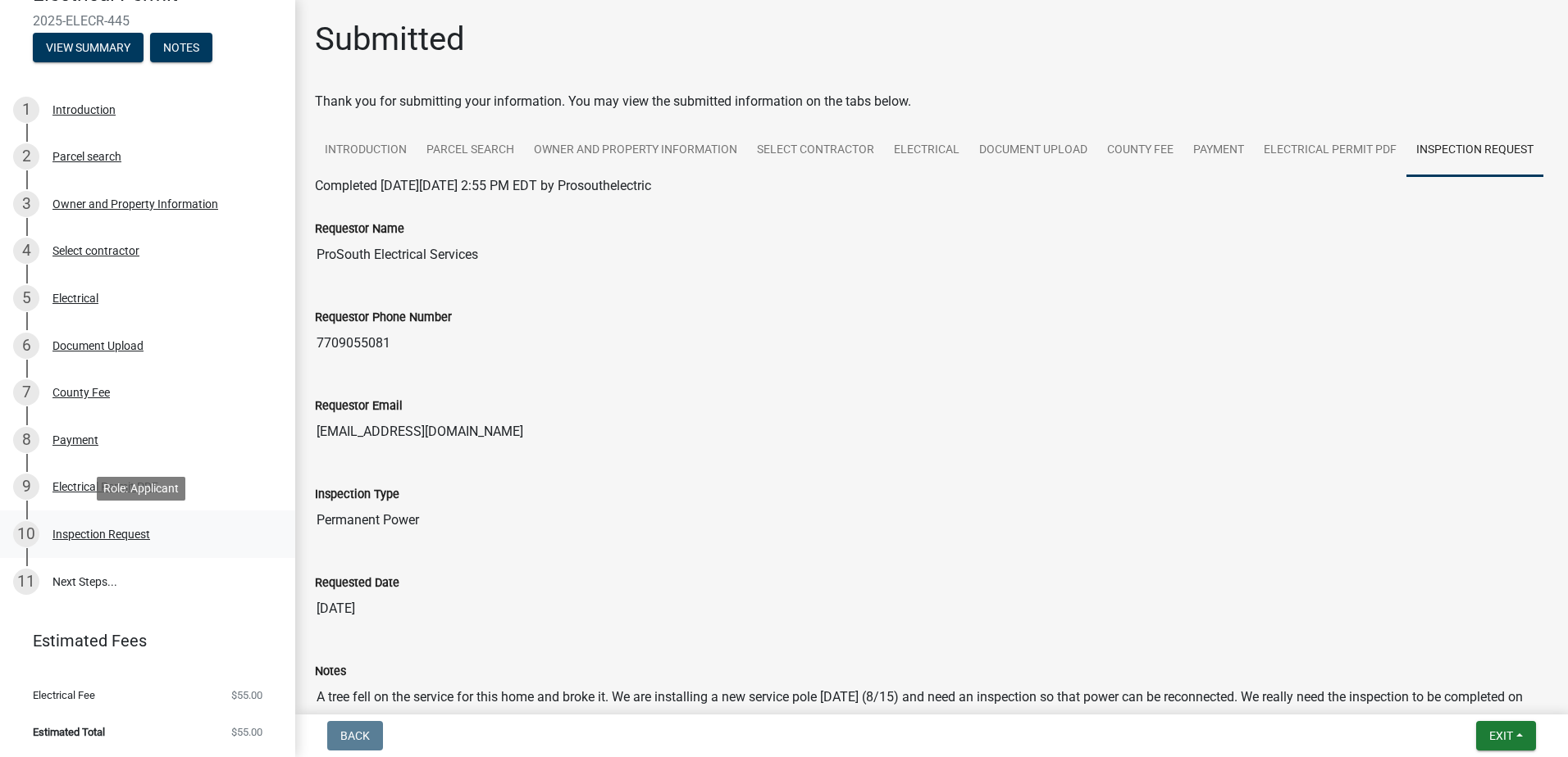
click at [99, 525] on div "10 Inspection Request" at bounding box center [140, 534] width 255 height 26
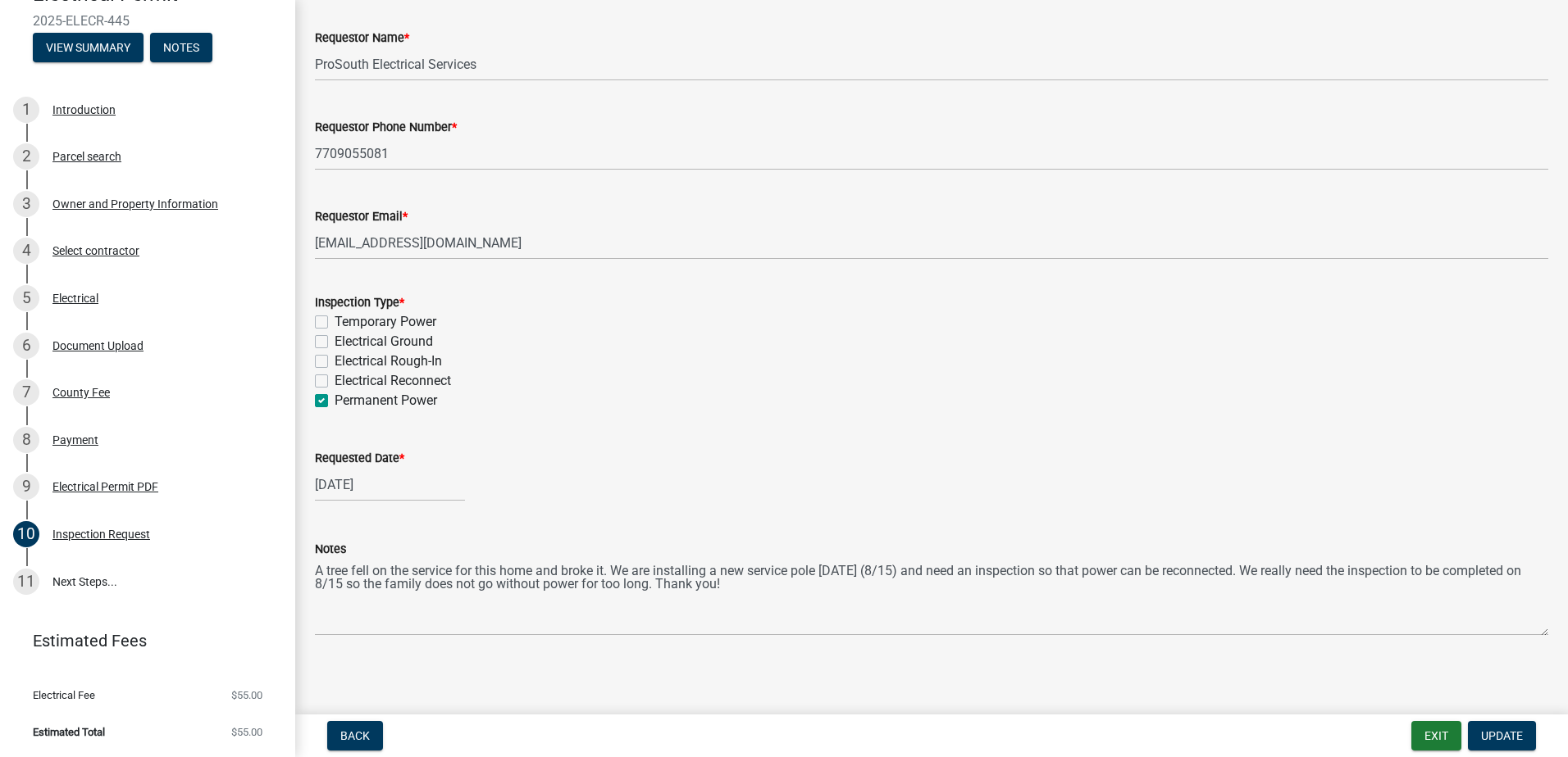
scroll to position [92, 0]
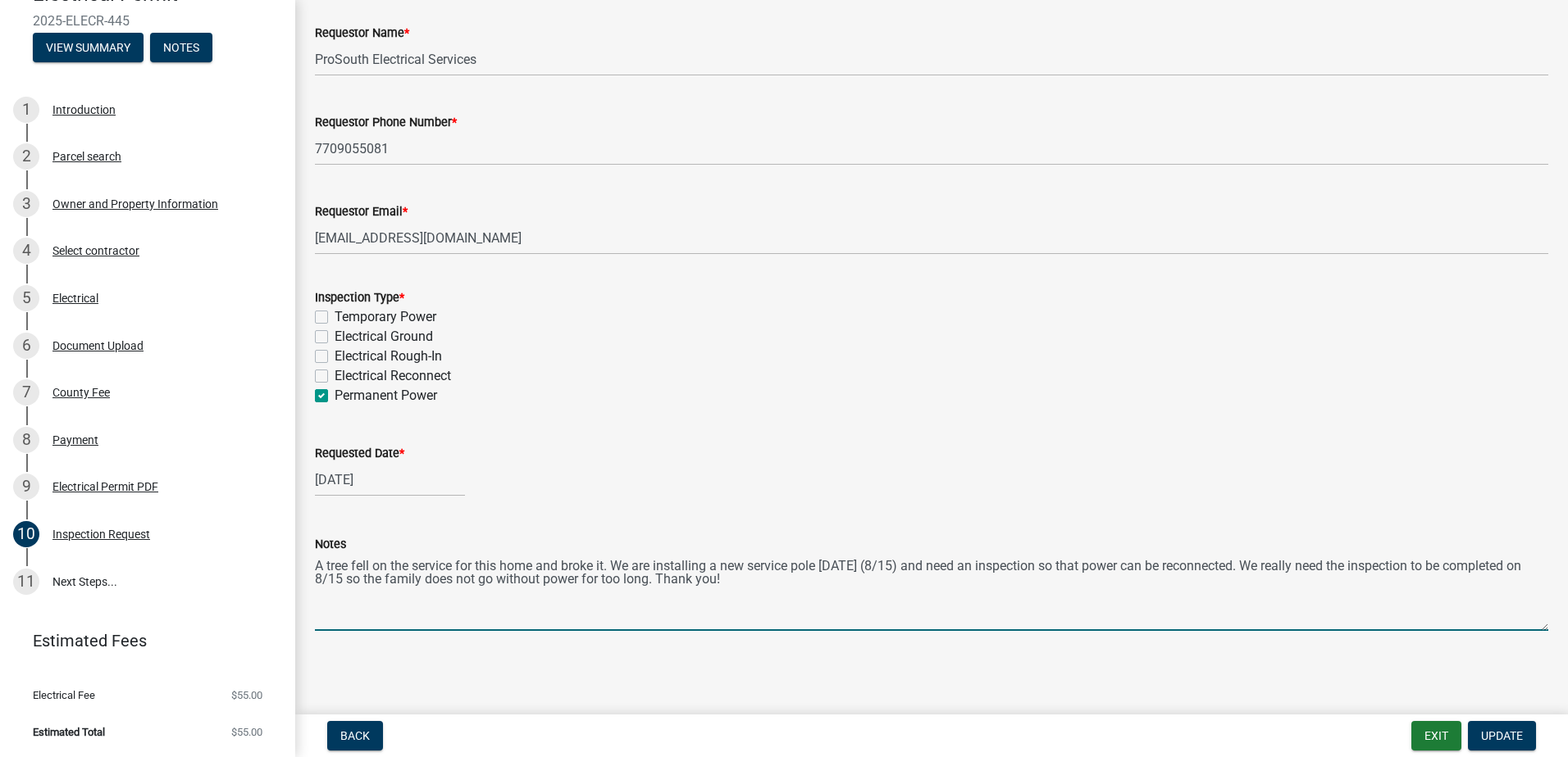
click at [783, 579] on textarea "A tree fell on the service for this home and broke it. We are installing a new …" at bounding box center [931, 593] width 1233 height 77
click at [365, 579] on textarea "A tree fell on the service for this home and broke it. We are installing a new …" at bounding box center [931, 593] width 1233 height 77
type textarea "A tree fell on the service for this home and broke it. We are installing a new …"
click at [1483, 729] on span "Update" at bounding box center [1501, 736] width 42 height 13
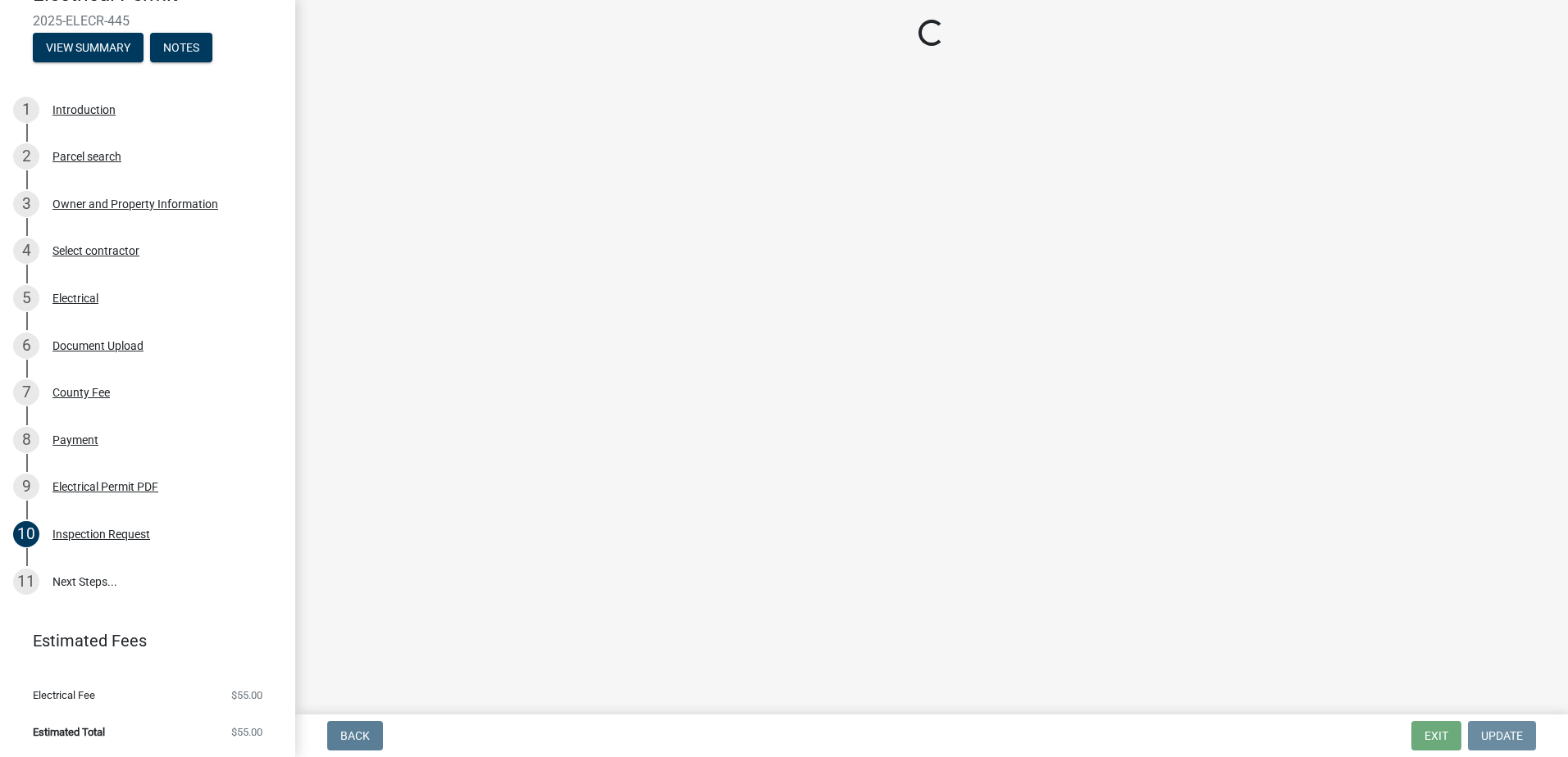
scroll to position [0, 0]
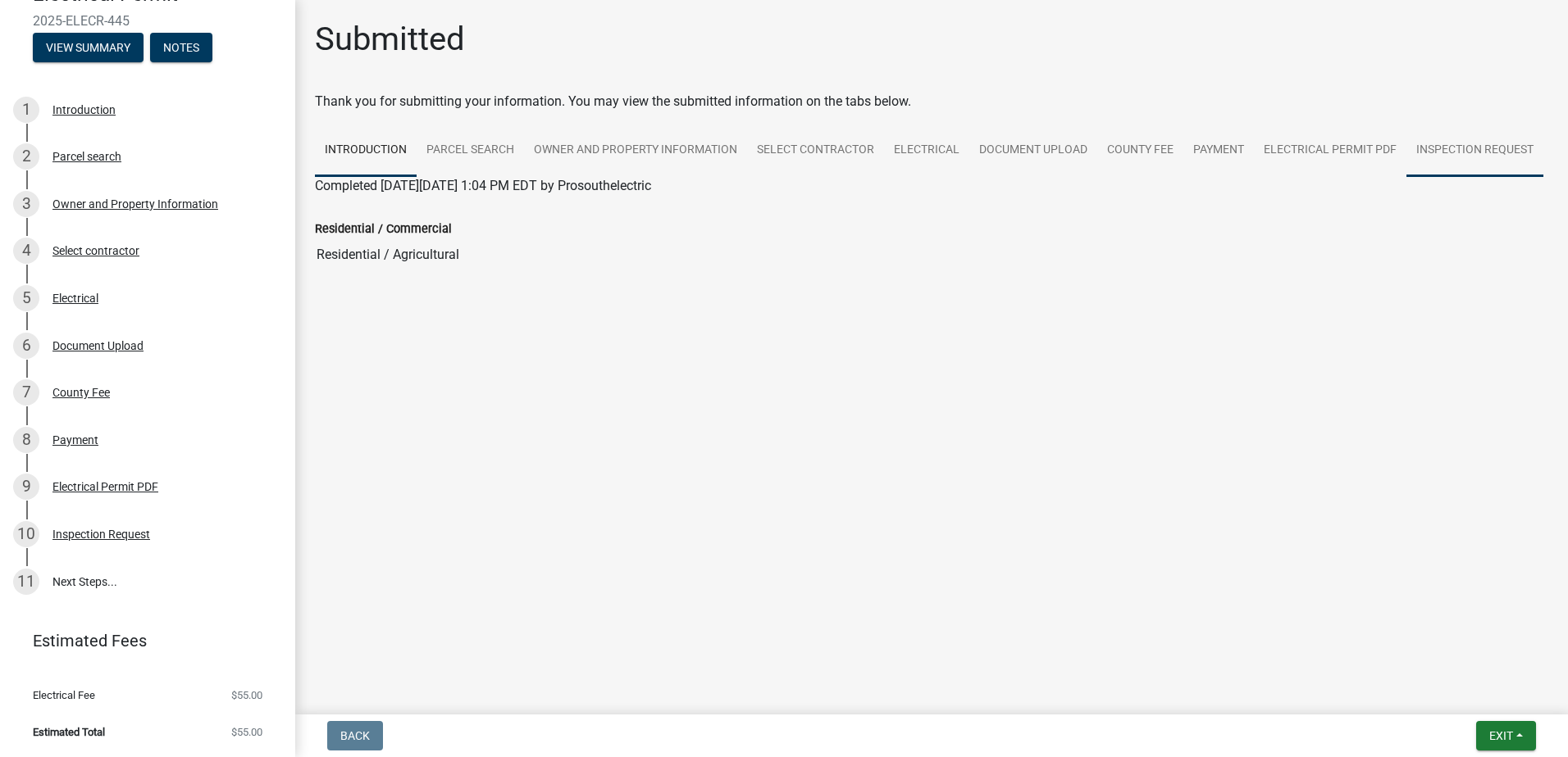
click at [1475, 153] on link "Inspection Request" at bounding box center [1474, 151] width 137 height 53
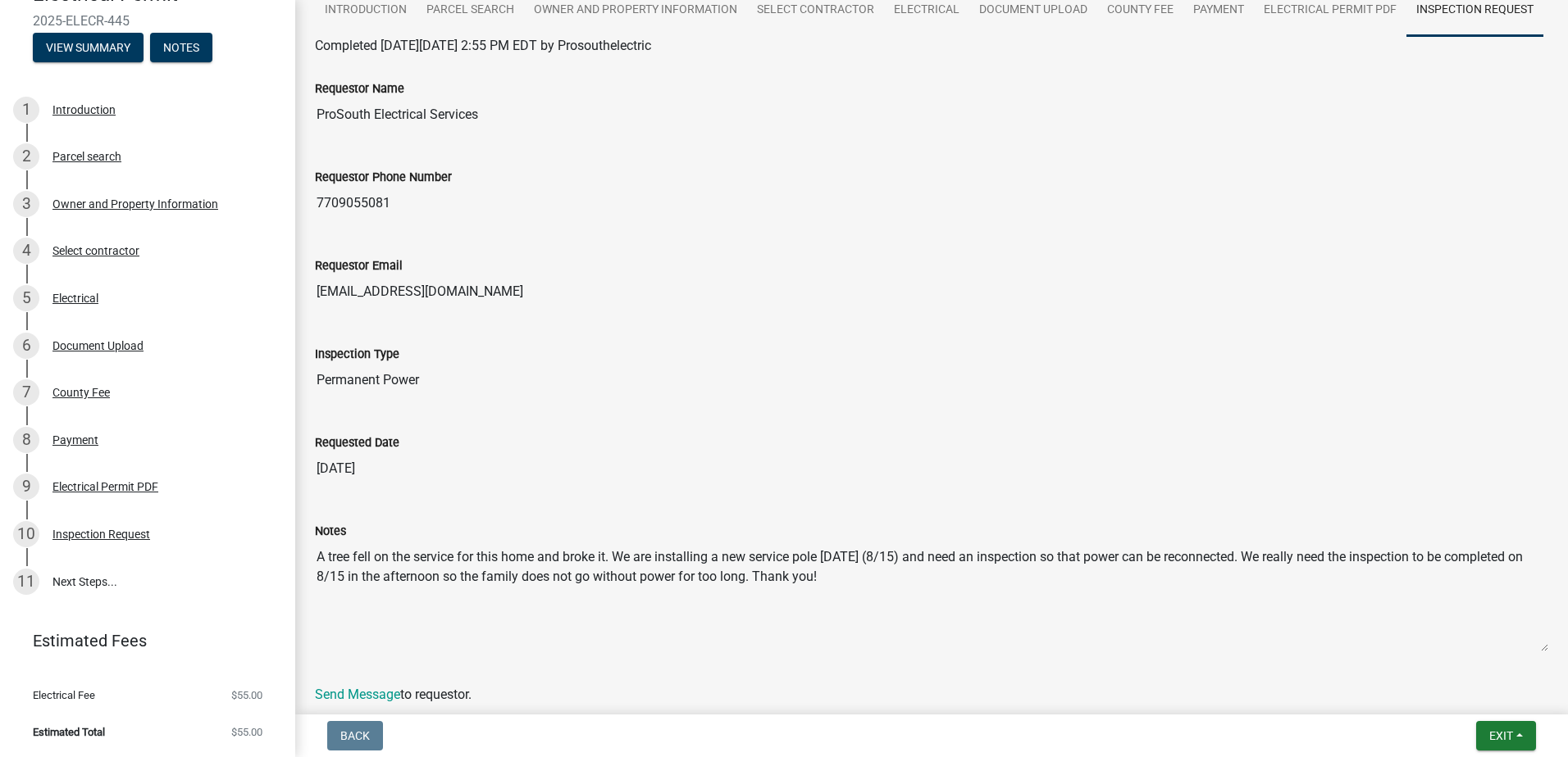
scroll to position [272, 0]
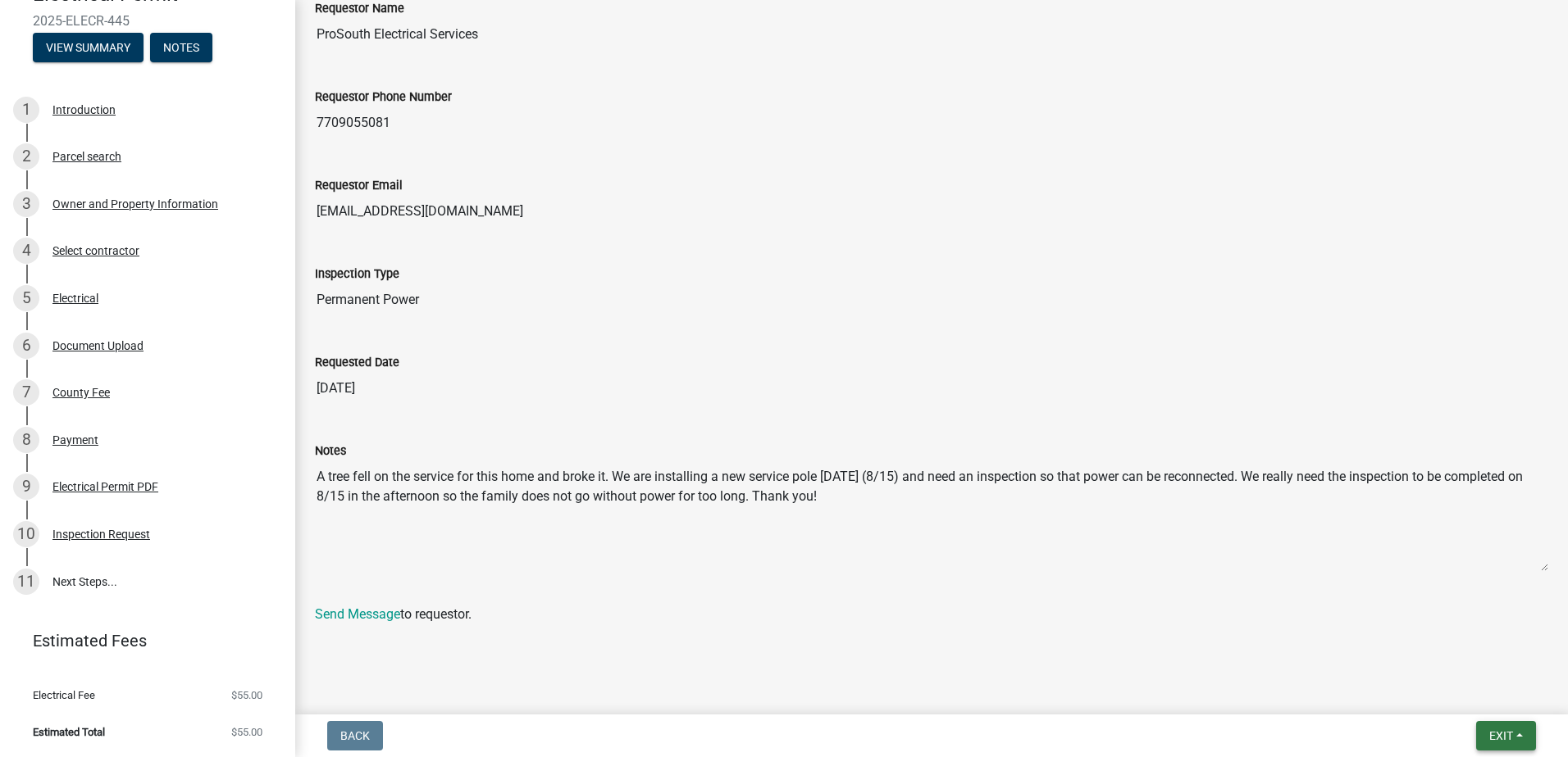
click at [1524, 732] on button "Exit" at bounding box center [1506, 736] width 60 height 30
click at [1497, 697] on button "Save & Exit" at bounding box center [1470, 694] width 131 height 39
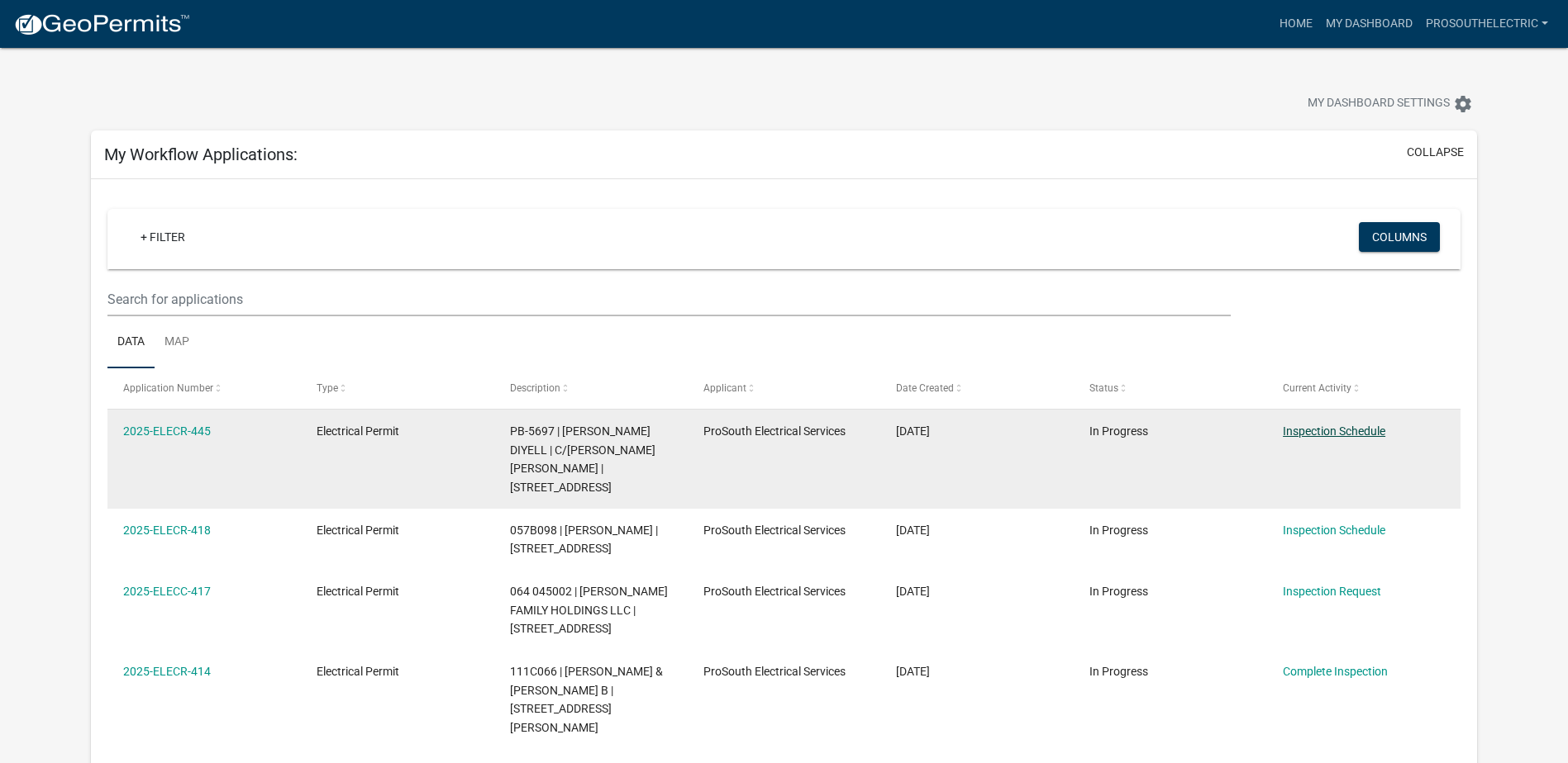
click at [1305, 429] on link "Inspection Schedule" at bounding box center [1334, 431] width 103 height 13
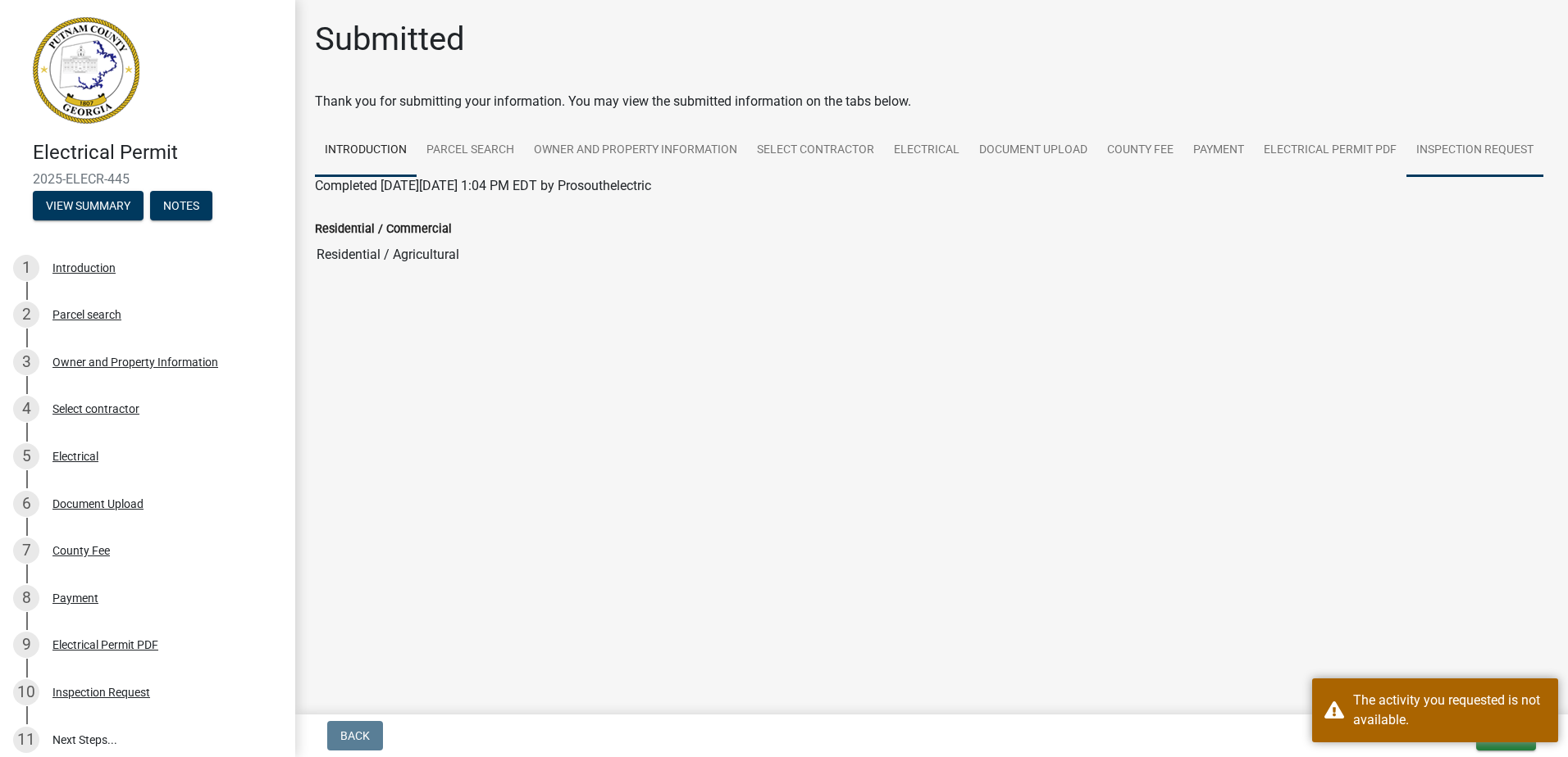
click at [1442, 145] on link "Inspection Request" at bounding box center [1474, 151] width 137 height 53
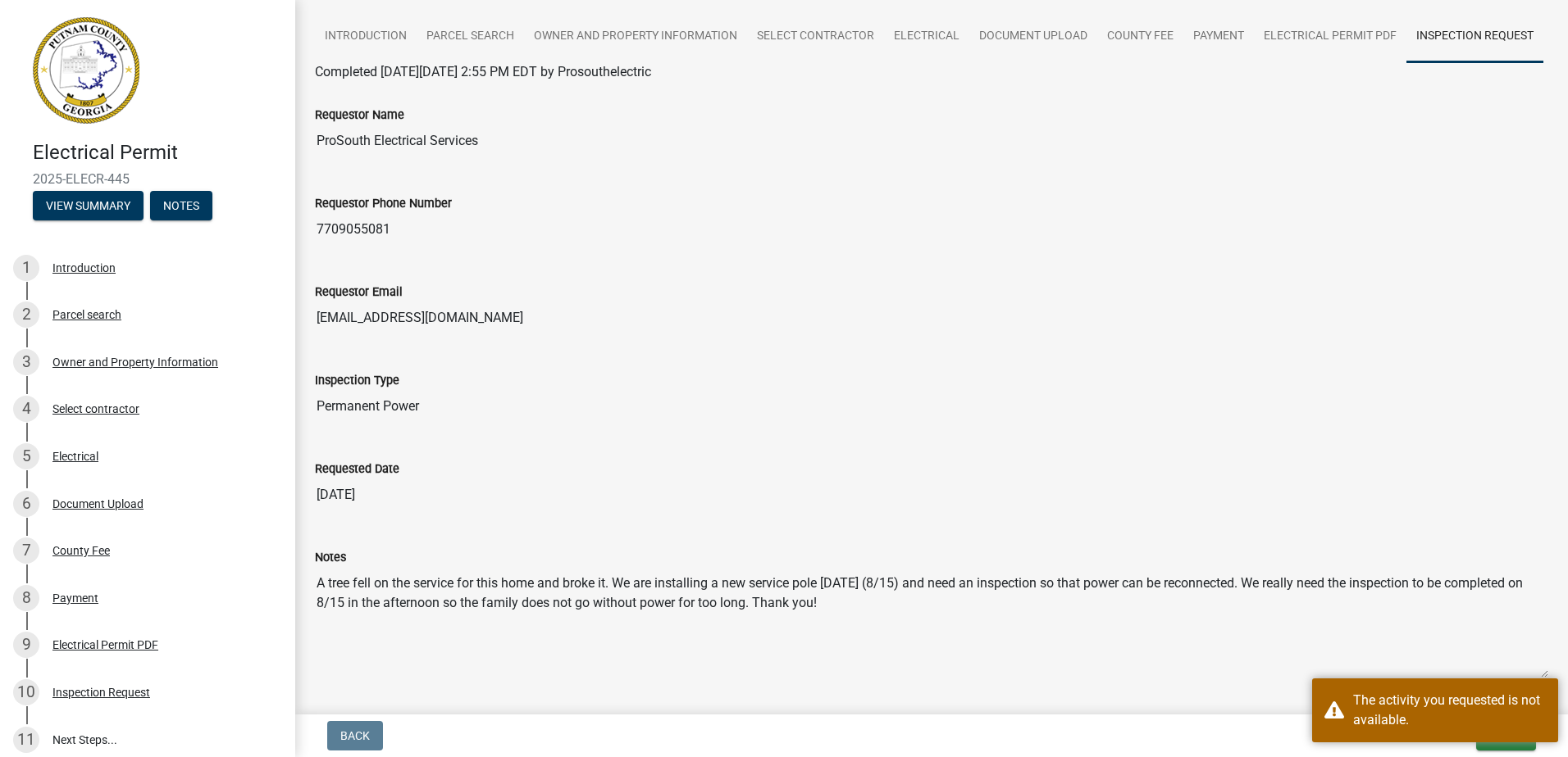
scroll to position [272, 0]
